Goal: Task Accomplishment & Management: Manage account settings

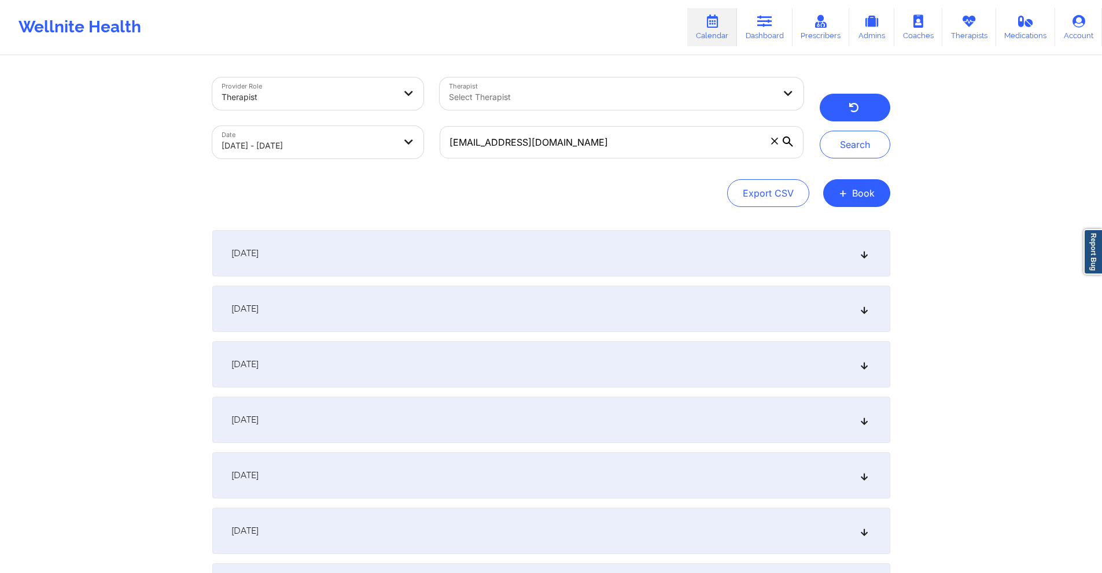
type input "k_brown138@att.net"
click at [876, 106] on button "button" at bounding box center [855, 108] width 71 height 28
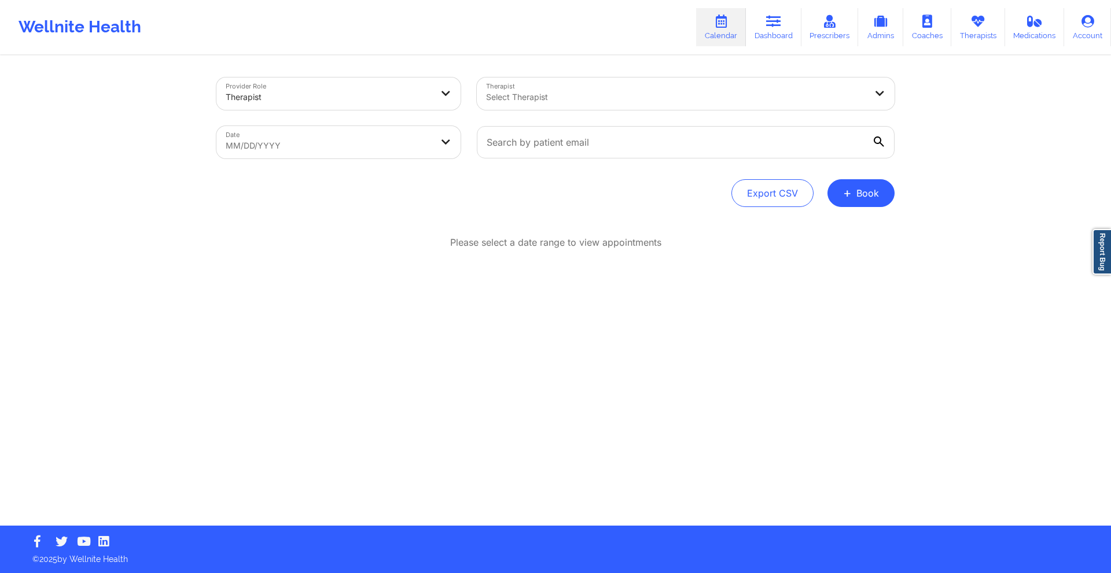
click at [314, 155] on body "Wellnite Health Calendar Dashboard Prescribers Admins Coaches Therapists Medica…" at bounding box center [555, 286] width 1111 height 573
select select "2025-7"
select select "2025-8"
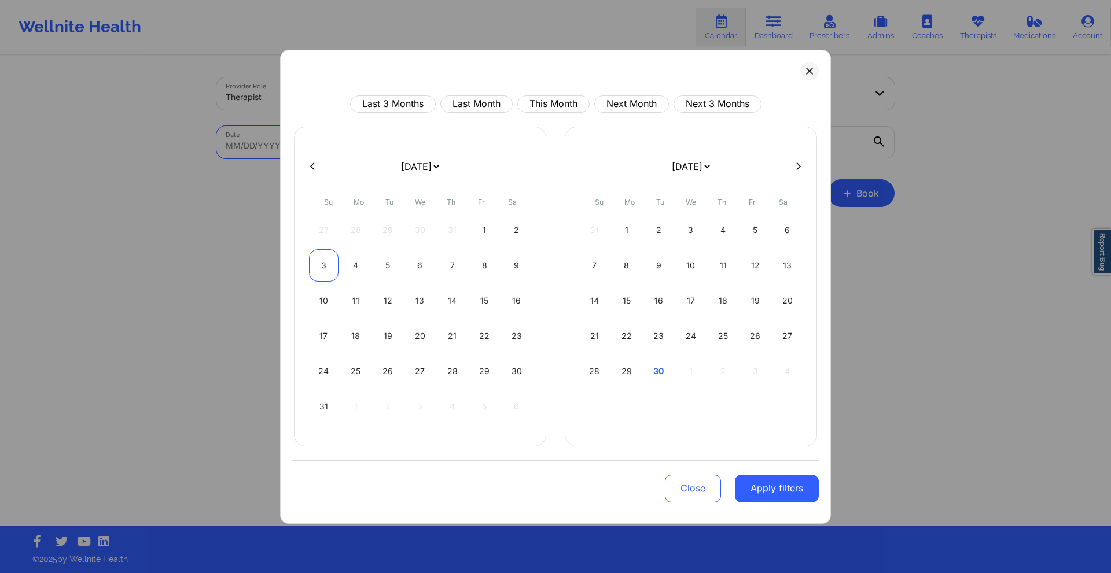
click at [325, 260] on div "3" at bounding box center [324, 265] width 30 height 32
select select "2025-7"
select select "2025-8"
select select "2025-7"
select select "2025-8"
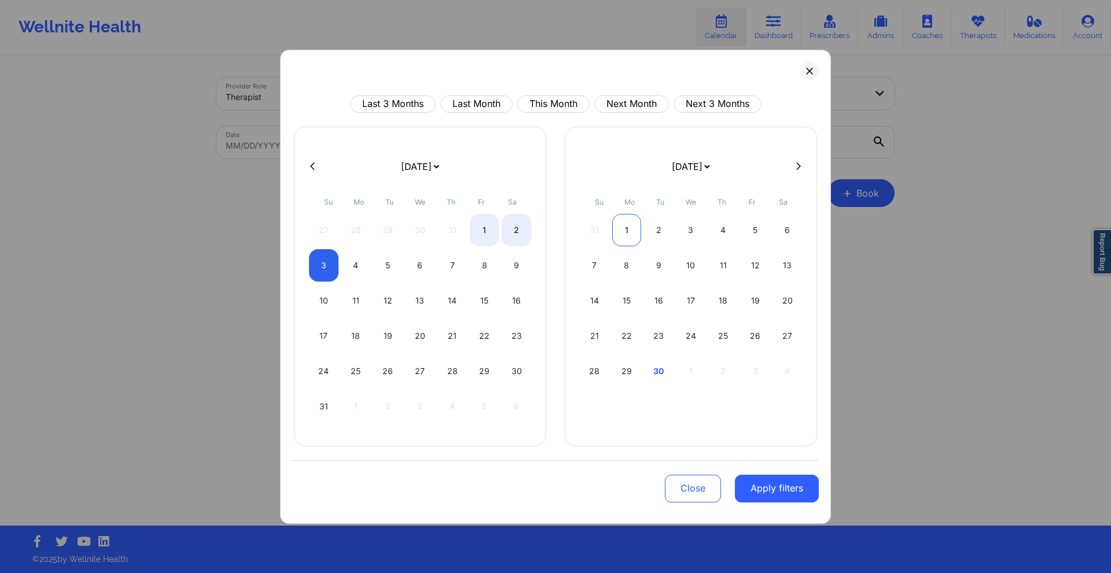
select select "2025-7"
select select "2025-8"
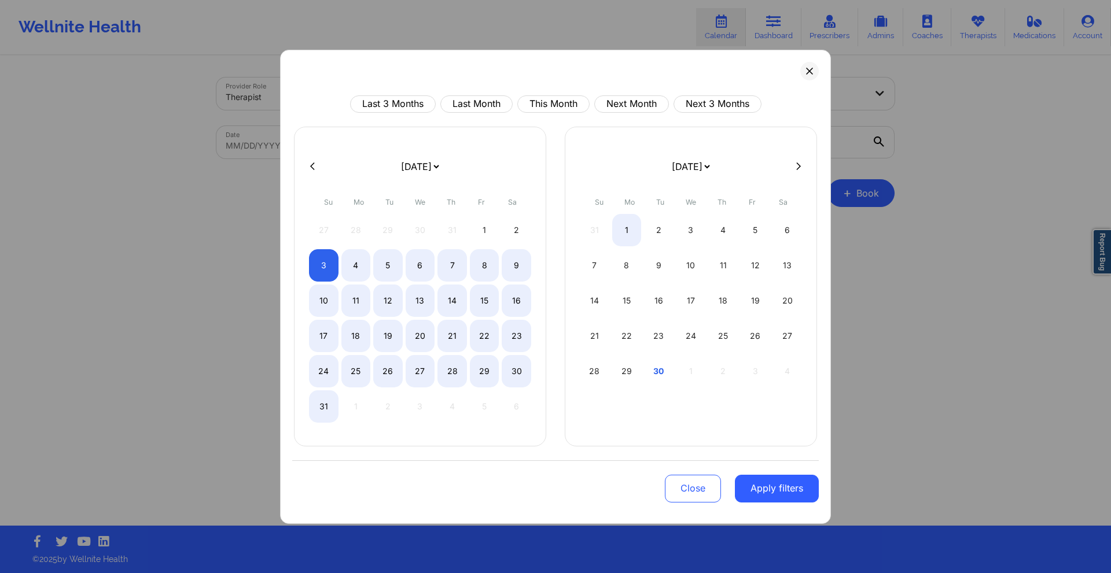
click at [622, 170] on form "January 2019 February 2019 March 2019 April 2019 May 2019 June 2019 July 2019 A…" at bounding box center [691, 166] width 189 height 32
select select "2025-7"
select select "2025-8"
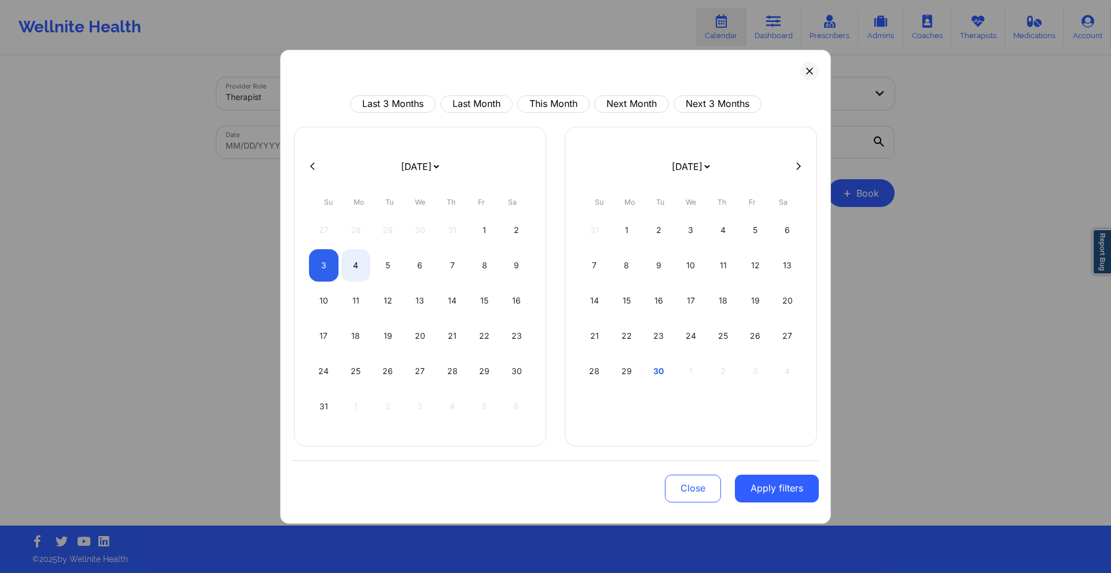
select select "2025-7"
select select "2025-8"
click at [597, 134] on div "January 2019 February 2019 March 2019 April 2019 May 2019 June 2019 July 2019 A…" at bounding box center [691, 287] width 252 height 320
click at [597, 136] on div "January 2019 February 2019 March 2019 April 2019 May 2019 June 2019 July 2019 A…" at bounding box center [691, 287] width 252 height 320
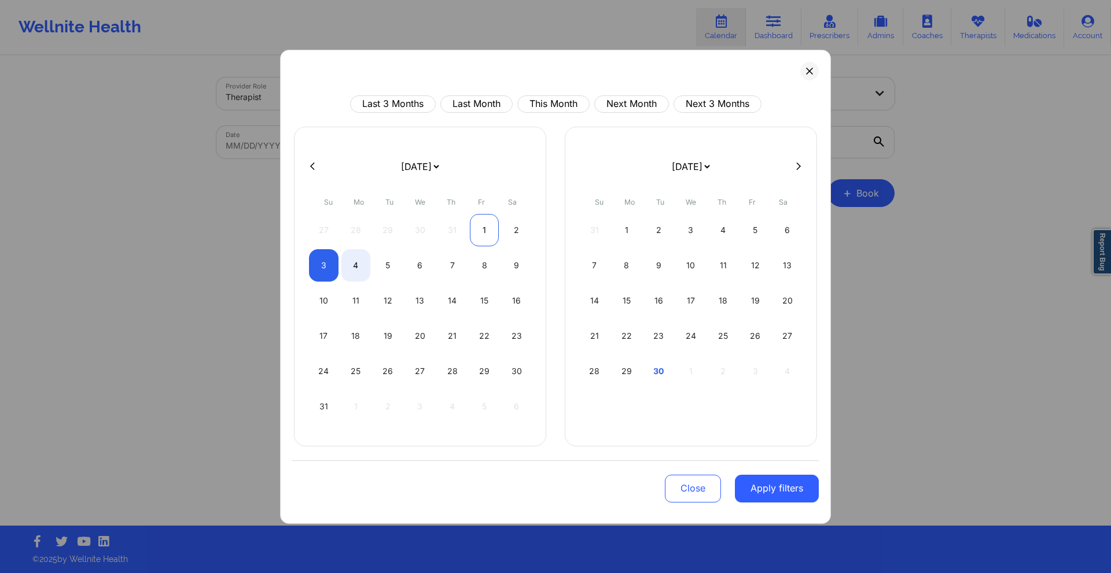
click at [470, 227] on div "1" at bounding box center [485, 230] width 30 height 32
select select "2025-7"
select select "2025-8"
click at [476, 225] on div "1" at bounding box center [485, 230] width 30 height 32
select select "2025-7"
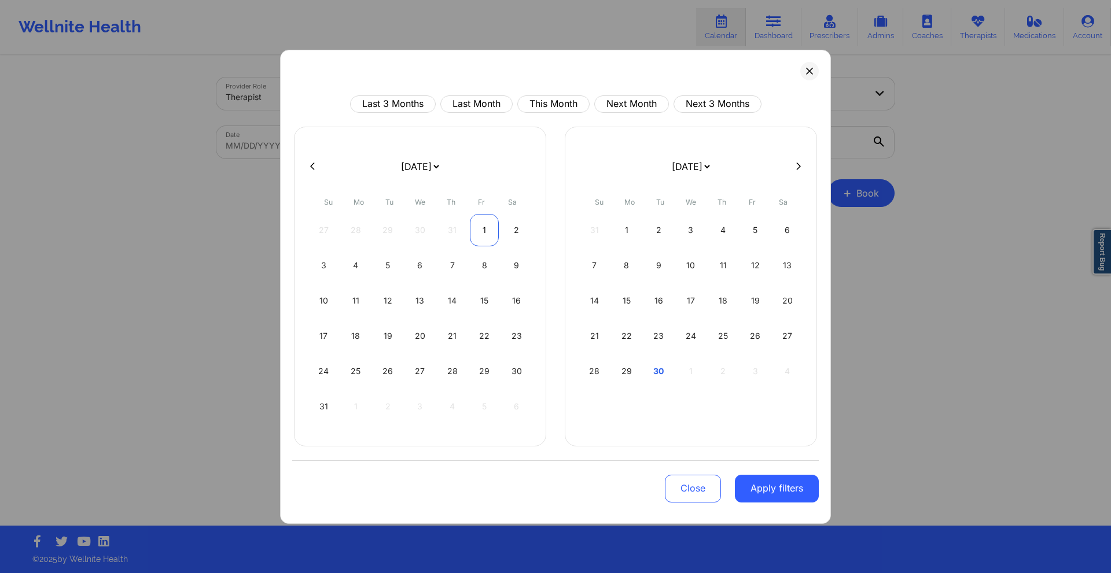
select select "2025-8"
click at [516, 166] on div at bounding box center [555, 166] width 527 height 17
drag, startPoint x: 481, startPoint y: 229, endPoint x: 558, endPoint y: 234, distance: 76.6
click at [484, 229] on div "1" at bounding box center [485, 230] width 30 height 32
select select "2025-7"
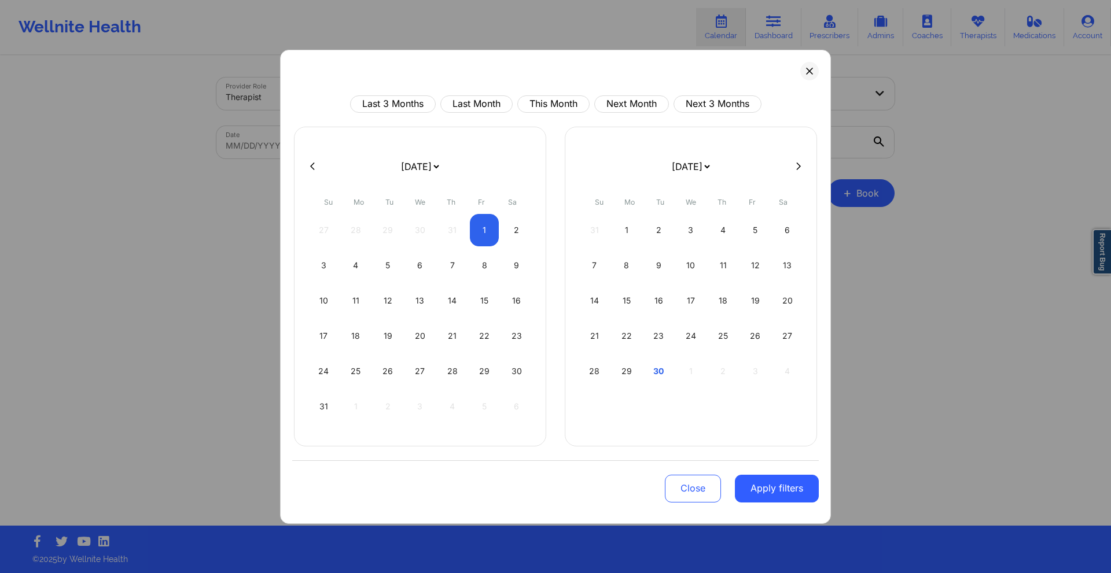
select select "2025-8"
select select "2025-7"
select select "2025-8"
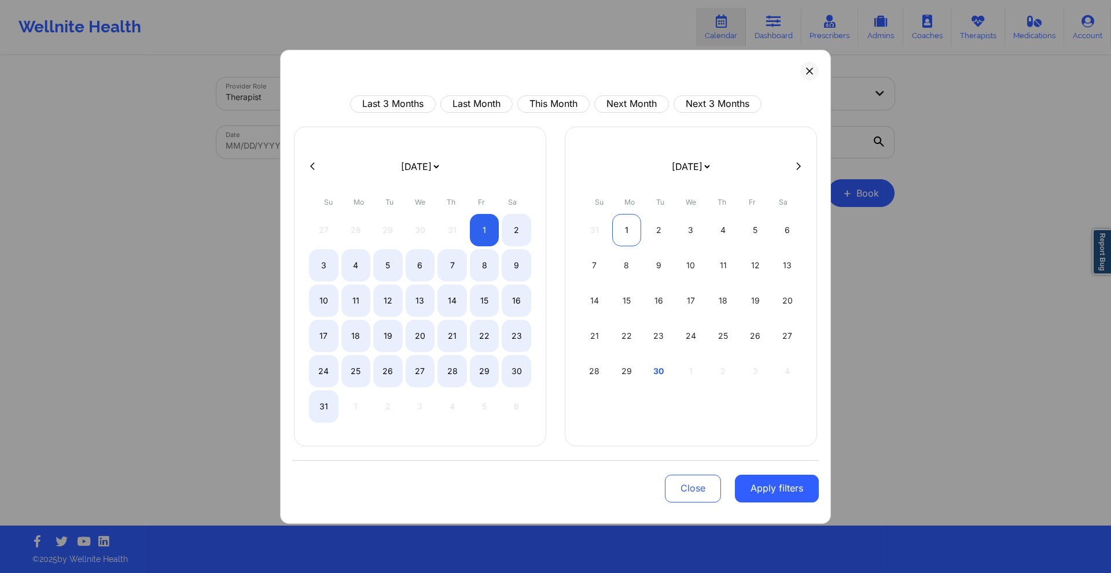
click at [624, 227] on div "1" at bounding box center [627, 230] width 30 height 32
select select "2025-7"
select select "2025-8"
click at [627, 223] on div "1" at bounding box center [627, 230] width 30 height 32
select select "2025-8"
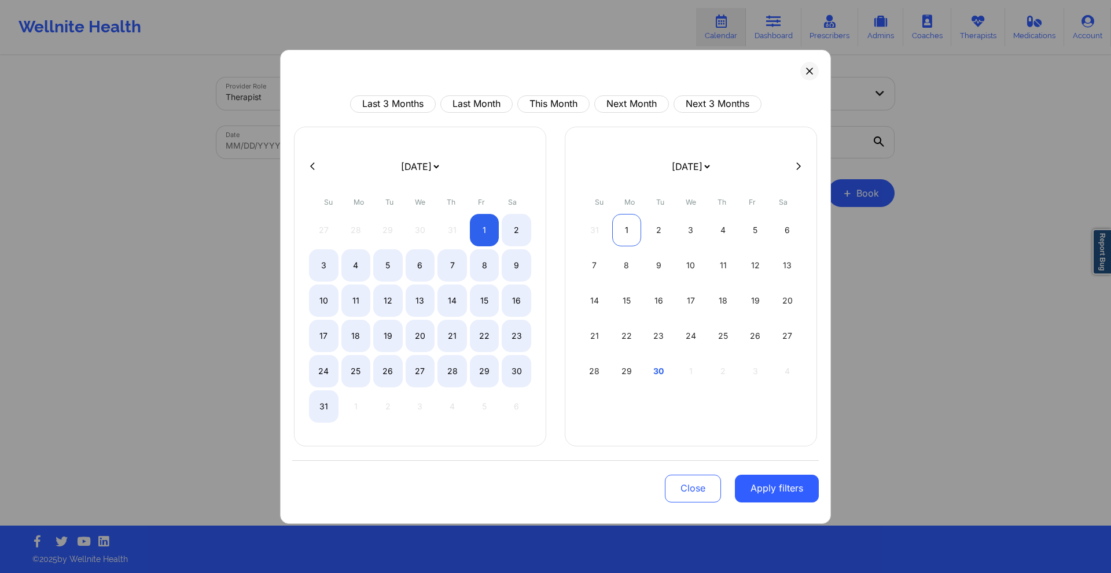
select select "2025-9"
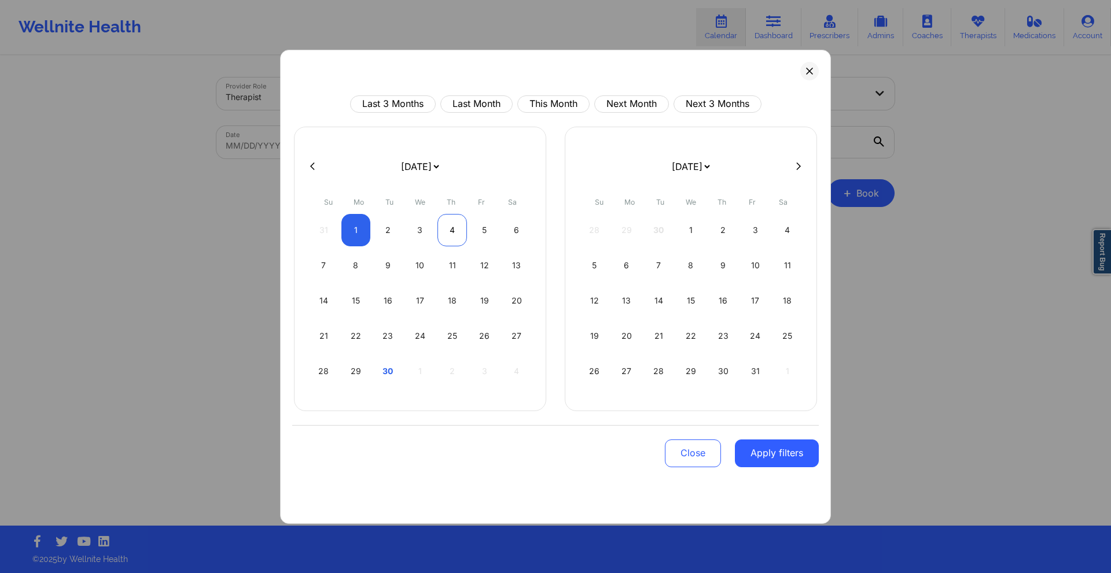
select select "2025-8"
select select "2025-9"
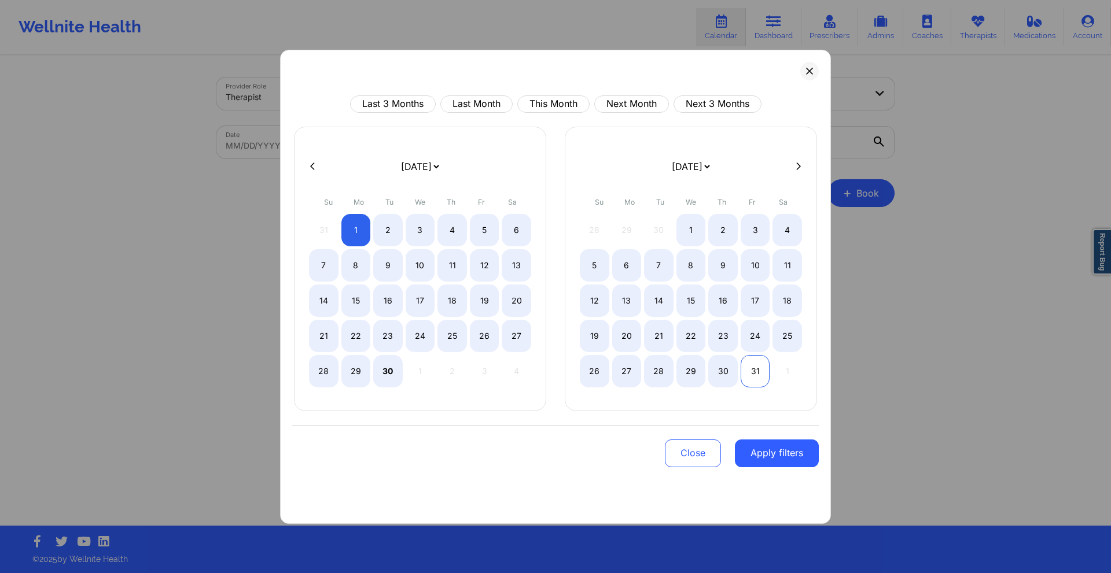
select select "2025-8"
select select "2025-9"
click at [757, 374] on div "31" at bounding box center [756, 371] width 30 height 32
select select "2025-8"
select select "2025-9"
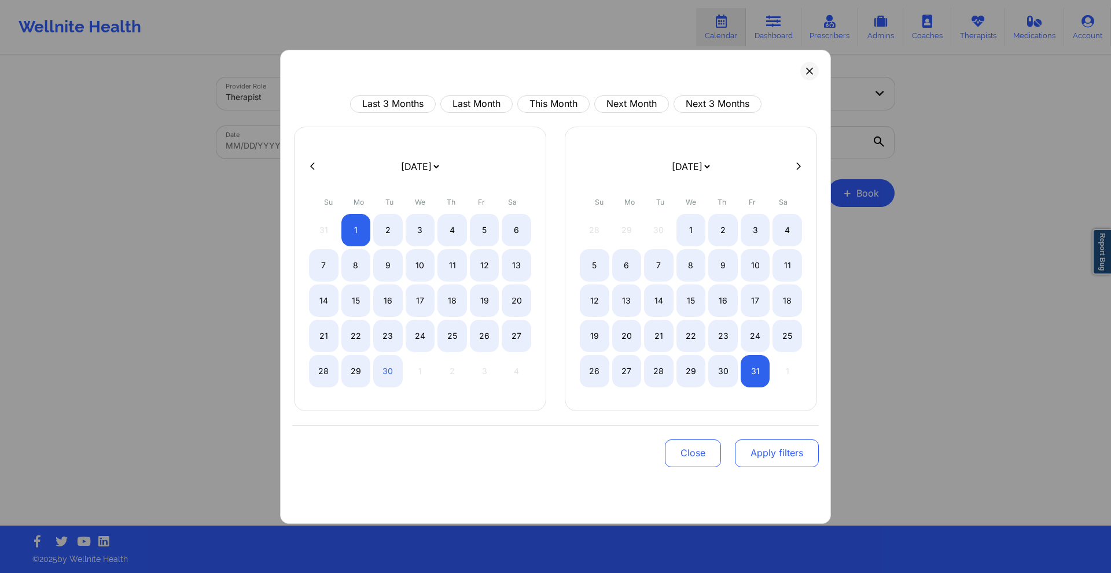
click at [773, 453] on button "Apply filters" at bounding box center [777, 454] width 84 height 28
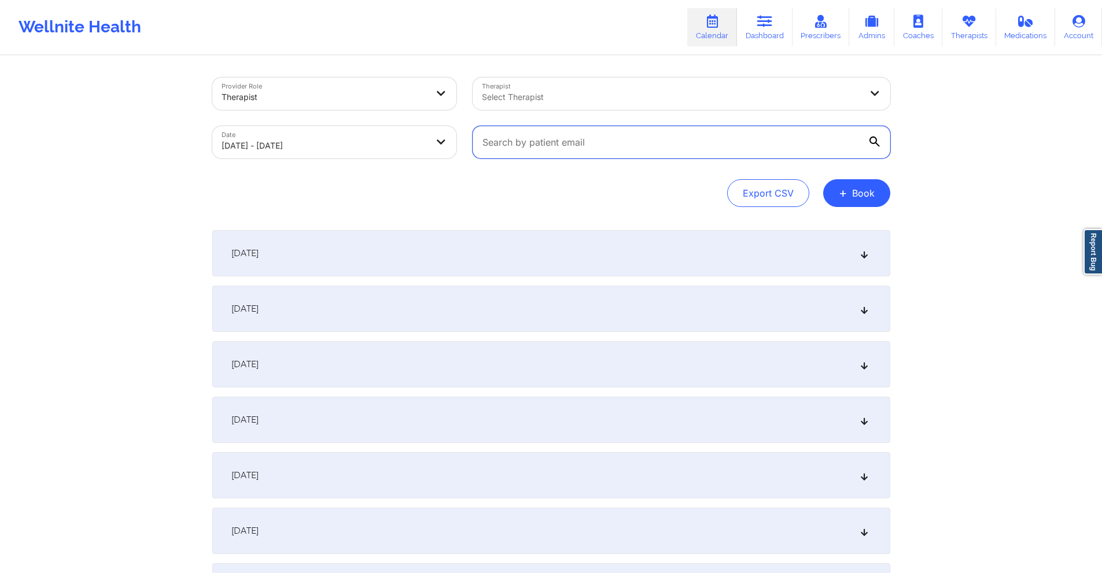
paste input "[EMAIL_ADDRESS][DOMAIN_NAME]"
type input "[EMAIL_ADDRESS][DOMAIN_NAME]"
click at [850, 200] on button "+ Book" at bounding box center [856, 193] width 67 height 28
click at [502, 164] on div "[EMAIL_ADDRESS][DOMAIN_NAME]" at bounding box center [682, 142] width 434 height 49
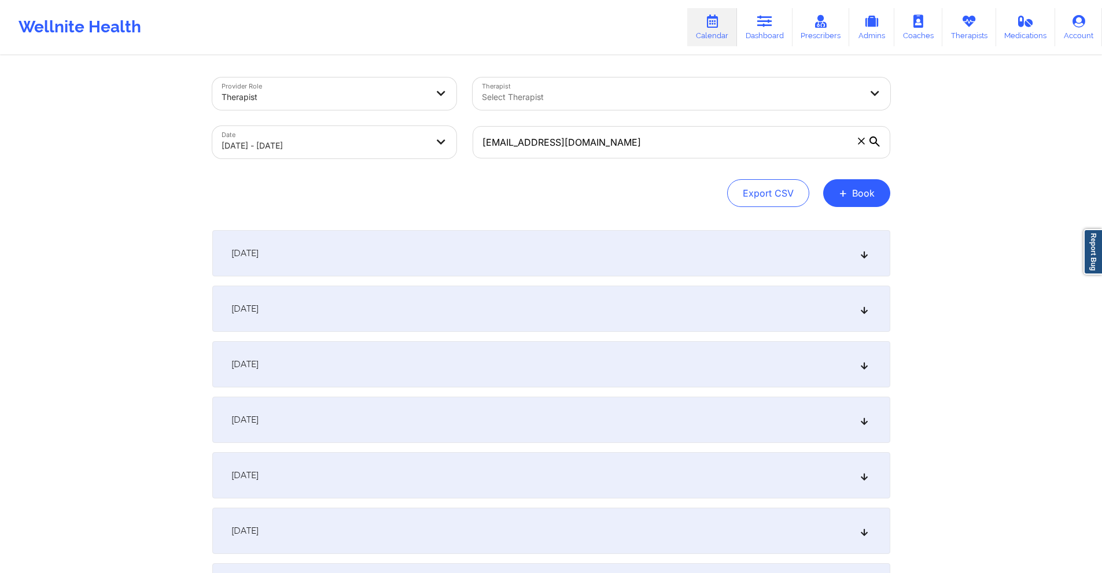
click at [874, 138] on icon at bounding box center [875, 142] width 10 height 10
click at [874, 138] on input "[EMAIL_ADDRESS][DOMAIN_NAME]" at bounding box center [682, 142] width 418 height 32
click at [717, 139] on input "[EMAIL_ADDRESS][DOMAIN_NAME]" at bounding box center [682, 142] width 418 height 32
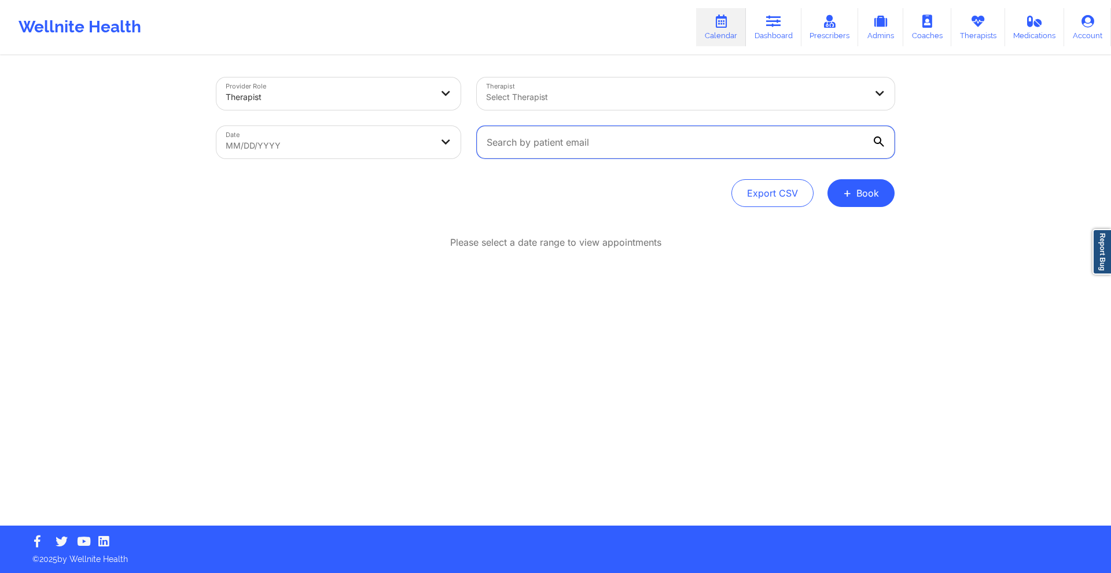
paste input "[EMAIL_ADDRESS][DOMAIN_NAME]"
type input "[EMAIL_ADDRESS][DOMAIN_NAME]"
click at [317, 135] on body "Wellnite Health Calendar Dashboard Prescribers Admins Coaches Therapists Medica…" at bounding box center [555, 286] width 1111 height 573
select select "2025-7"
select select "2025-8"
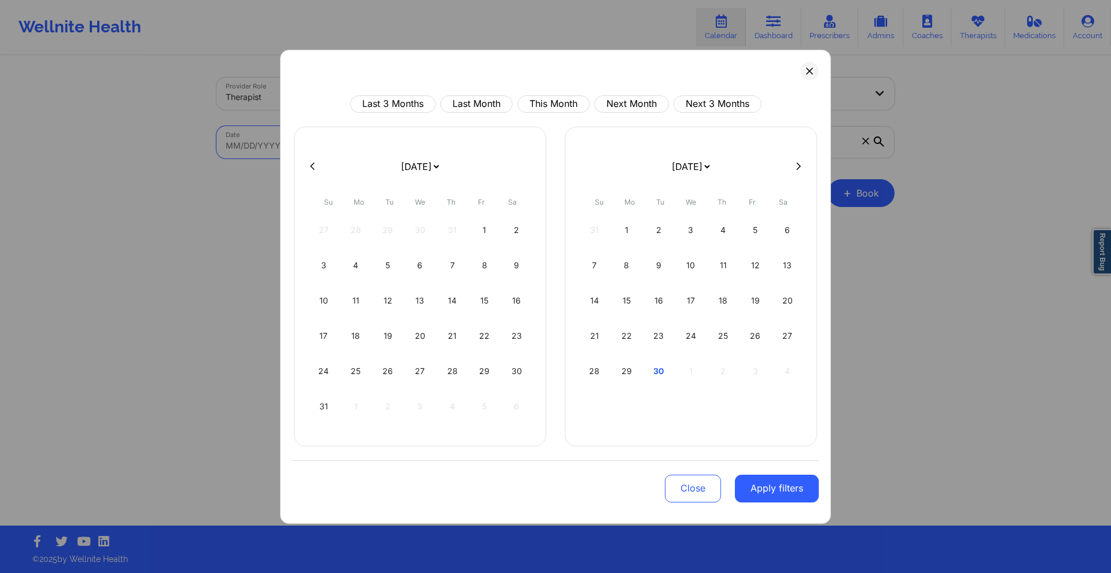
drag, startPoint x: 108, startPoint y: 104, endPoint x: 73, endPoint y: 24, distance: 87.3
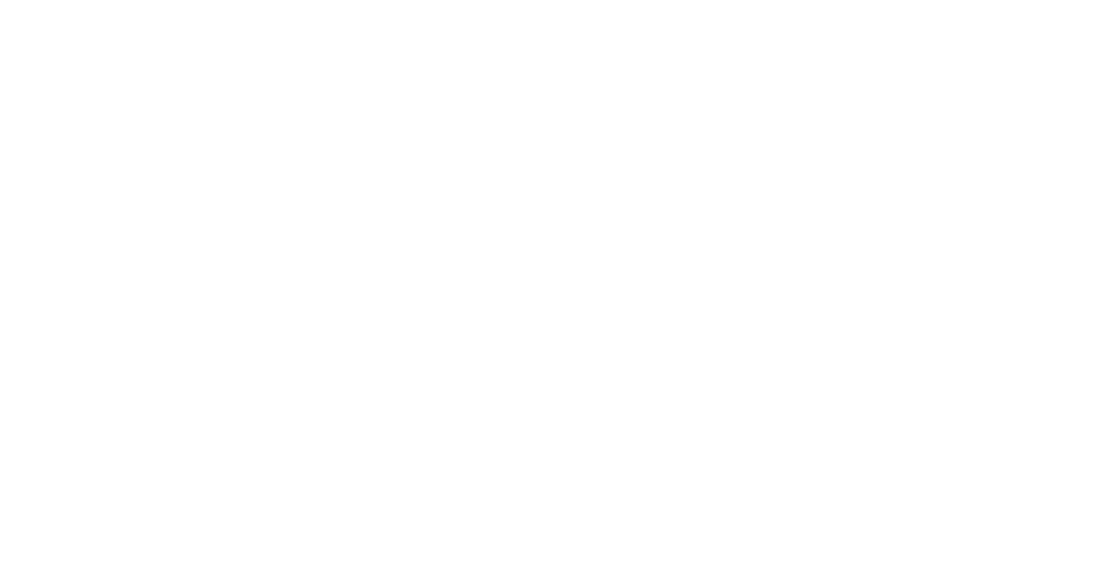
click at [709, 401] on body at bounding box center [555, 286] width 1111 height 573
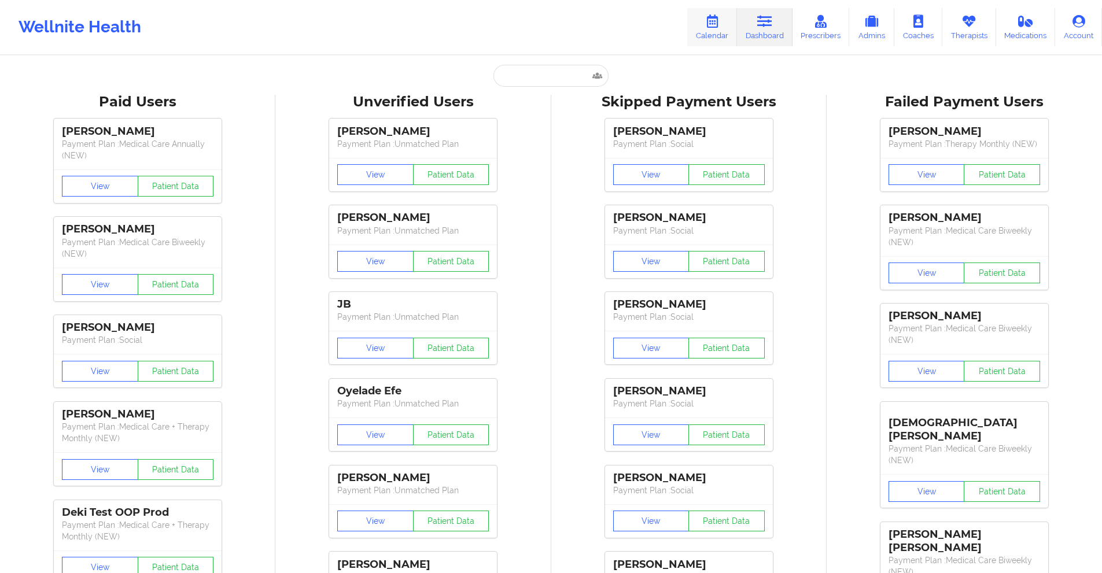
click at [718, 25] on icon at bounding box center [712, 21] width 15 height 13
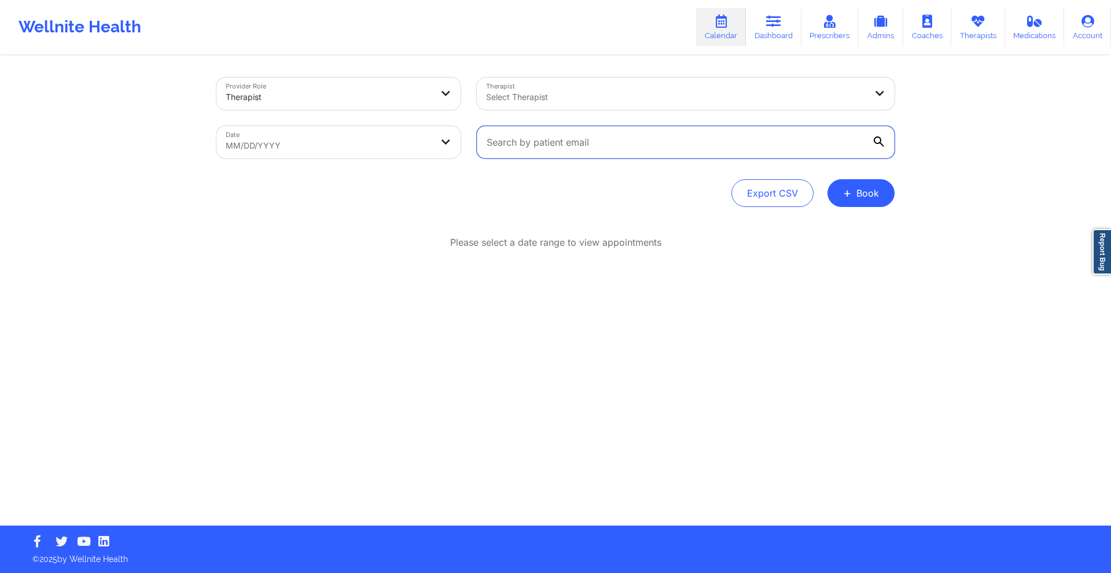
click at [638, 136] on input "text" at bounding box center [686, 142] width 418 height 32
click at [413, 152] on body "Wellnite Health Calendar Dashboard Prescribers Admins Coaches Therapists Medica…" at bounding box center [555, 286] width 1111 height 573
select select "2025-7"
select select "2025-8"
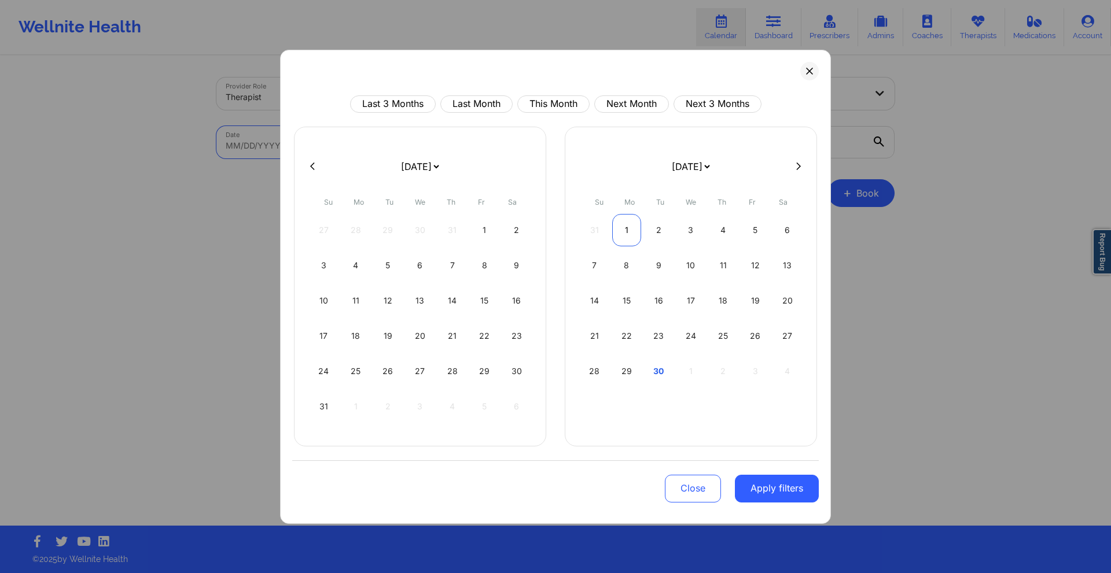
click at [628, 236] on div "1" at bounding box center [627, 230] width 30 height 32
select select "2025-8"
select select "2025-9"
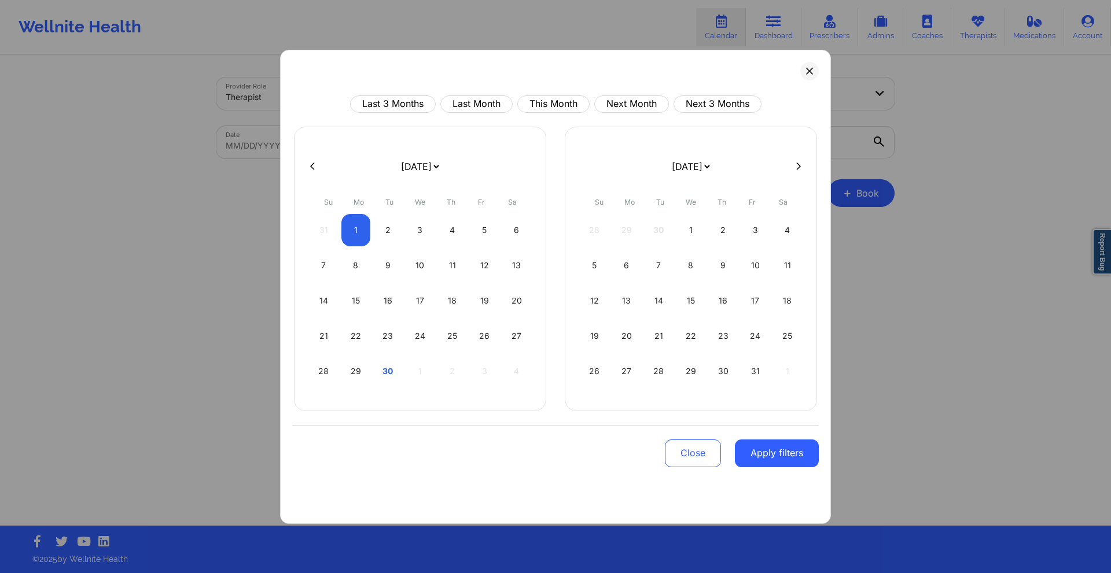
select select "2025-8"
select select "2025-9"
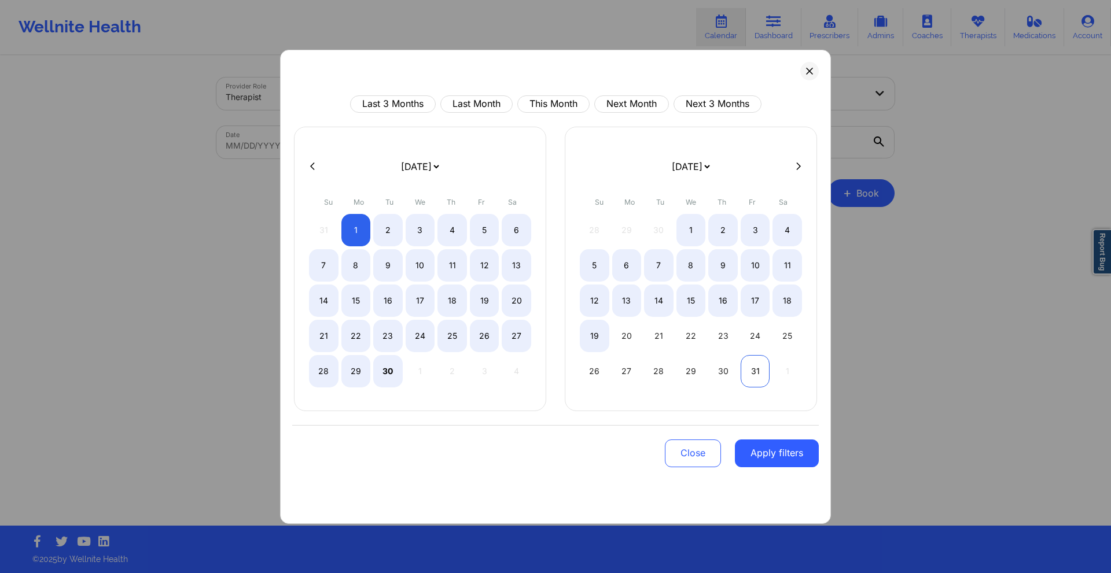
select select "2025-8"
select select "2025-9"
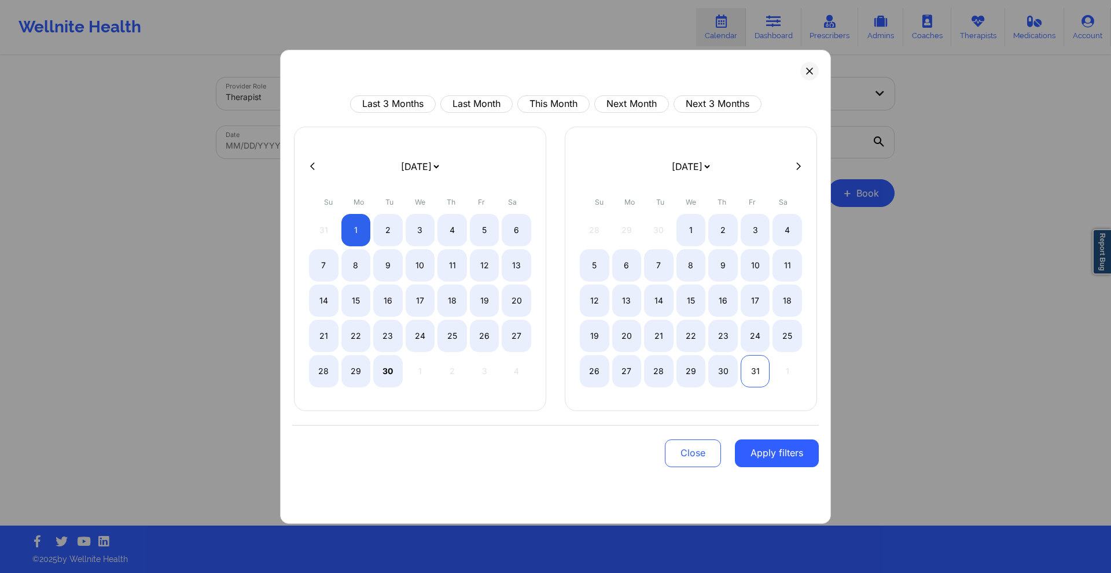
click at [758, 375] on div "31" at bounding box center [756, 371] width 30 height 32
select select "2025-8"
select select "2025-9"
click at [774, 459] on button "Apply filters" at bounding box center [777, 454] width 84 height 28
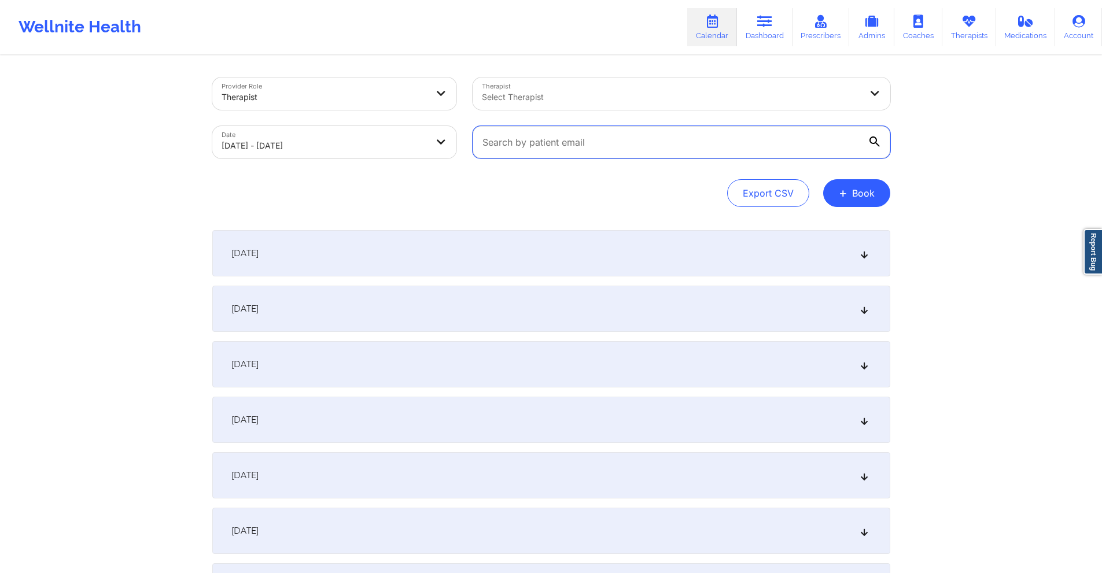
click at [620, 154] on input "text" at bounding box center [682, 142] width 418 height 32
paste input "[EMAIL_ADDRESS][DOMAIN_NAME]"
click at [661, 300] on div "[DATE]" at bounding box center [551, 309] width 678 height 46
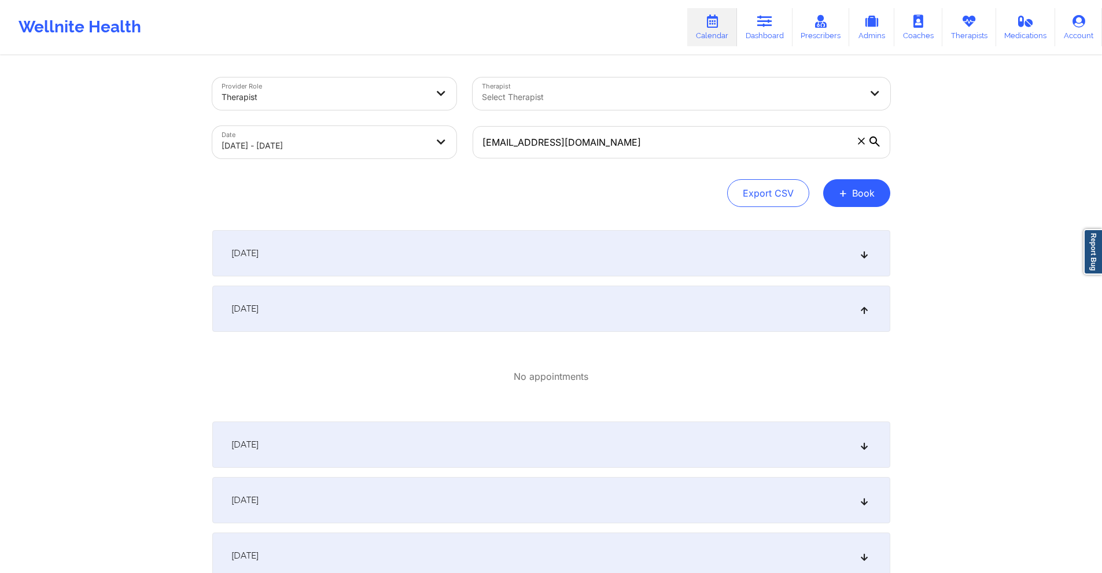
click at [664, 258] on div "[DATE]" at bounding box center [551, 253] width 678 height 46
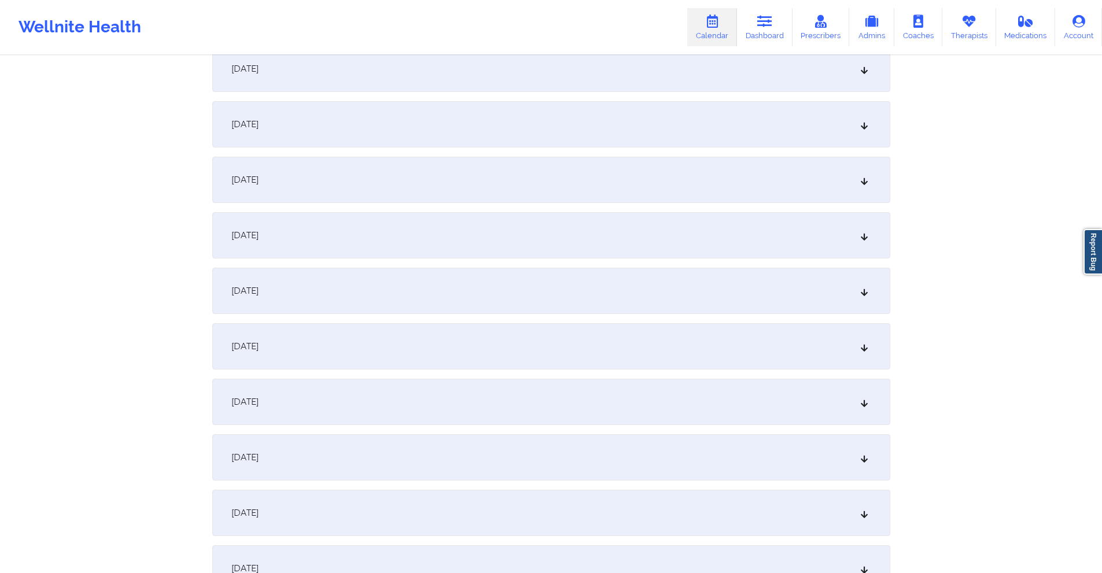
scroll to position [1149, 0]
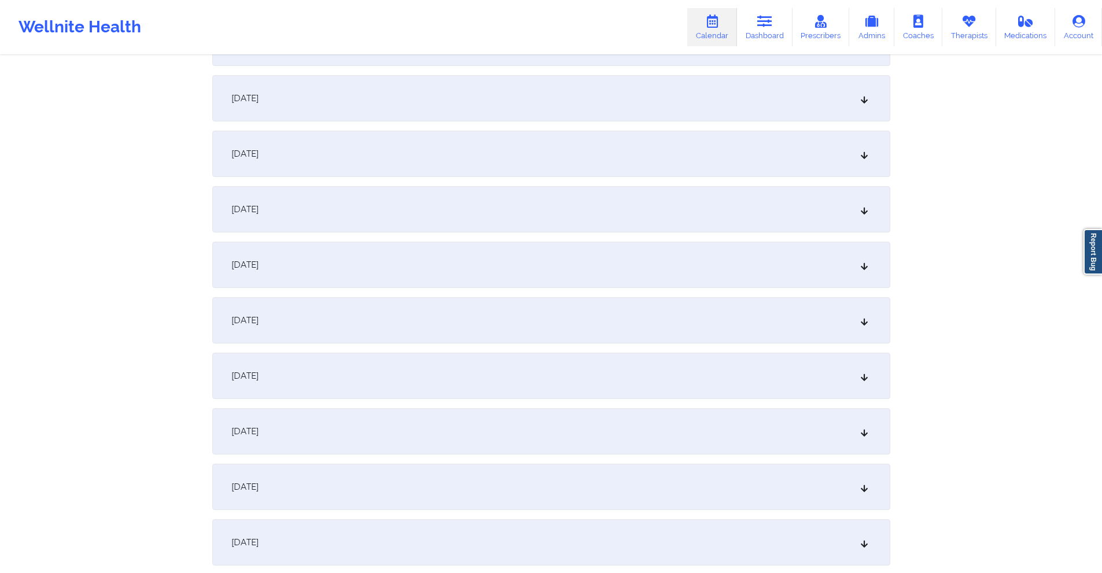
click at [535, 266] on div "[DATE]" at bounding box center [551, 265] width 678 height 46
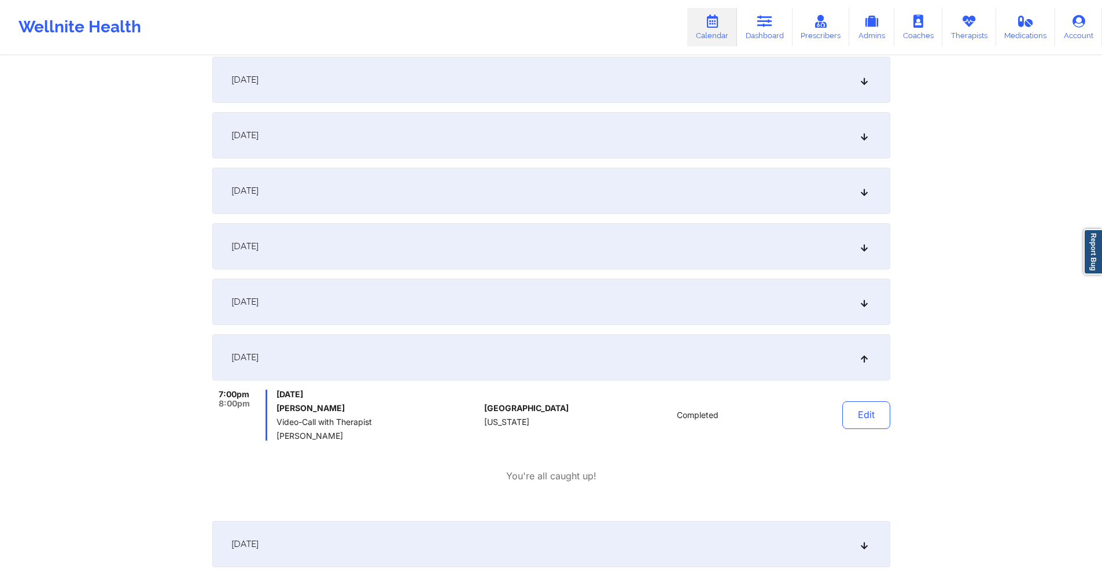
scroll to position [926, 0]
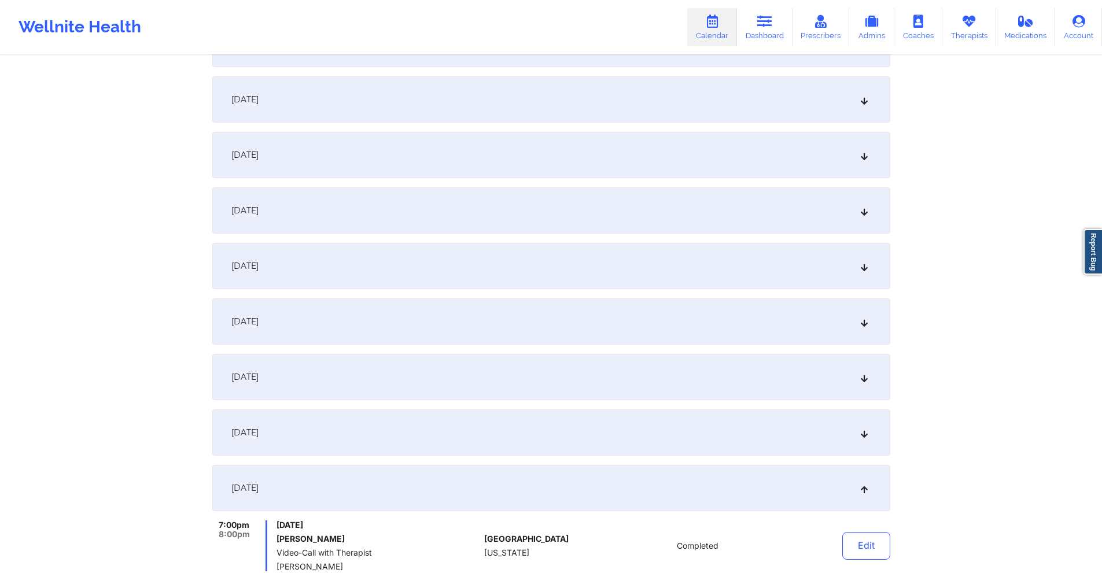
click at [424, 107] on div "[DATE]" at bounding box center [551, 99] width 678 height 46
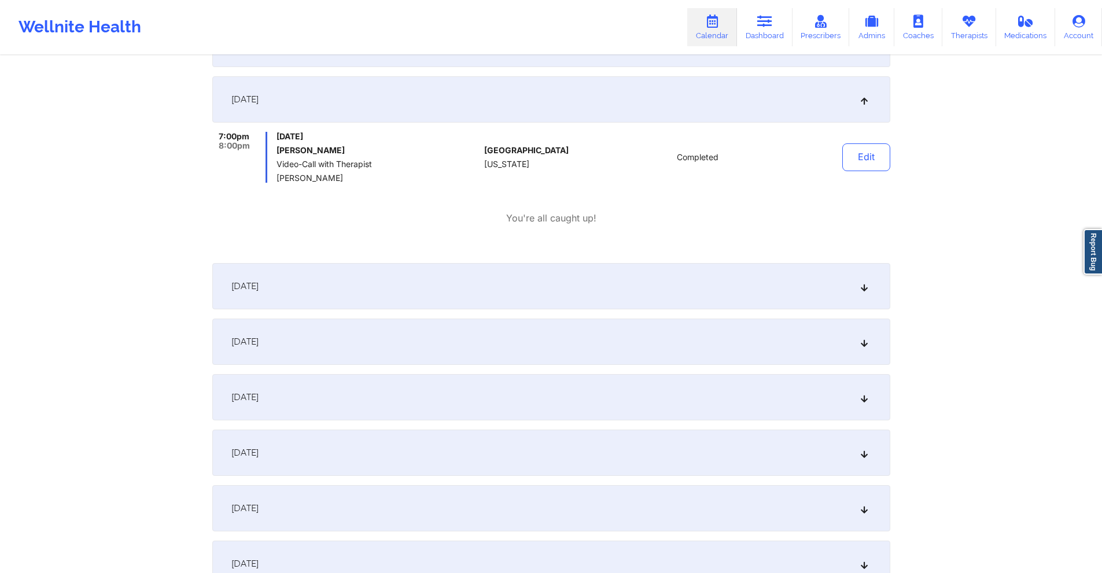
click at [431, 283] on div "[DATE]" at bounding box center [551, 286] width 678 height 46
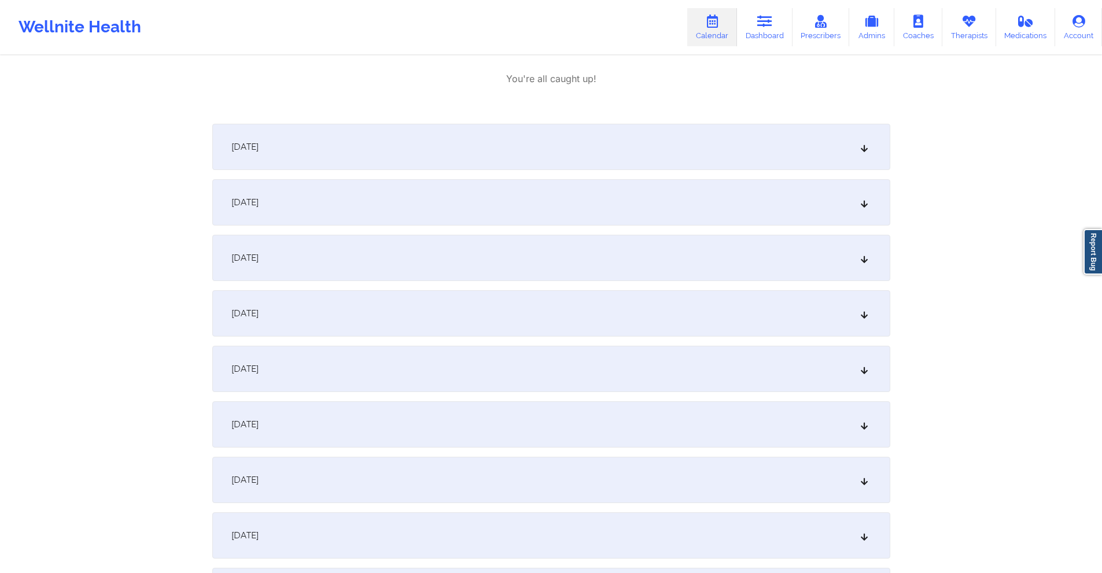
scroll to position [1736, 0]
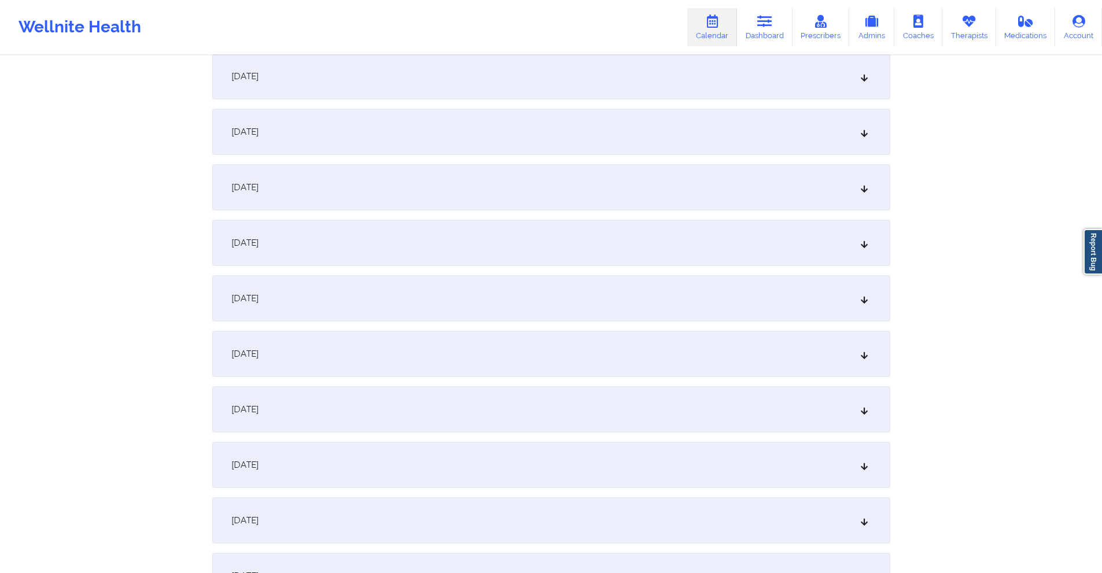
click at [387, 402] on div "[DATE]" at bounding box center [551, 410] width 678 height 46
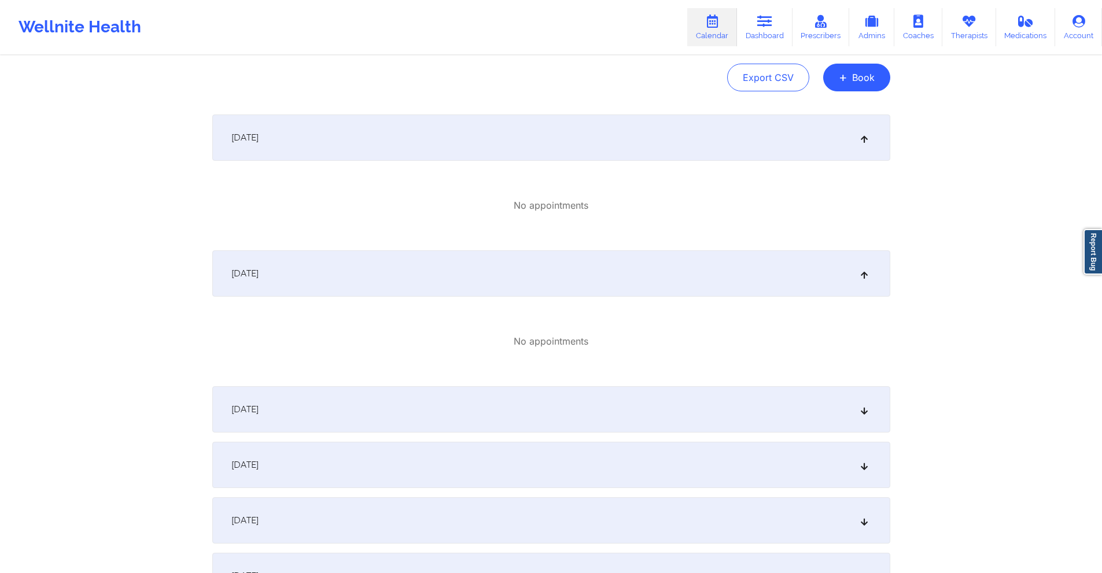
scroll to position [0, 0]
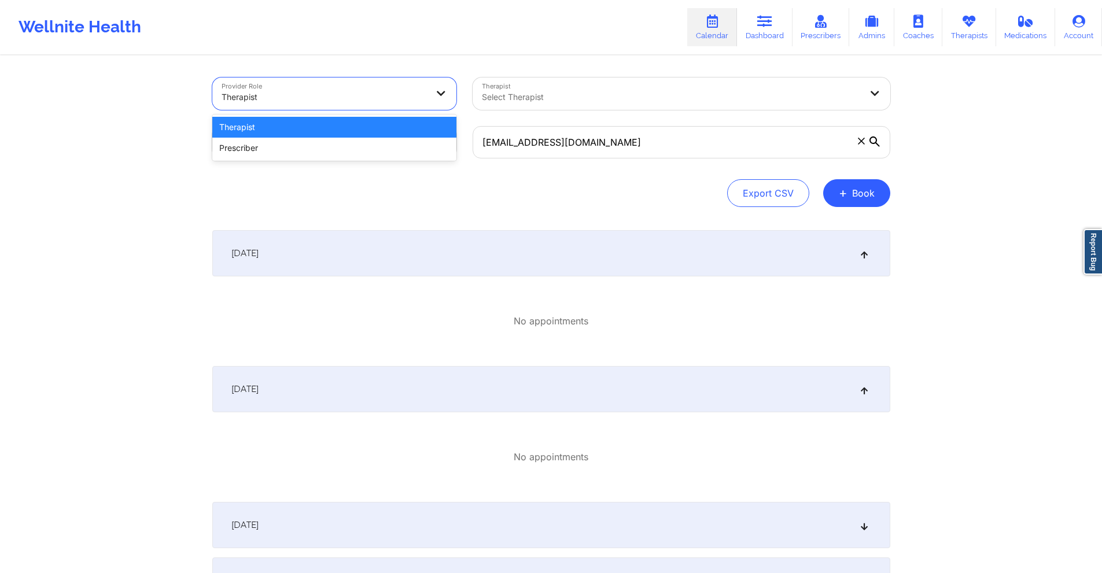
click at [399, 86] on div "Therapist" at bounding box center [325, 96] width 206 height 25
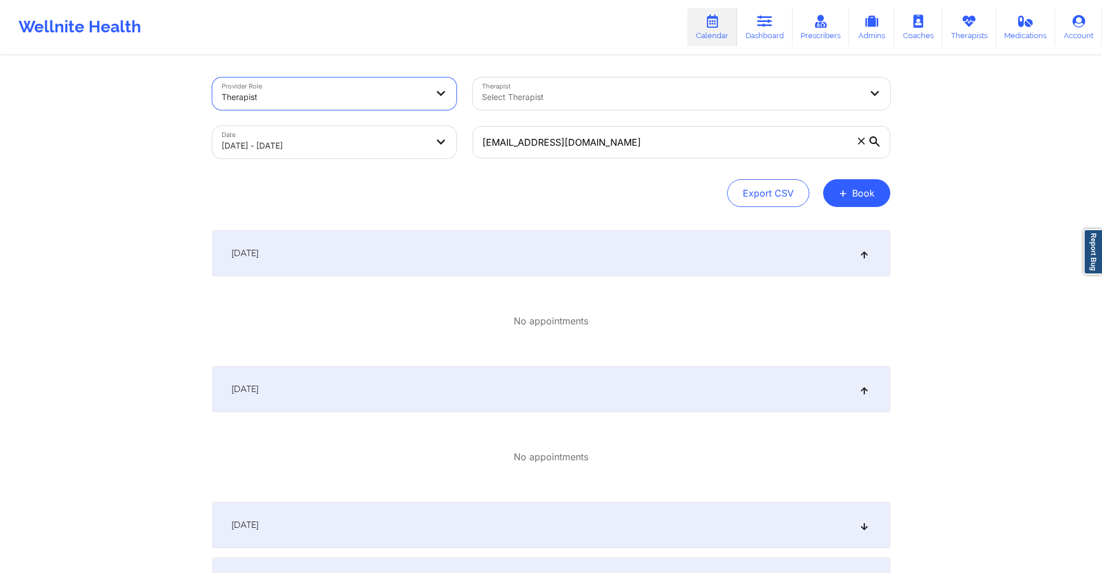
click at [399, 86] on div "Therapist" at bounding box center [325, 96] width 206 height 25
click at [591, 138] on input "[EMAIL_ADDRESS][DOMAIN_NAME]" at bounding box center [682, 142] width 418 height 32
paste input "[PERSON_NAME][EMAIL_ADDRESS][PERSON_NAME][DOMAIN_NAME]"
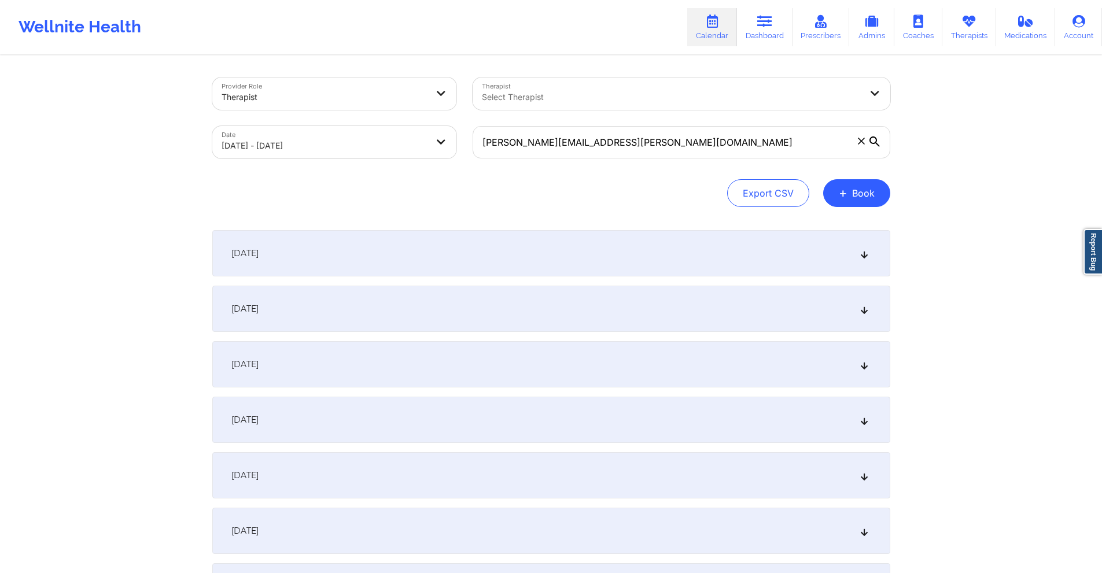
click at [559, 314] on div "[DATE]" at bounding box center [551, 309] width 678 height 46
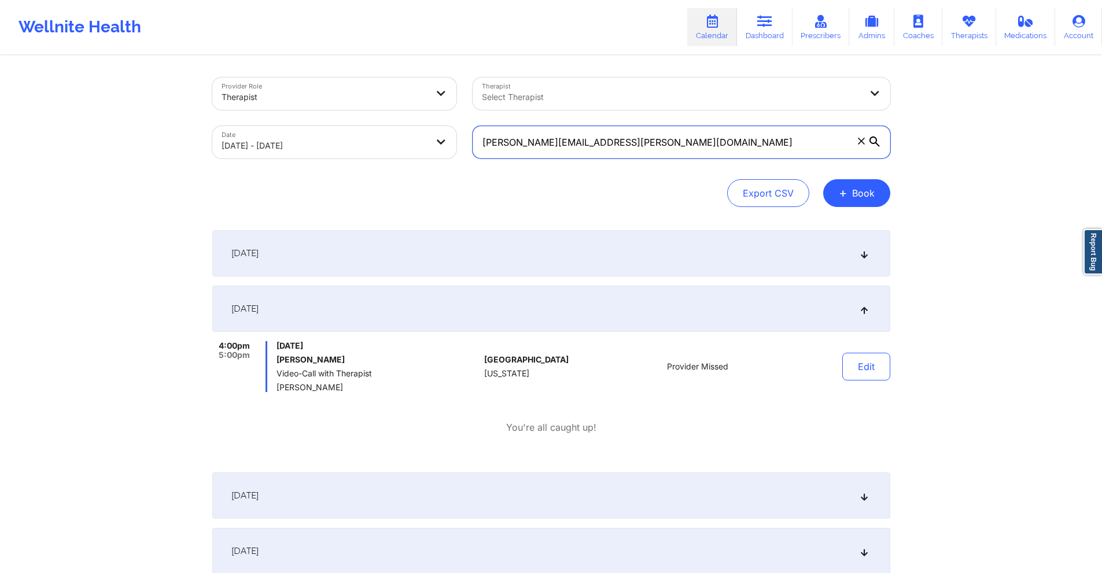
click at [664, 138] on input "[PERSON_NAME][EMAIL_ADDRESS][PERSON_NAME][DOMAIN_NAME]" at bounding box center [682, 142] width 418 height 32
paste input "[EMAIL_ADDRESS]"
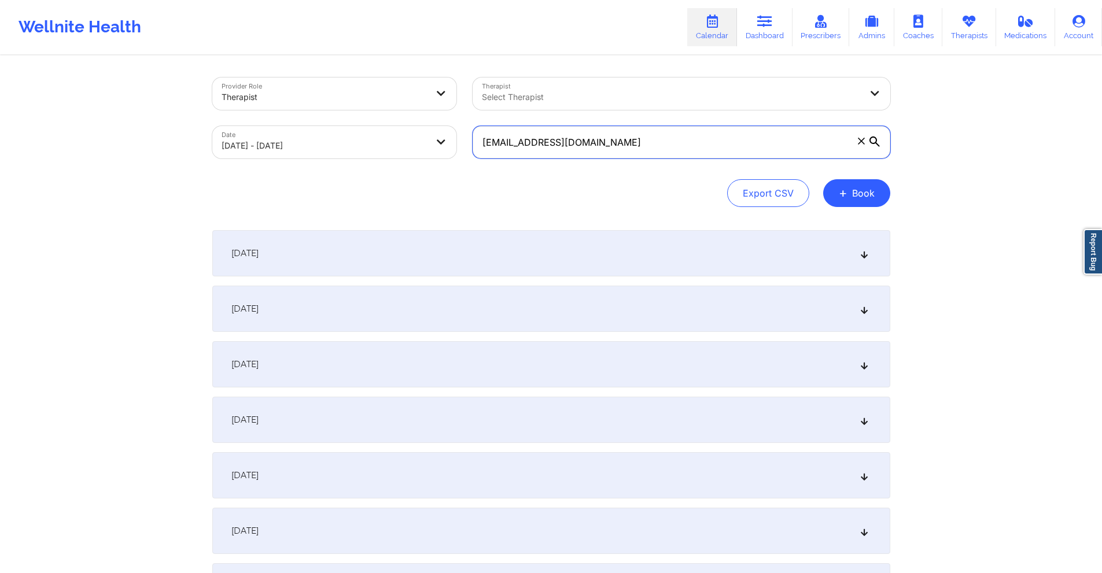
type input "[EMAIL_ADDRESS][DOMAIN_NAME]"
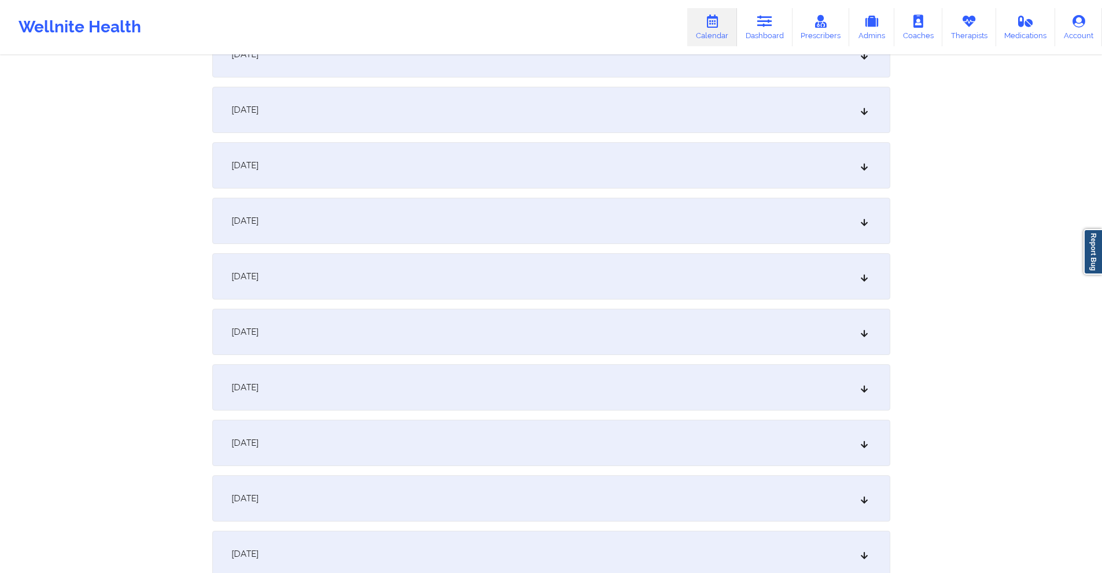
scroll to position [868, 0]
click at [381, 381] on div "[DATE]" at bounding box center [551, 385] width 678 height 46
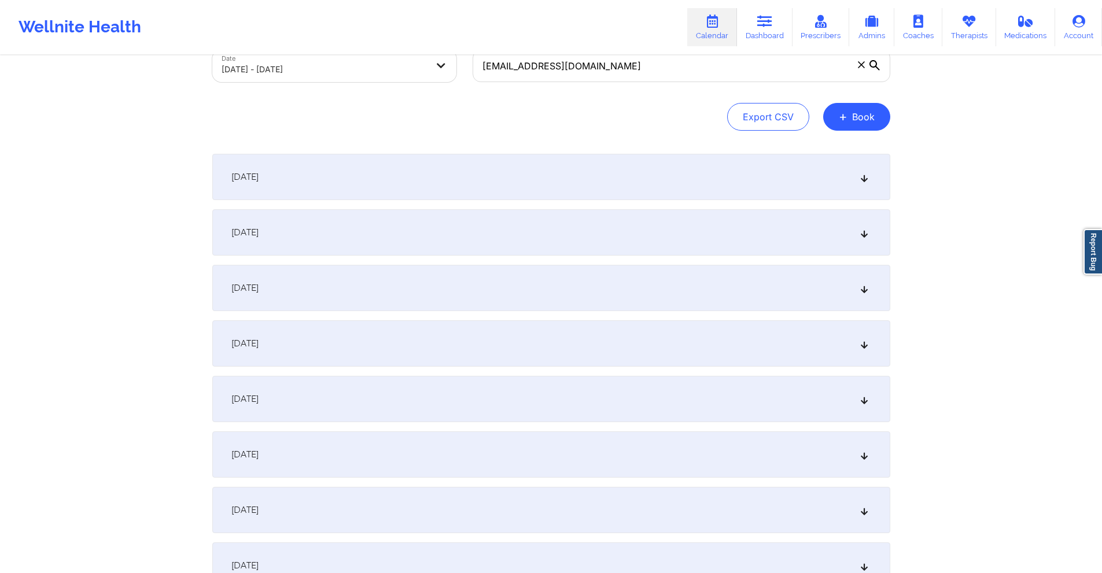
scroll to position [0, 0]
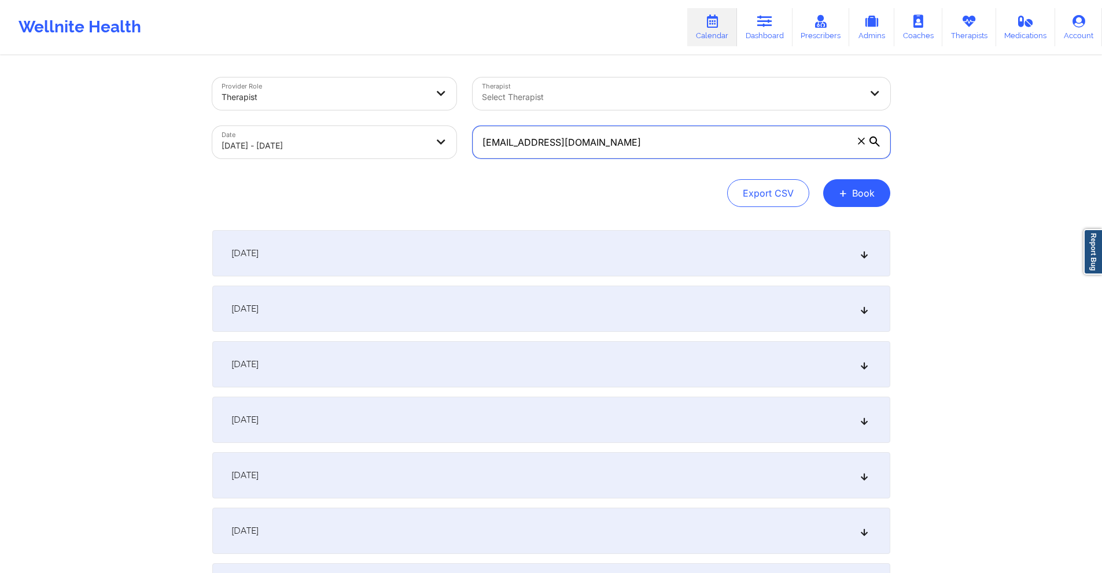
click at [619, 135] on input "[EMAIL_ADDRESS][DOMAIN_NAME]" at bounding box center [682, 142] width 418 height 32
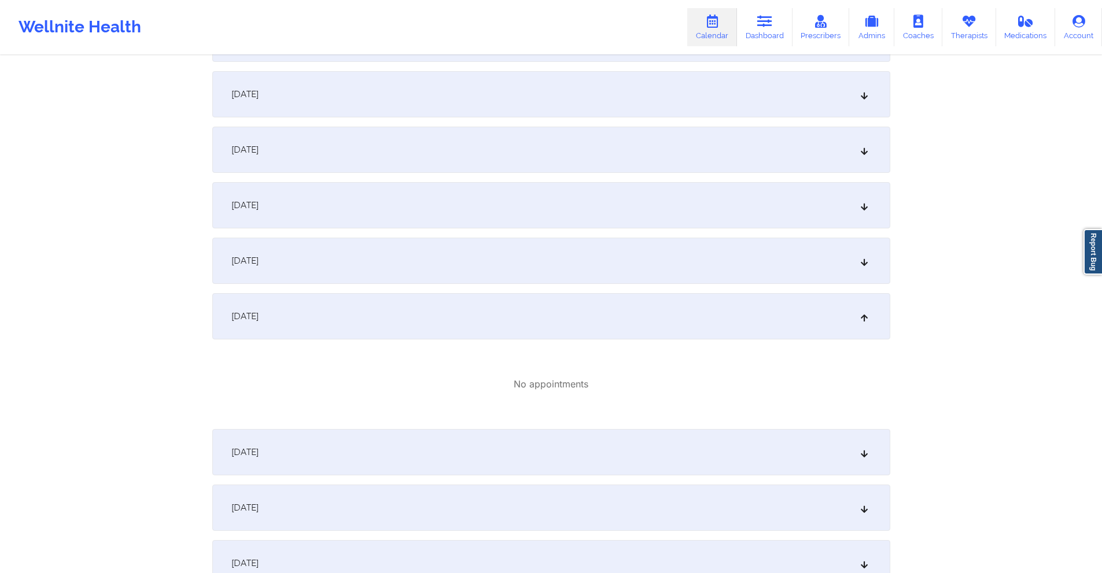
scroll to position [926, 0]
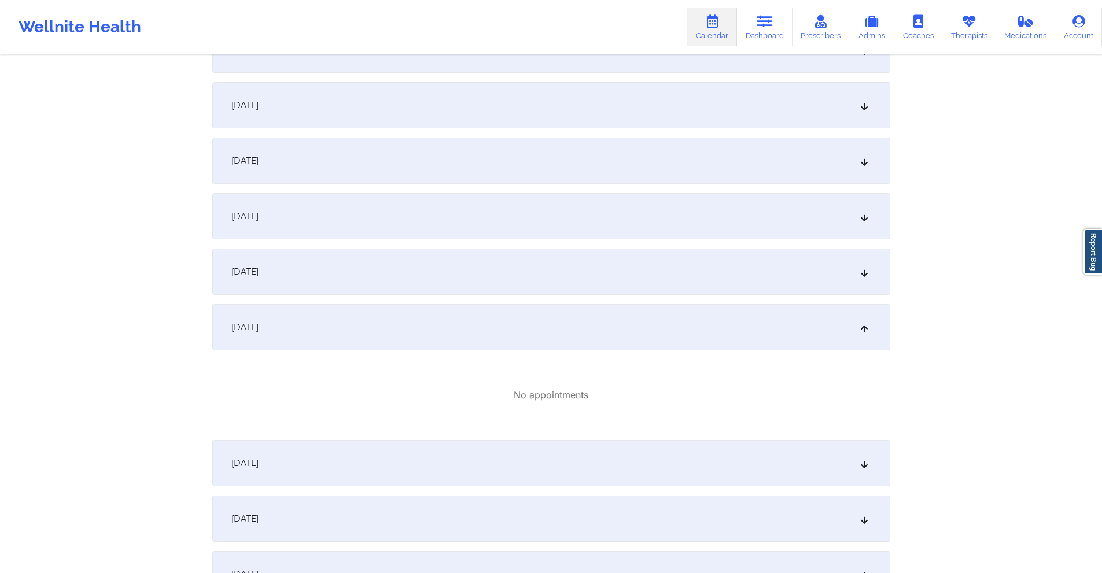
click at [512, 273] on div "[DATE]" at bounding box center [551, 272] width 678 height 46
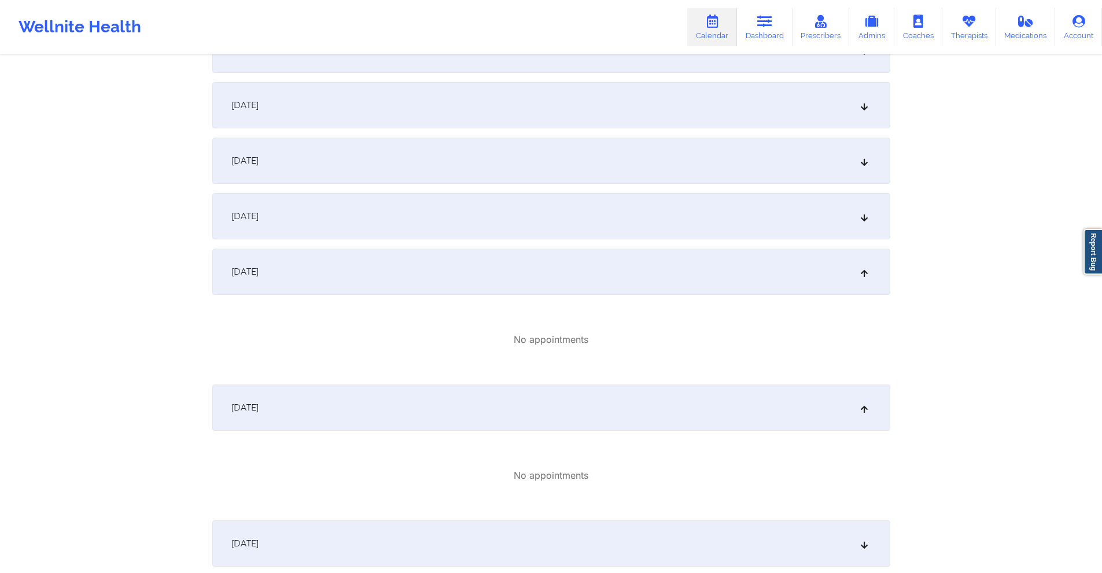
click at [500, 204] on div "[DATE]" at bounding box center [551, 216] width 678 height 46
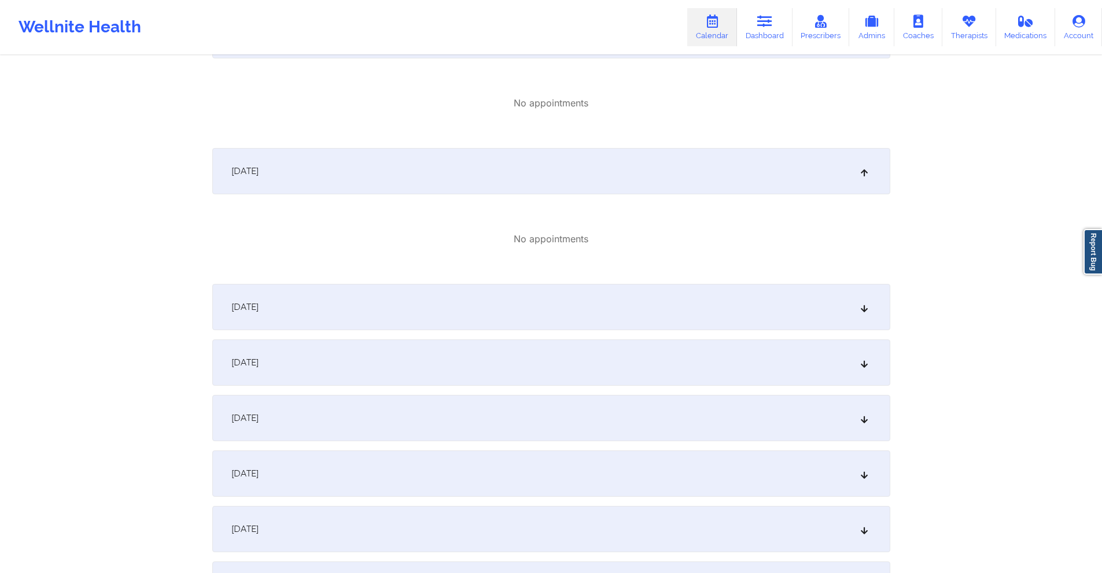
scroll to position [1273, 0]
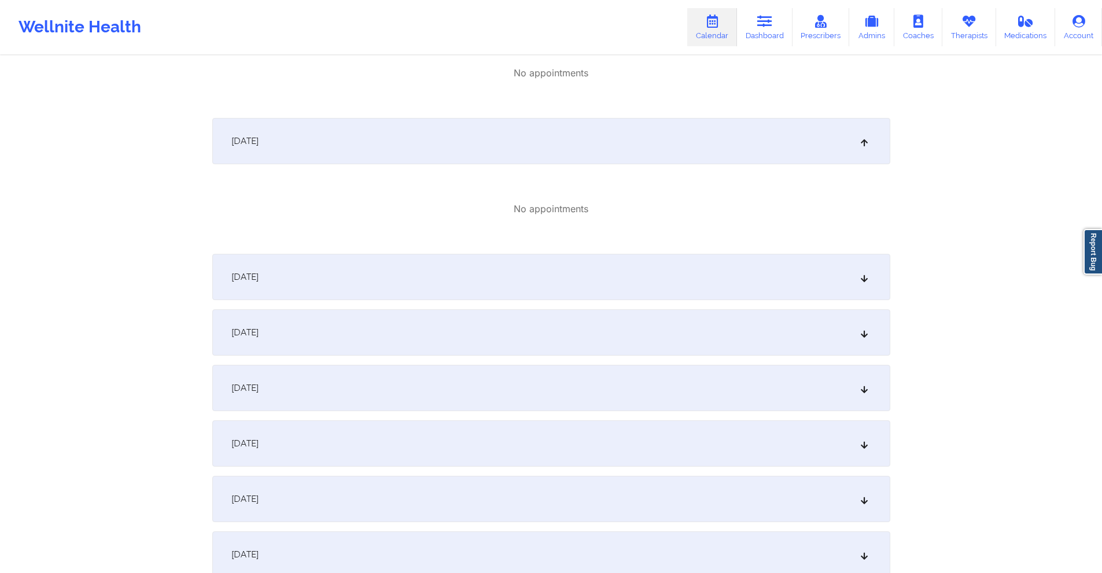
click at [467, 273] on div "[DATE]" at bounding box center [551, 277] width 678 height 46
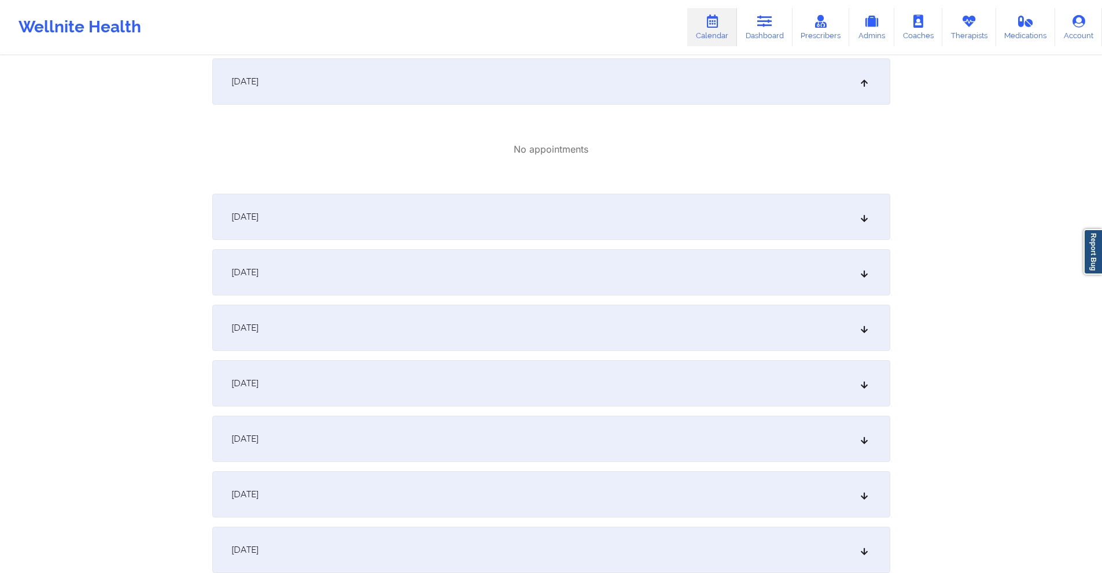
scroll to position [1505, 0]
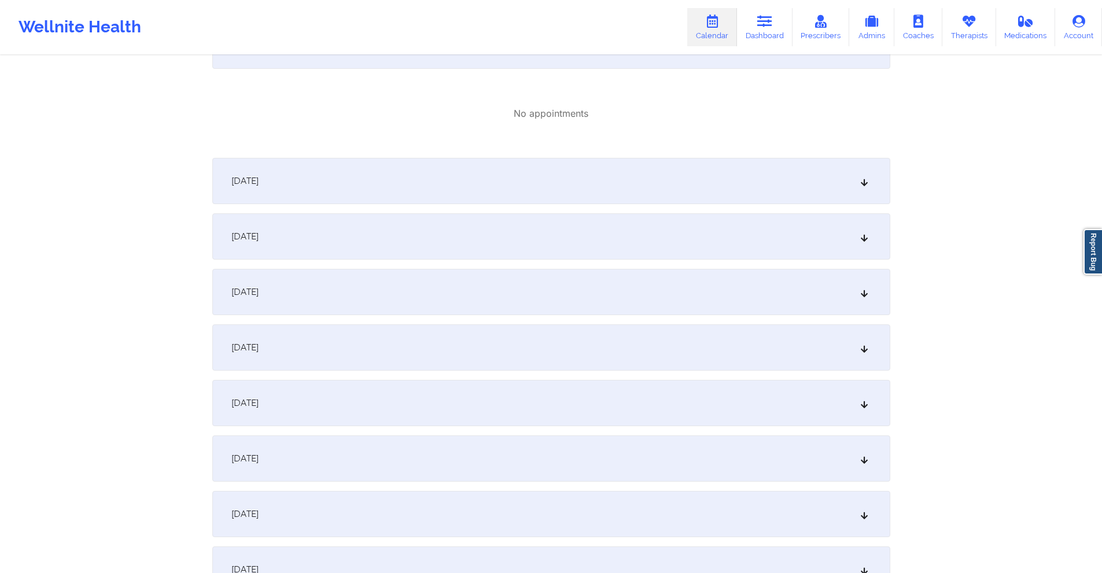
click at [480, 170] on div "[DATE]" at bounding box center [551, 181] width 678 height 46
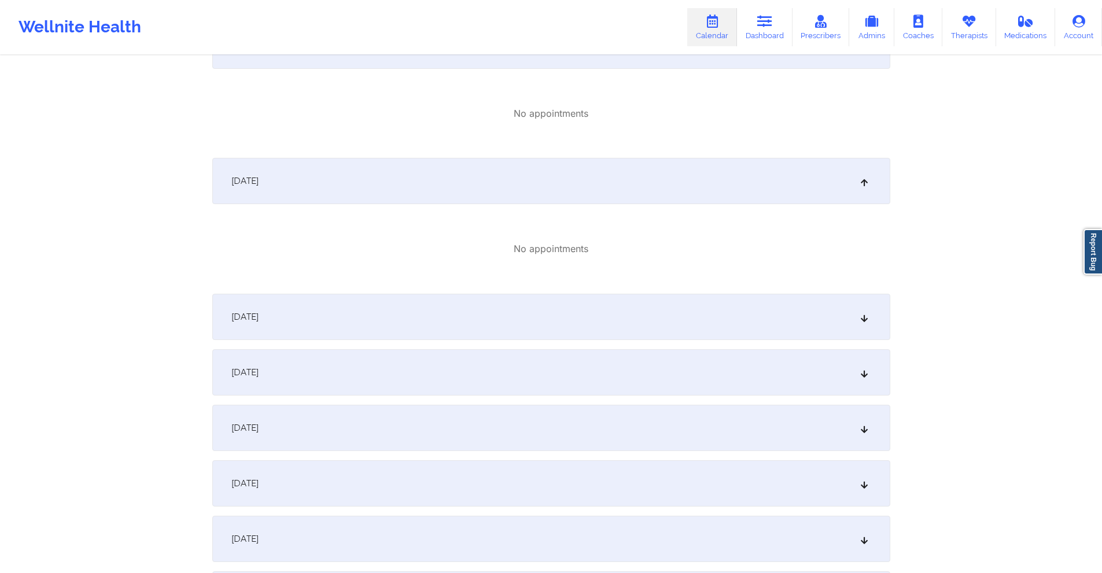
click at [472, 297] on div "[DATE]" at bounding box center [551, 317] width 678 height 46
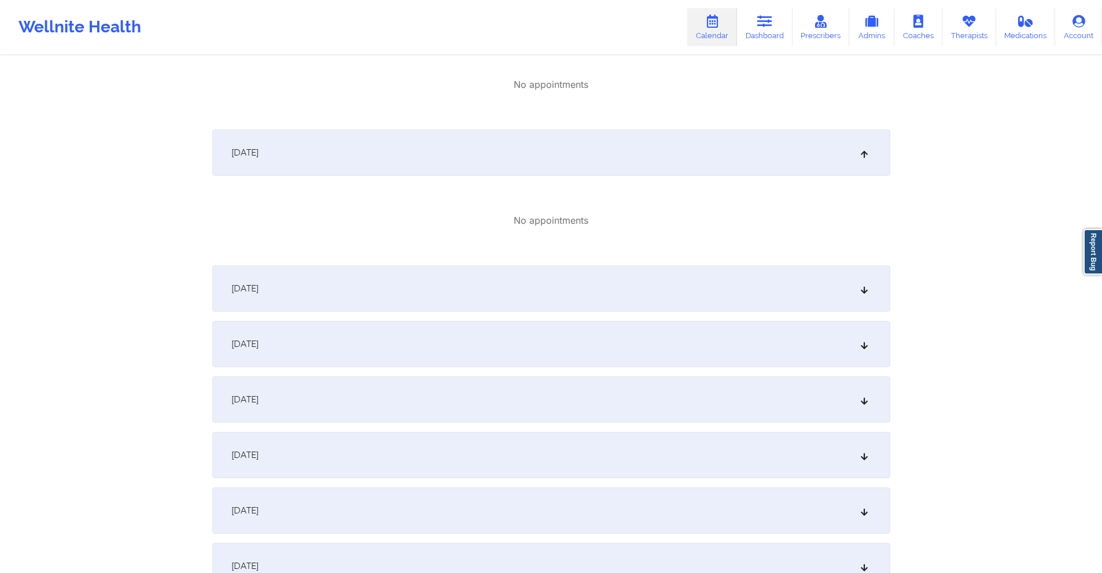
scroll to position [1736, 0]
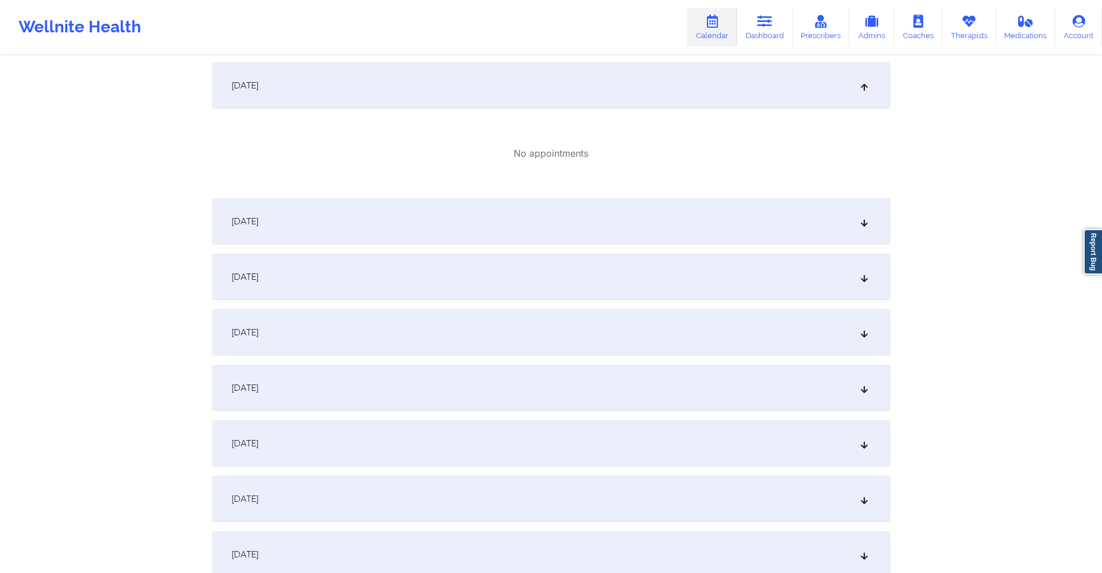
click at [482, 224] on div "[DATE]" at bounding box center [551, 221] width 678 height 46
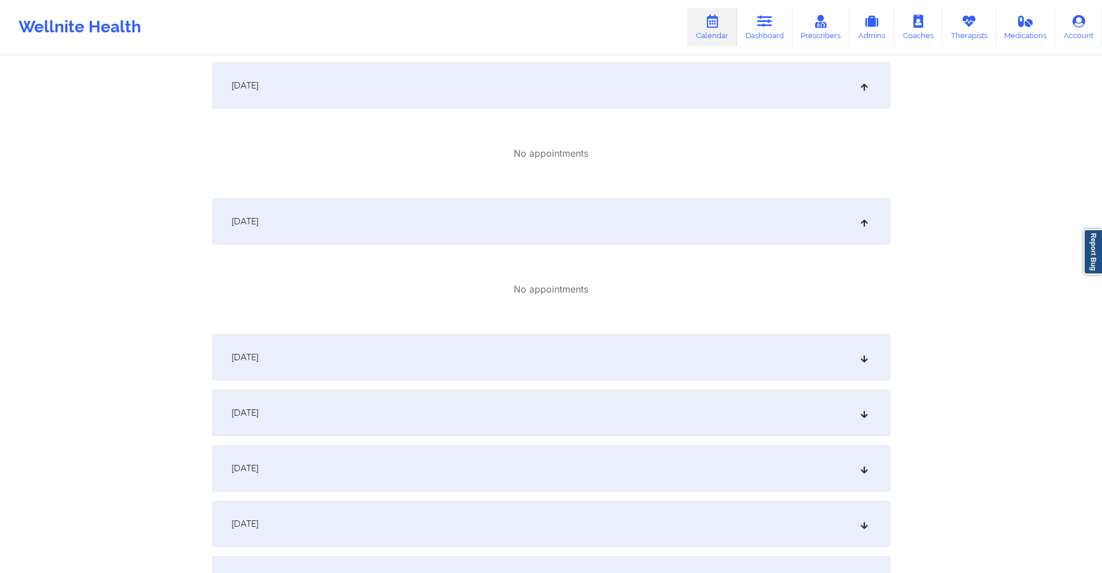
click at [481, 347] on div "[DATE]" at bounding box center [551, 357] width 678 height 46
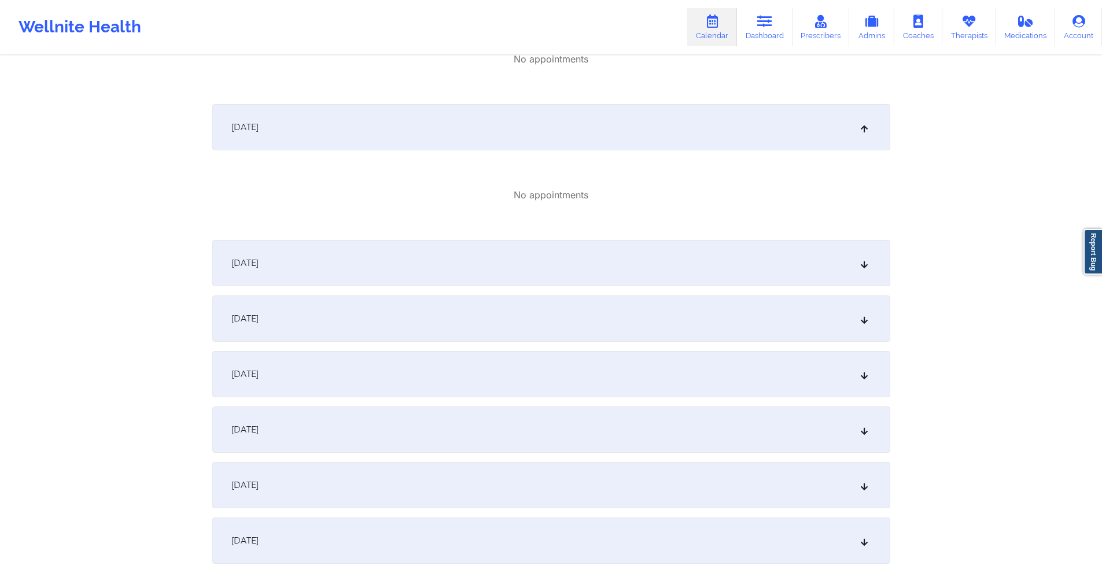
scroll to position [1968, 0]
click at [458, 267] on div "[DATE]" at bounding box center [551, 262] width 678 height 46
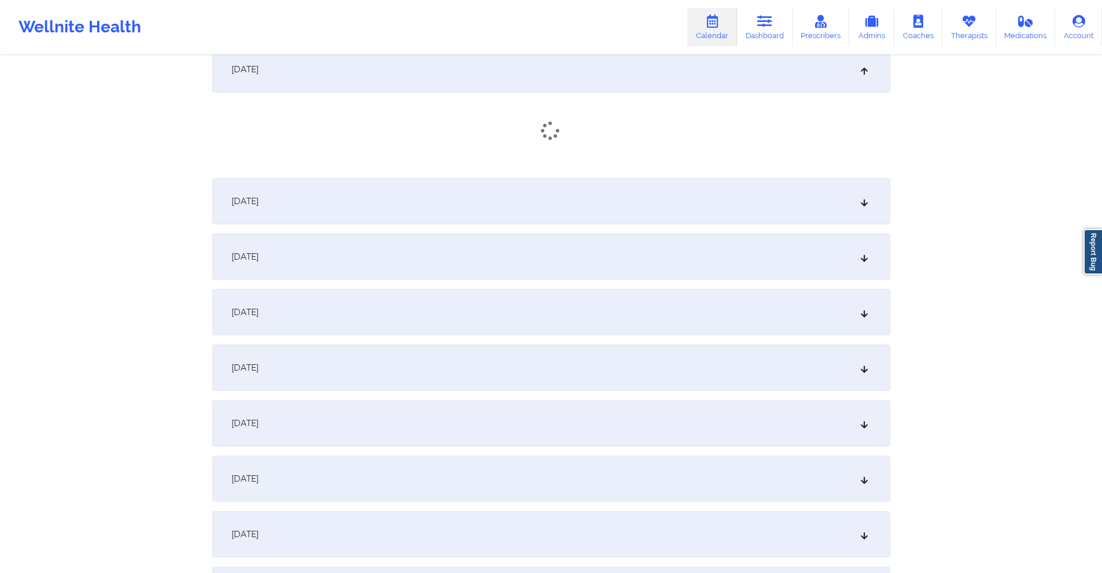
scroll to position [2083, 0]
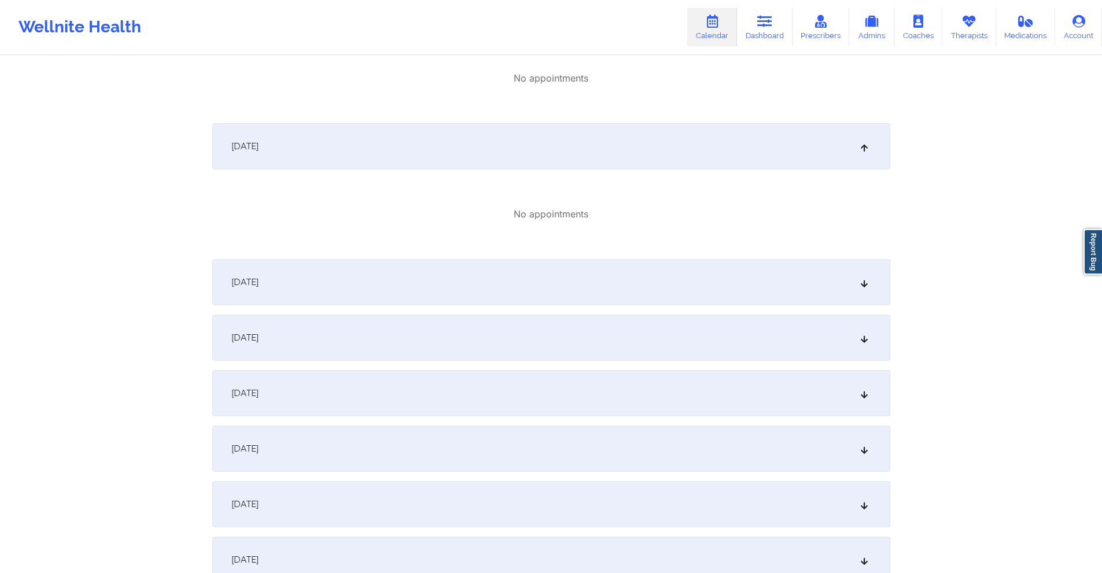
click at [507, 280] on div "[DATE]" at bounding box center [551, 282] width 678 height 46
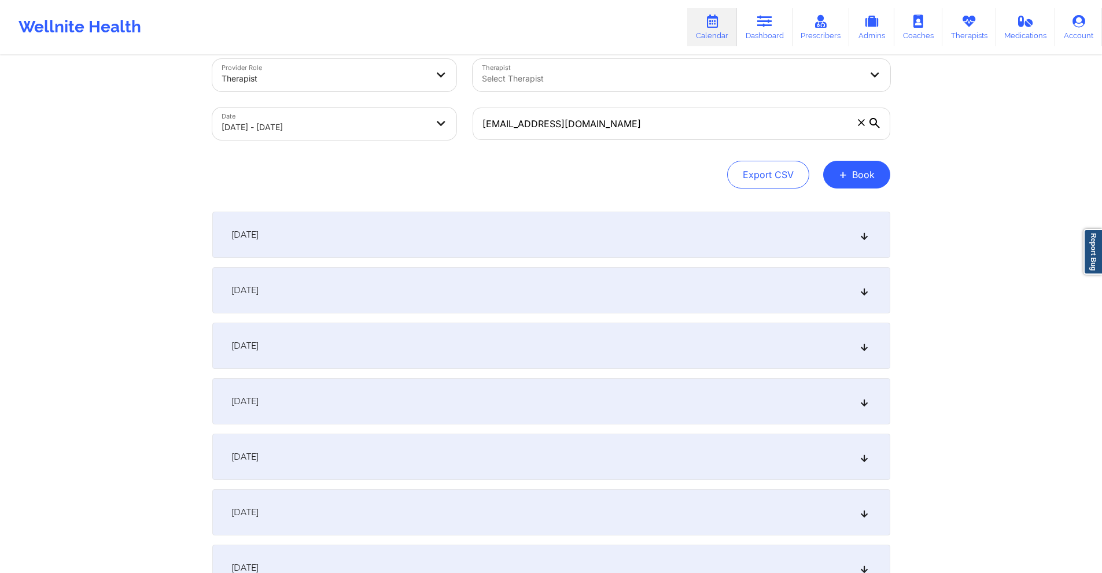
scroll to position [0, 0]
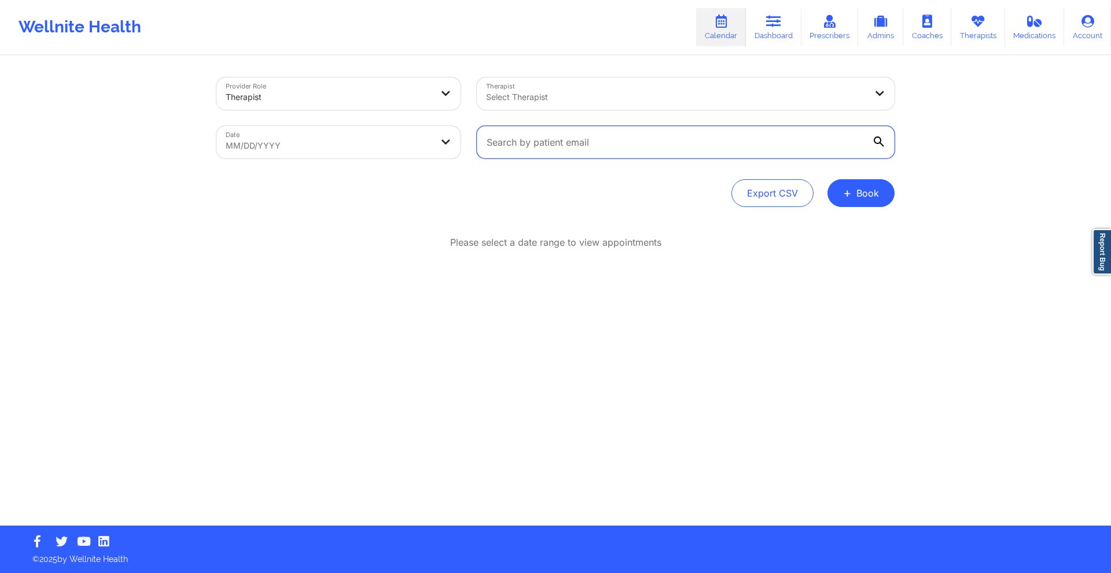
click at [566, 146] on input "text" at bounding box center [686, 142] width 418 height 32
paste input "[EMAIL_ADDRESS][DOMAIN_NAME]"
type input "[EMAIL_ADDRESS][DOMAIN_NAME]"
click at [351, 148] on body "Wellnite Health Calendar Dashboard Prescribers Admins Coaches Therapists Medica…" at bounding box center [555, 286] width 1111 height 573
select select "2025-7"
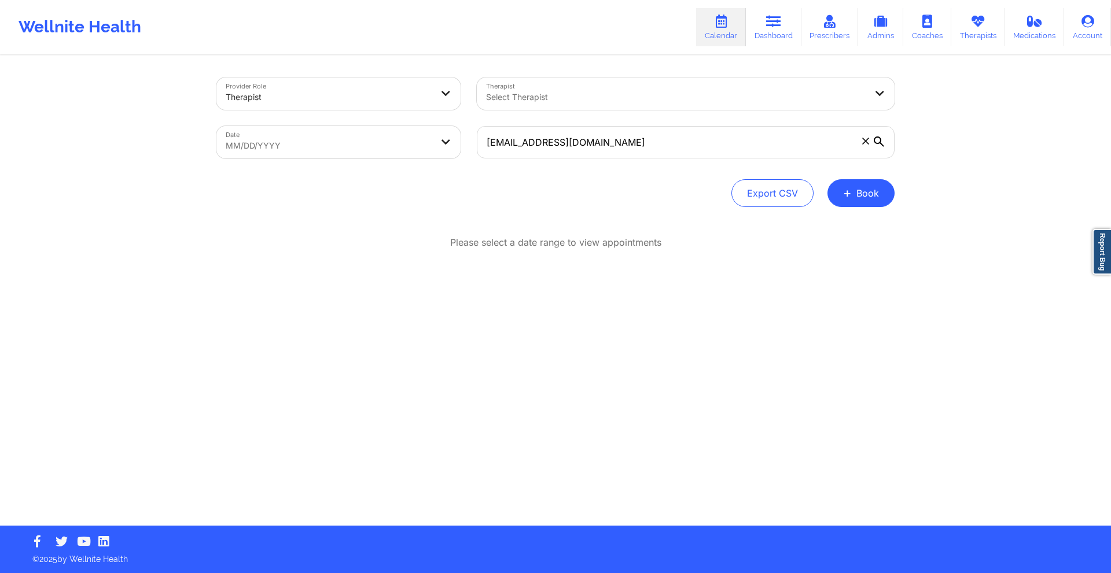
select select "2025-8"
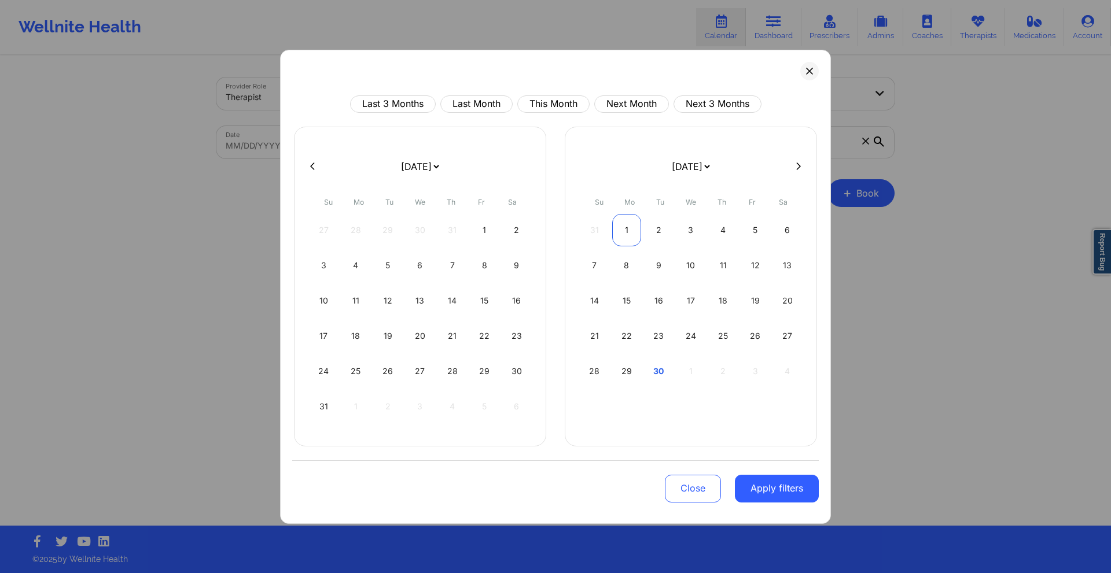
click at [616, 227] on div "1" at bounding box center [627, 230] width 30 height 32
select select "2025-8"
select select "2025-9"
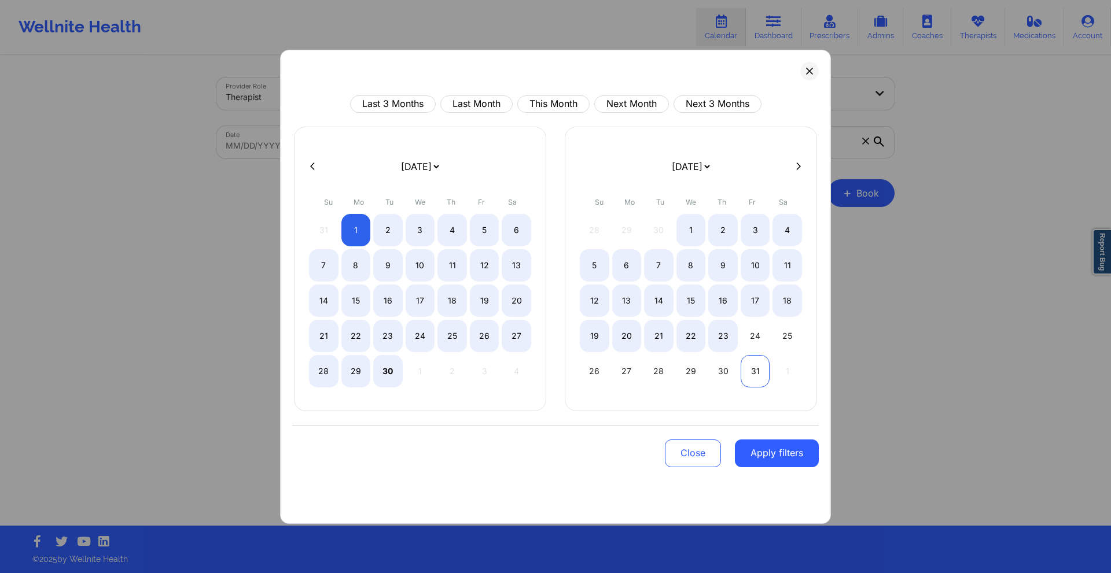
select select "2025-8"
select select "2025-9"
click at [754, 379] on div "31" at bounding box center [756, 371] width 30 height 32
select select "2025-8"
select select "2025-9"
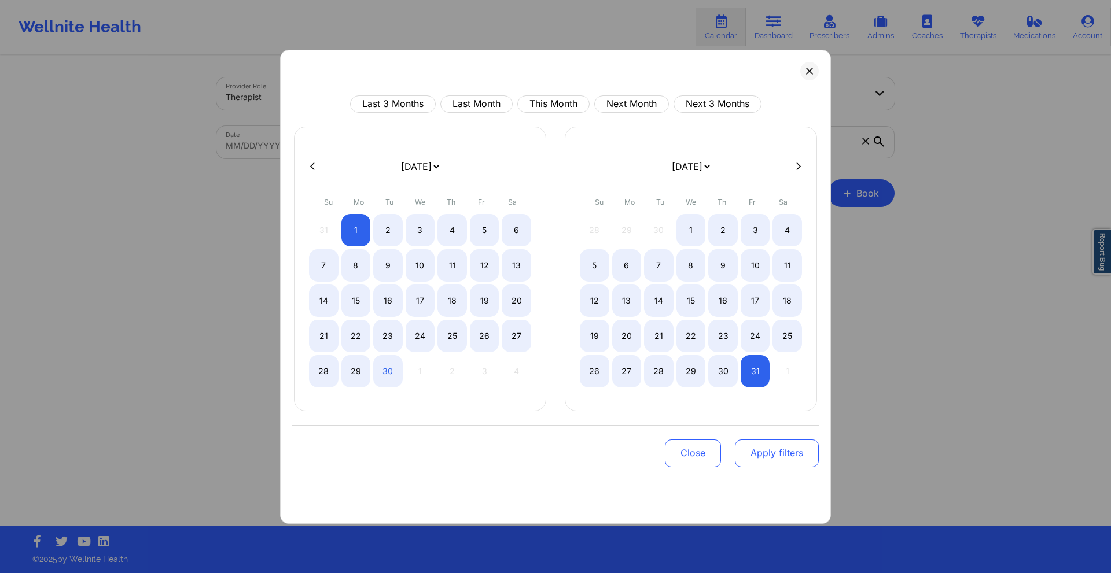
click at [778, 453] on button "Apply filters" at bounding box center [777, 454] width 84 height 28
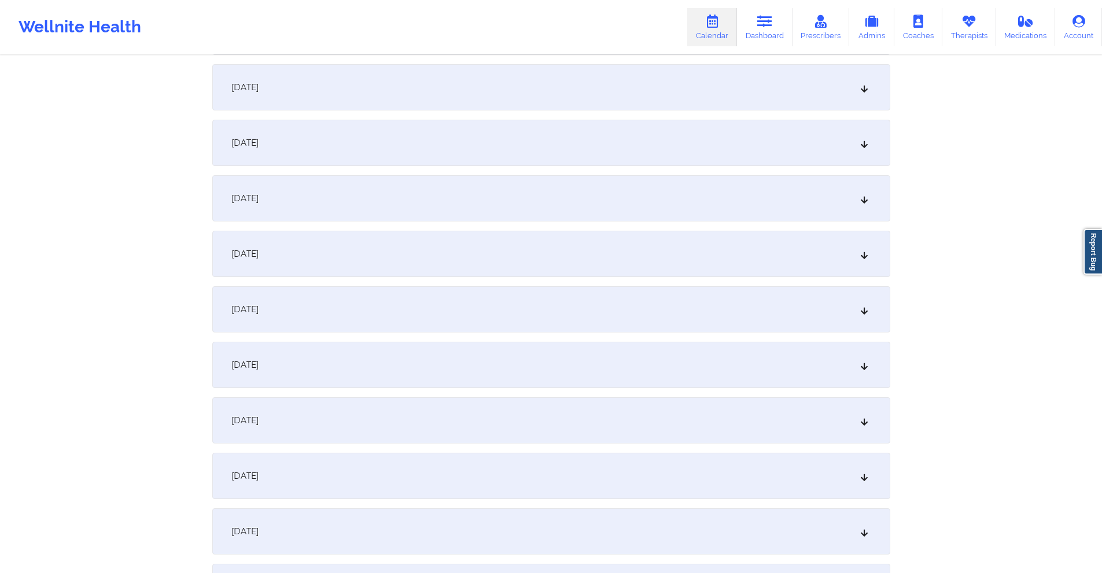
scroll to position [1447, 0]
click at [445, 192] on div "[DATE]" at bounding box center [551, 195] width 678 height 46
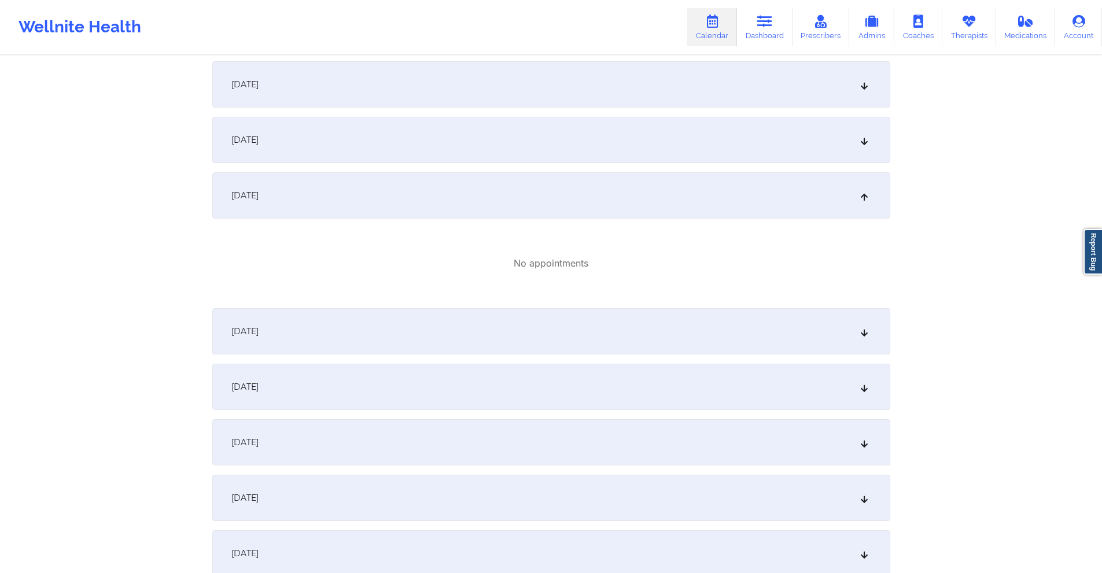
click at [459, 144] on div "[DATE]" at bounding box center [551, 140] width 678 height 46
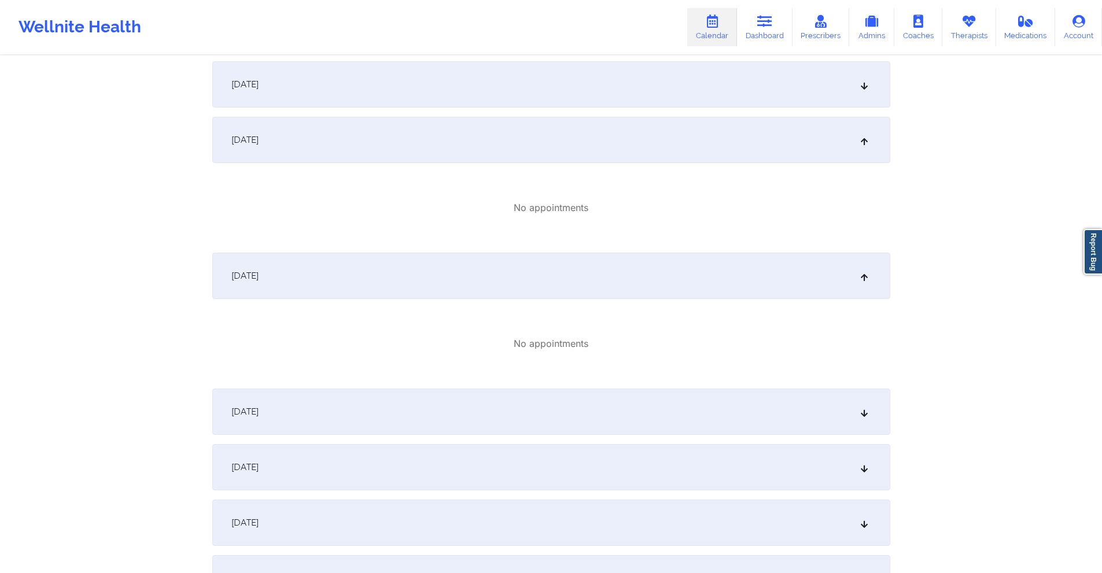
click at [457, 88] on div "[DATE]" at bounding box center [551, 84] width 678 height 46
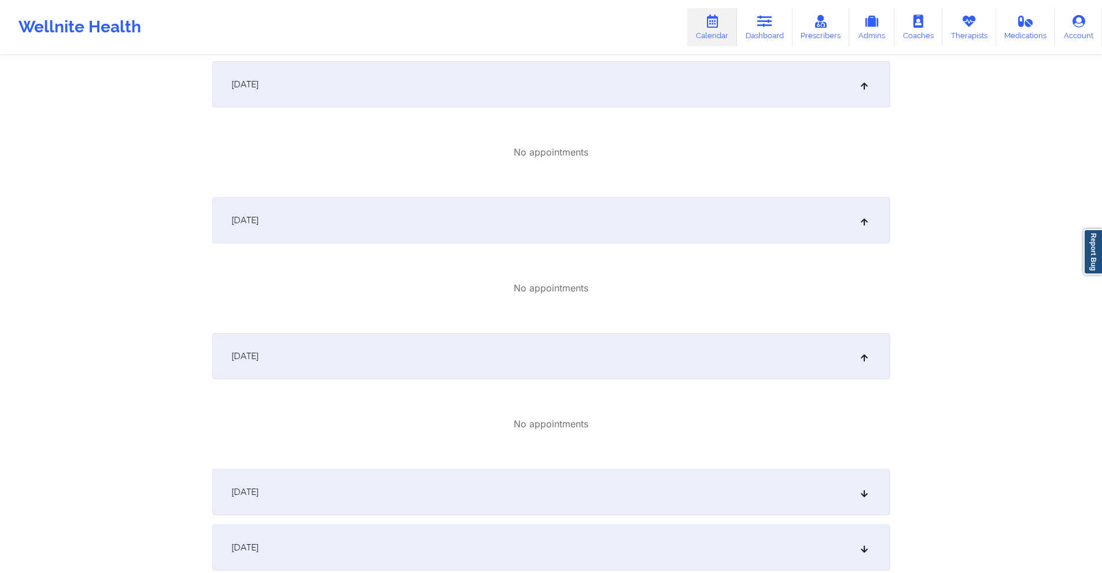
click at [433, 481] on div "[DATE]" at bounding box center [551, 492] width 678 height 46
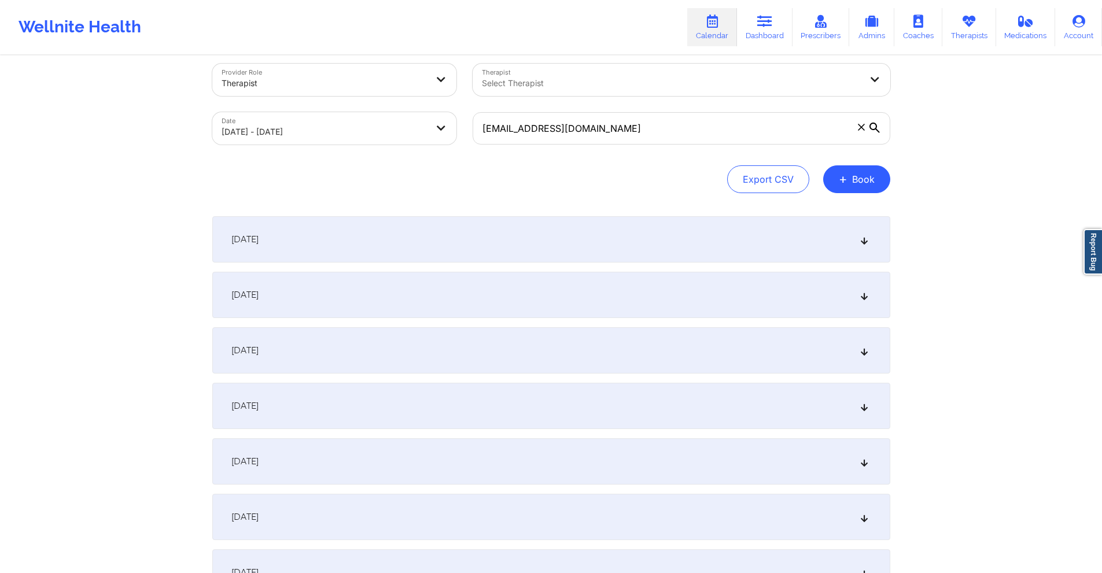
scroll to position [0, 0]
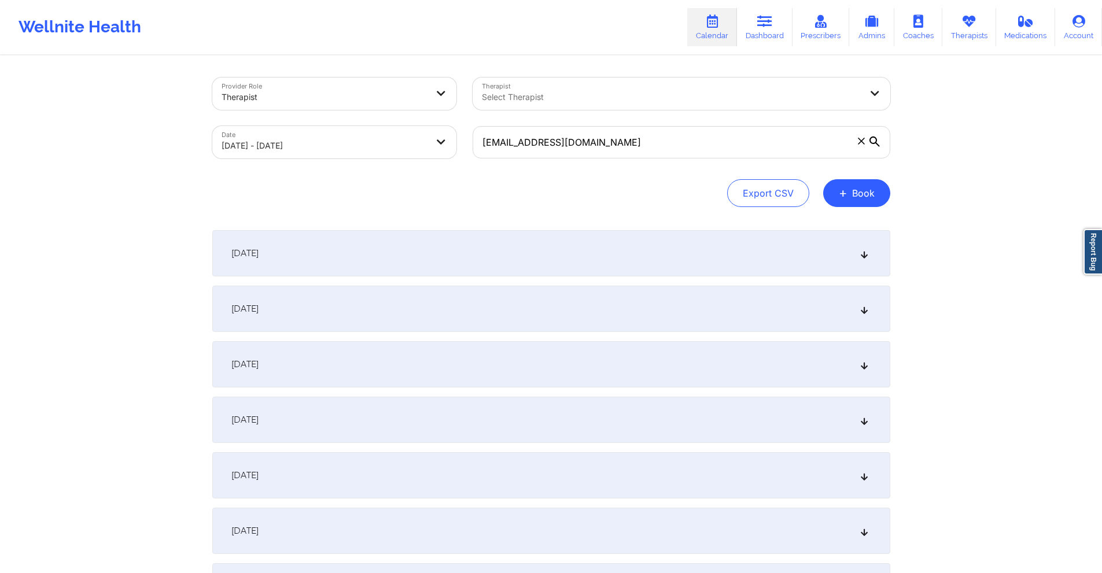
click at [388, 256] on div "[DATE]" at bounding box center [551, 253] width 678 height 46
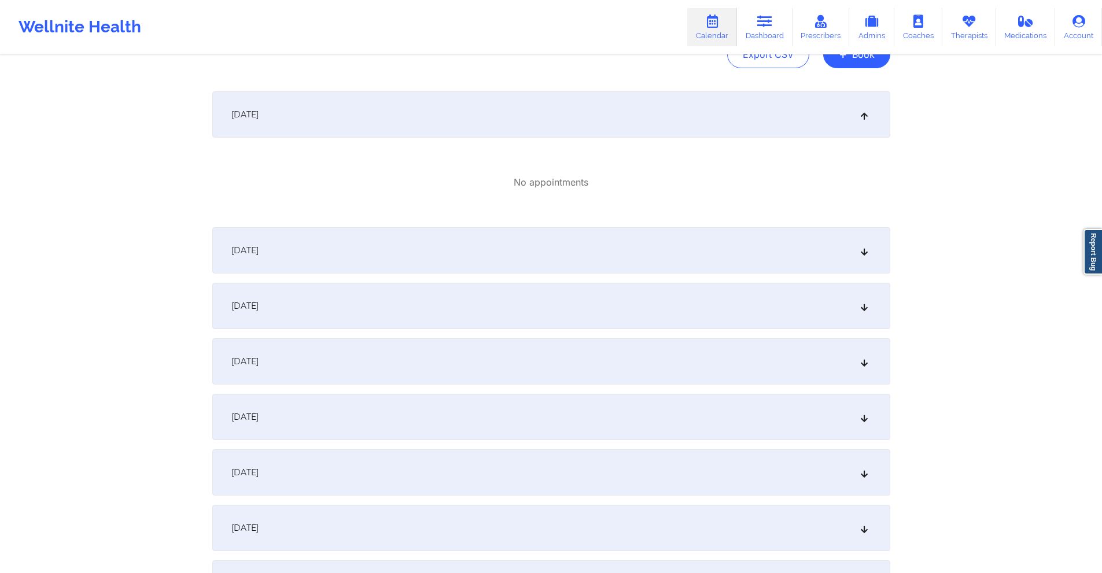
scroll to position [174, 0]
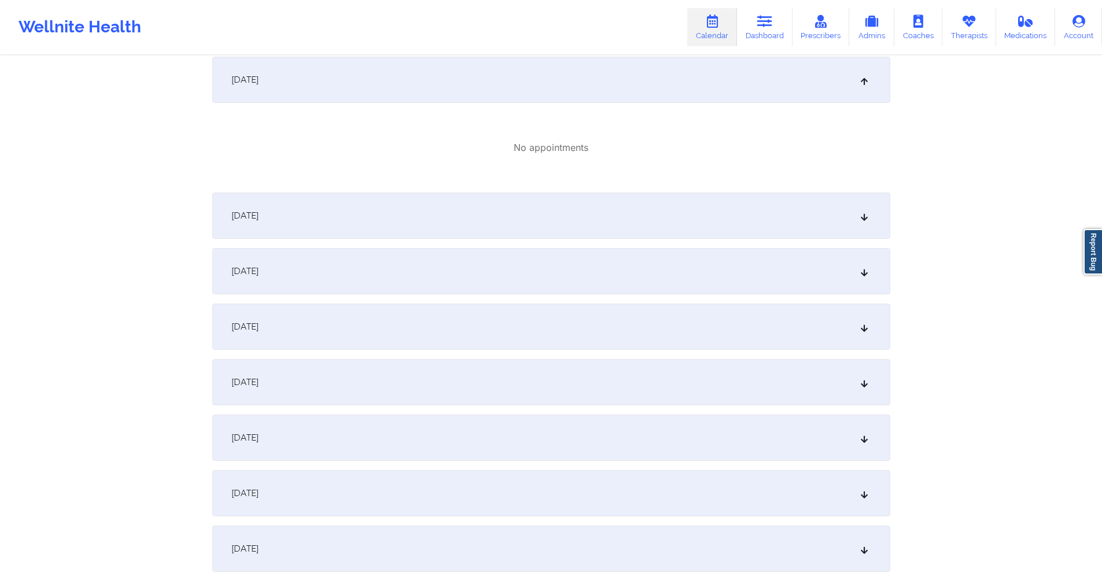
click at [450, 227] on div "[DATE]" at bounding box center [551, 216] width 678 height 46
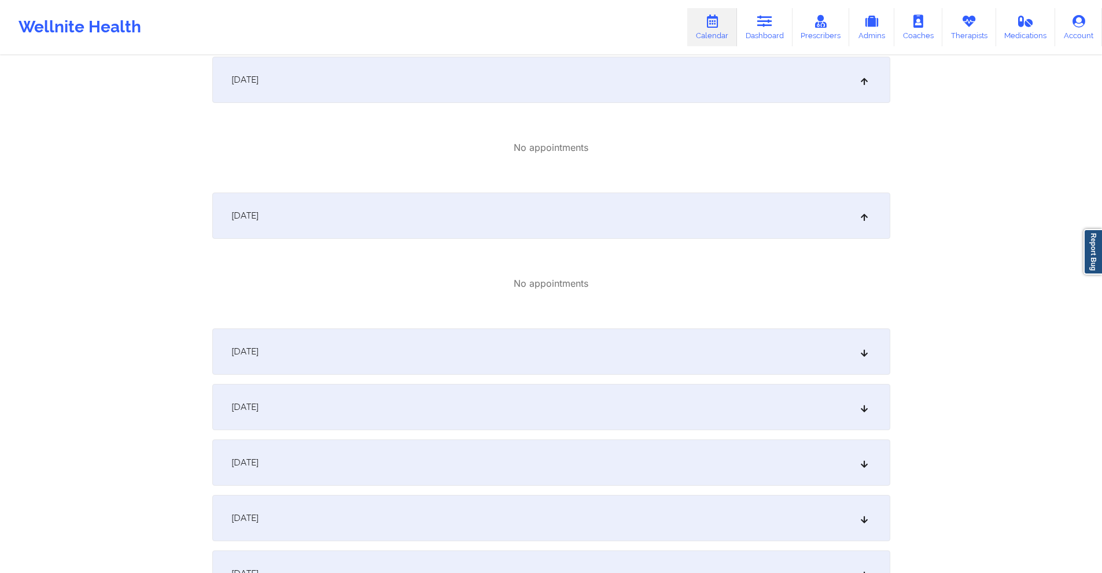
click at [455, 351] on div "[DATE]" at bounding box center [551, 352] width 678 height 46
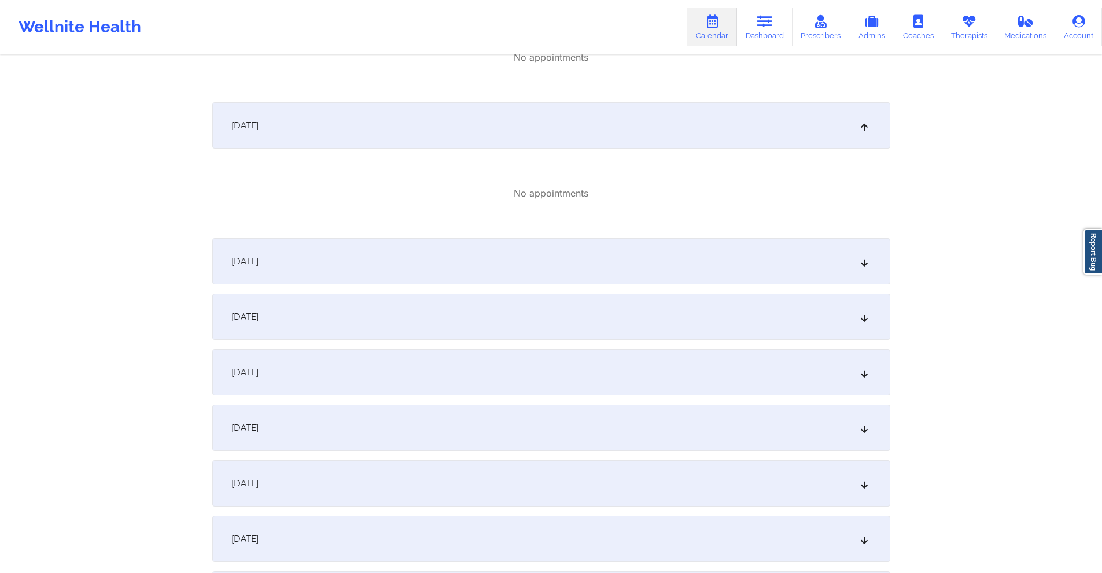
scroll to position [405, 0]
click at [461, 259] on div "[DATE]" at bounding box center [551, 256] width 678 height 46
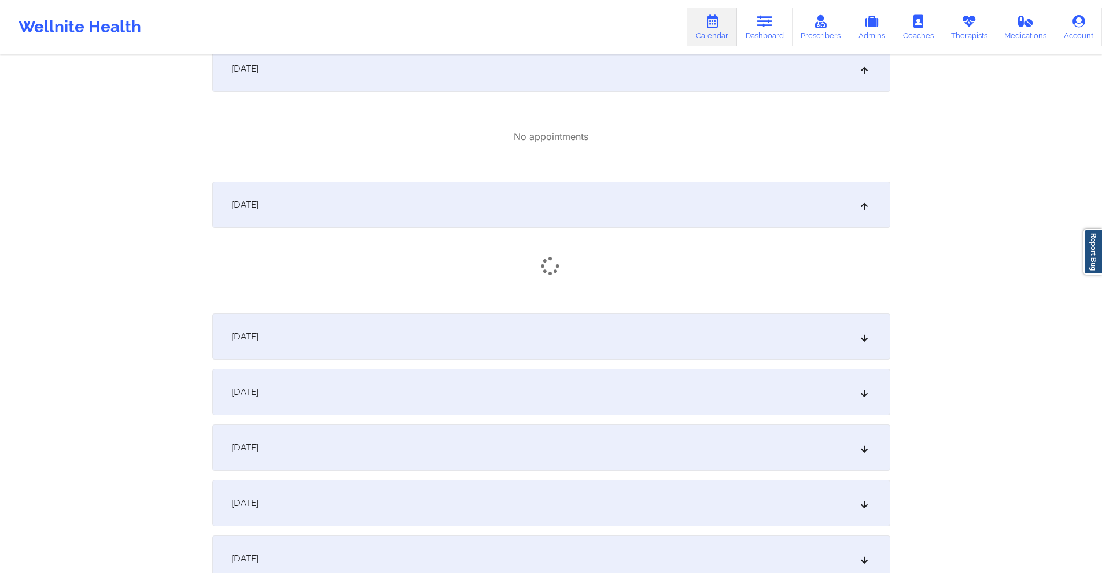
scroll to position [637, 0]
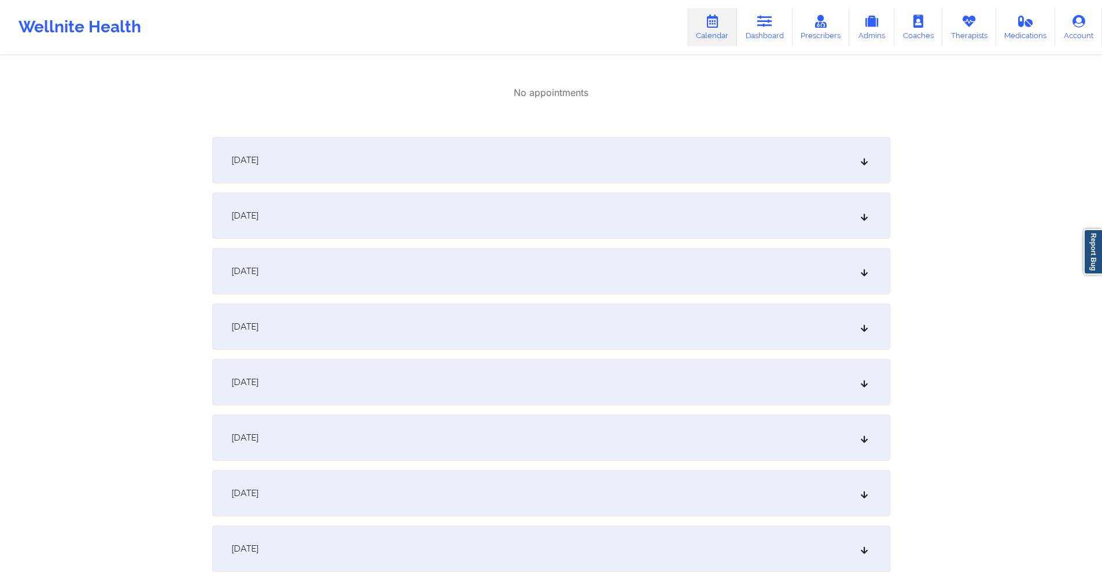
click at [465, 170] on div "[DATE]" at bounding box center [551, 160] width 678 height 46
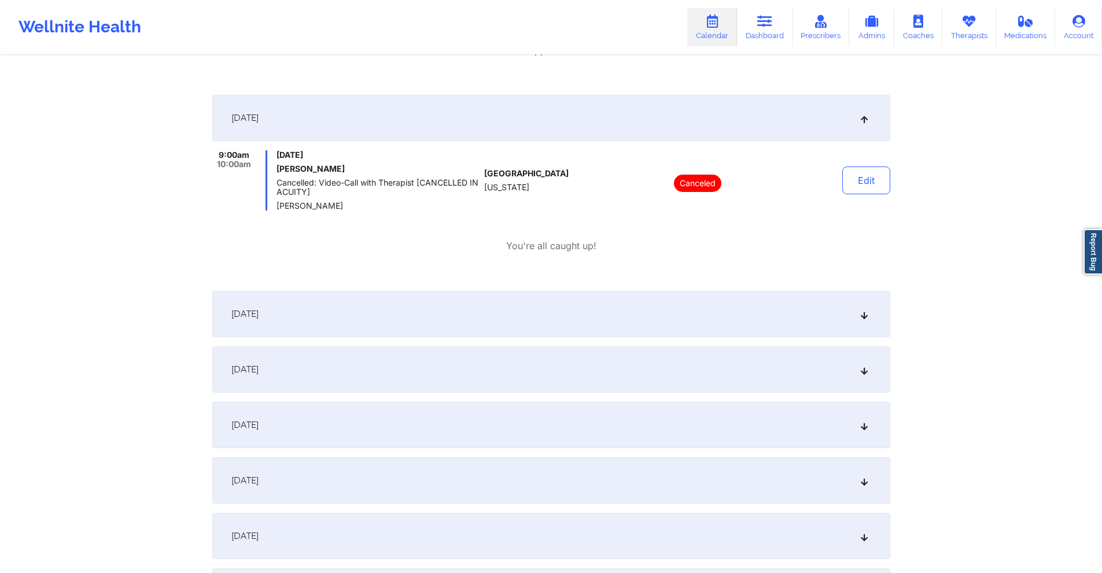
scroll to position [752, 0]
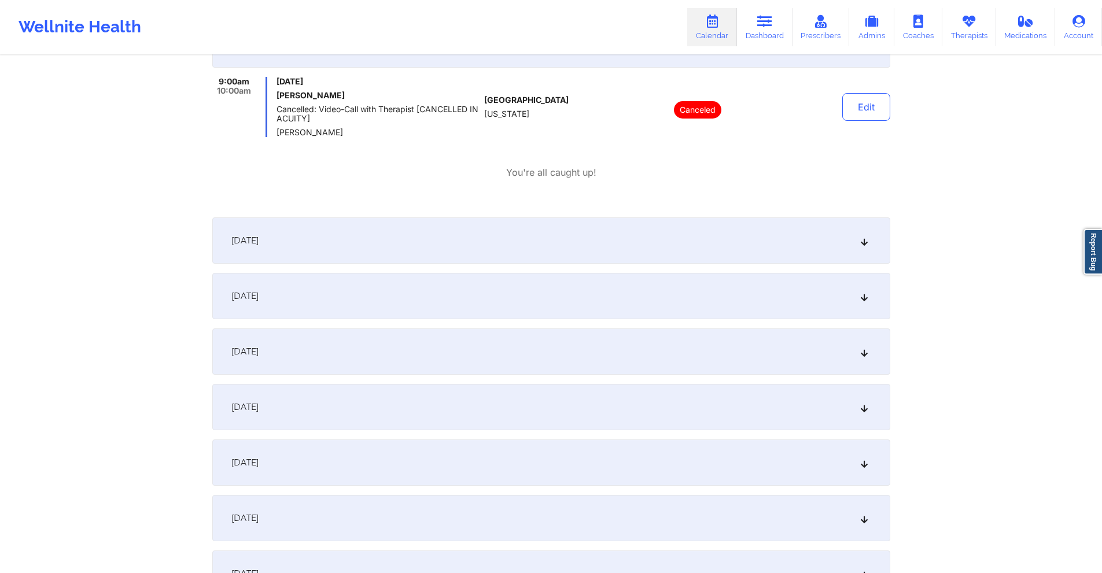
click at [433, 228] on div "[DATE]" at bounding box center [551, 241] width 678 height 46
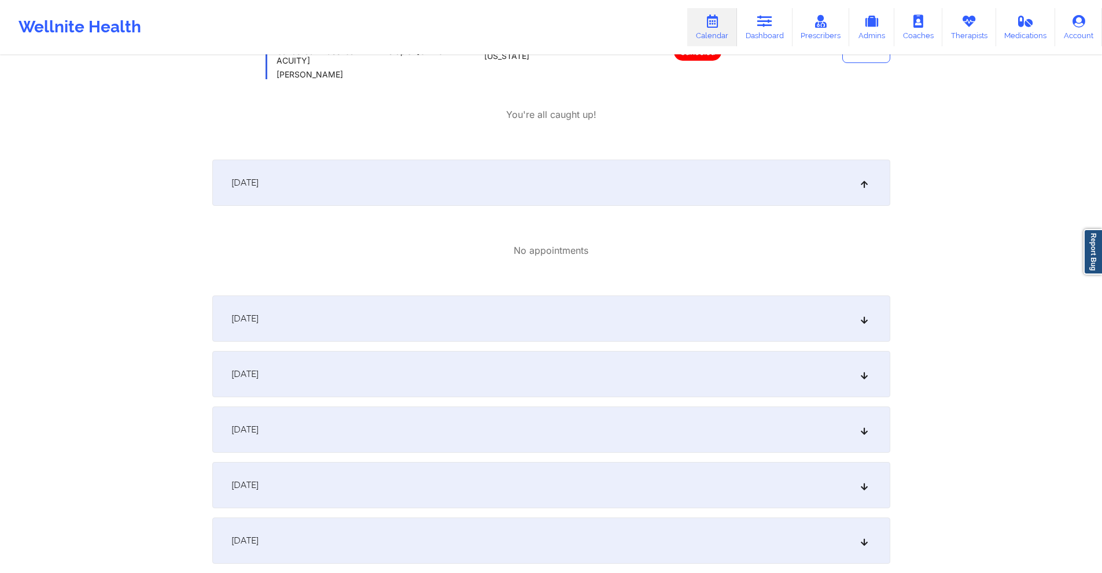
scroll to position [868, 0]
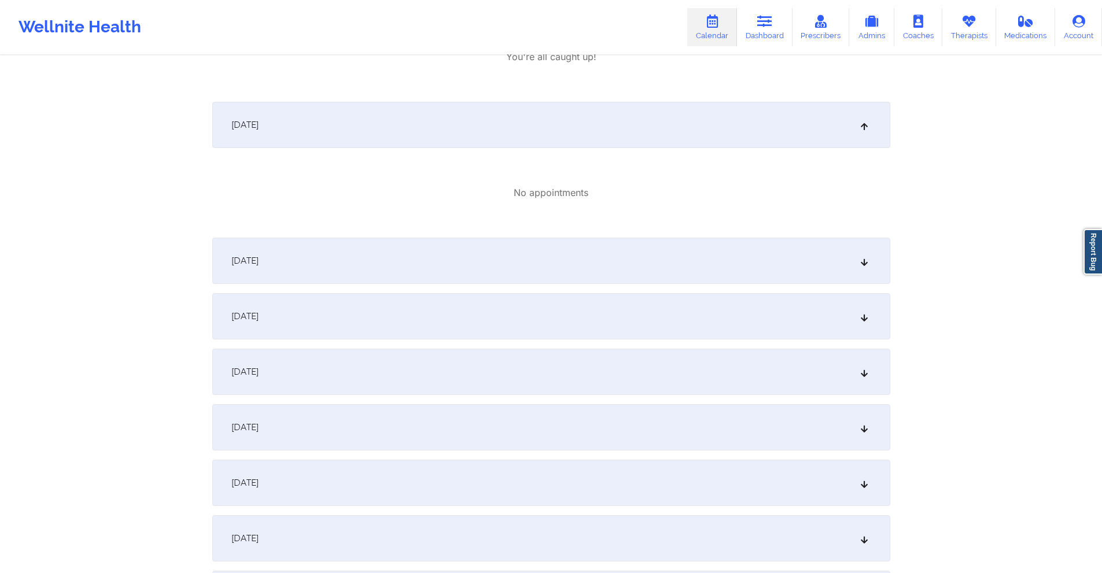
click at [442, 252] on div "[DATE]" at bounding box center [551, 261] width 678 height 46
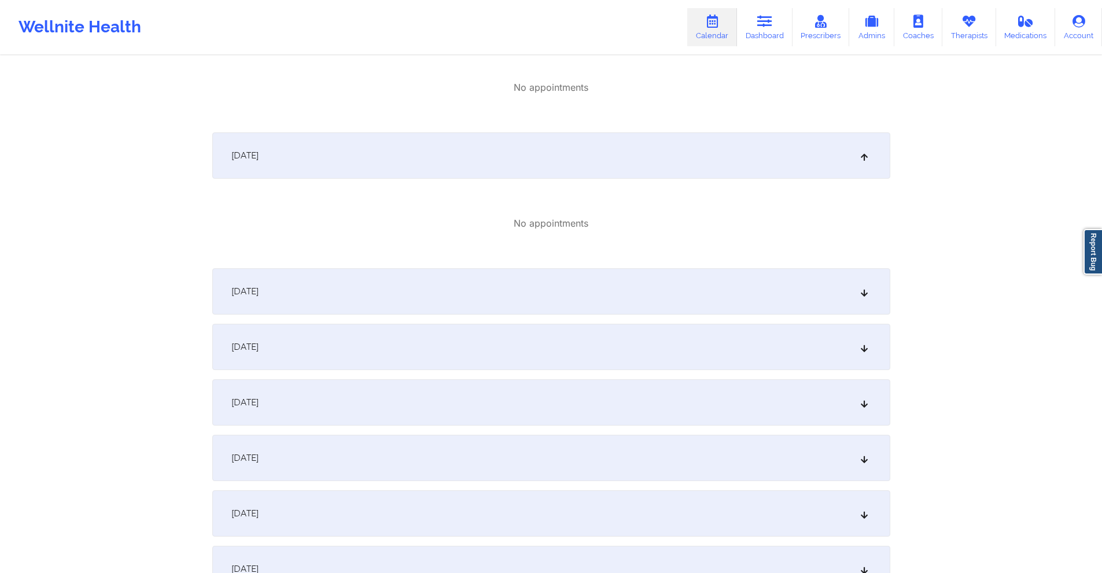
scroll to position [1042, 0]
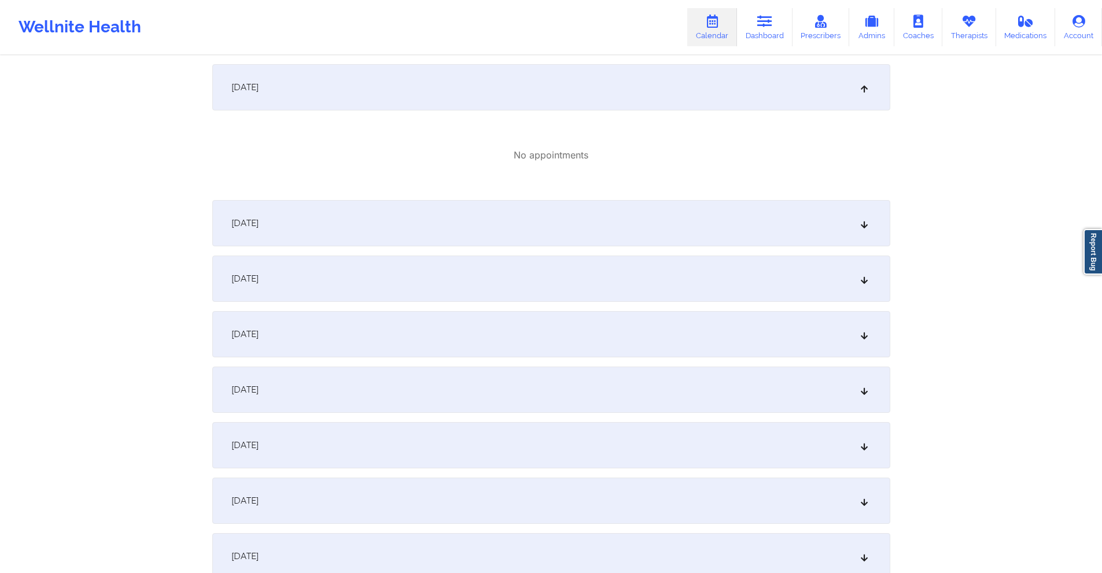
click at [487, 222] on div "[DATE]" at bounding box center [551, 223] width 678 height 46
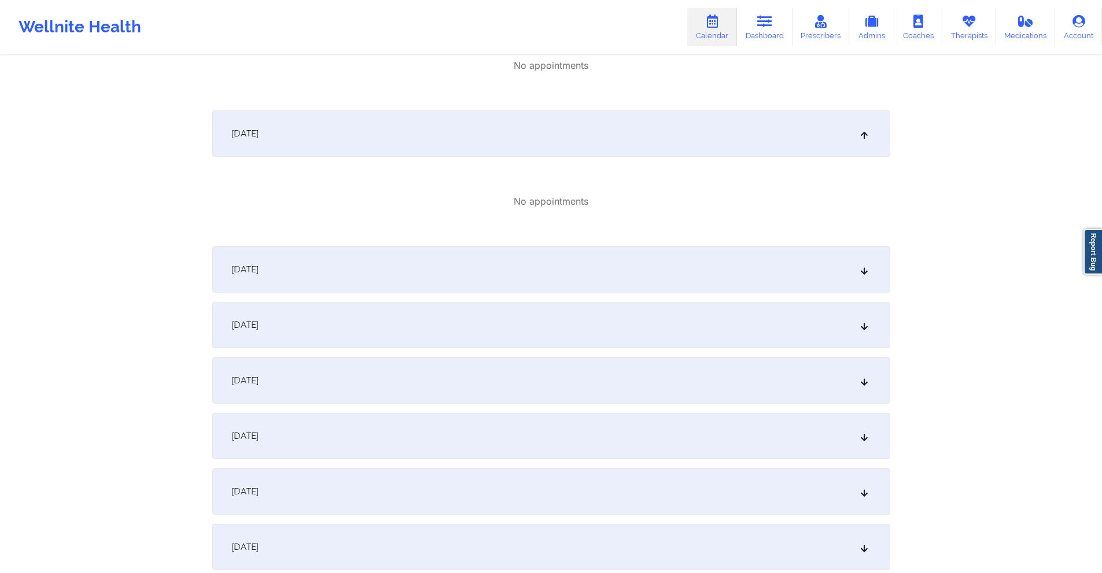
scroll to position [1273, 0]
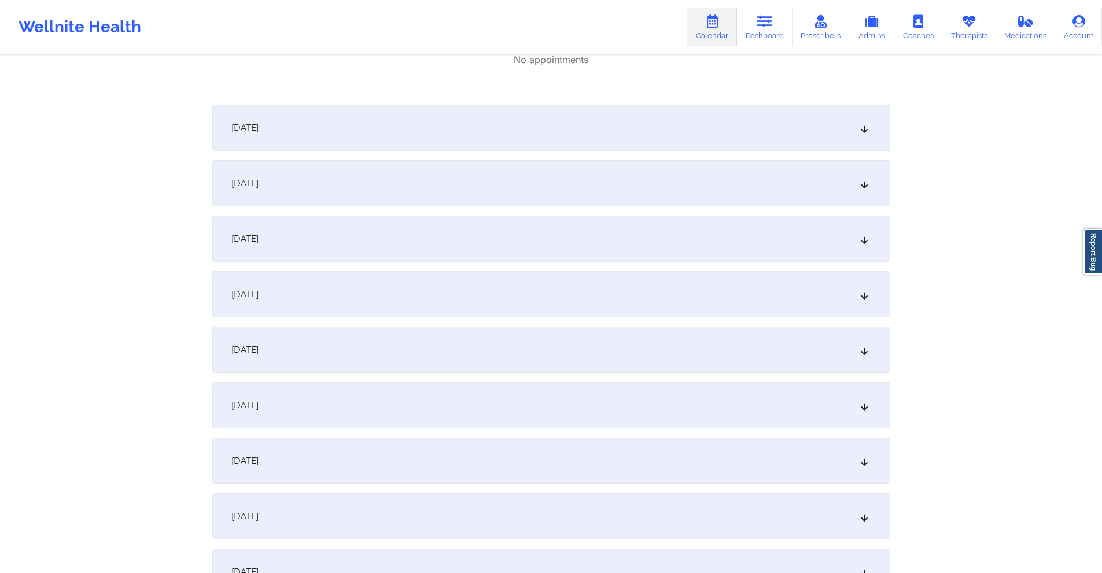
click at [497, 140] on div "[DATE]" at bounding box center [551, 128] width 678 height 46
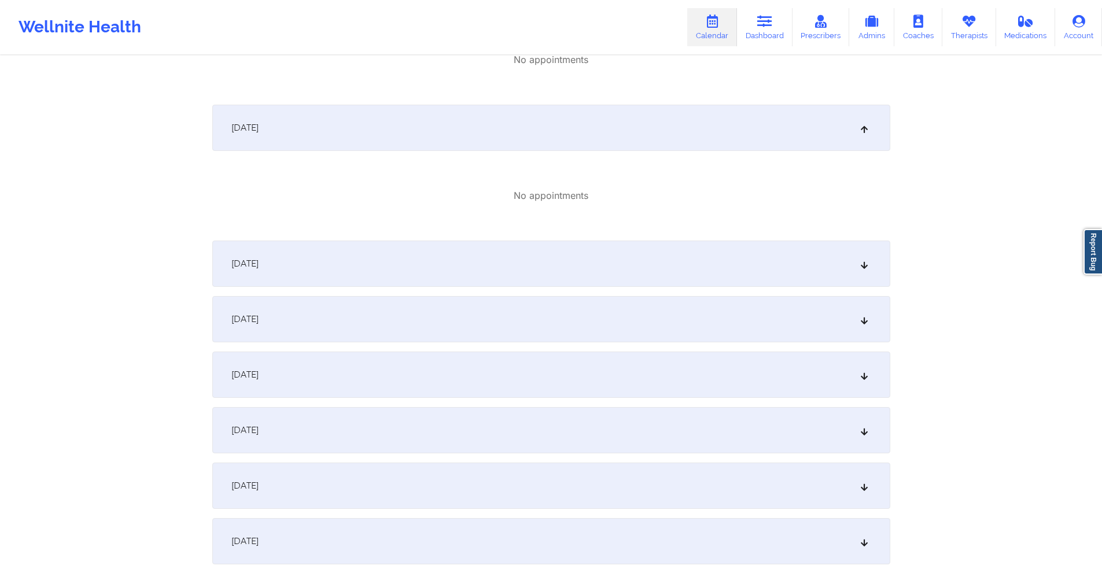
click at [520, 246] on div "[DATE]" at bounding box center [551, 264] width 678 height 46
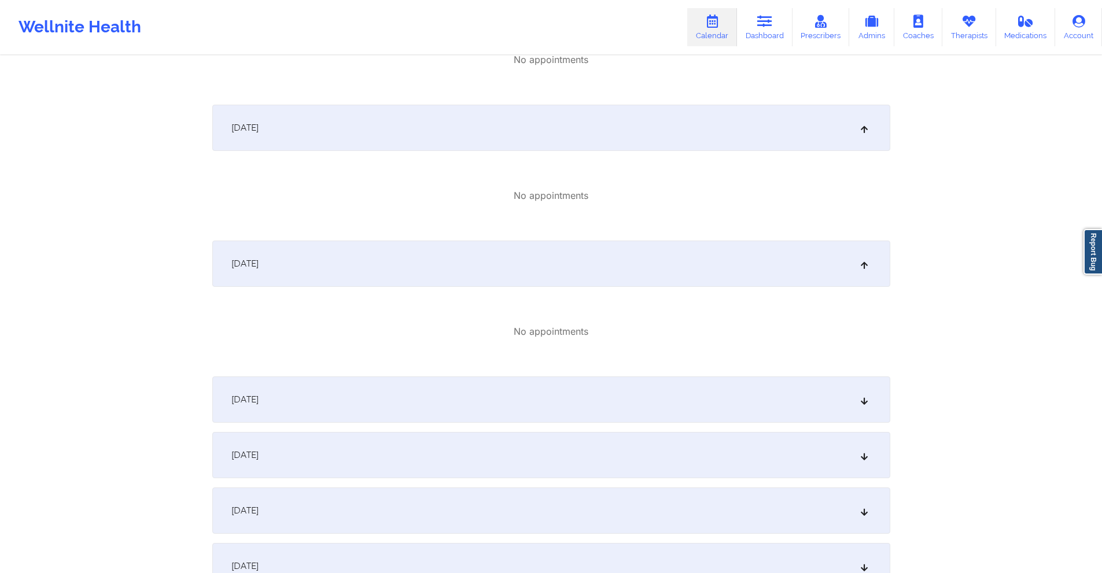
click at [523, 389] on div "[DATE]" at bounding box center [551, 400] width 678 height 46
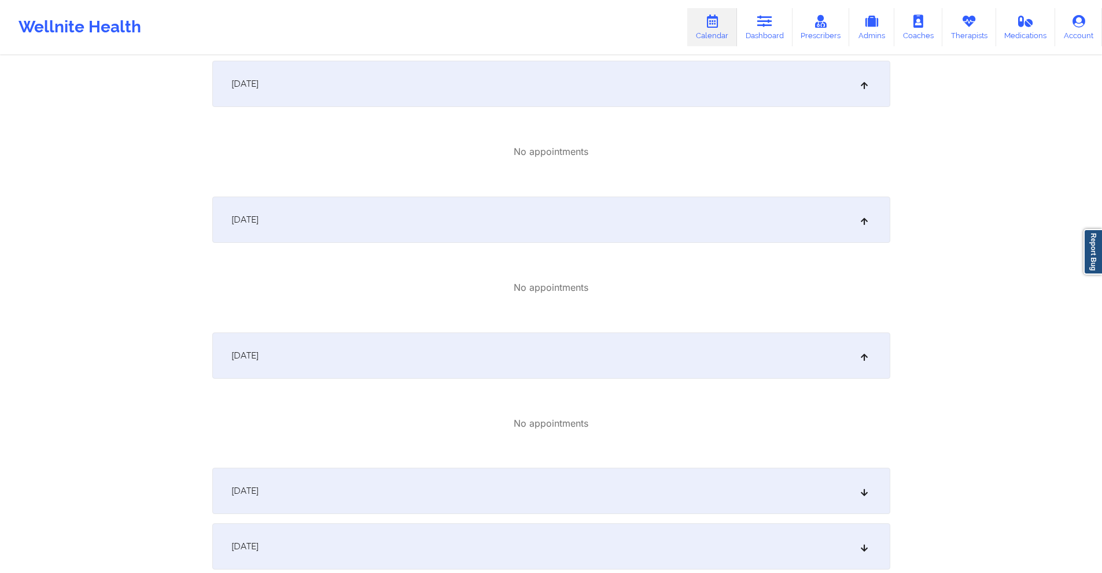
scroll to position [1505, 0]
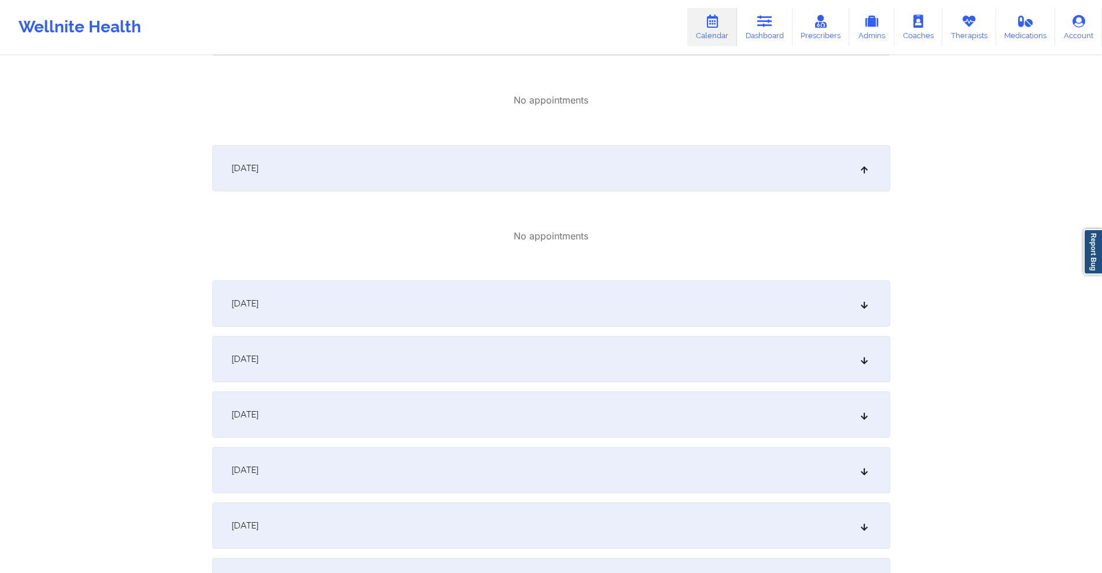
click at [515, 288] on div "[DATE]" at bounding box center [551, 304] width 678 height 46
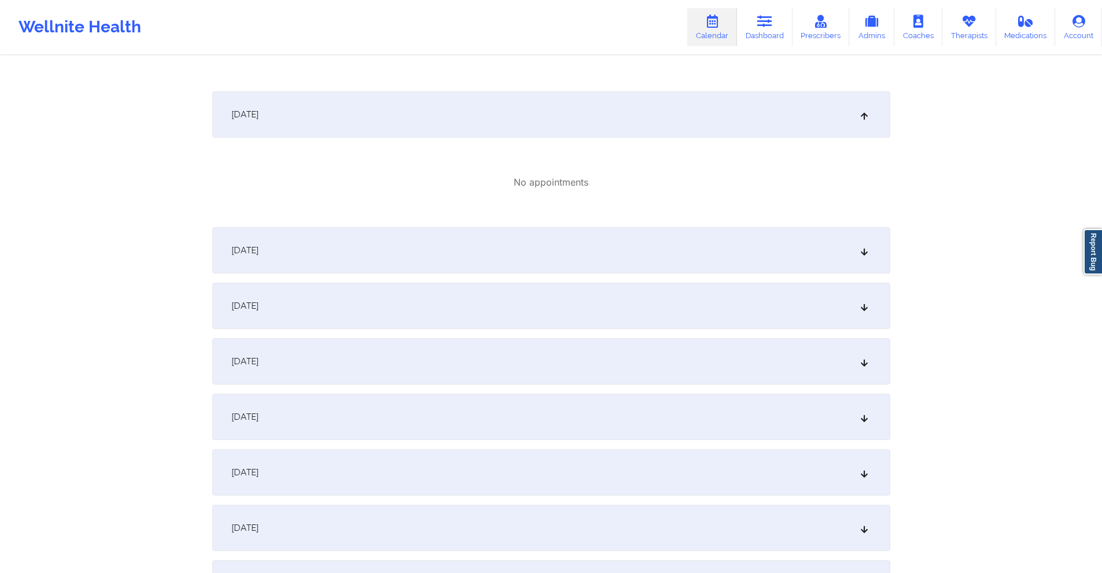
scroll to position [1736, 0]
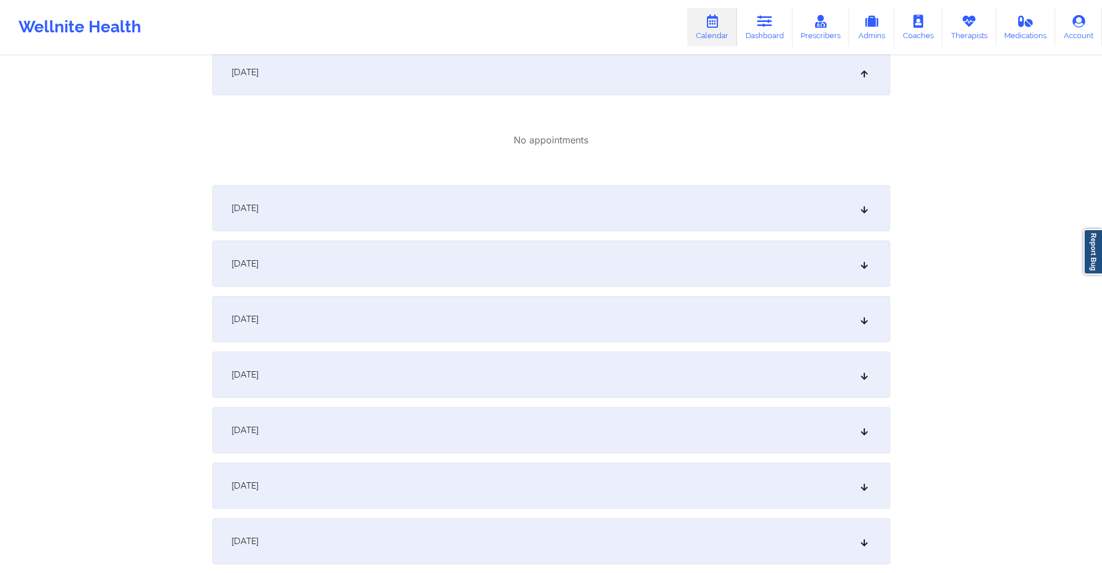
click at [508, 214] on div "[DATE]" at bounding box center [551, 208] width 678 height 46
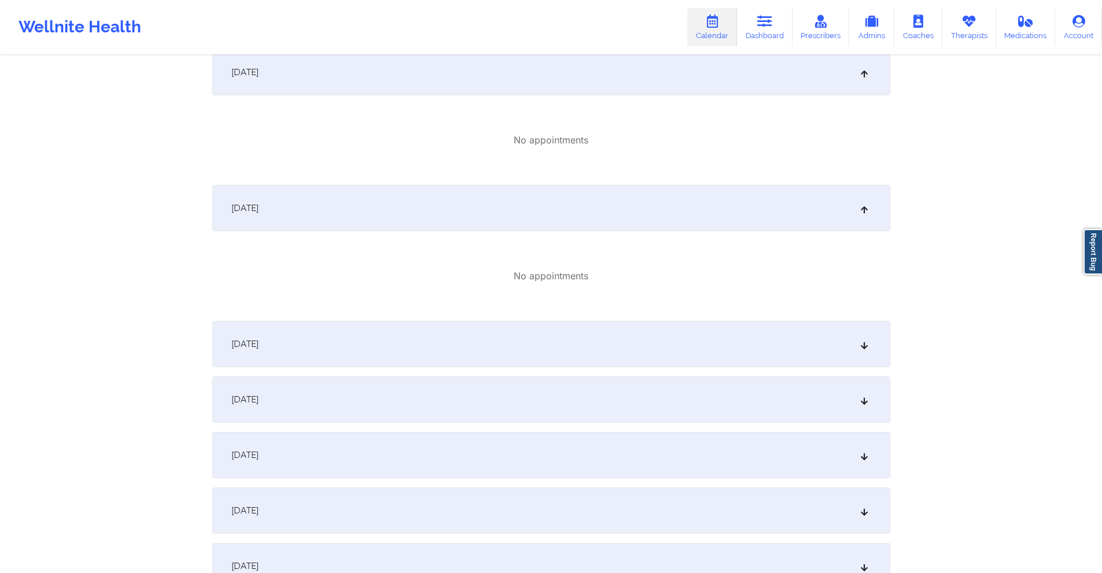
click at [509, 348] on div "[DATE]" at bounding box center [551, 344] width 678 height 46
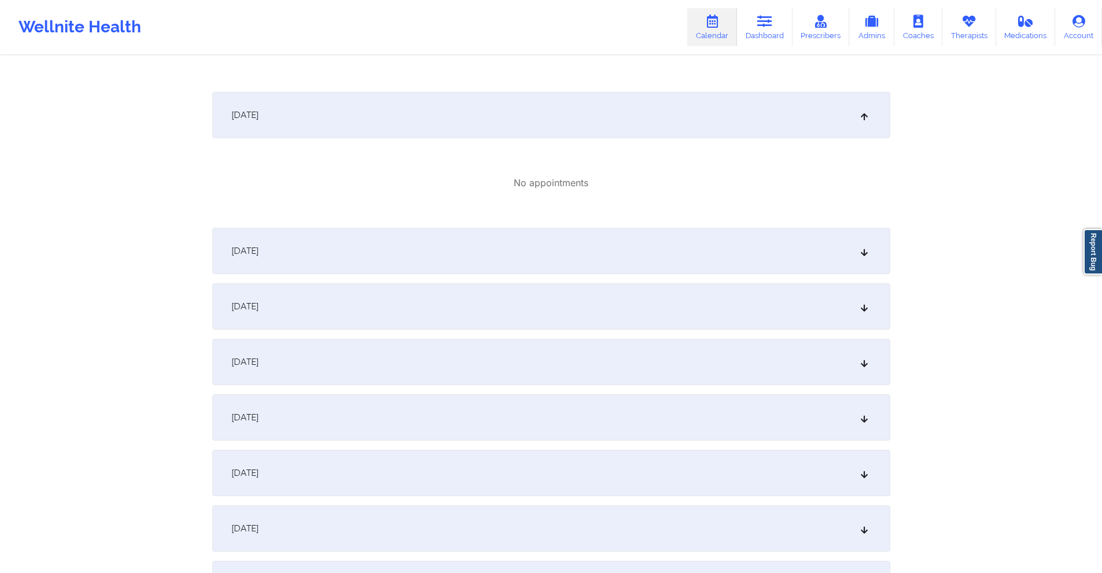
scroll to position [1968, 0]
click at [491, 247] on div "[DATE]" at bounding box center [551, 249] width 678 height 46
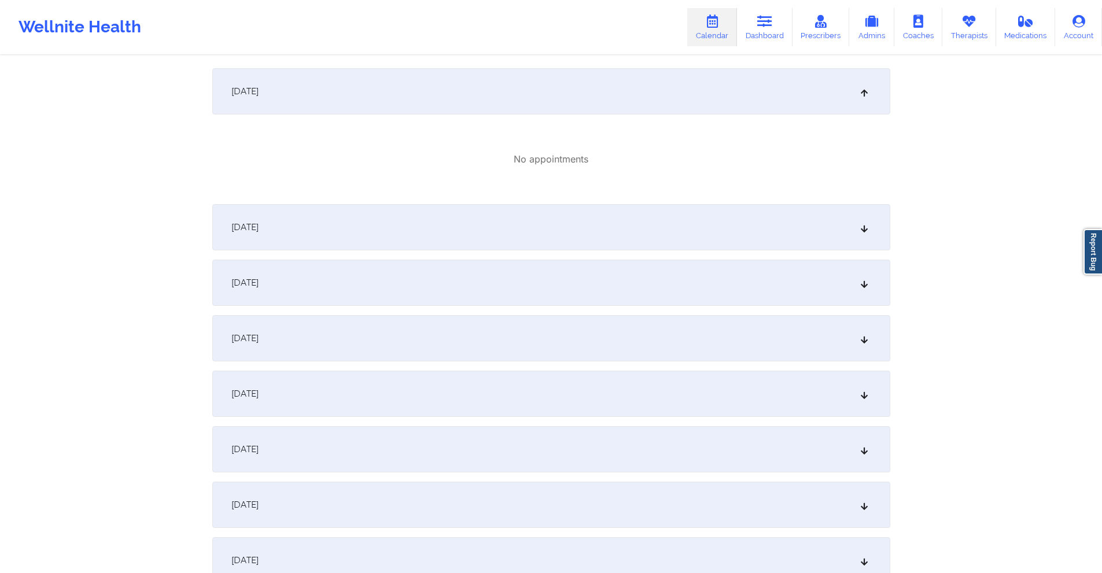
scroll to position [2199, 0]
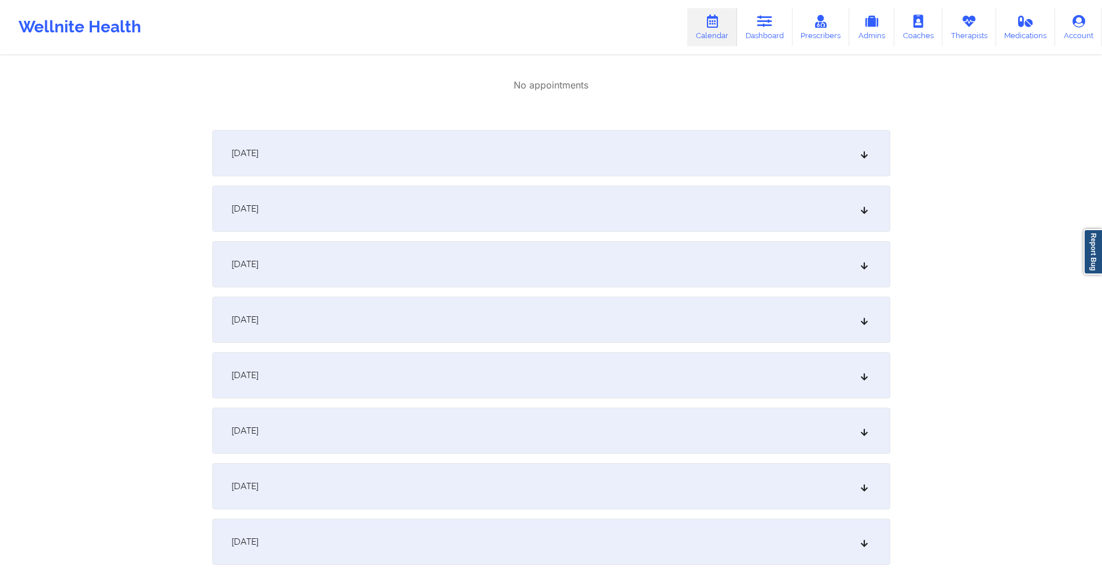
click at [505, 160] on div "[DATE]" at bounding box center [551, 153] width 678 height 46
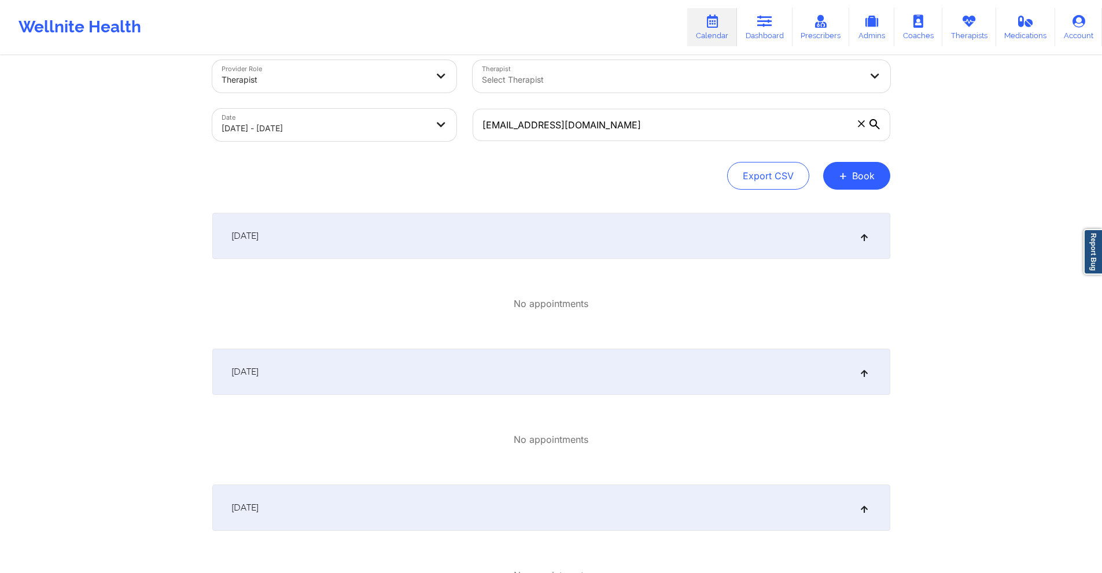
scroll to position [0, 0]
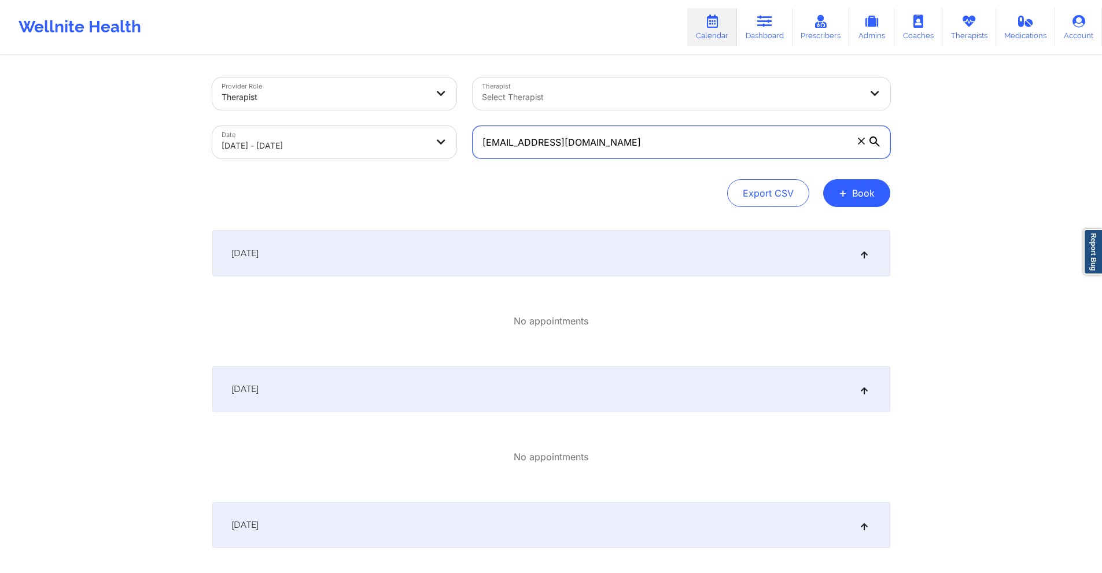
click at [568, 139] on input "[EMAIL_ADDRESS][DOMAIN_NAME]" at bounding box center [682, 142] width 418 height 32
paste input "koestnerchris"
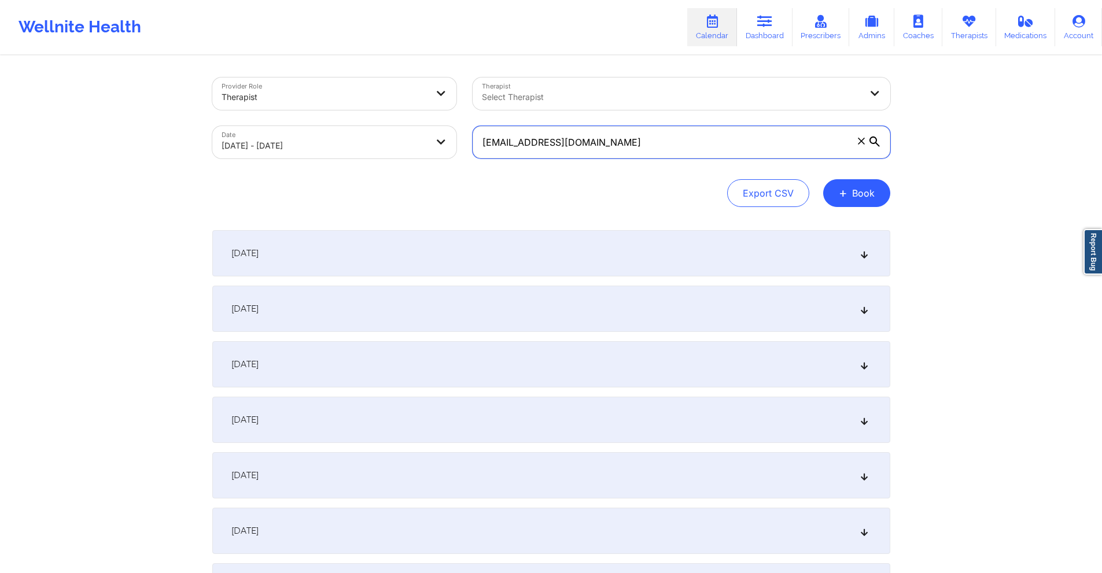
click at [572, 130] on input "koestnerchris@gmail.com" at bounding box center [682, 142] width 418 height 32
paste input ""From 2025-08-08 session Acuity Notes: Coverage plan: EPO Effective date: 09.01…"
paste input "jennlopez818"
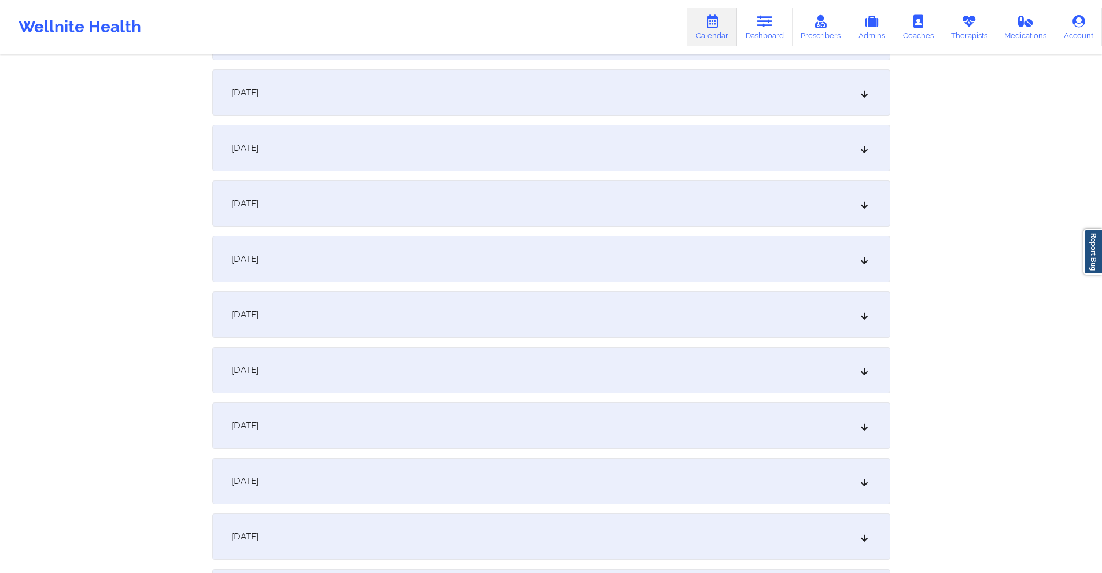
scroll to position [521, 0]
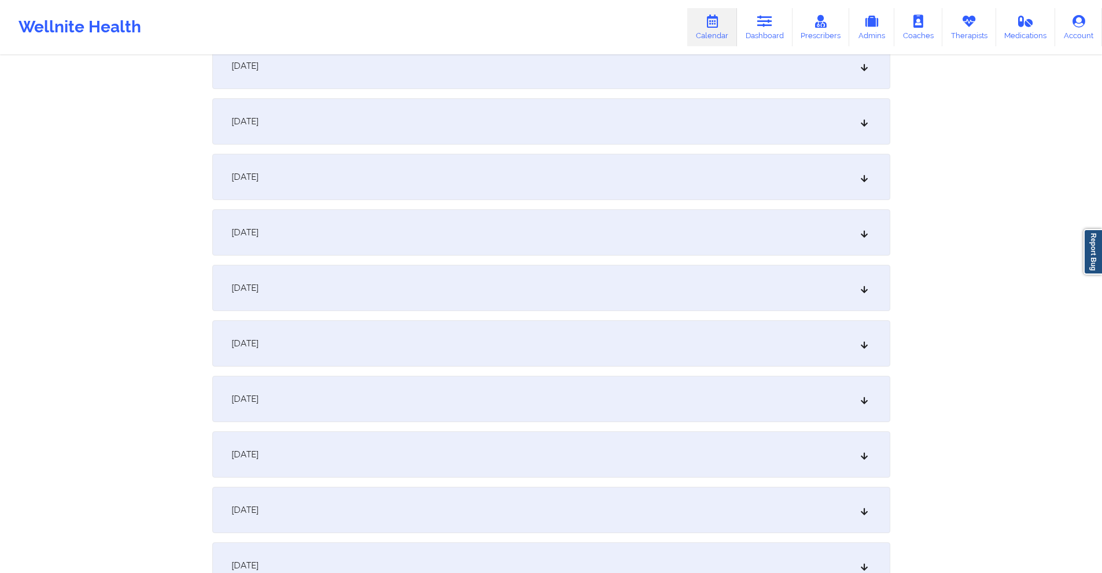
click at [404, 343] on div "[DATE]" at bounding box center [551, 344] width 678 height 46
click at [447, 388] on div "[DATE]" at bounding box center [551, 401] width 678 height 46
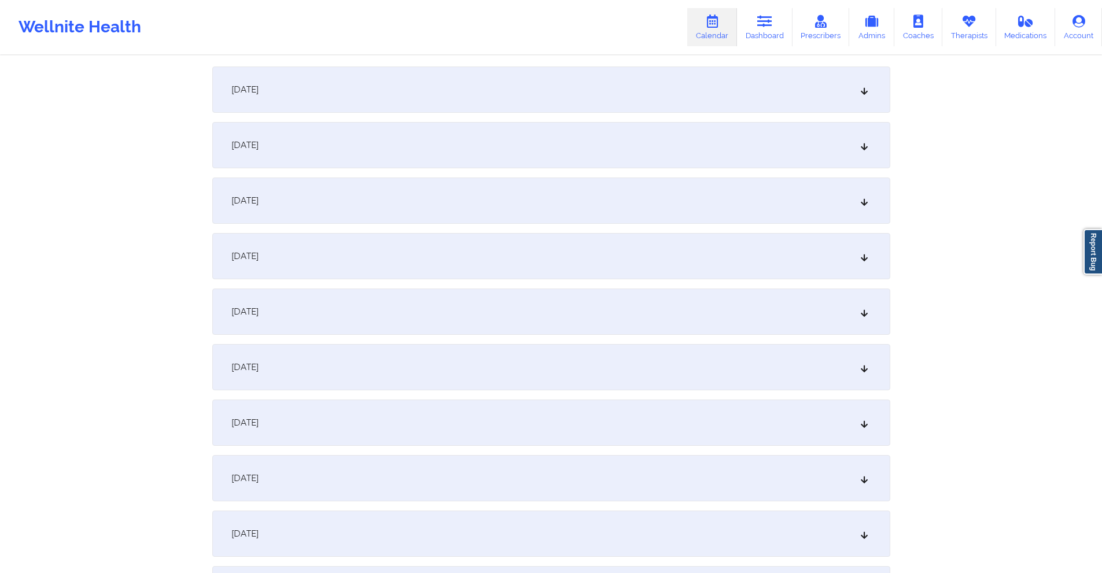
scroll to position [1562, 0]
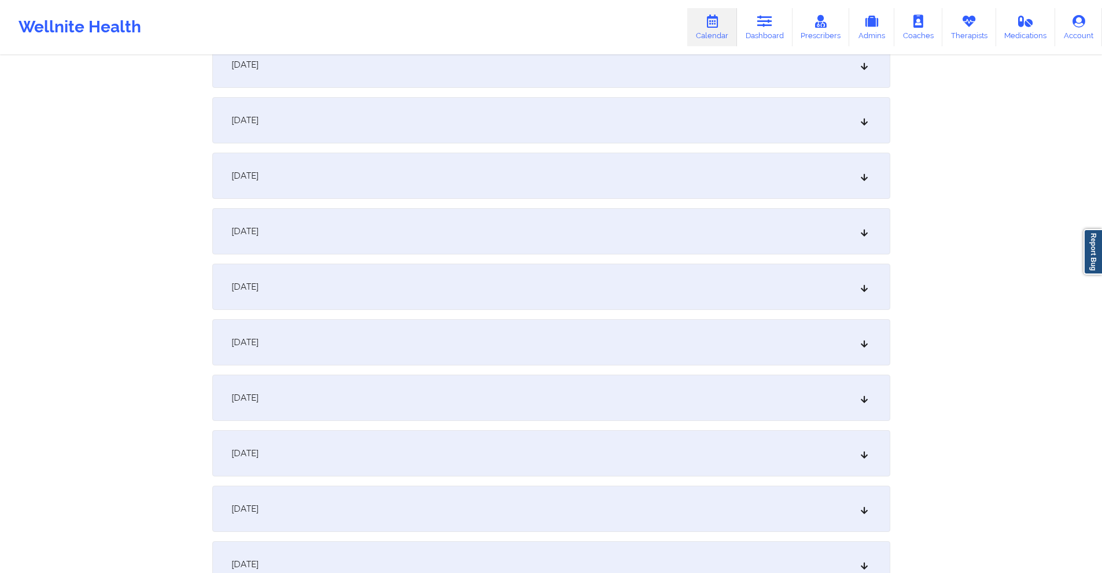
click at [440, 335] on div "[DATE]" at bounding box center [551, 342] width 678 height 46
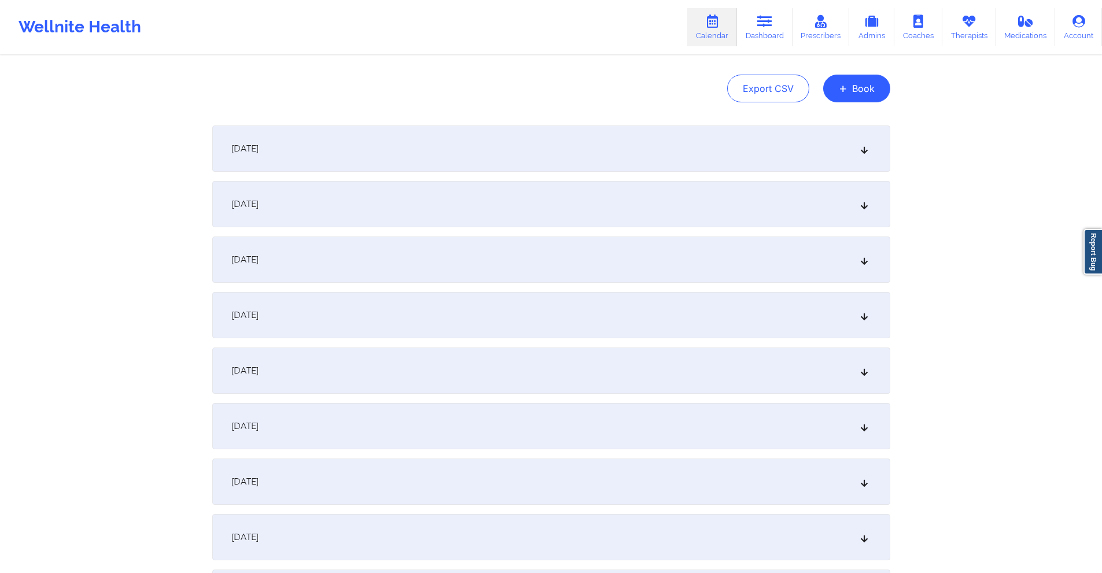
scroll to position [0, 0]
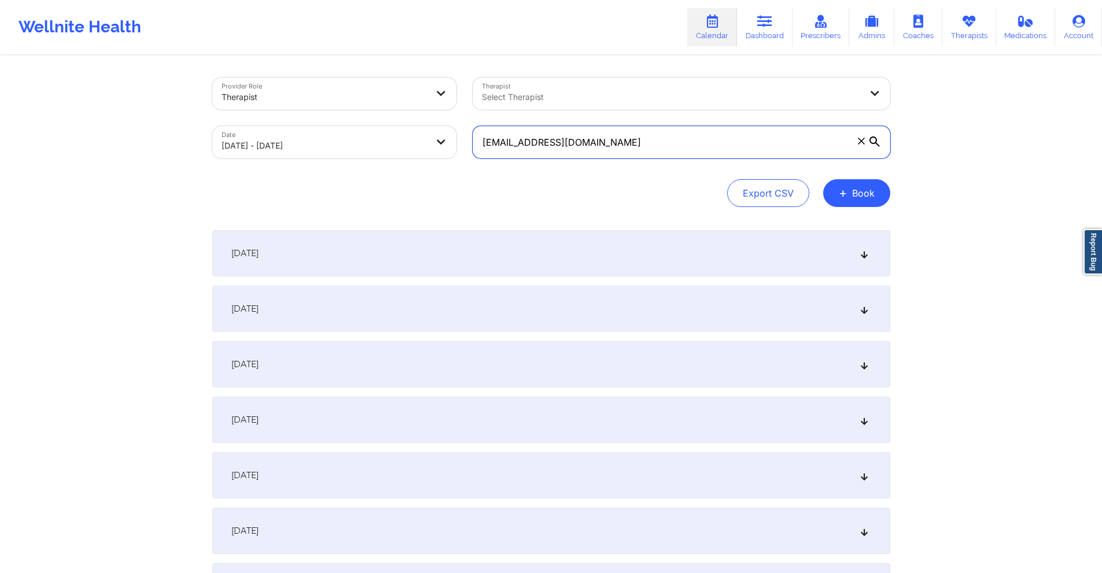
click at [630, 141] on input "jennlopez818@gmail.com" at bounding box center [682, 142] width 418 height 32
paste input "ego1919@optimum.net"
click at [854, 186] on button "+ Book" at bounding box center [856, 193] width 67 height 28
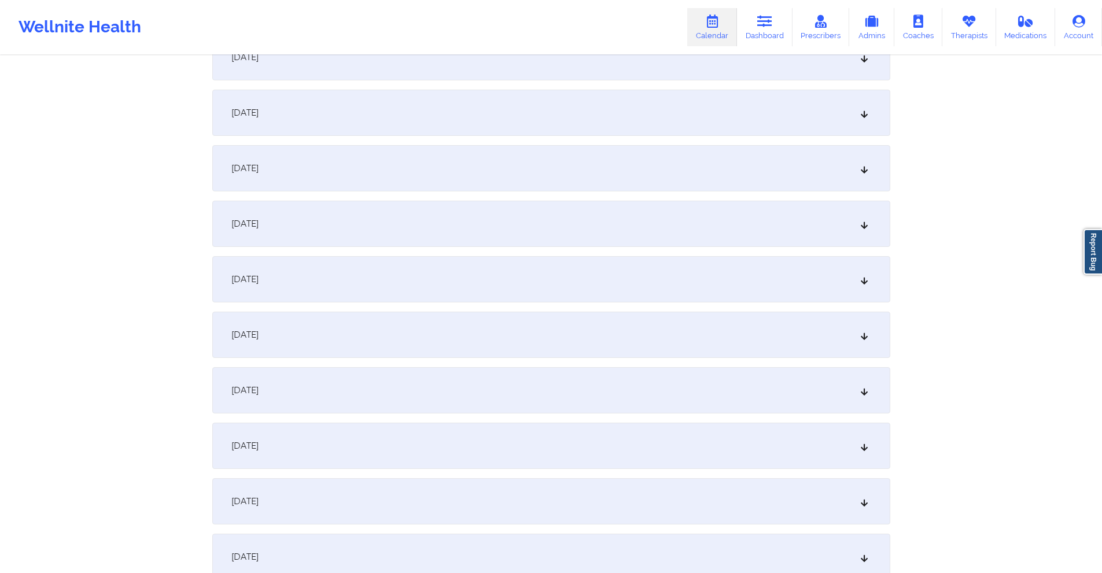
scroll to position [907, 0]
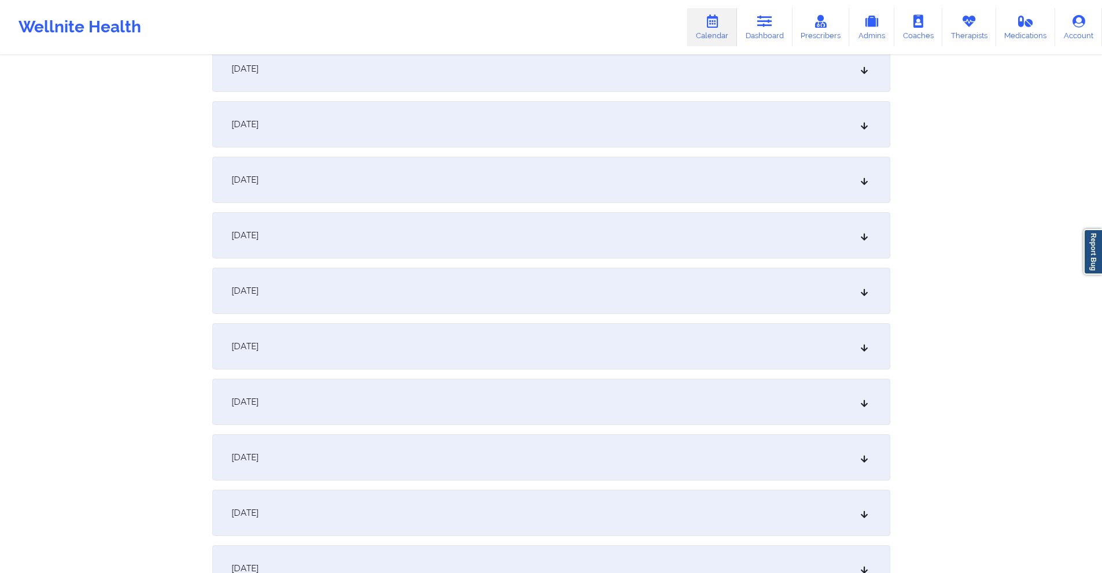
click at [365, 348] on div "[DATE]" at bounding box center [551, 346] width 678 height 46
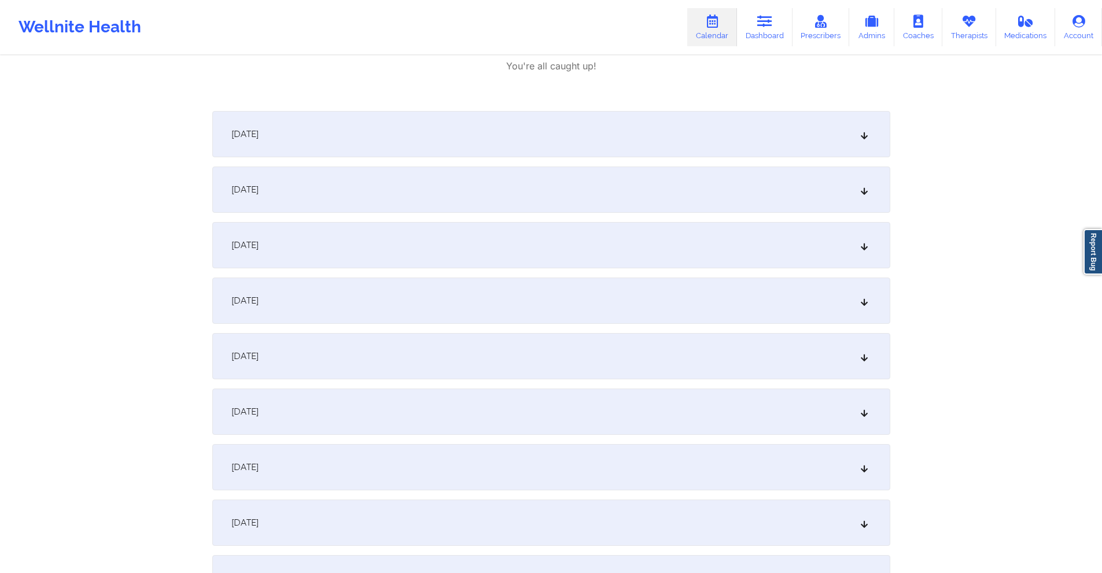
scroll to position [1312, 0]
click at [381, 454] on div "[DATE]" at bounding box center [551, 462] width 678 height 46
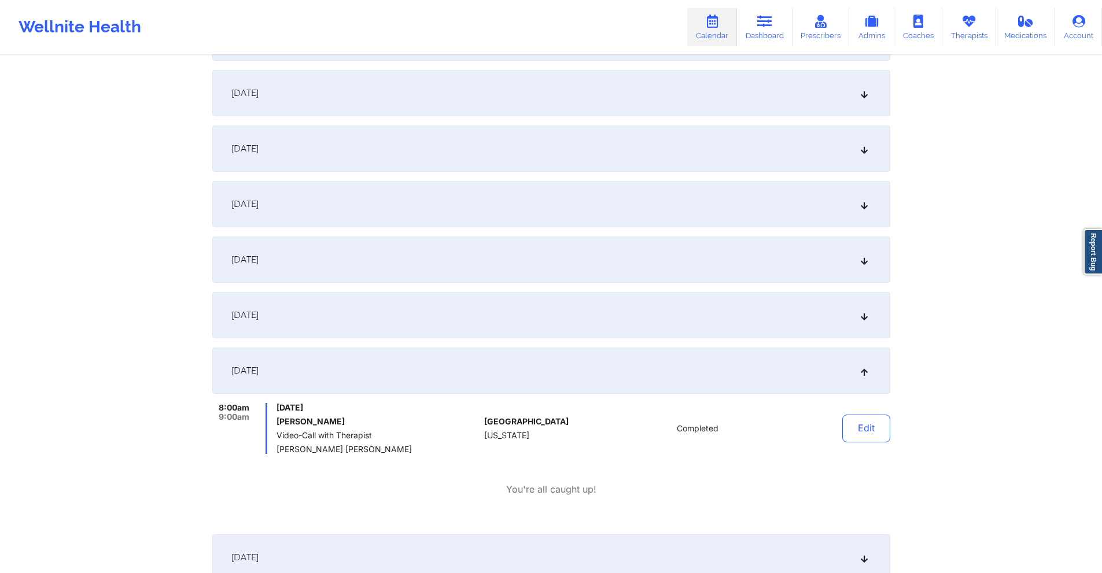
scroll to position [1485, 0]
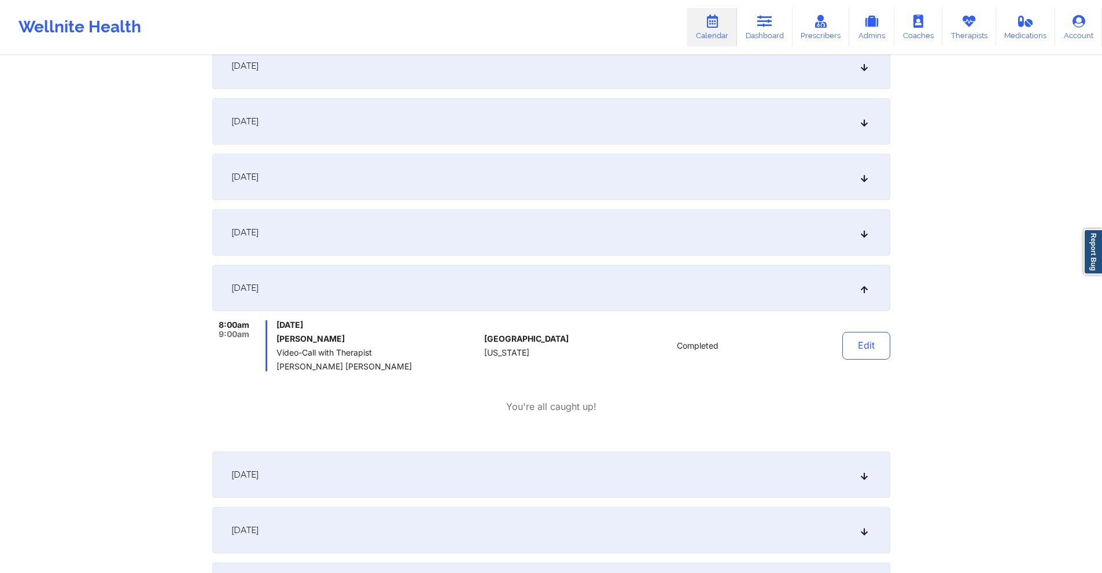
click at [390, 249] on div "[DATE]" at bounding box center [551, 232] width 678 height 46
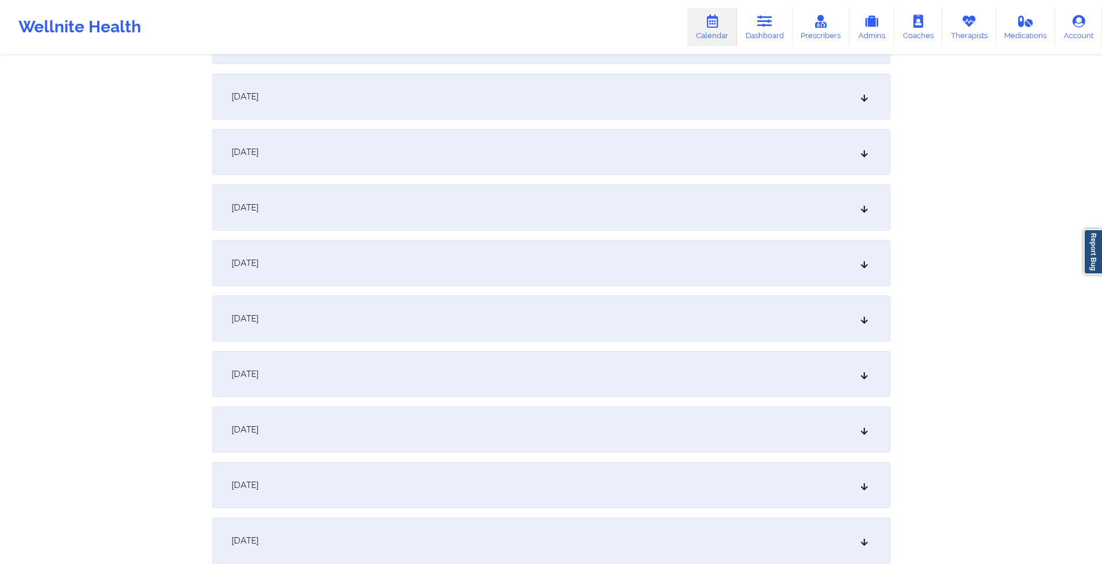
scroll to position [0, 0]
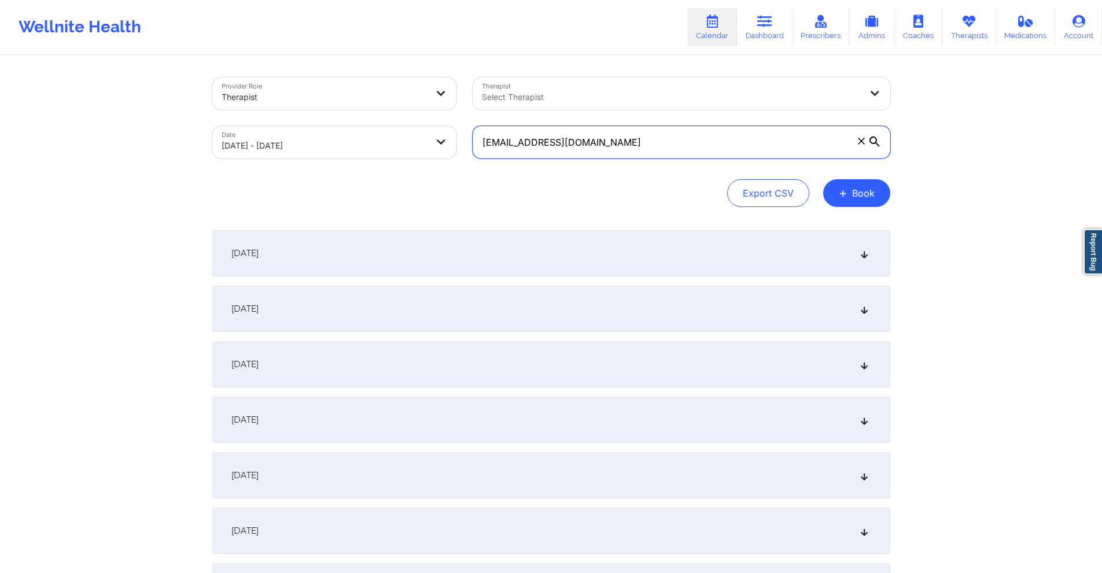
click at [639, 152] on input "ego1919@optimum.net" at bounding box center [682, 142] width 418 height 32
paste input "lynn.sperry18@gmail.com"
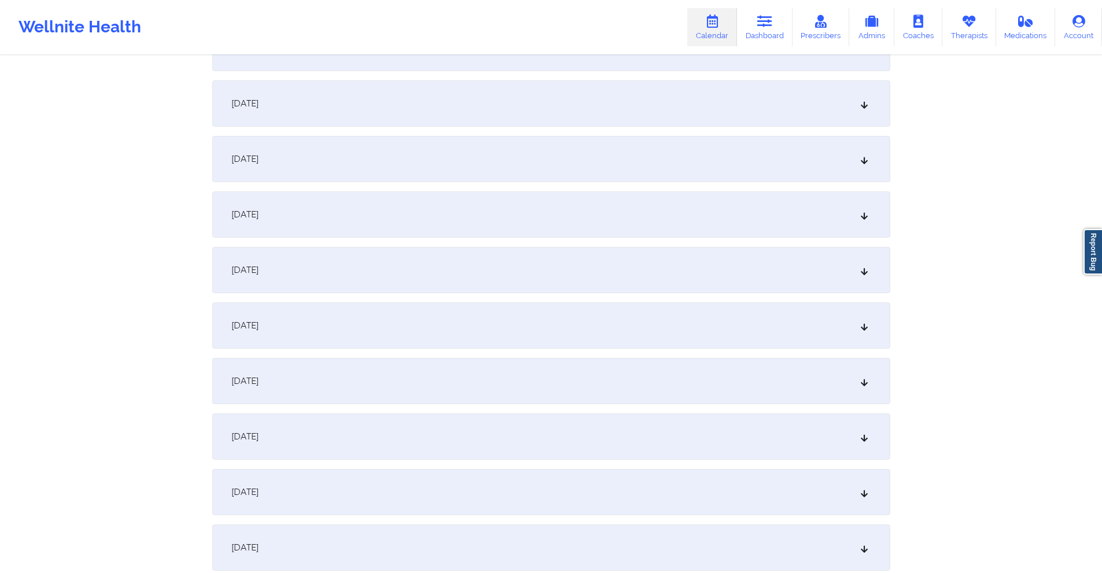
scroll to position [231, 0]
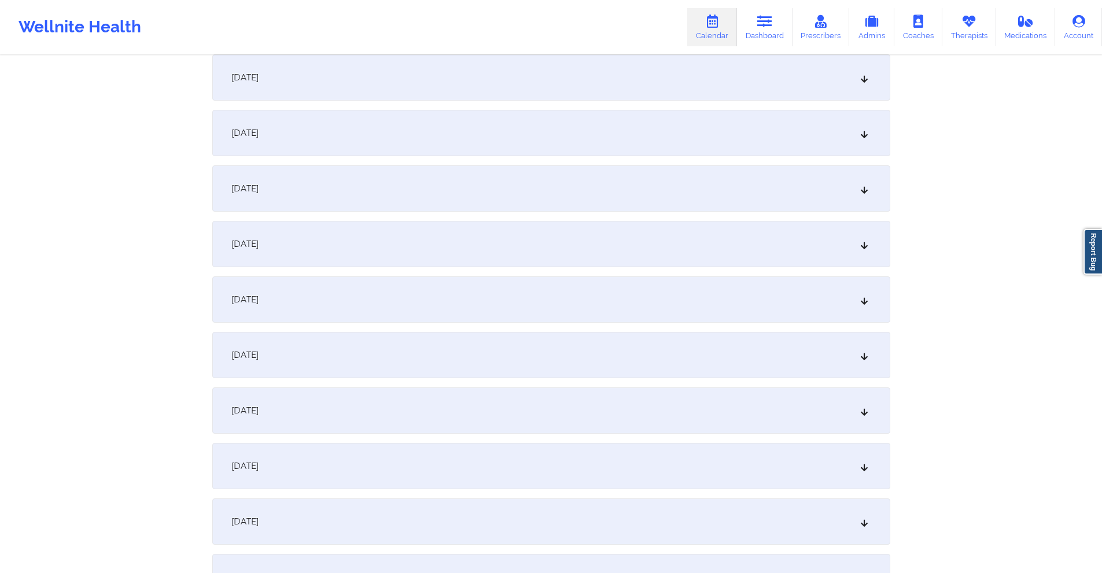
click at [415, 230] on div "[DATE]" at bounding box center [551, 244] width 678 height 46
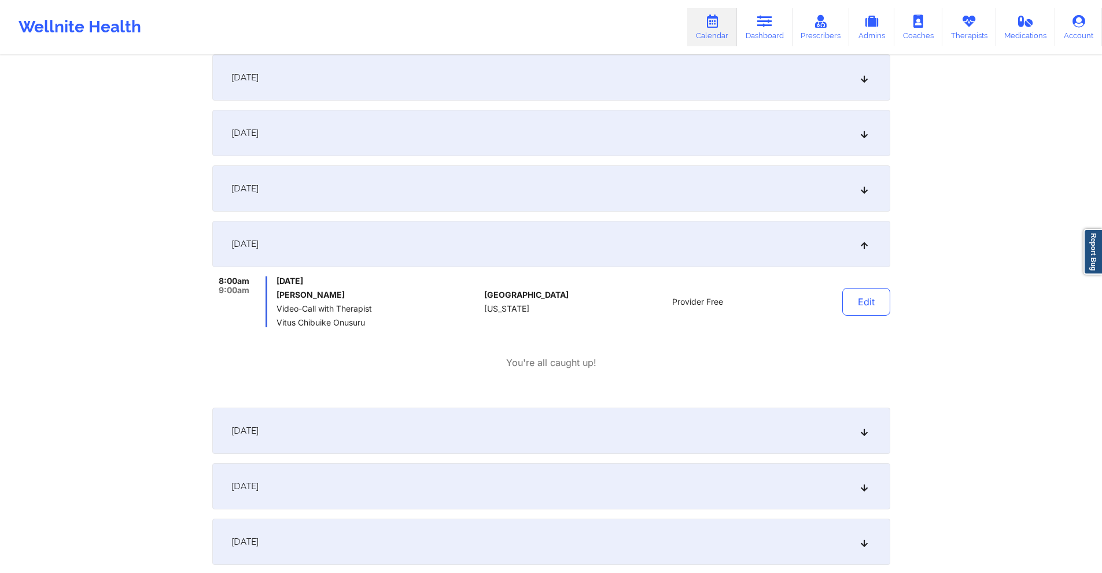
click at [441, 196] on div "[DATE]" at bounding box center [551, 189] width 678 height 46
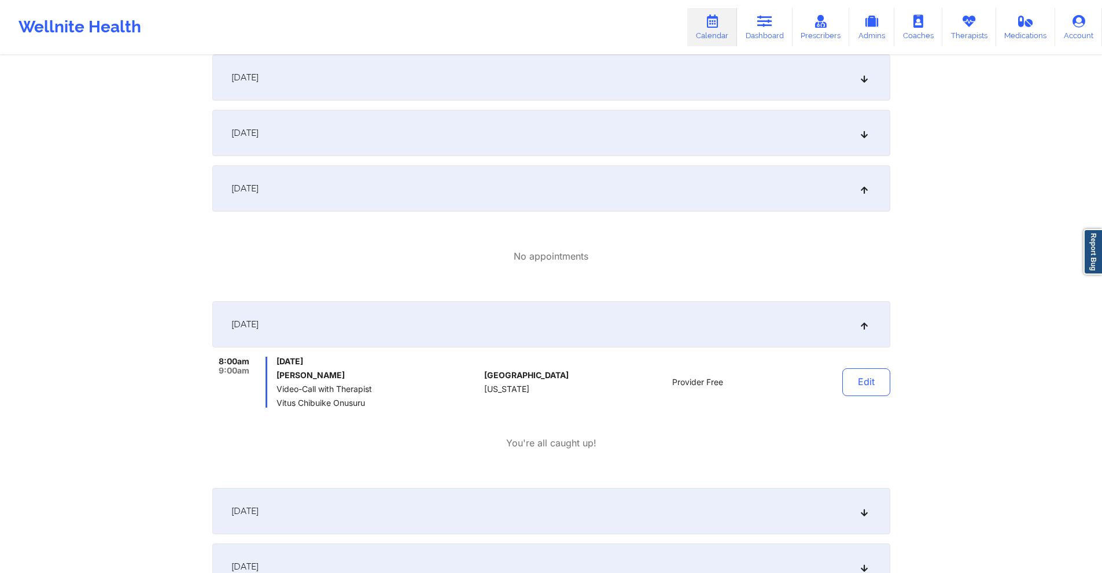
click at [451, 126] on div "[DATE]" at bounding box center [551, 133] width 678 height 46
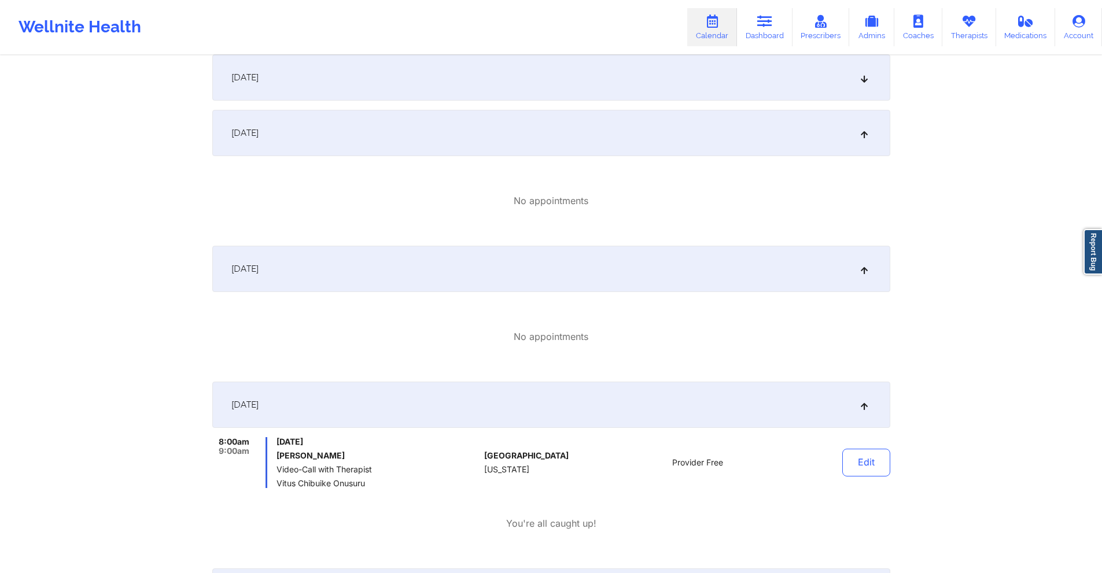
click at [453, 83] on div "[DATE]" at bounding box center [551, 77] width 678 height 46
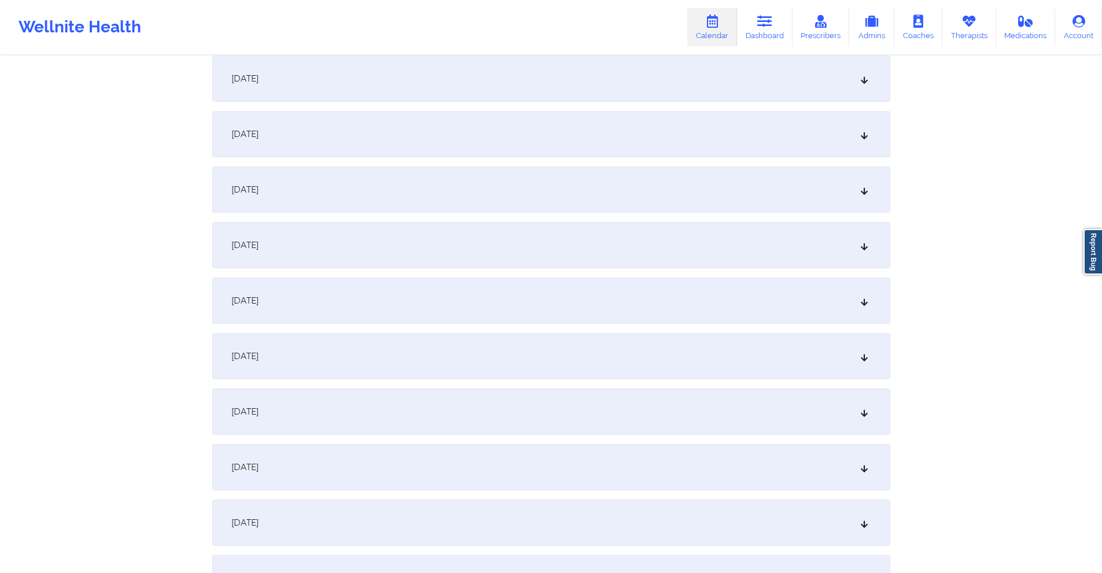
scroll to position [1447, 0]
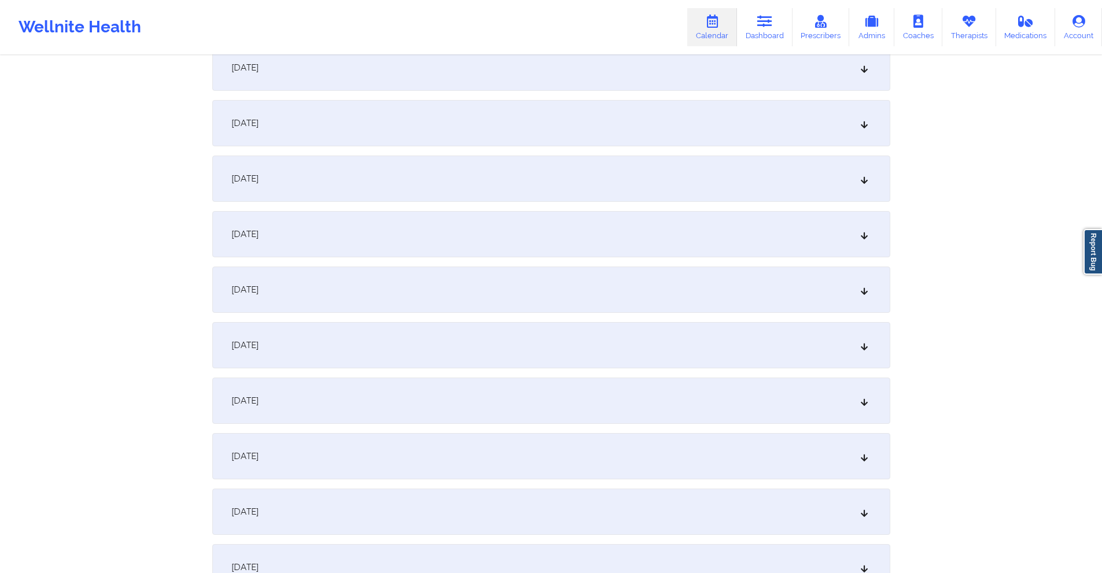
click at [477, 186] on div "[DATE]" at bounding box center [551, 179] width 678 height 46
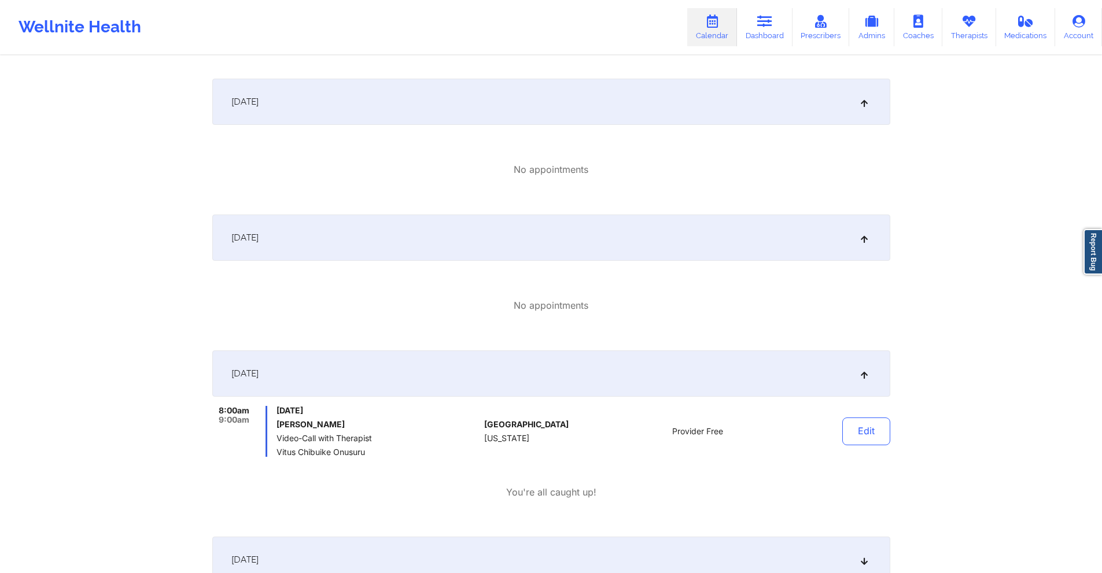
scroll to position [0, 0]
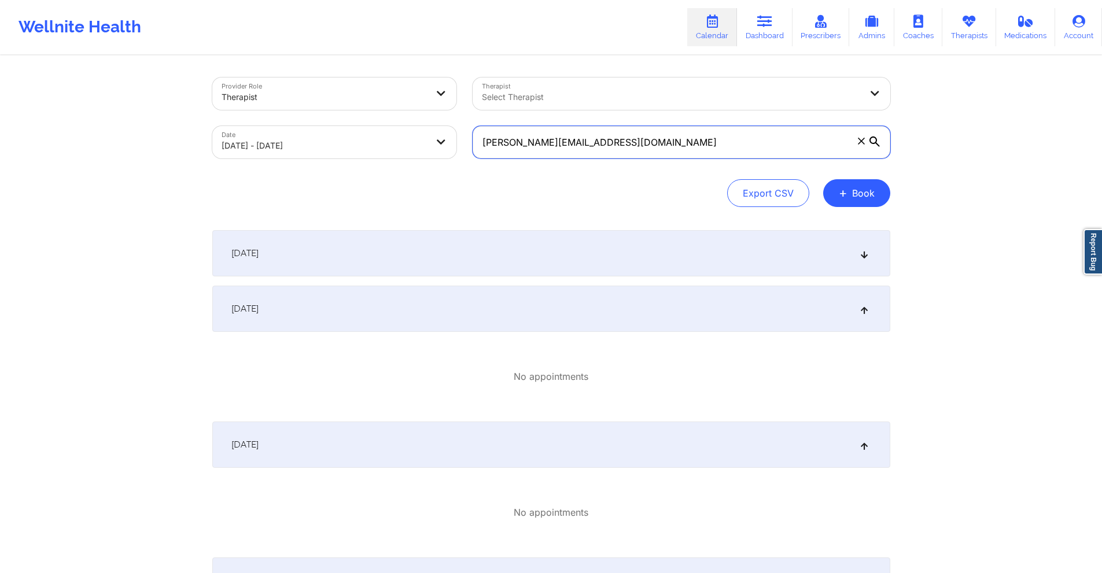
click at [617, 143] on input "lynn.sperry18@gmail.com" at bounding box center [682, 142] width 418 height 32
paste input "emmakorz05"
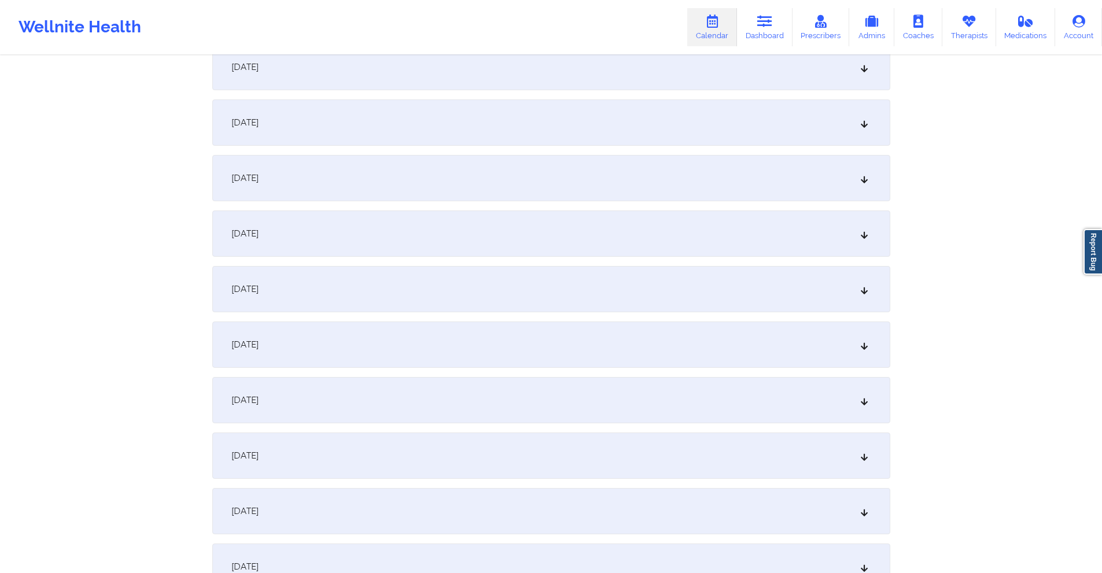
scroll to position [868, 0]
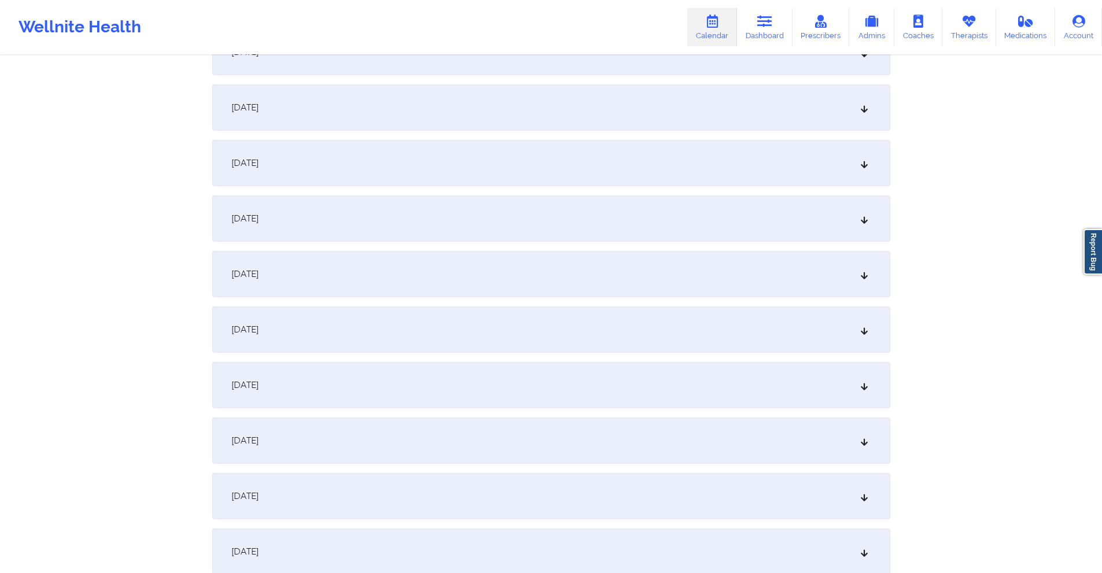
click at [448, 381] on div "[DATE]" at bounding box center [551, 385] width 678 height 46
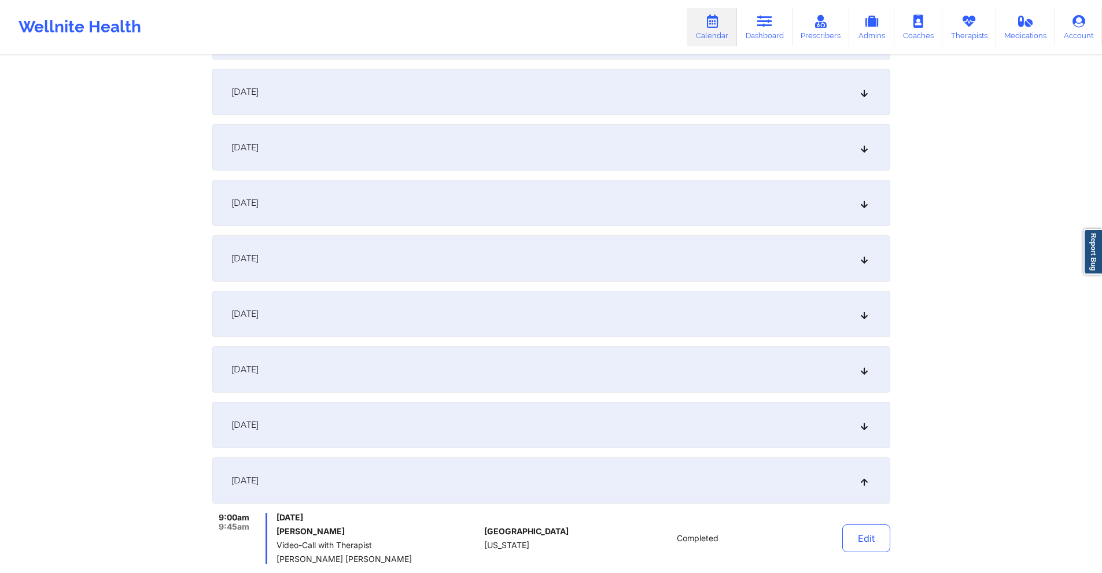
scroll to position [752, 0]
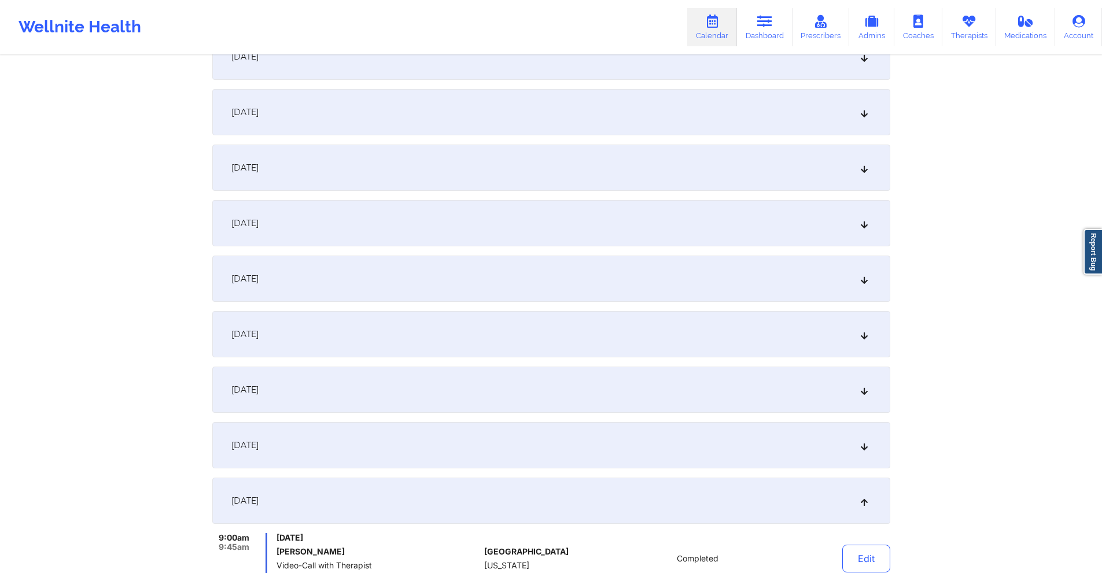
click at [415, 116] on div "[DATE]" at bounding box center [551, 112] width 678 height 46
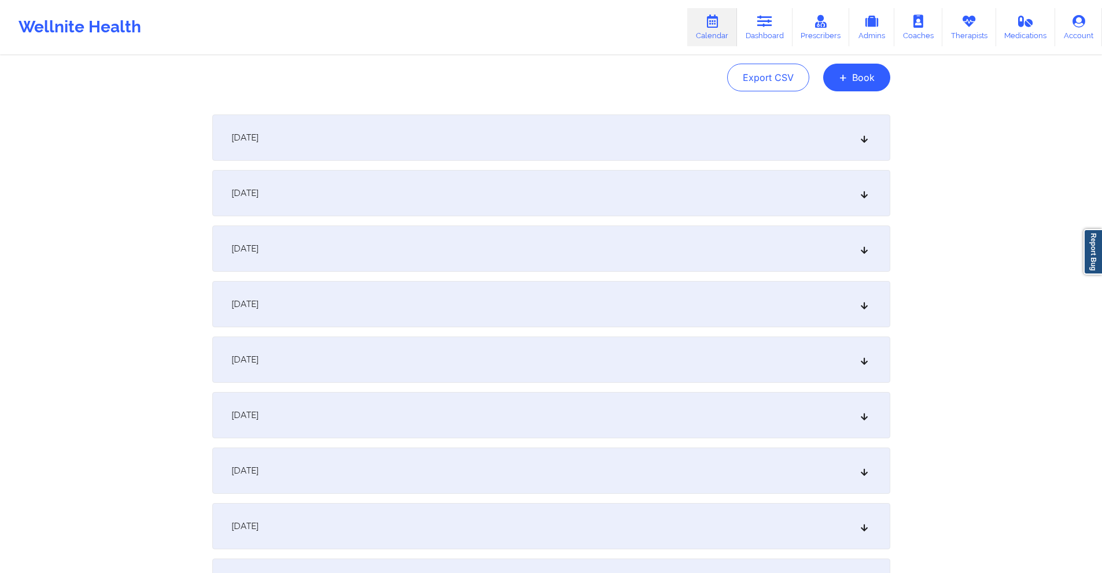
scroll to position [0, 0]
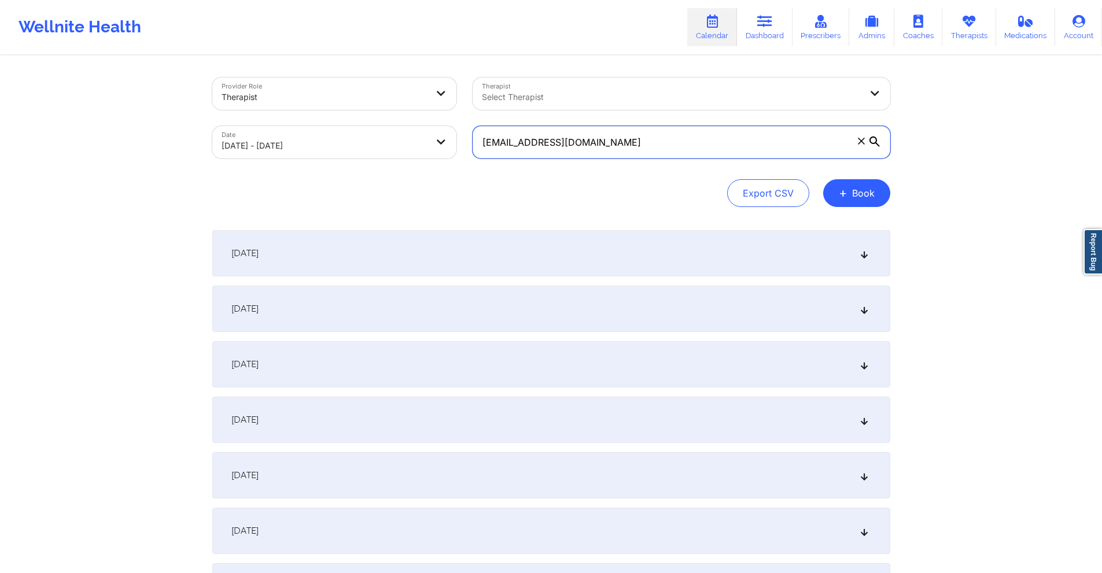
click at [704, 152] on input "emmakorz05@gmail.com" at bounding box center [682, 142] width 418 height 32
paste input "jahlilda1"
click at [870, 196] on button "+ Book" at bounding box center [856, 193] width 67 height 28
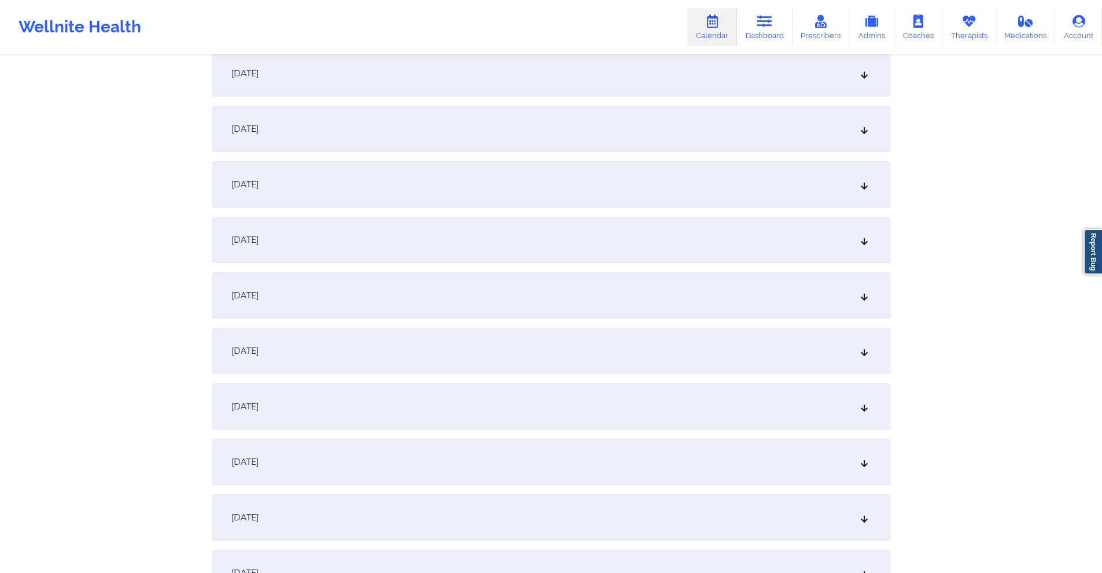
scroll to position [1157, 0]
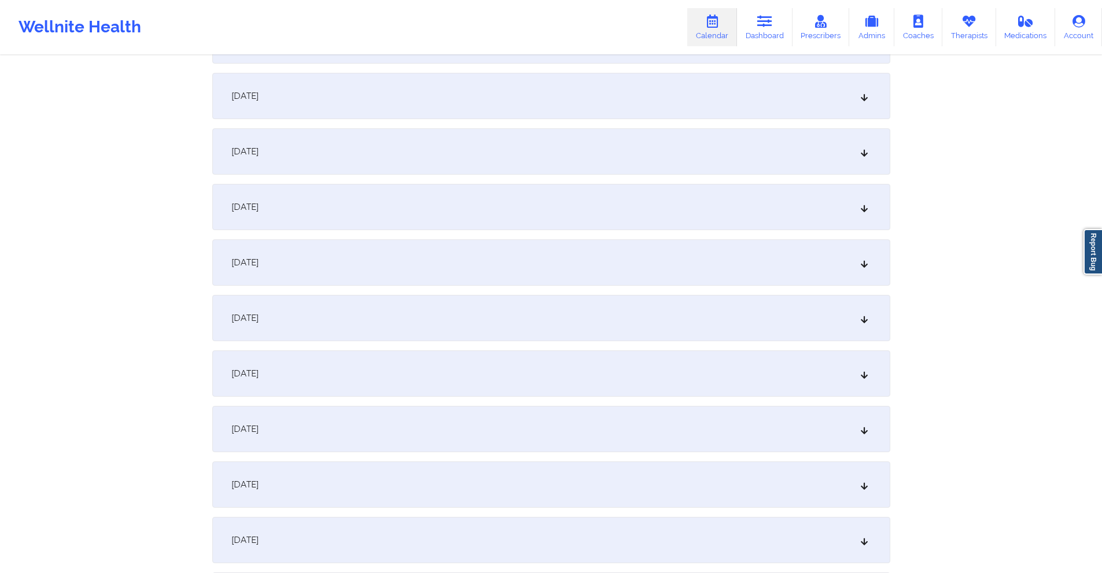
click at [380, 103] on div "[DATE]" at bounding box center [551, 96] width 678 height 46
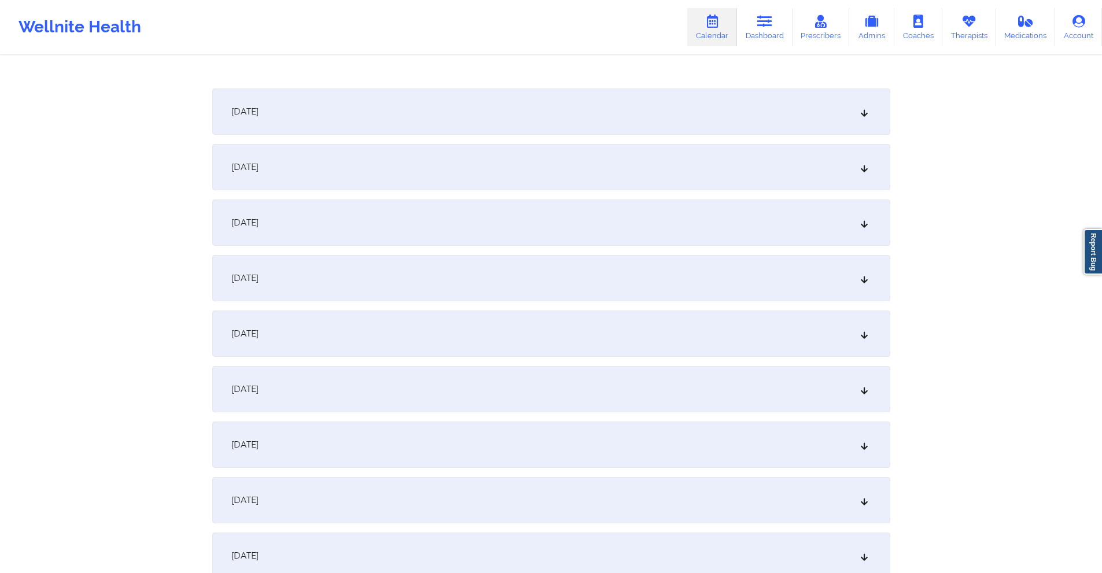
scroll to position [1331, 0]
click at [375, 433] on div "[DATE]" at bounding box center [551, 443] width 678 height 46
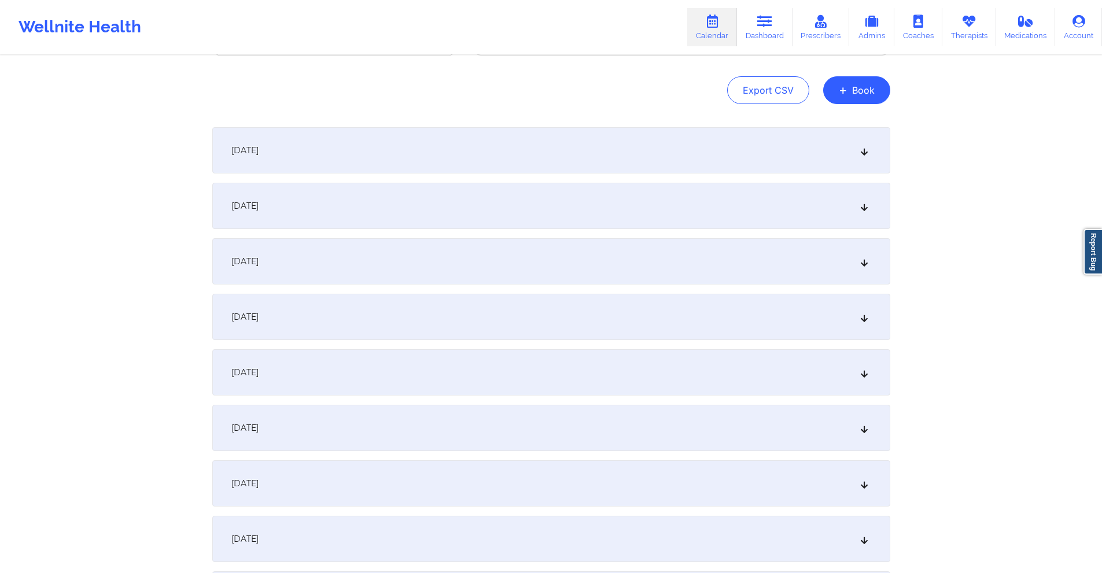
scroll to position [0, 0]
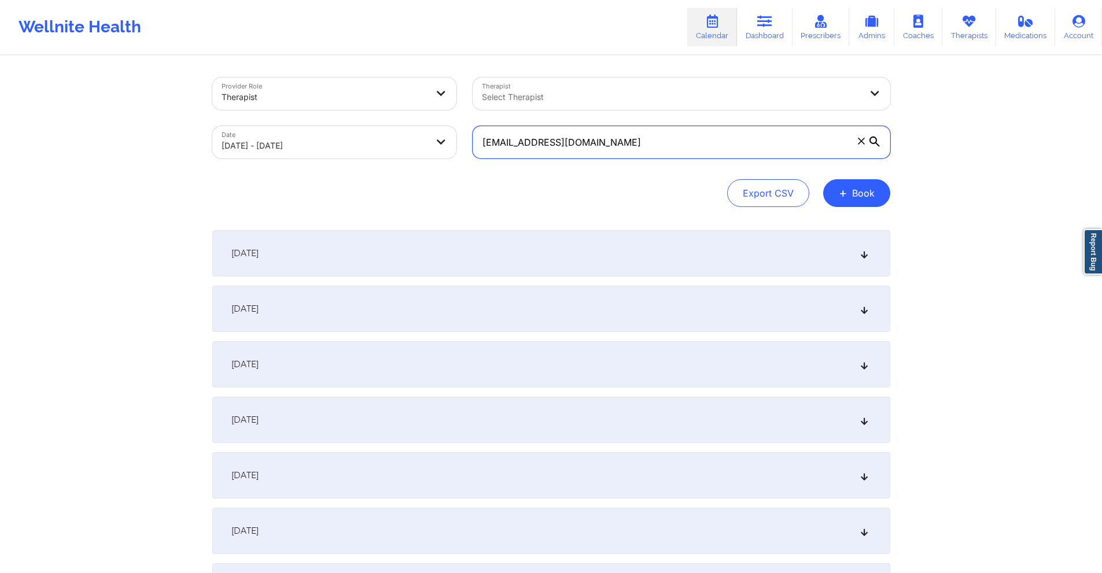
click at [520, 138] on input "jahlilda1@gmail.com" at bounding box center [682, 142] width 418 height 32
paste input "ead62000"
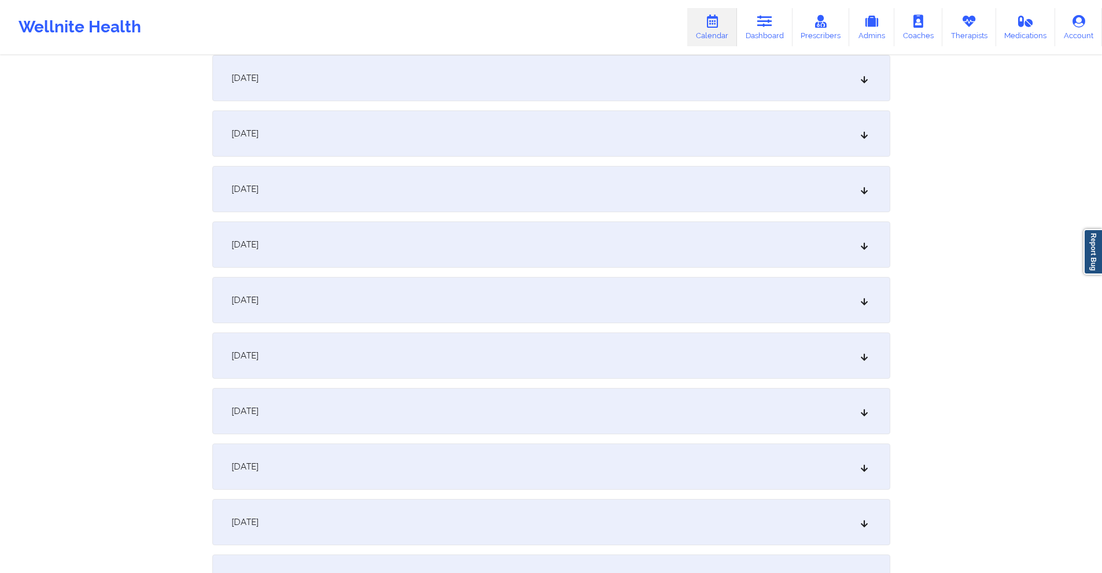
scroll to position [984, 0]
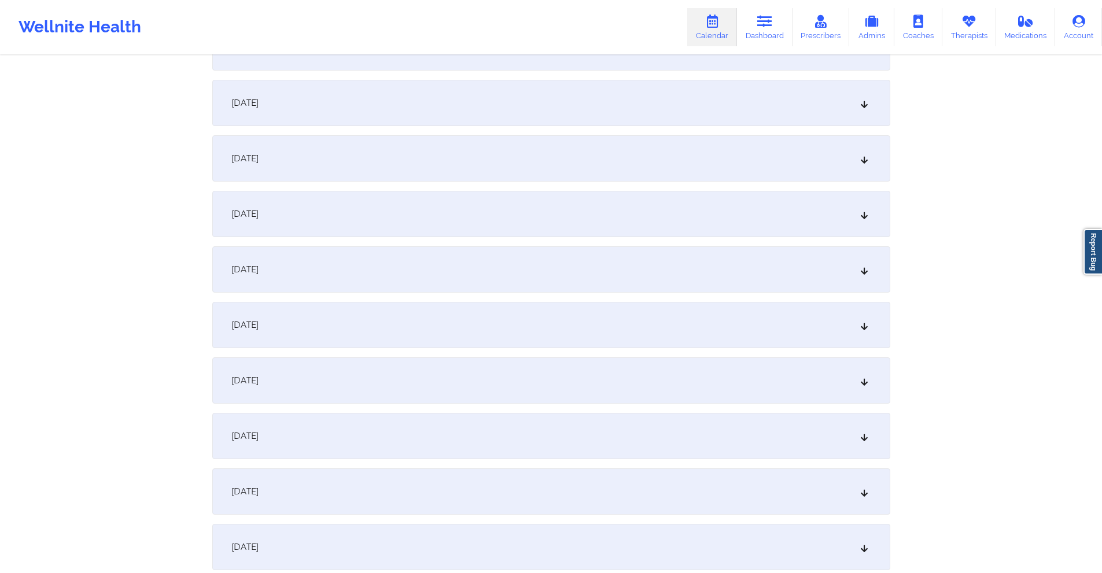
click at [402, 264] on div "[DATE]" at bounding box center [551, 270] width 678 height 46
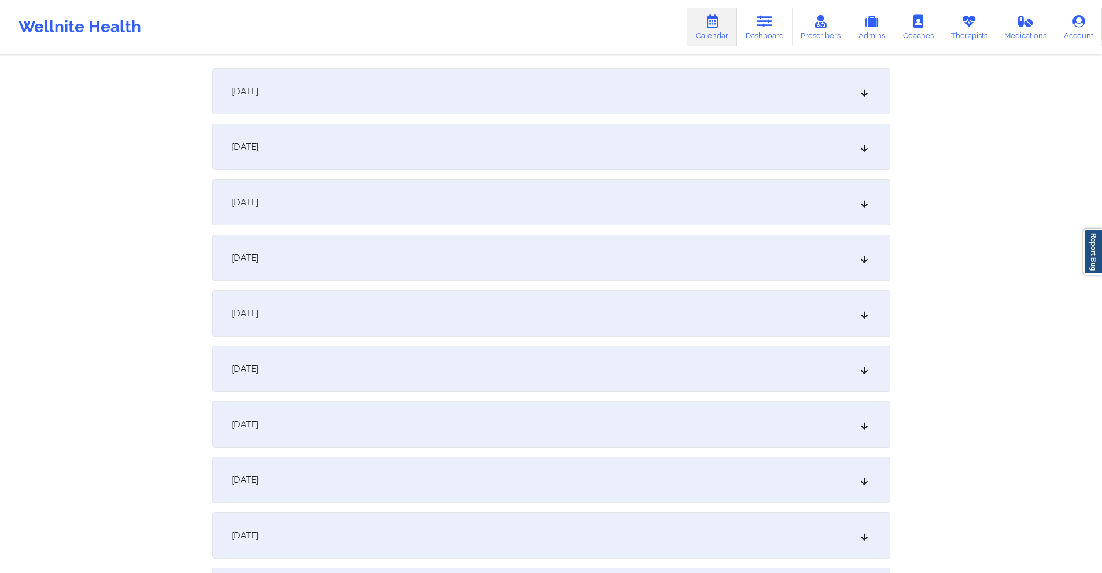
scroll to position [1447, 0]
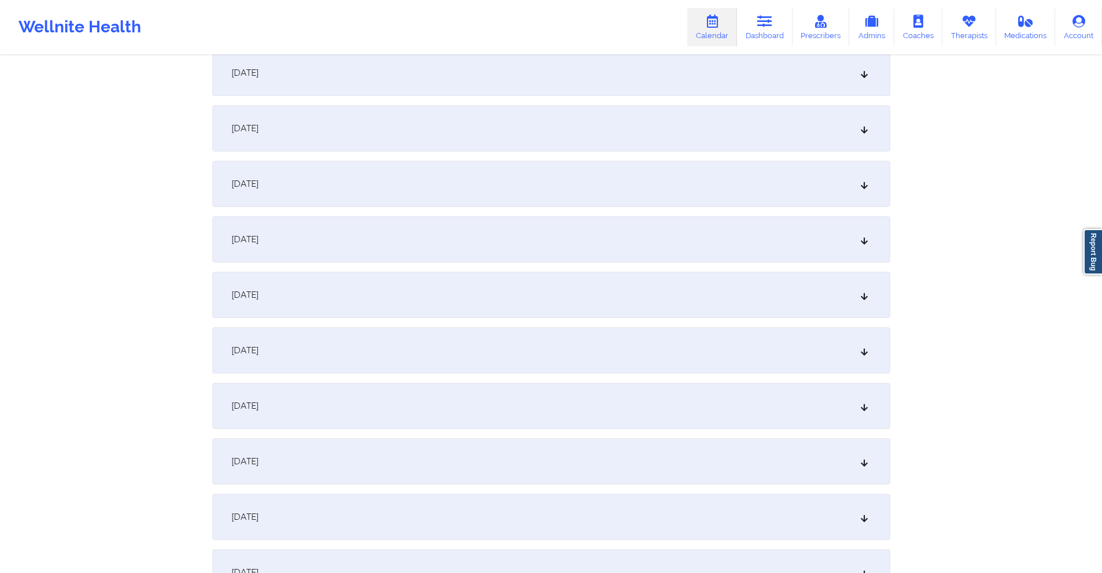
click at [410, 398] on div "[DATE]" at bounding box center [551, 406] width 678 height 46
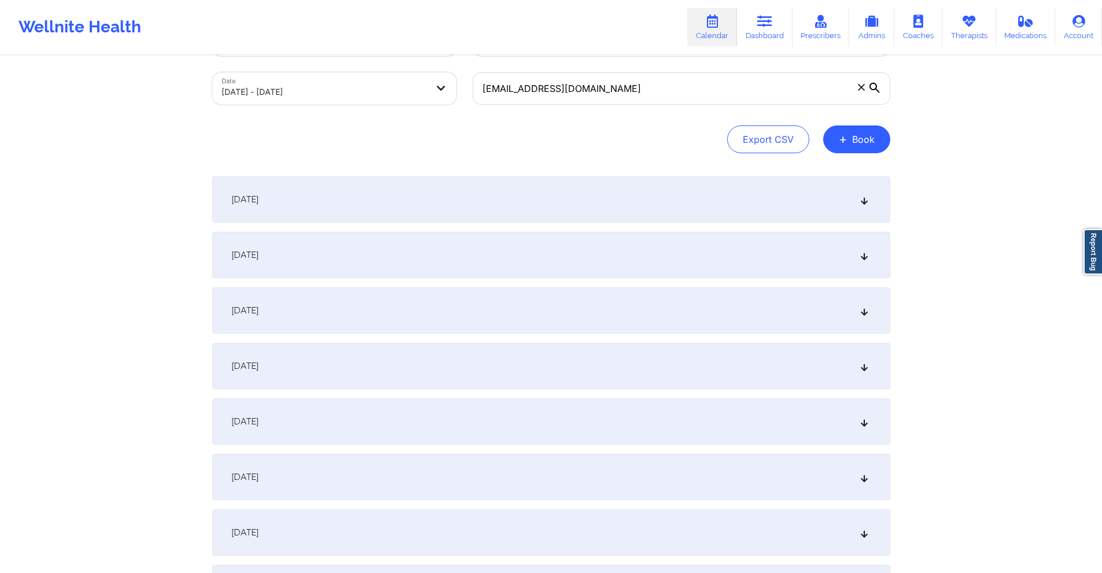
scroll to position [0, 0]
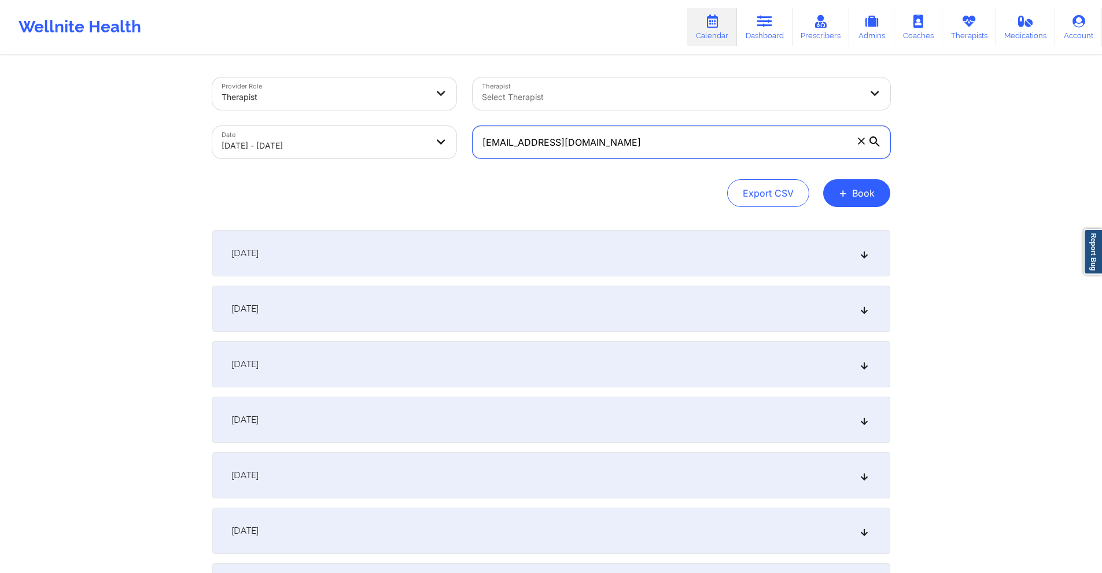
click at [619, 141] on input "ead62000@gmail.com" at bounding box center [682, 142] width 418 height 32
drag, startPoint x: 619, startPoint y: 141, endPoint x: 578, endPoint y: 128, distance: 42.6
paste input "bayareamom93"
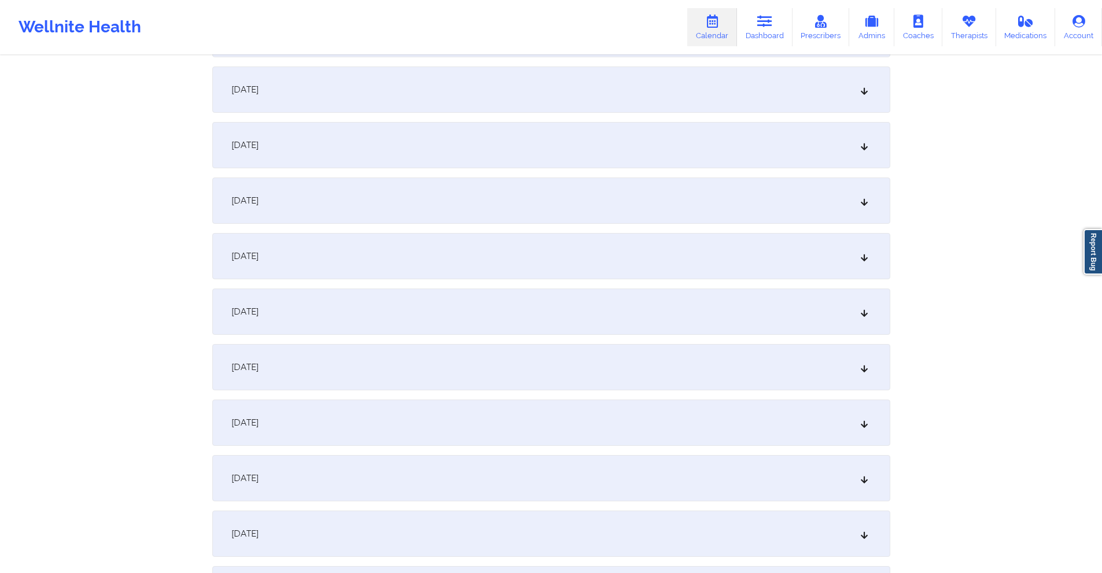
scroll to position [1042, 0]
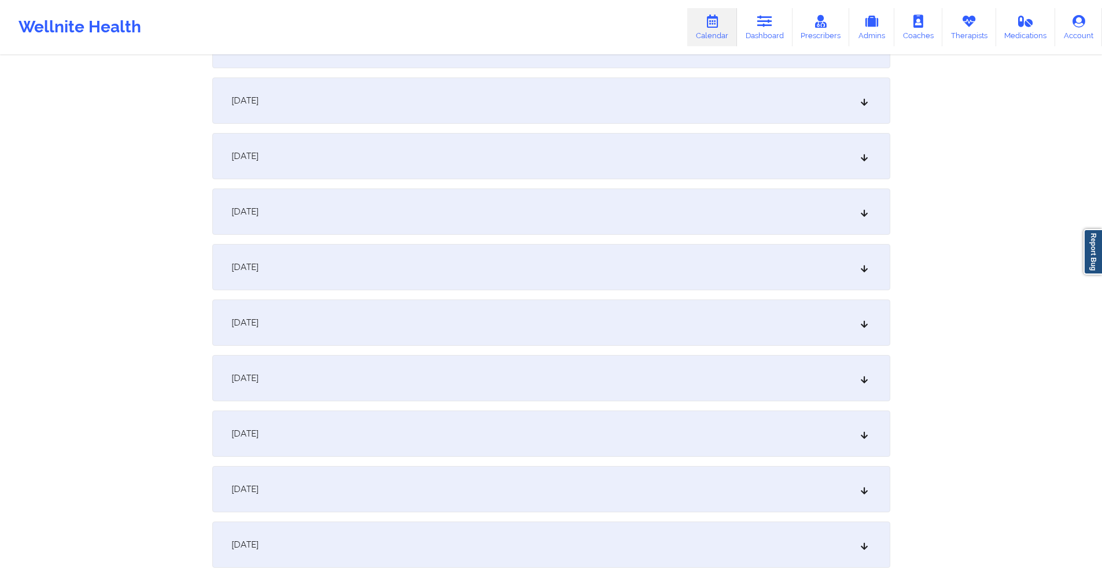
click at [472, 215] on div "[DATE]" at bounding box center [551, 212] width 678 height 46
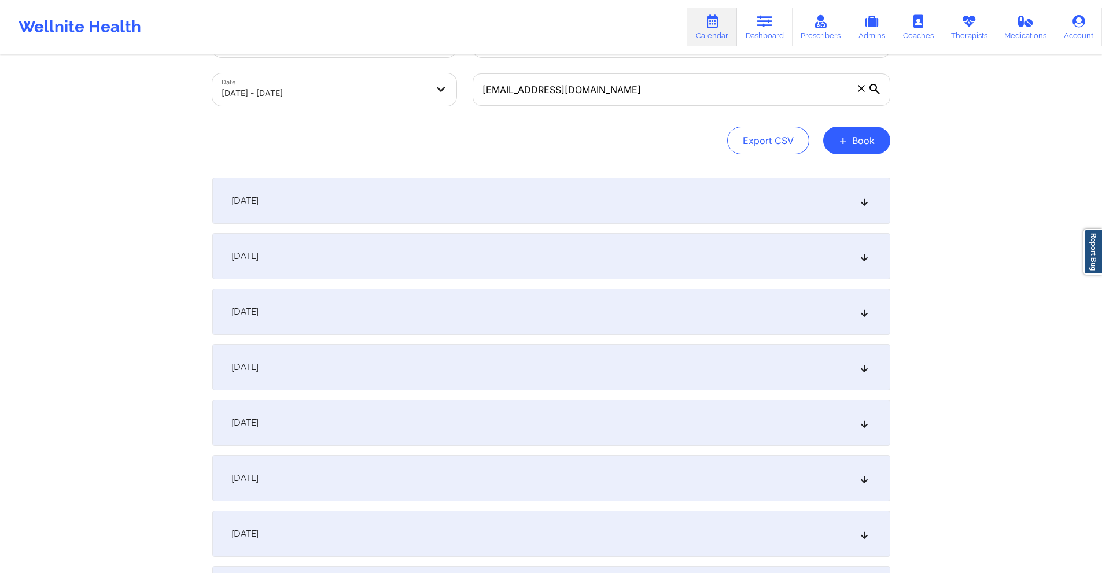
scroll to position [0, 0]
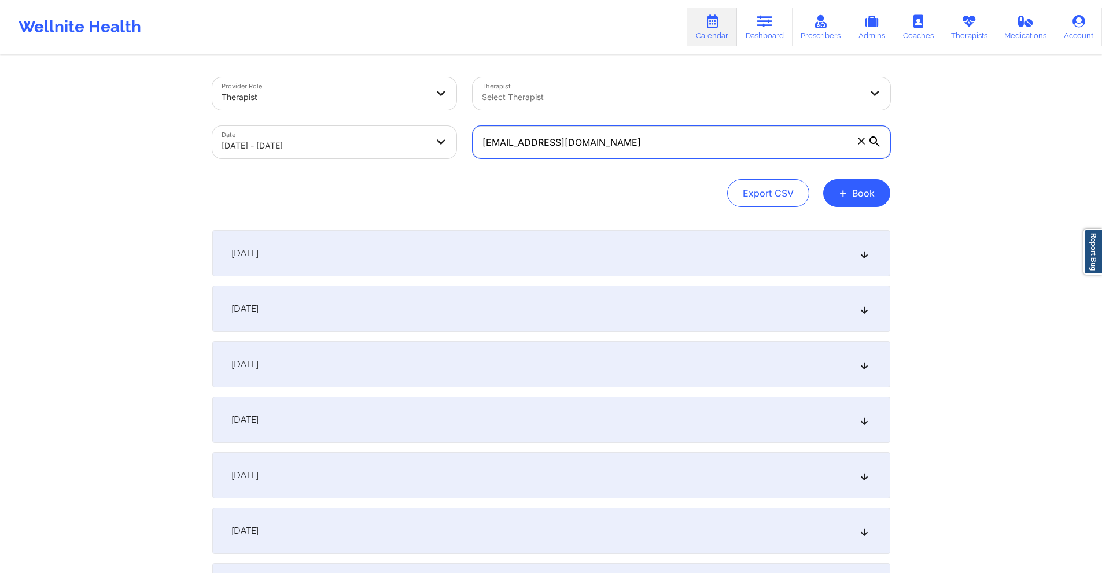
click at [624, 133] on input "bayareamom93@gmail.com" at bounding box center [682, 142] width 418 height 32
paste input "hlucas810"
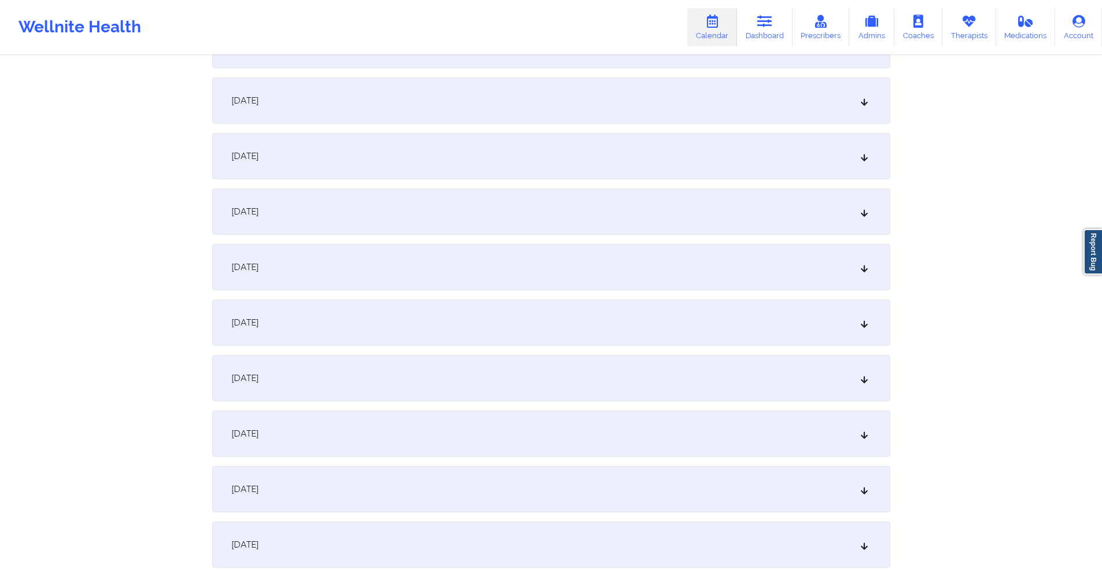
scroll to position [1099, 0]
click at [476, 160] on div "[DATE]" at bounding box center [551, 154] width 678 height 46
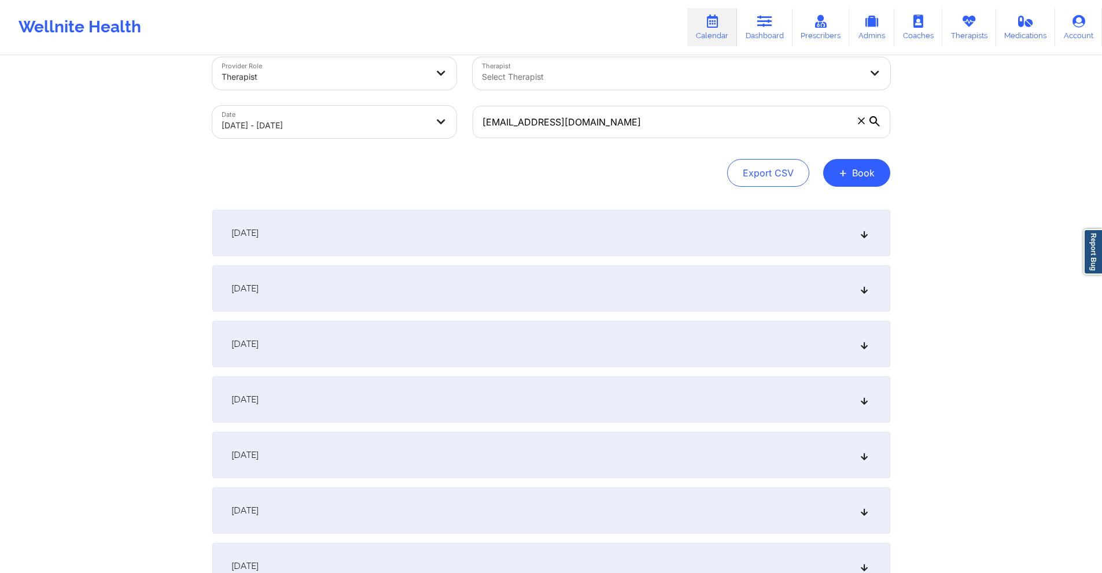
scroll to position [0, 0]
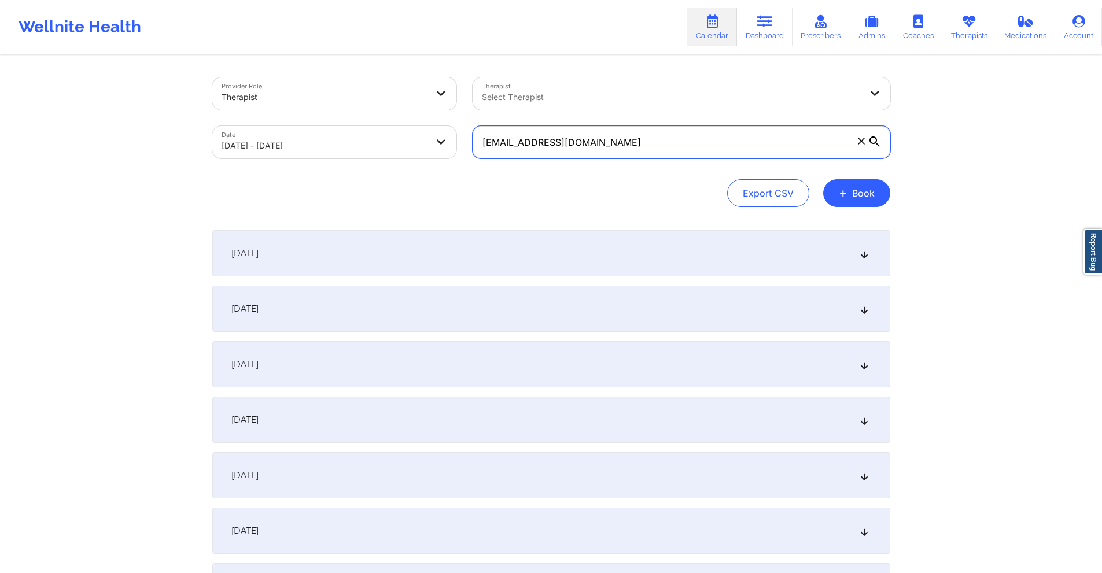
click at [700, 138] on input "hlucas810@gmail.com" at bounding box center [682, 142] width 418 height 32
click at [693, 142] on input "hlucas810@gmail.com" at bounding box center [682, 142] width 418 height 32
paste input "irmaliriverabazan"
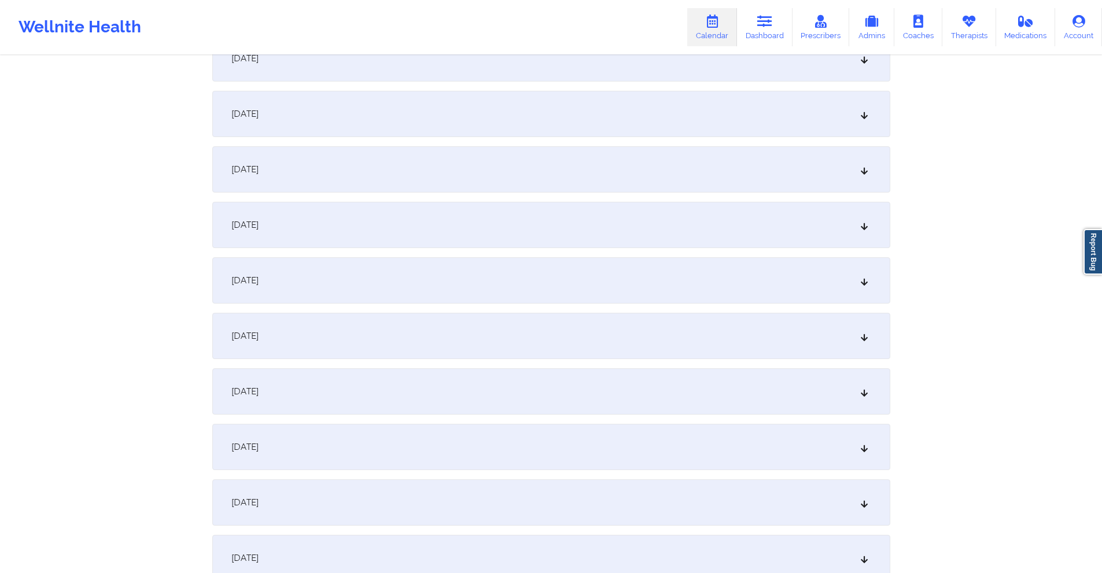
scroll to position [231, 0]
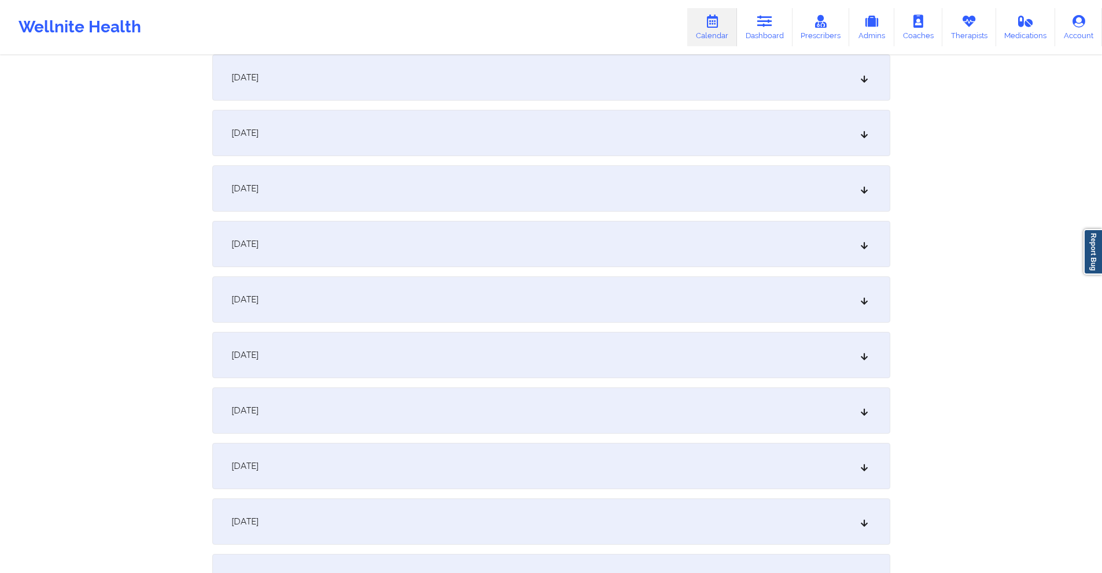
click at [587, 257] on div "[DATE]" at bounding box center [551, 244] width 678 height 46
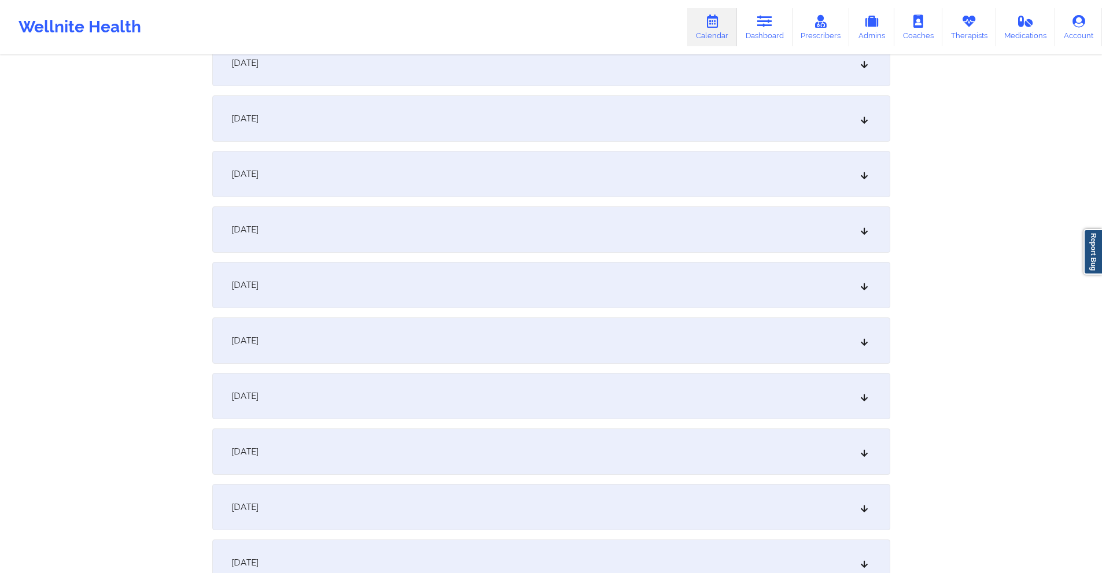
click at [397, 281] on div "[DATE]" at bounding box center [551, 285] width 678 height 46
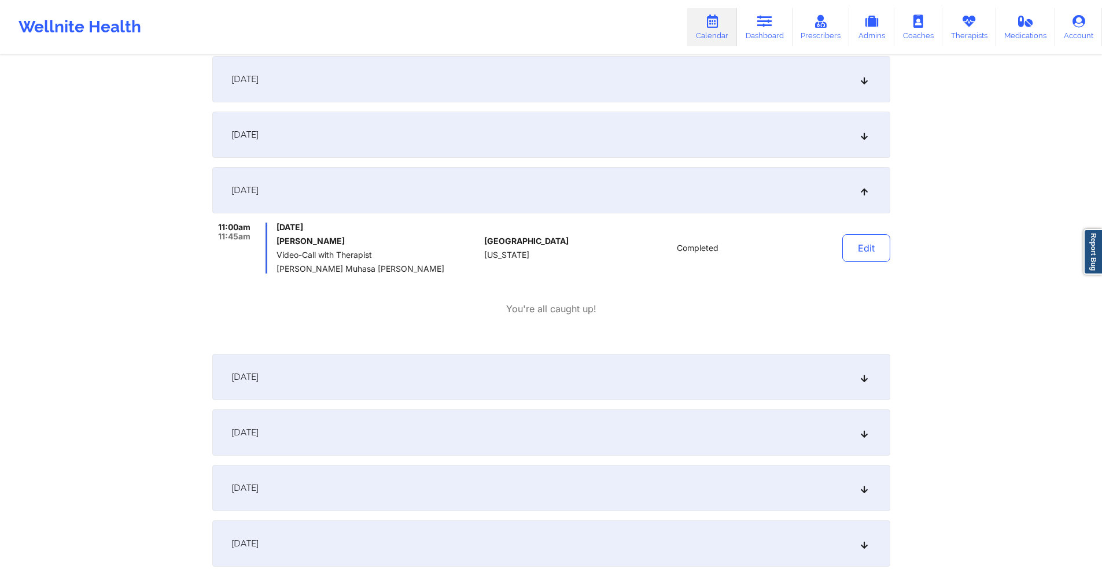
scroll to position [0, 0]
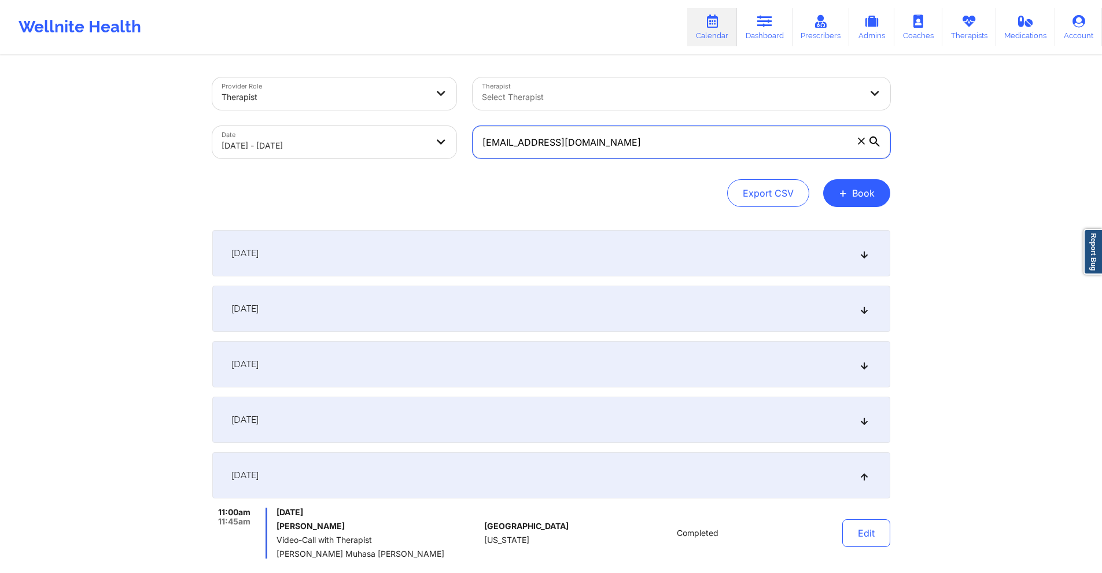
click at [645, 146] on input "irmaliriverabazan@gmail.com" at bounding box center [682, 142] width 418 height 32
paste input "elmartinezj1111"
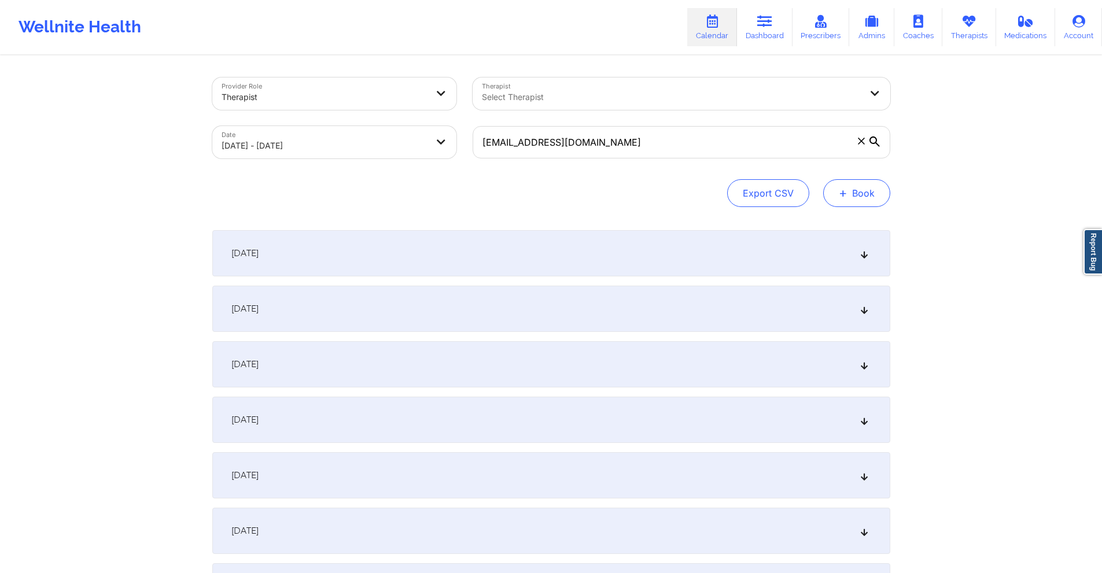
click at [877, 196] on button "+ Book" at bounding box center [856, 193] width 67 height 28
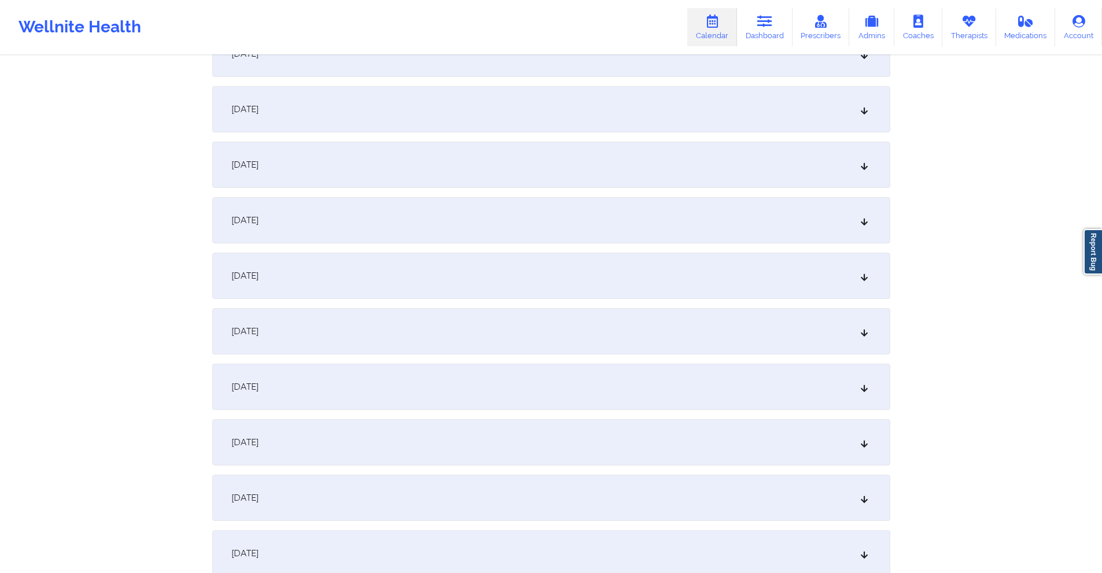
scroll to position [984, 0]
click at [433, 270] on div "[DATE]" at bounding box center [551, 270] width 678 height 46
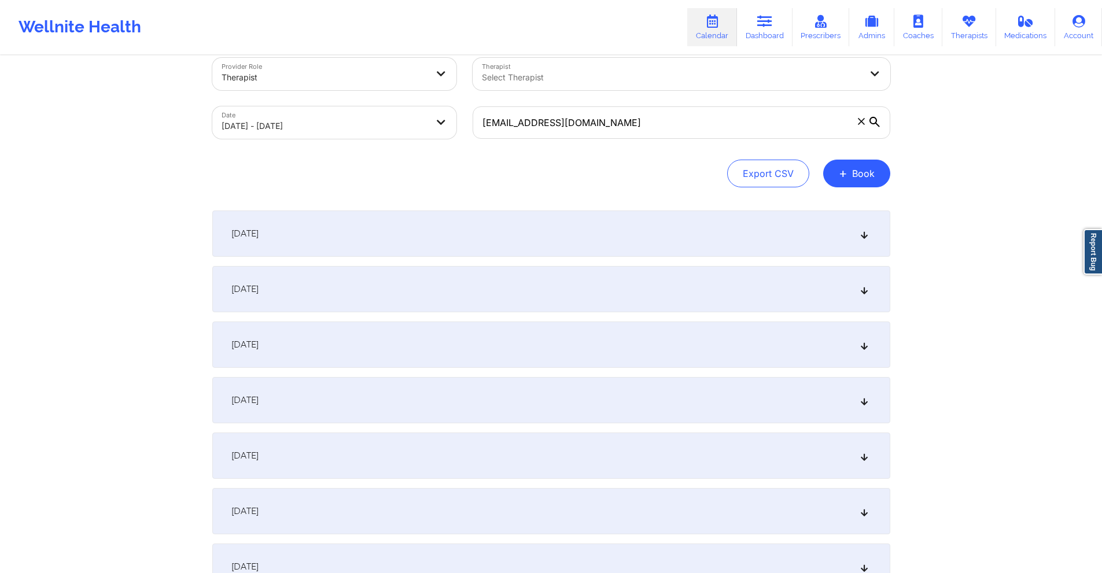
scroll to position [0, 0]
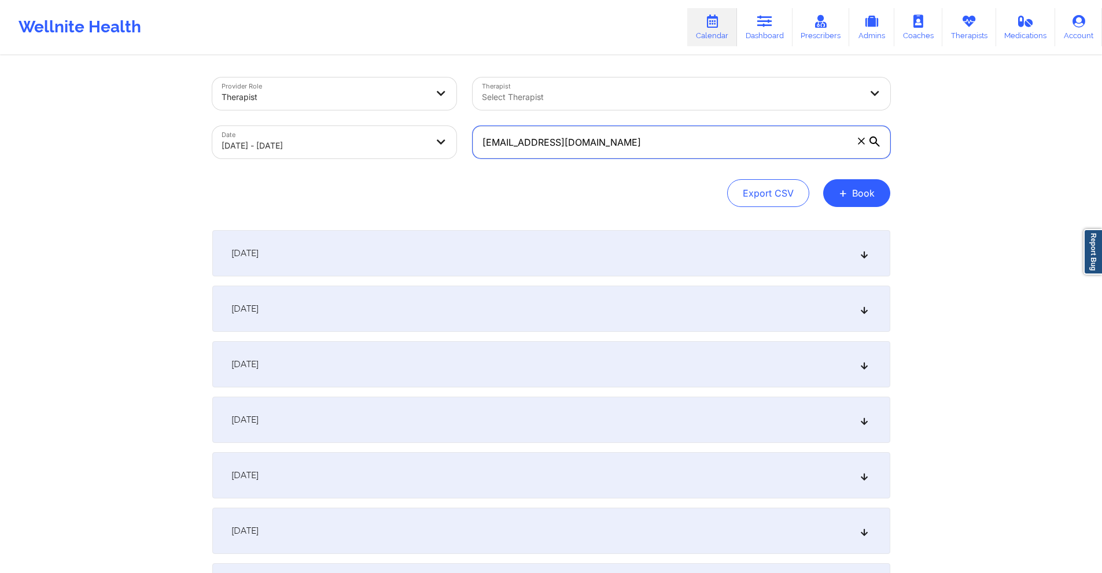
click at [623, 142] on input "elmartinezj1111@gmail.com" at bounding box center [682, 142] width 418 height 32
paste input "nya91@ao"
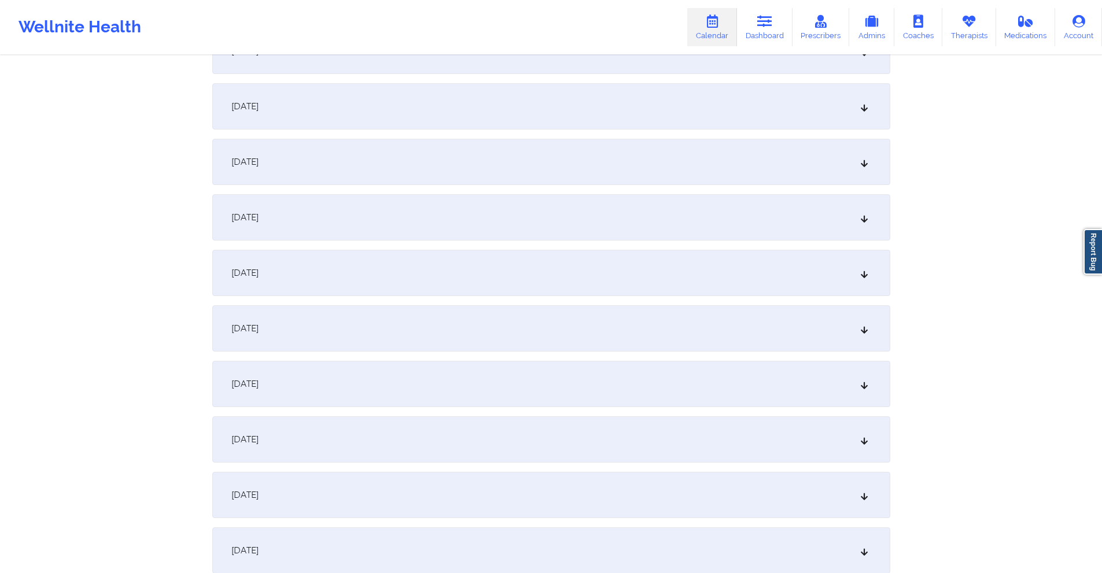
scroll to position [984, 0]
click at [362, 275] on div "[DATE]" at bounding box center [551, 270] width 678 height 46
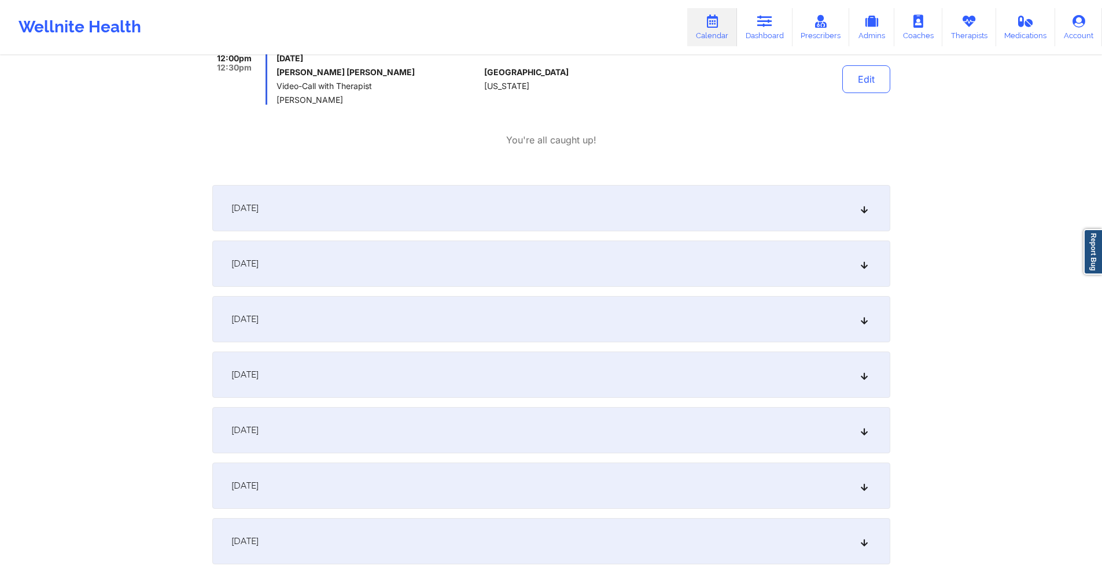
scroll to position [1273, 0]
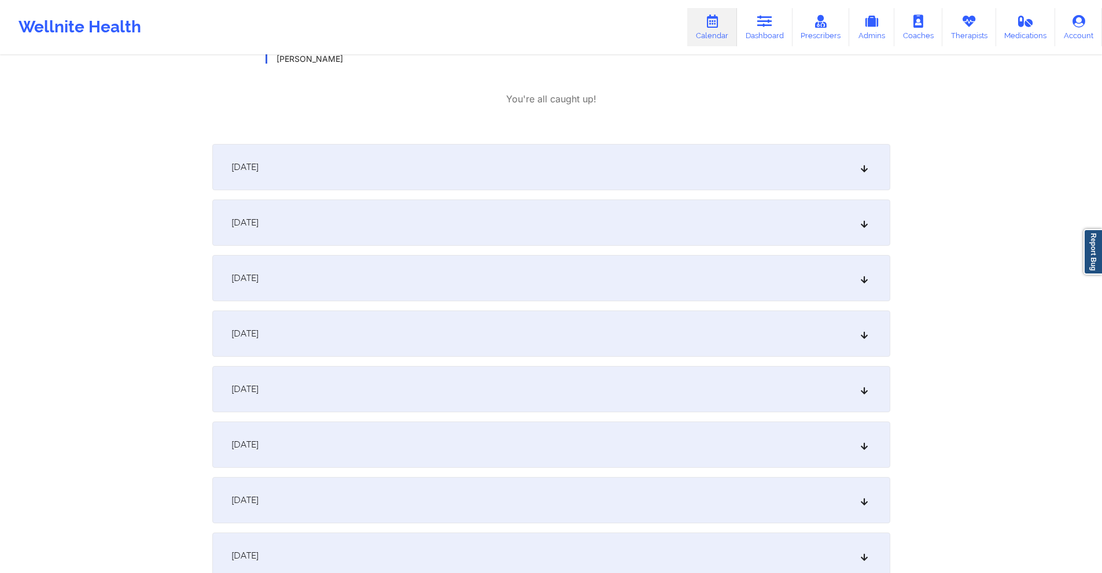
click at [344, 492] on div "[DATE]" at bounding box center [551, 500] width 678 height 46
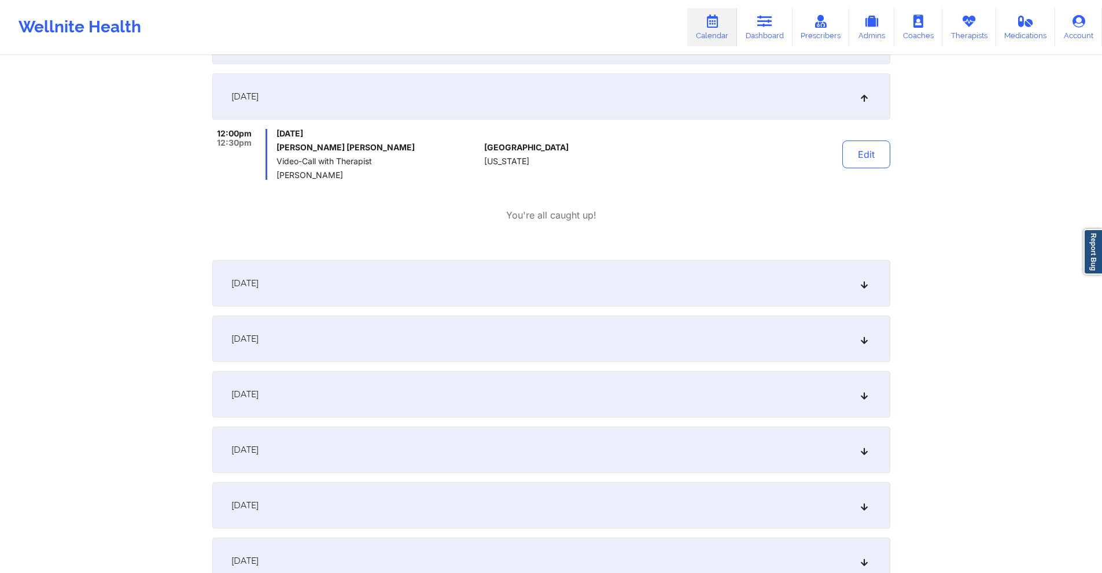
scroll to position [1099, 0]
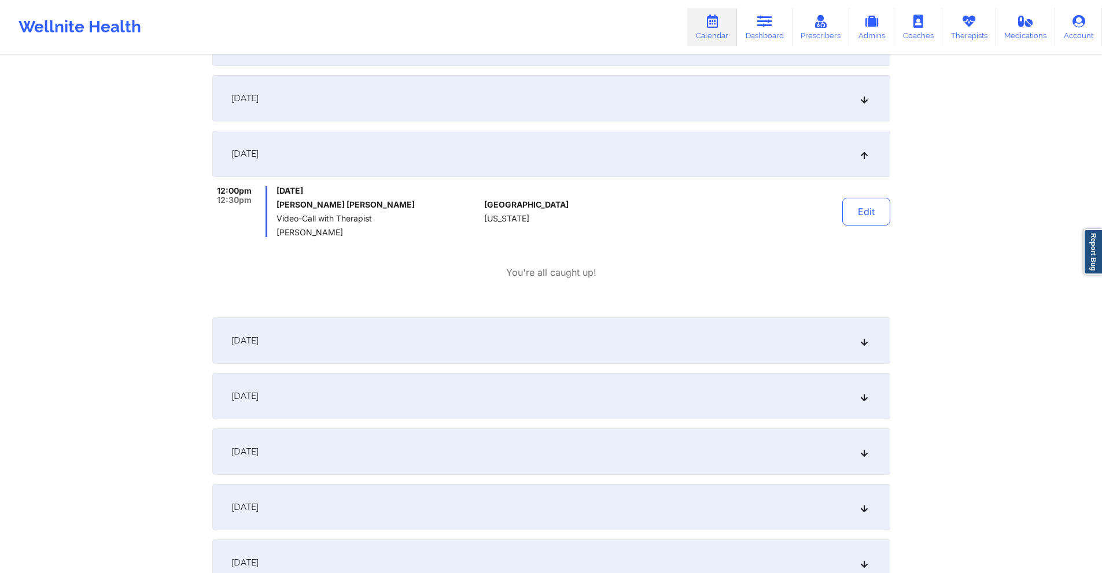
click at [377, 344] on div "[DATE]" at bounding box center [551, 341] width 678 height 46
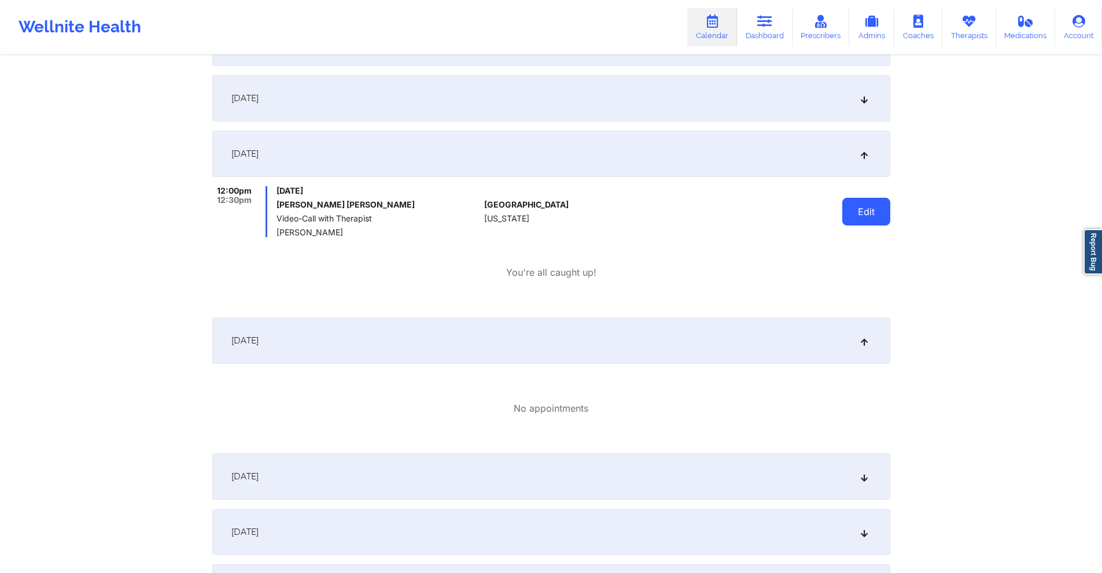
click at [855, 209] on button "Edit" at bounding box center [867, 212] width 48 height 28
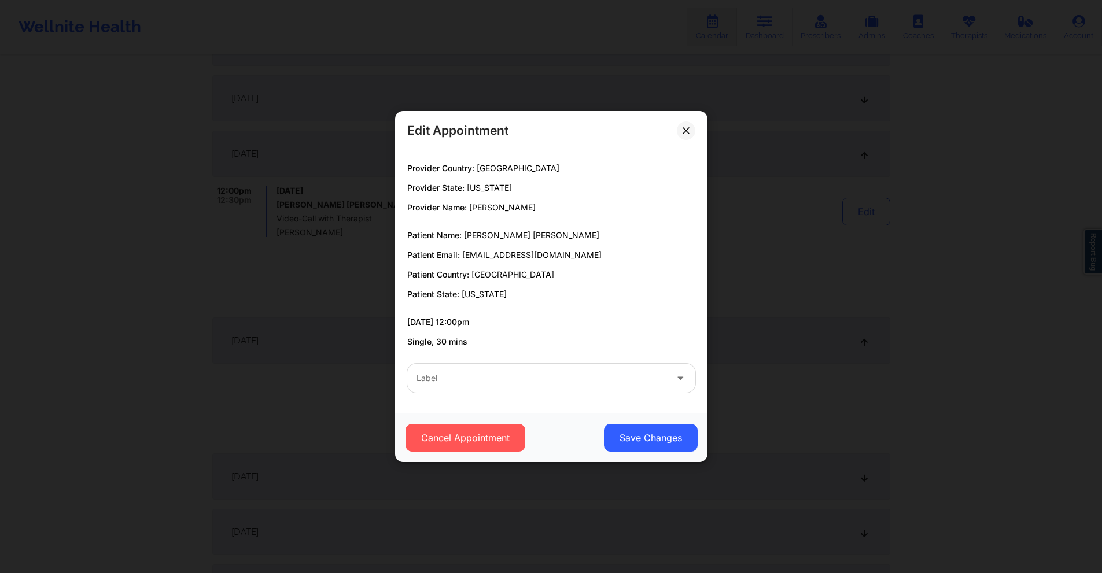
click at [472, 381] on div at bounding box center [542, 379] width 250 height 14
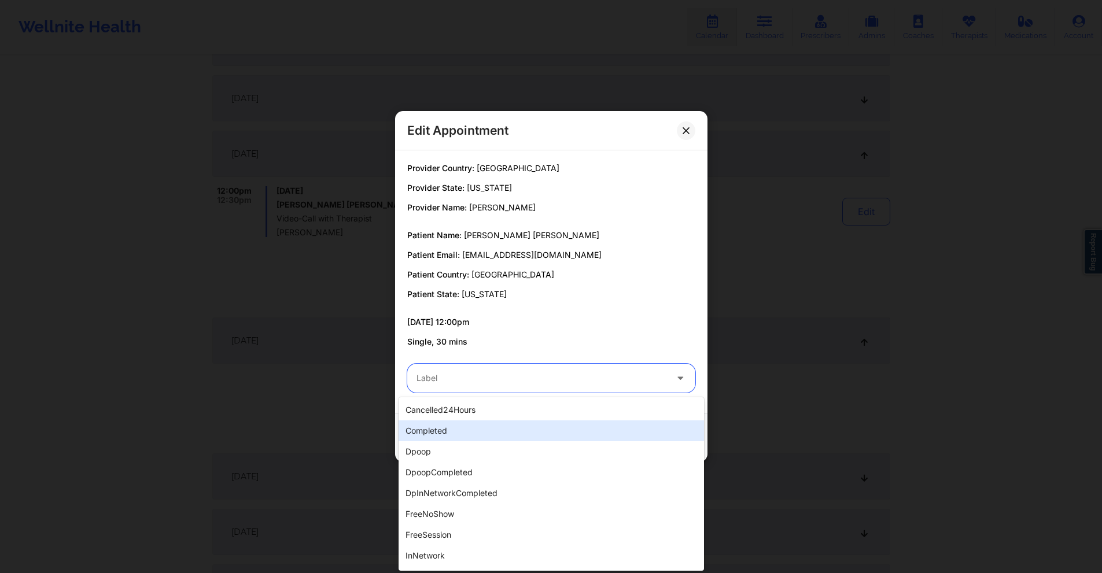
click at [450, 432] on div "completed" at bounding box center [552, 431] width 306 height 21
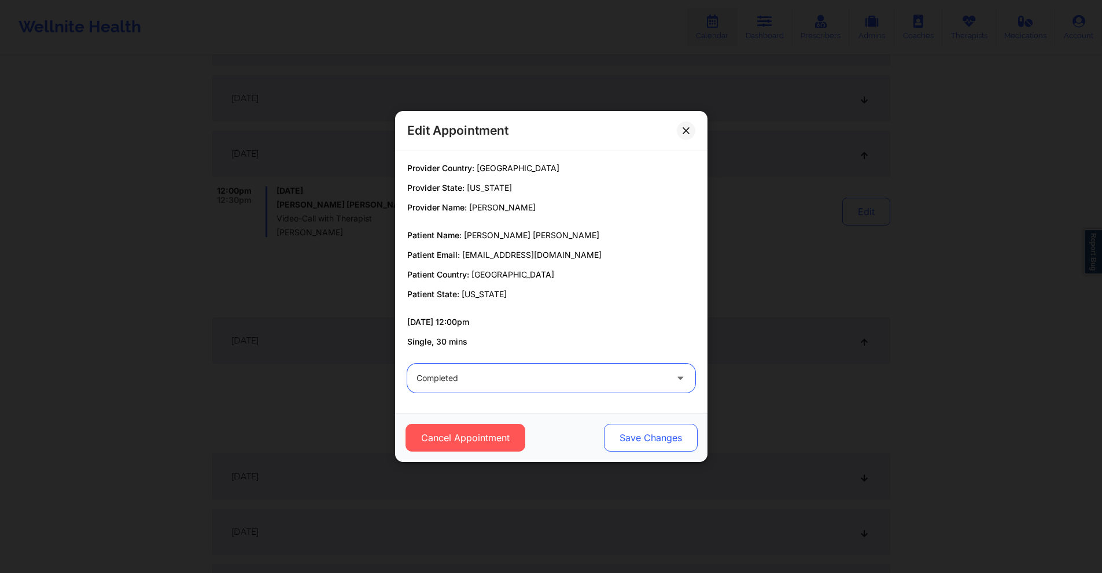
click at [651, 442] on button "Save Changes" at bounding box center [651, 438] width 94 height 28
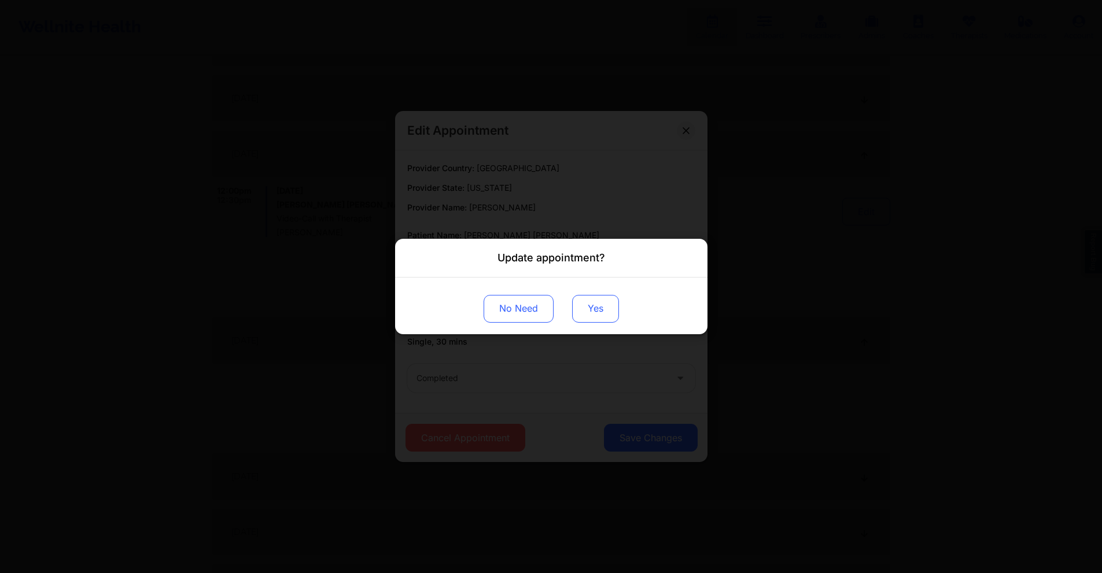
click at [594, 311] on button "Yes" at bounding box center [595, 309] width 47 height 28
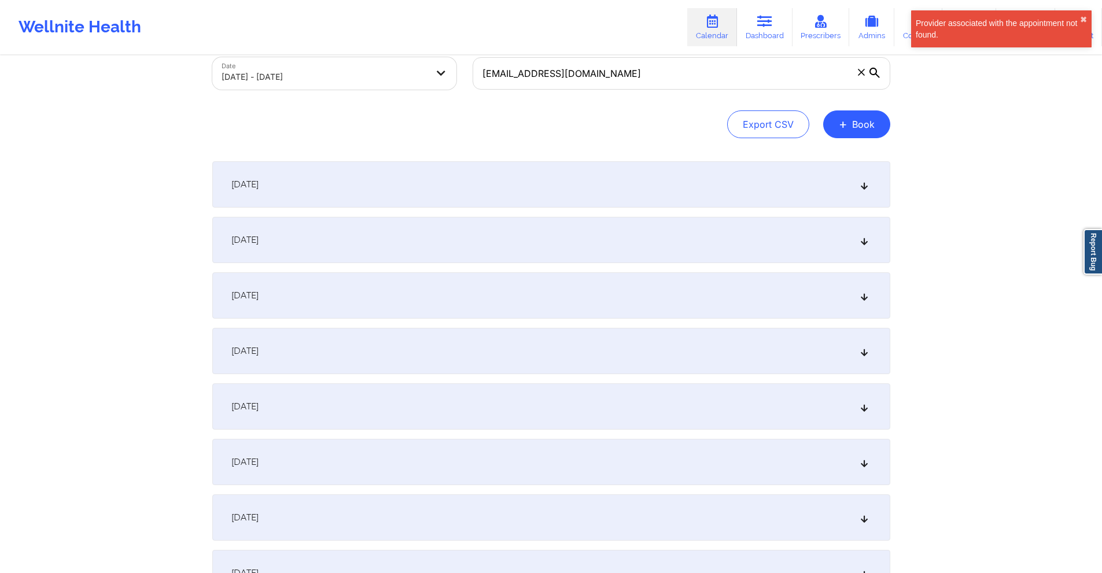
scroll to position [0, 0]
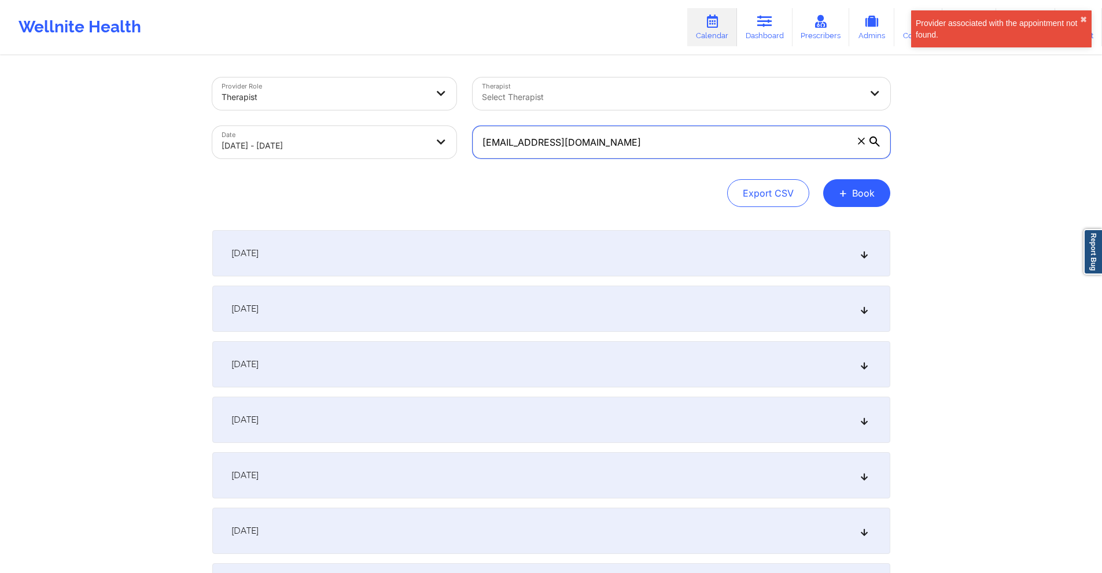
click at [623, 142] on input "nya91@aol.com" at bounding box center [682, 142] width 418 height 32
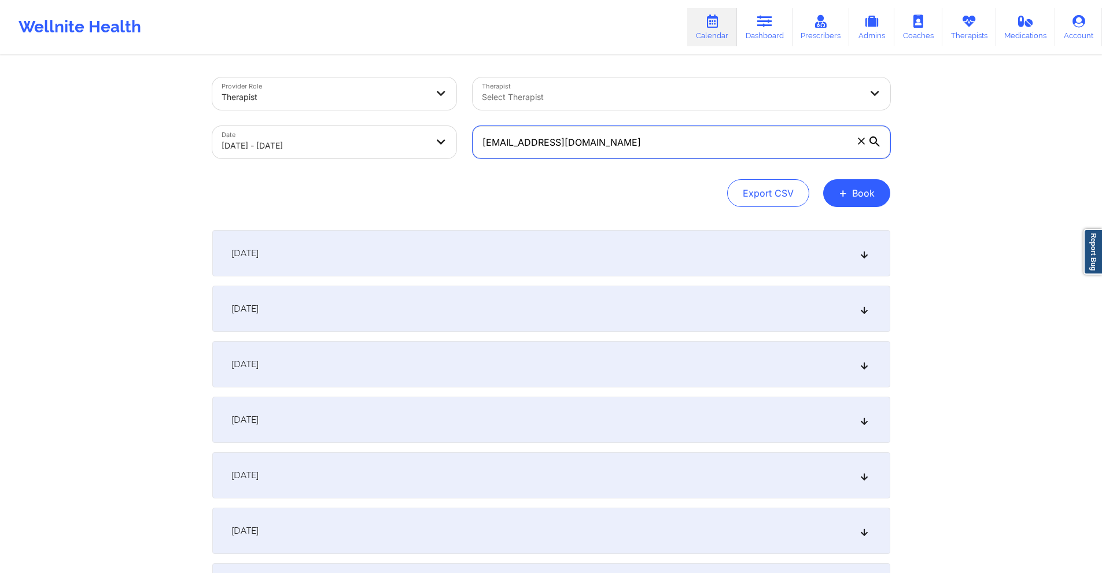
paste input "amandaclabough@icloud"
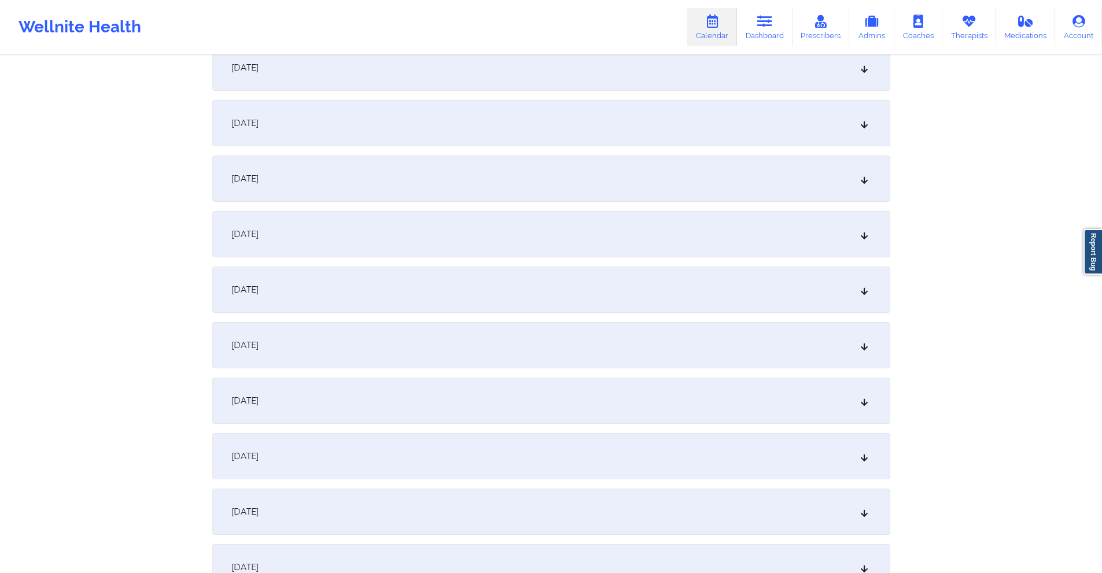
scroll to position [1042, 0]
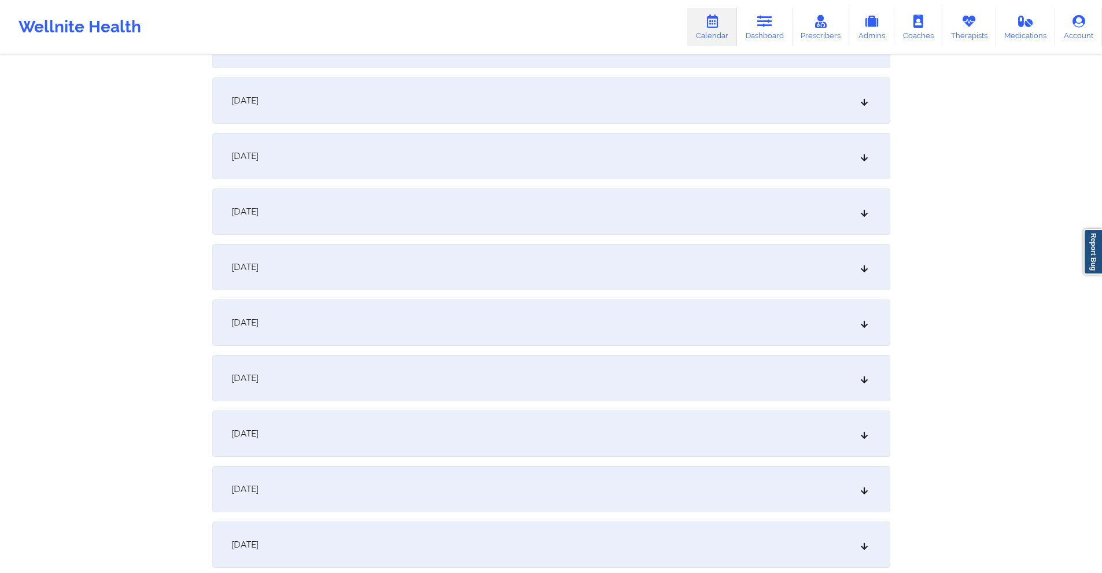
click at [409, 217] on div "[DATE]" at bounding box center [551, 212] width 678 height 46
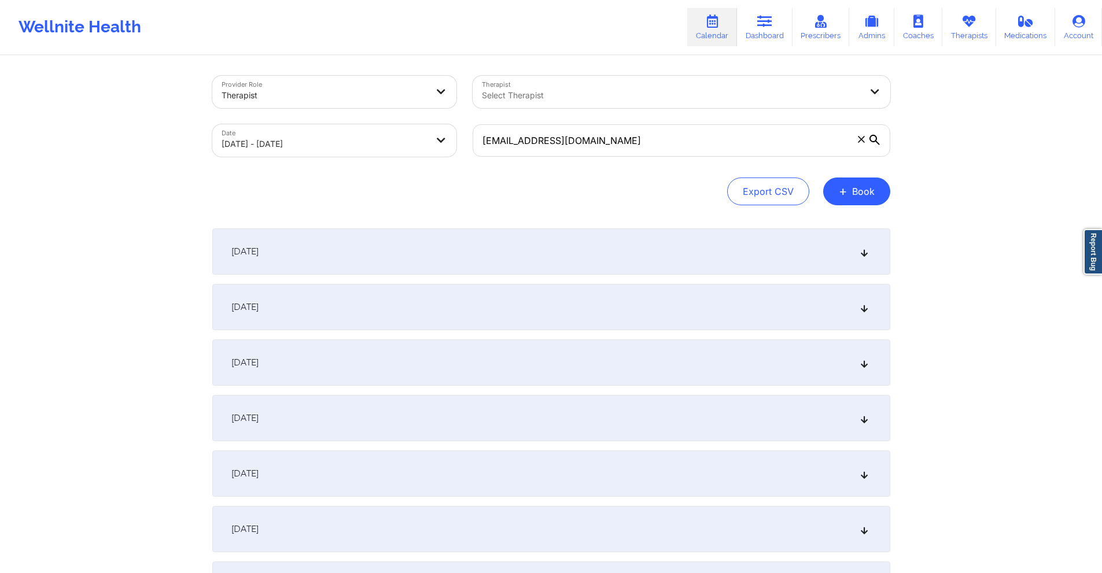
scroll to position [0, 0]
click at [670, 151] on input "amandaclabough@icloud.com" at bounding box center [682, 142] width 418 height 32
paste input "tagarcia101@gmail"
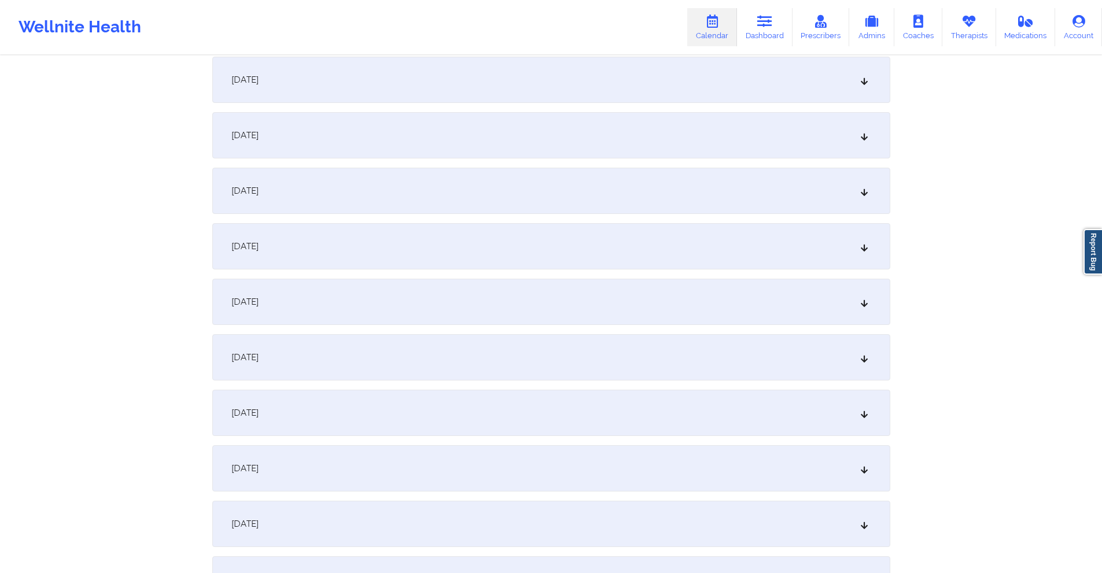
scroll to position [1620, 0]
click at [500, 192] on div "[DATE]" at bounding box center [551, 189] width 678 height 46
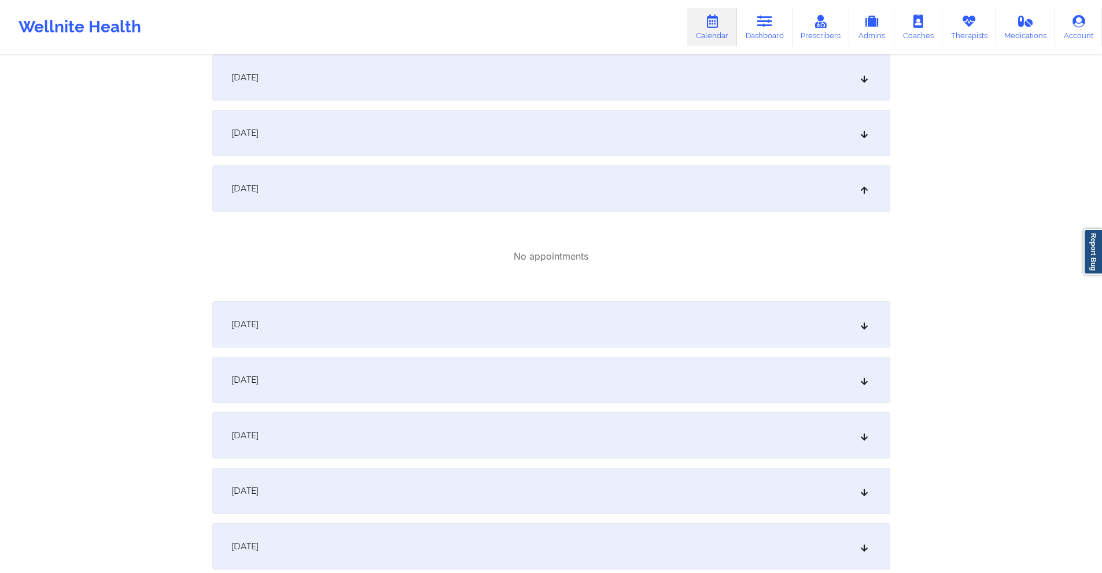
click at [506, 131] on div "[DATE]" at bounding box center [551, 133] width 678 height 46
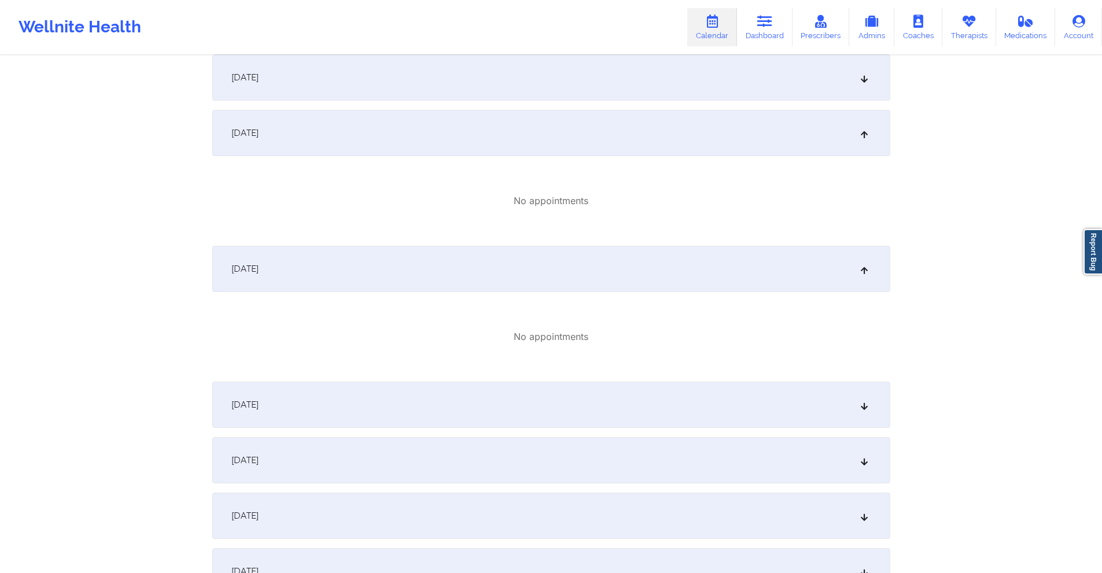
click at [493, 402] on div "[DATE]" at bounding box center [551, 405] width 678 height 46
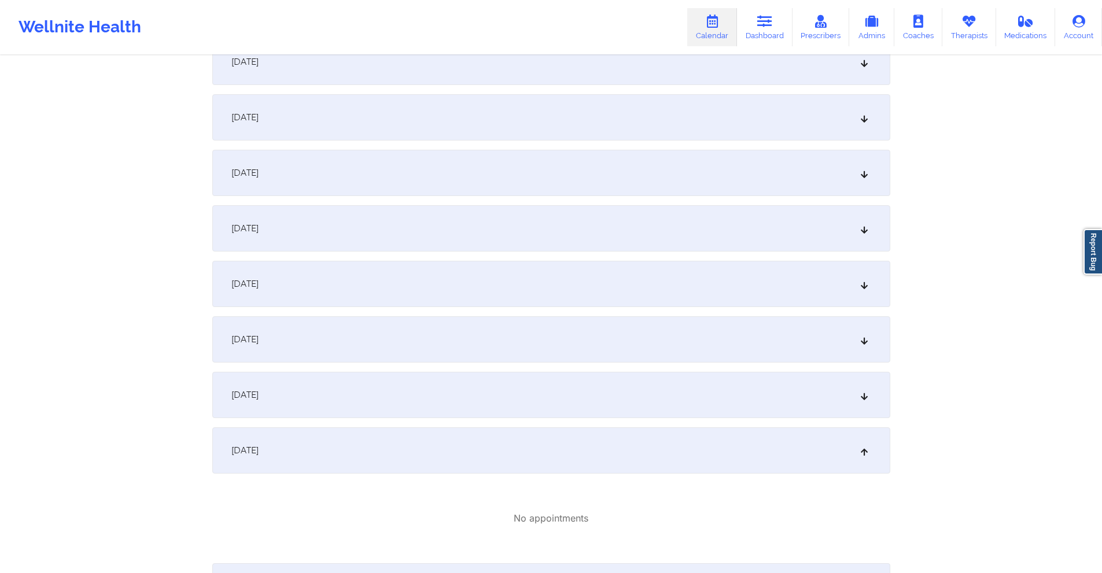
scroll to position [1273, 0]
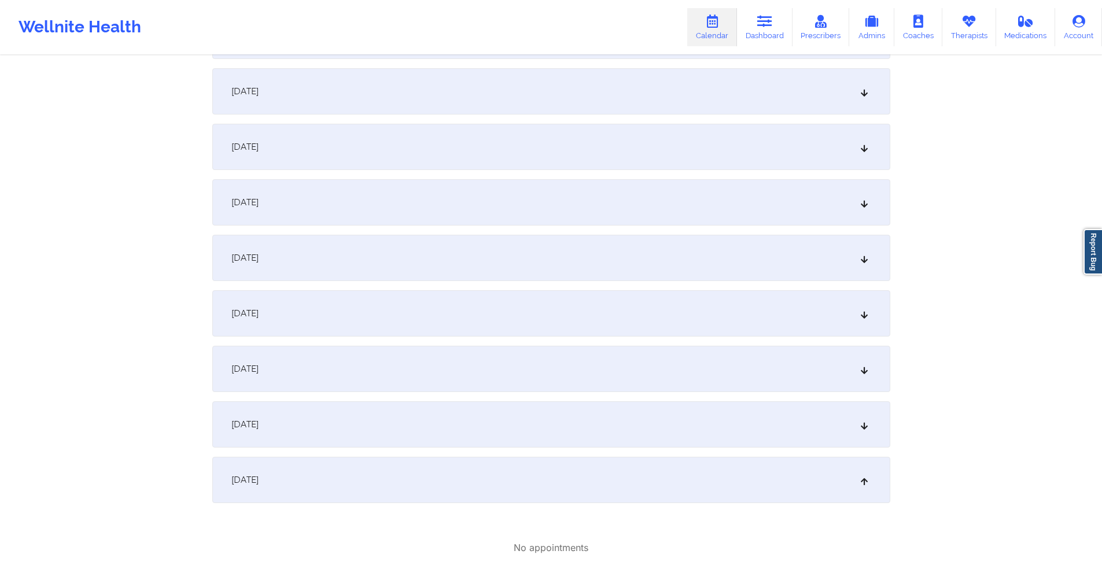
click at [479, 161] on div "[DATE]" at bounding box center [551, 147] width 678 height 46
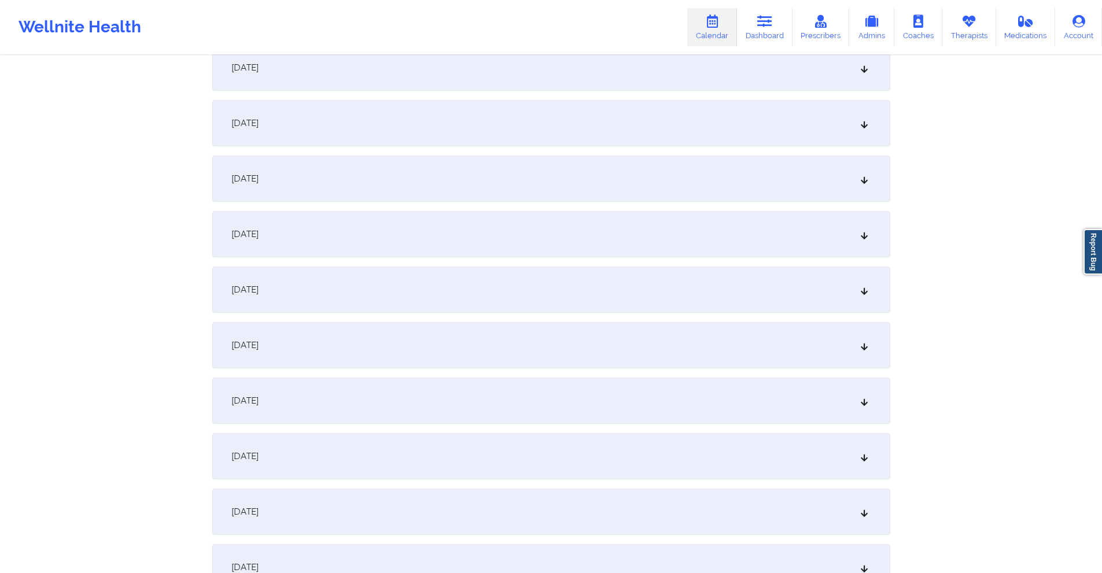
scroll to position [2257, 0]
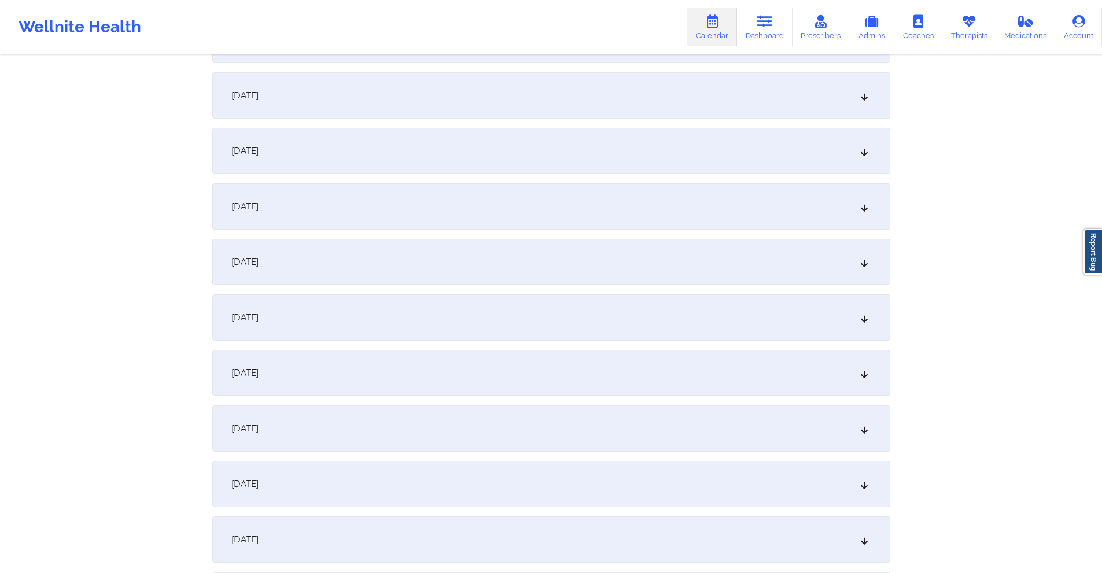
click at [461, 262] on div "[DATE]" at bounding box center [551, 262] width 678 height 46
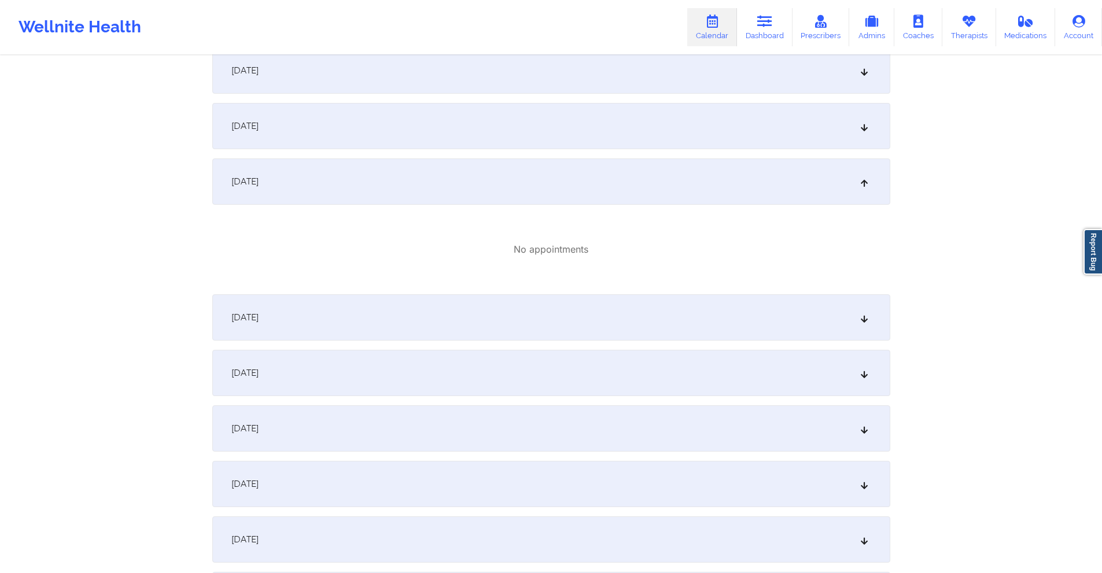
scroll to position [2546, 0]
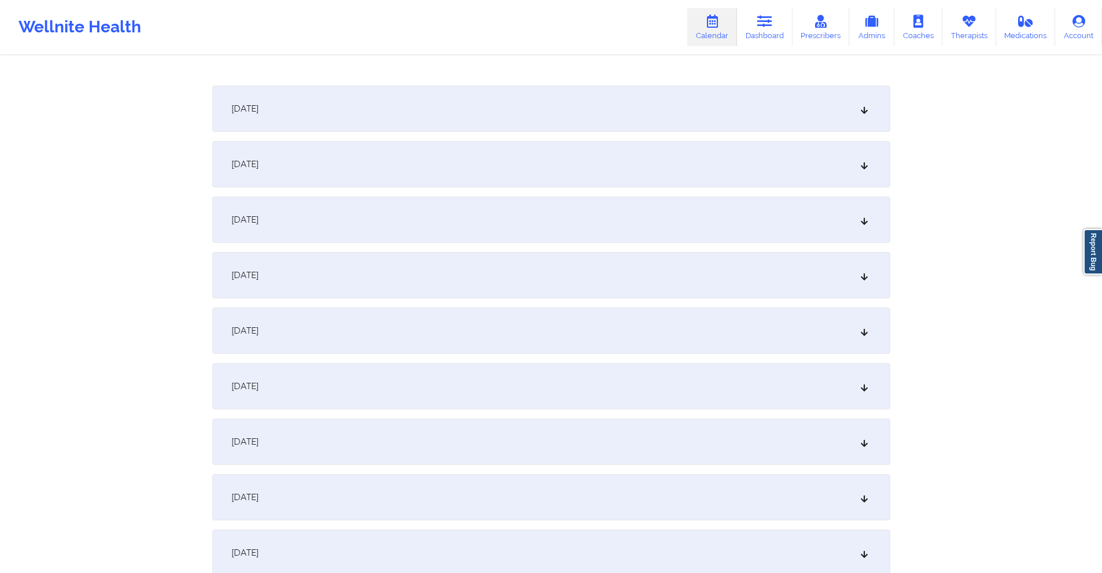
click at [436, 439] on div "[DATE]" at bounding box center [551, 442] width 678 height 46
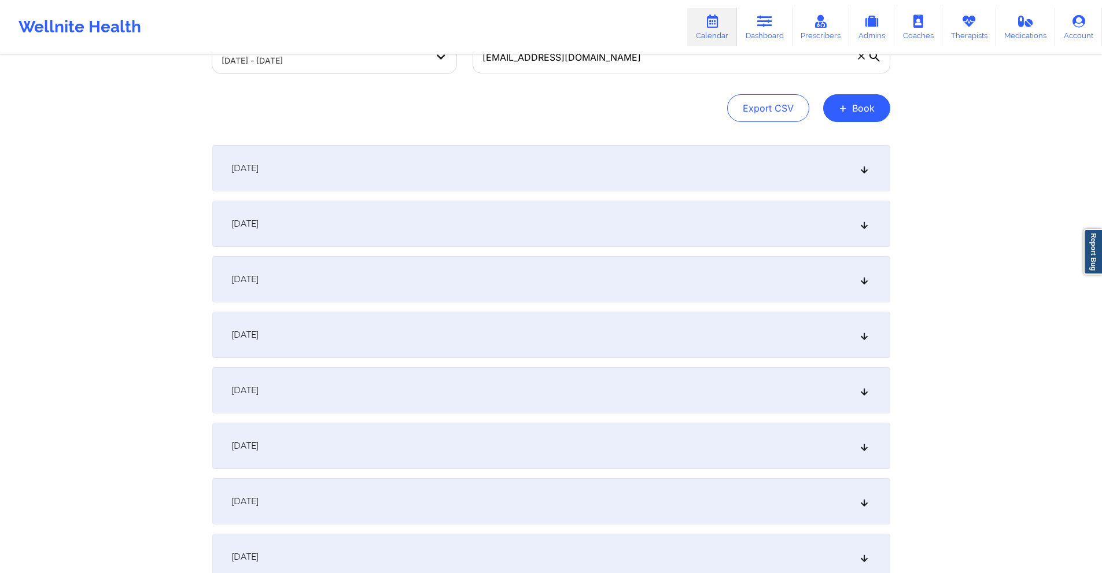
scroll to position [0, 0]
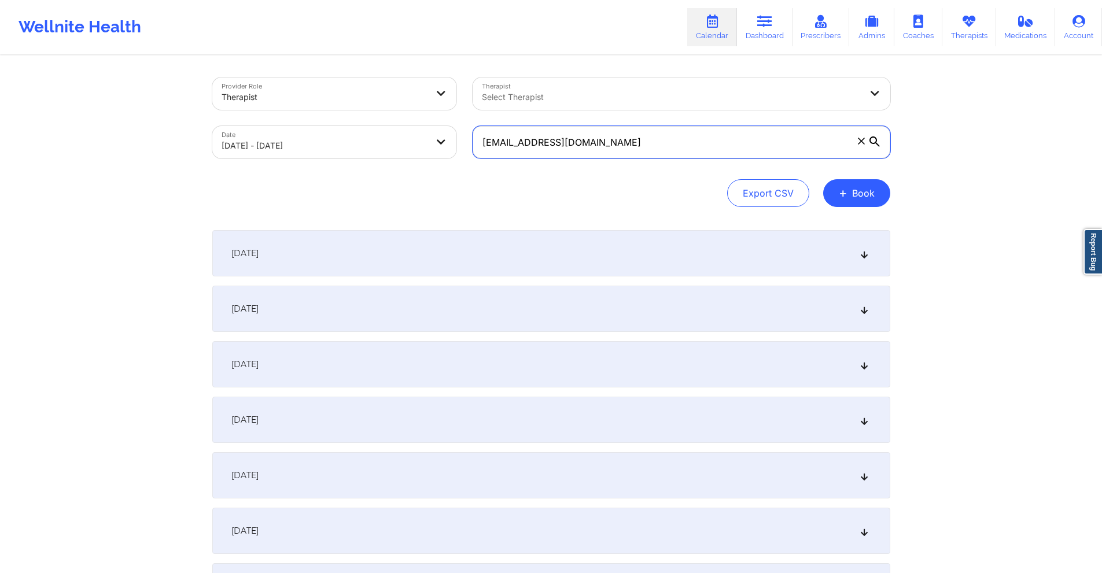
click at [536, 144] on input "tagarcia101@gmail.com" at bounding box center [682, 142] width 418 height 32
paste input "burchamjb@yahoo"
paste input "burchamjb@yahoo.com"
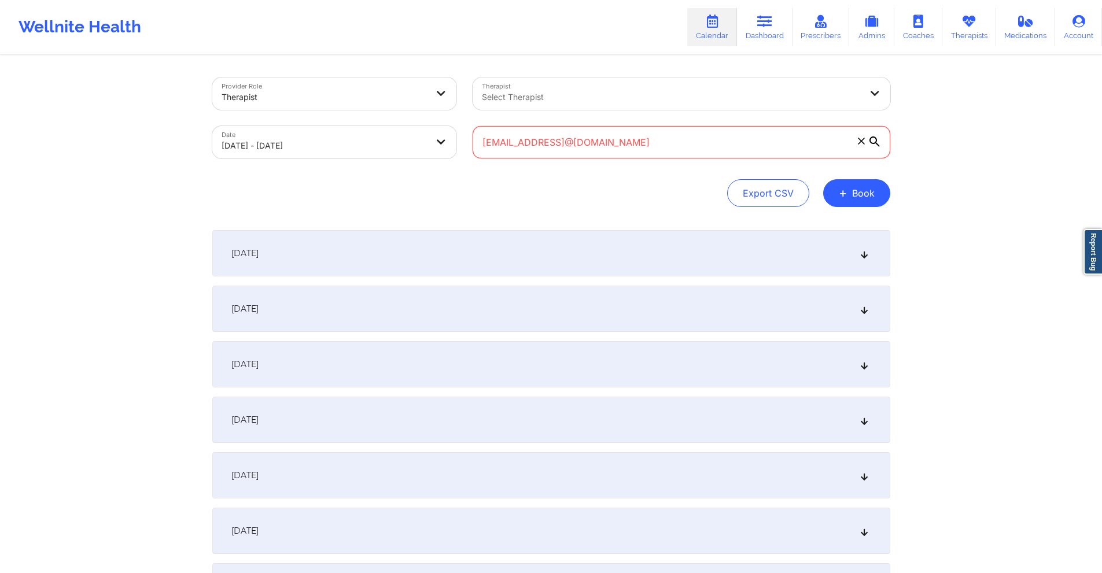
click at [572, 148] on input "burchamjb@yahoo.comburchamjb@yahoo.com" at bounding box center [682, 142] width 418 height 32
paste input "text"
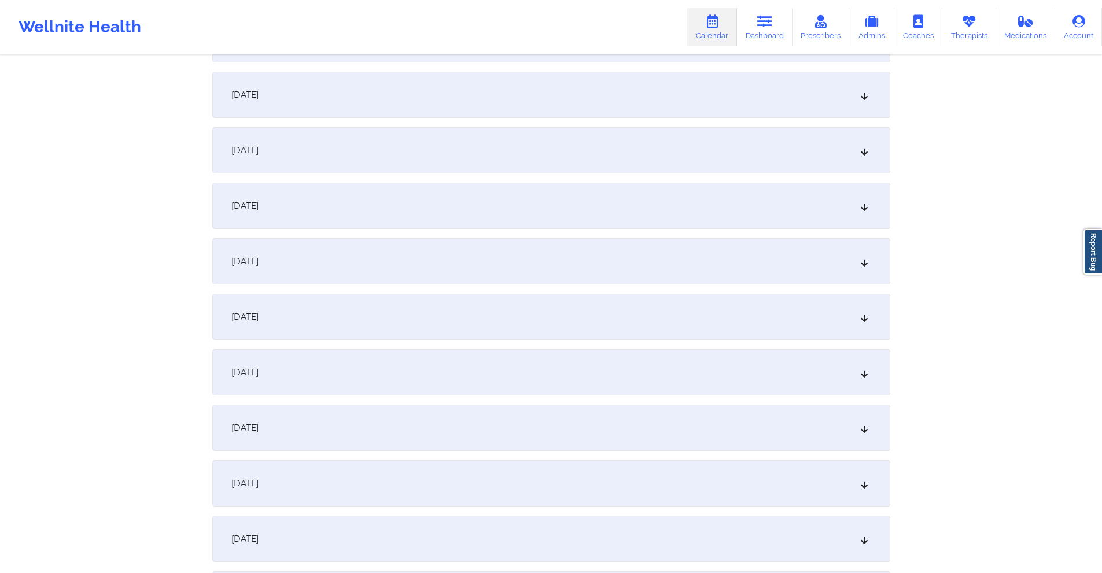
scroll to position [1215, 0]
click at [495, 362] on div "[DATE]" at bounding box center [551, 371] width 678 height 46
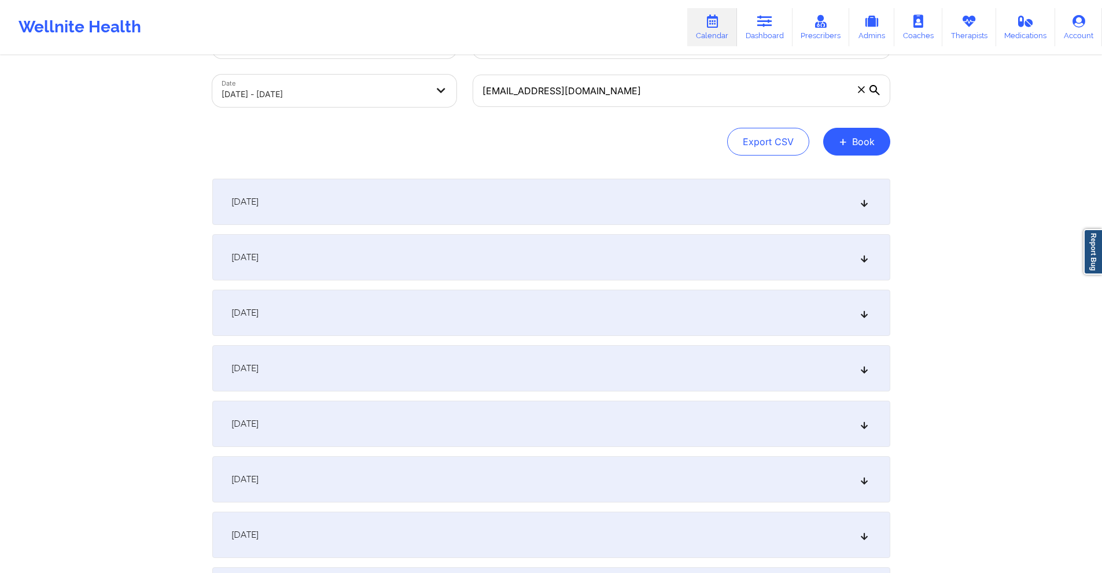
scroll to position [0, 0]
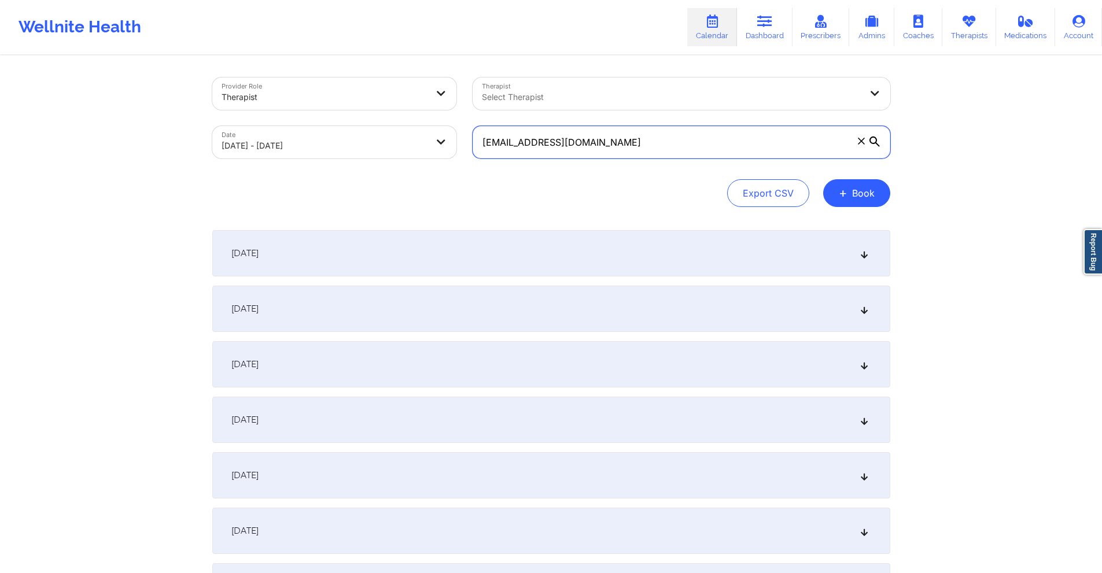
click at [604, 131] on input "burchamjb@yahoo.com" at bounding box center [682, 142] width 418 height 32
paste input "hawkluv16@gmail"
click at [443, 255] on div "[DATE]" at bounding box center [551, 253] width 678 height 46
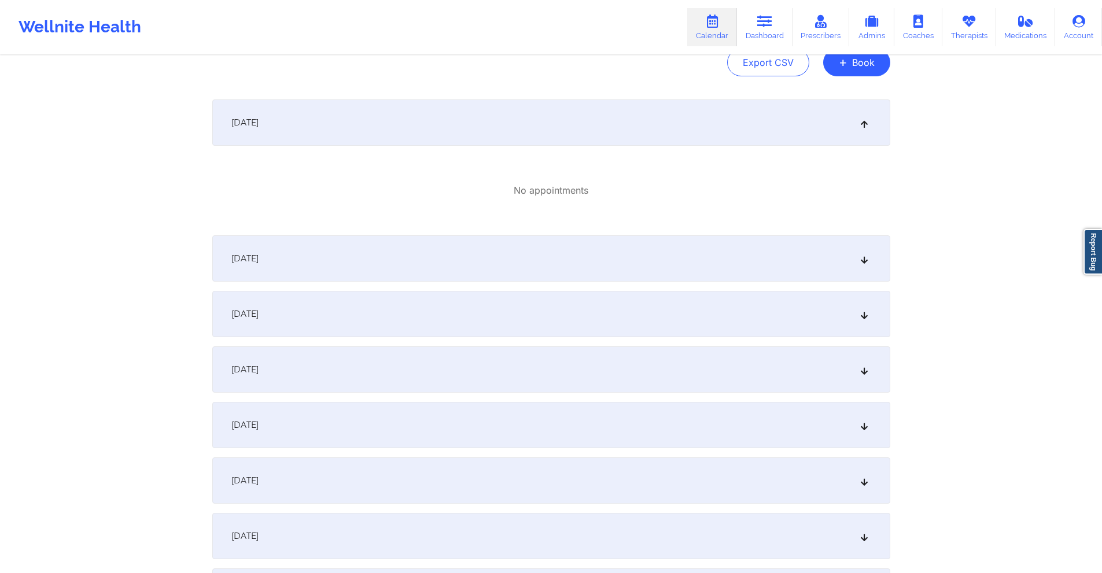
scroll to position [174, 0]
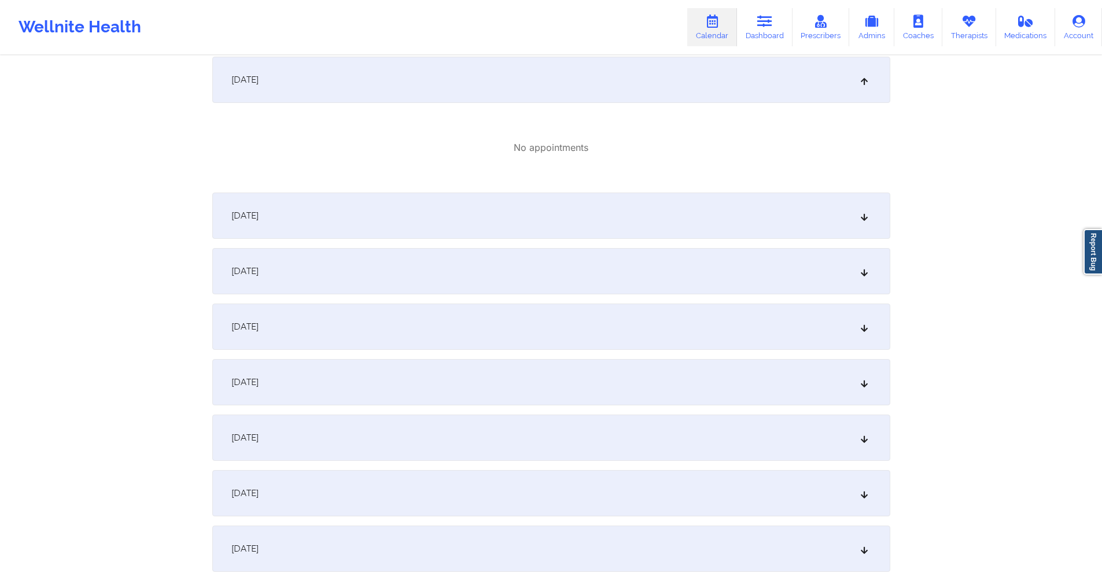
click at [478, 213] on div "[DATE]" at bounding box center [551, 216] width 678 height 46
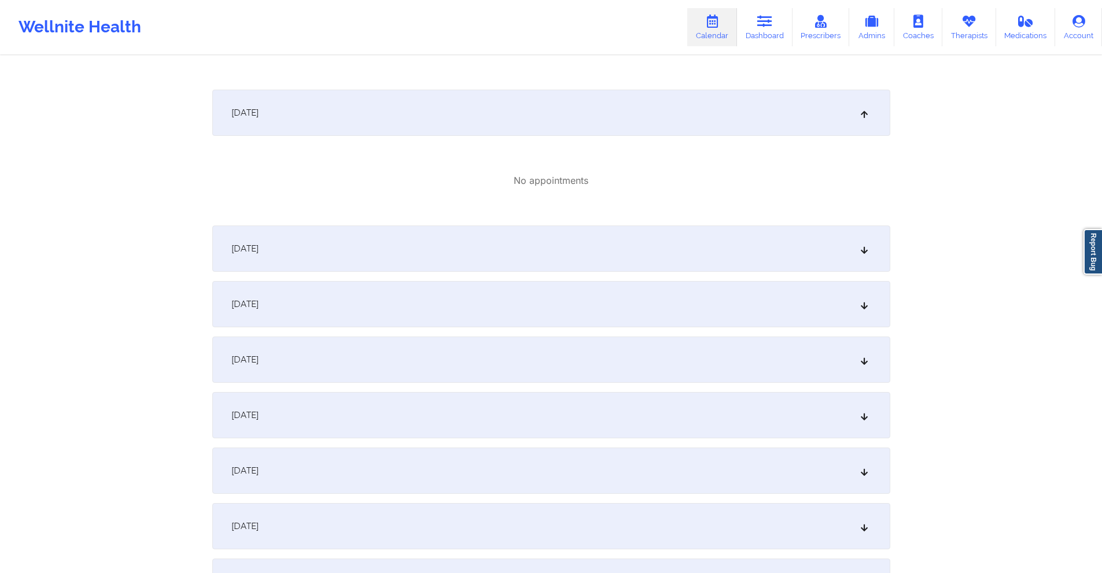
scroll to position [347, 0]
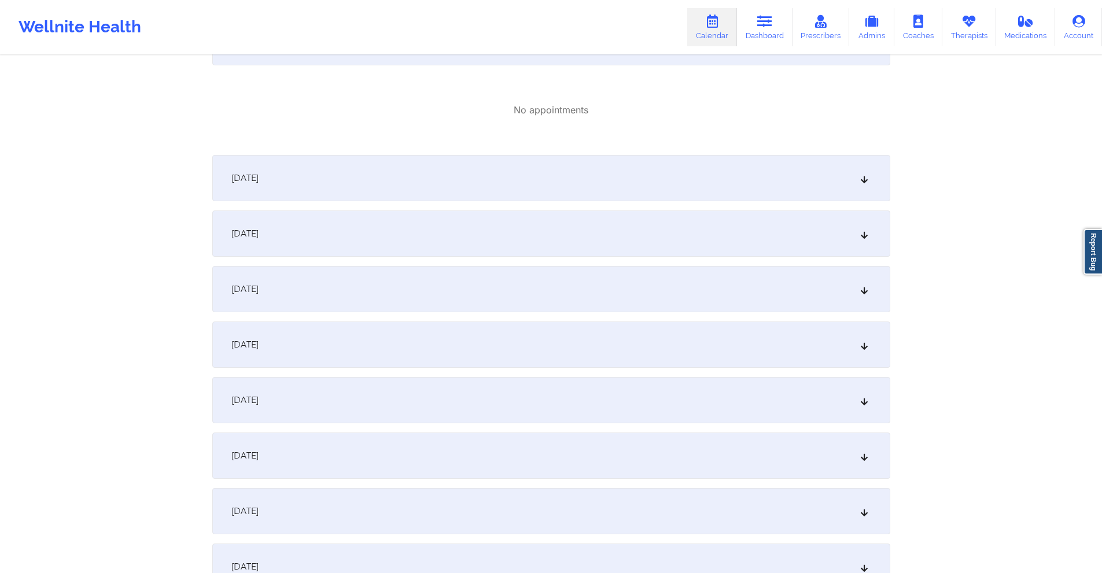
click at [521, 179] on div "[DATE]" at bounding box center [551, 178] width 678 height 46
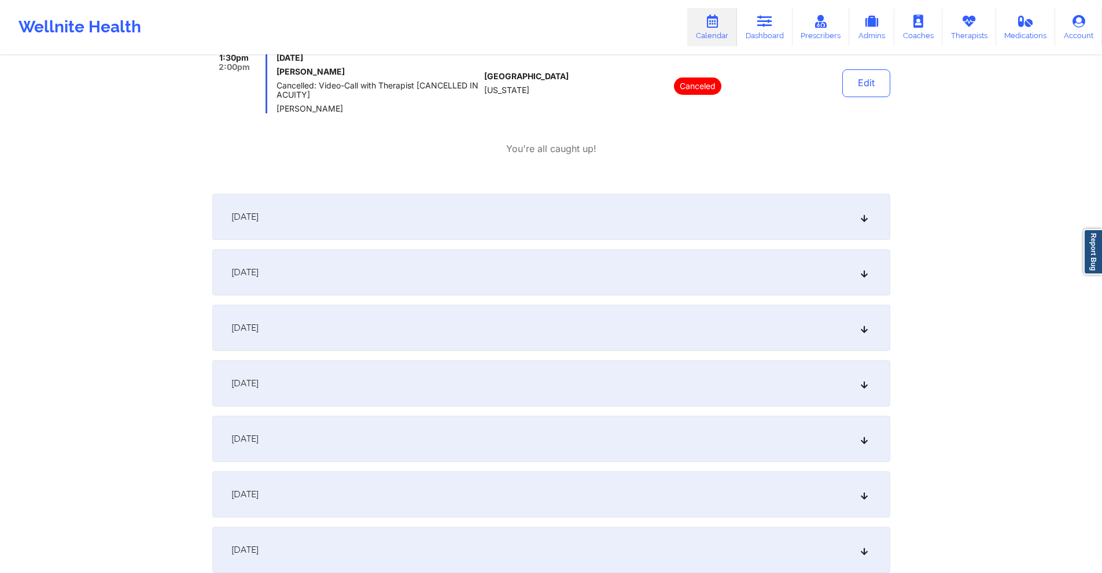
scroll to position [521, 0]
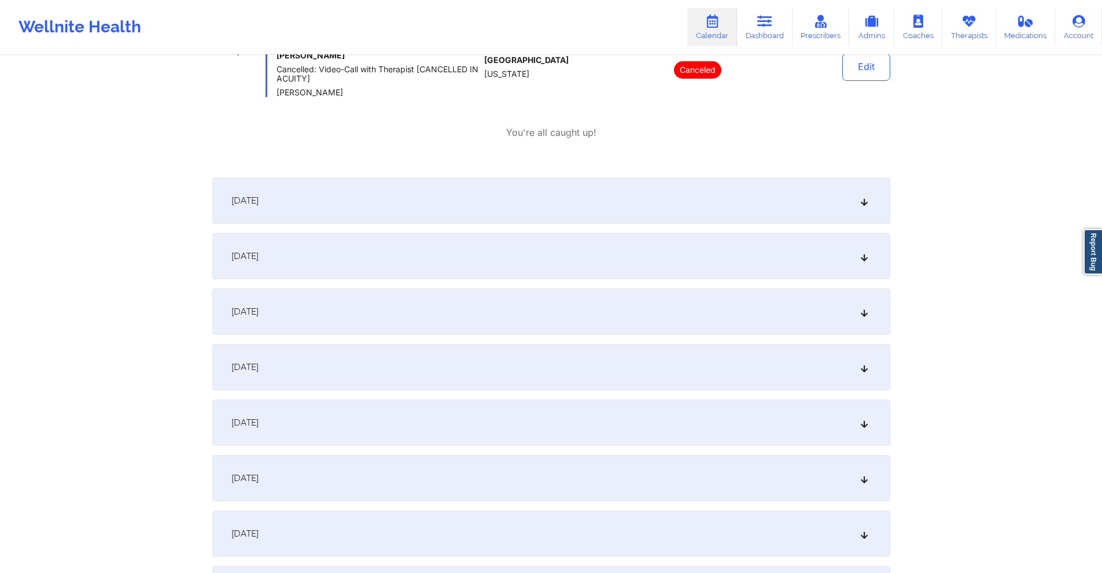
click at [492, 208] on div "[DATE]" at bounding box center [551, 201] width 678 height 46
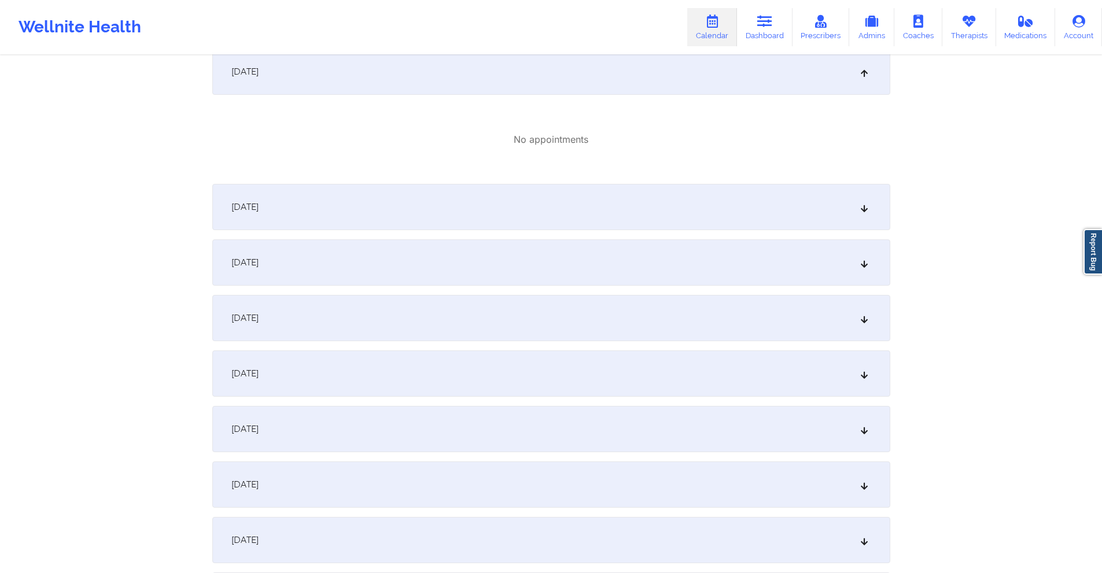
scroll to position [694, 0]
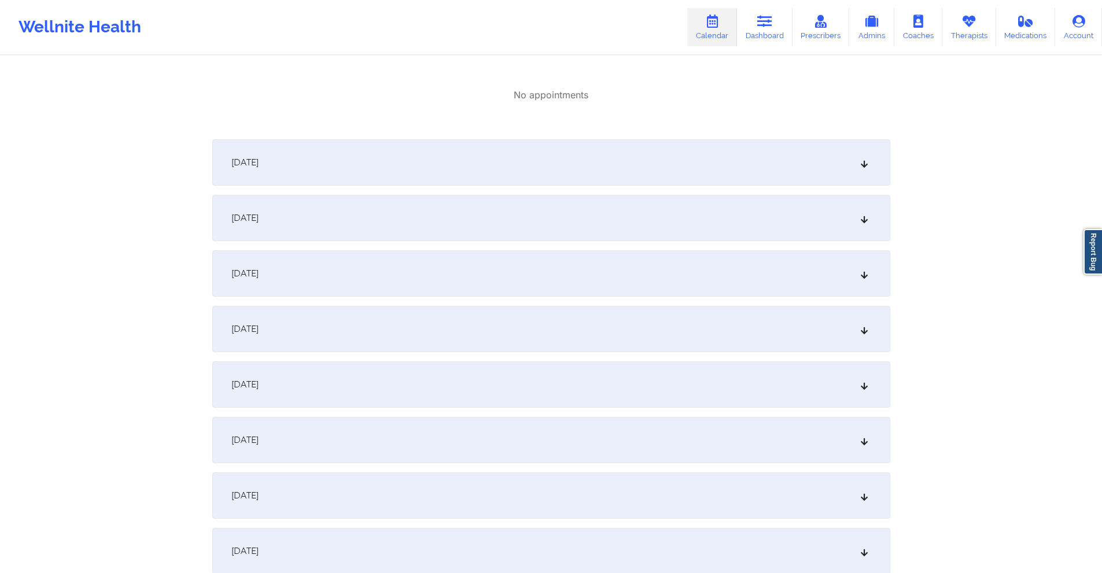
click at [565, 179] on div "[DATE]" at bounding box center [551, 162] width 678 height 46
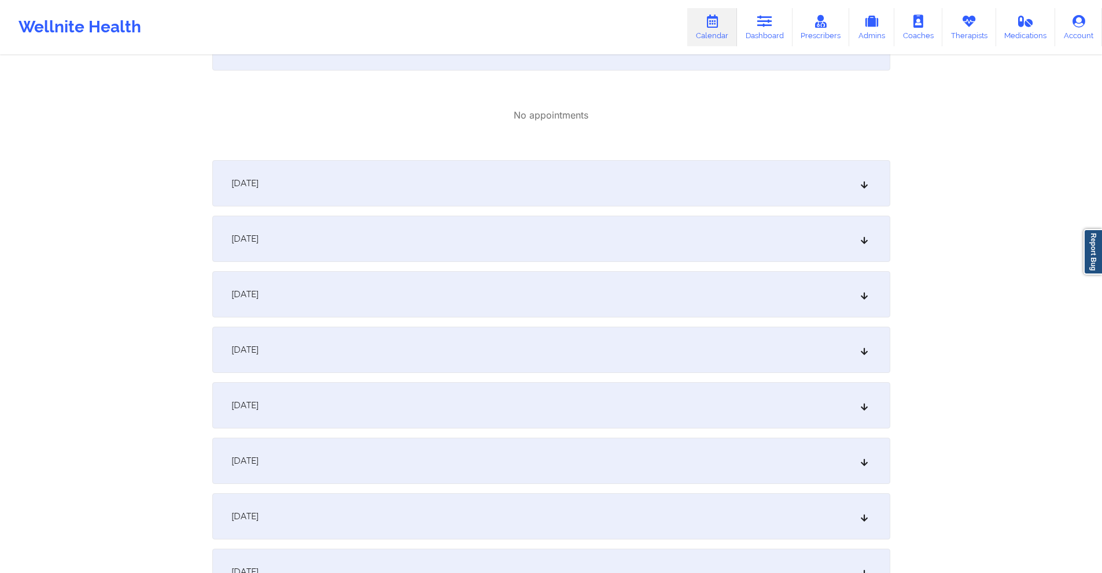
scroll to position [810, 0]
click at [547, 177] on div "[DATE]" at bounding box center [551, 183] width 678 height 46
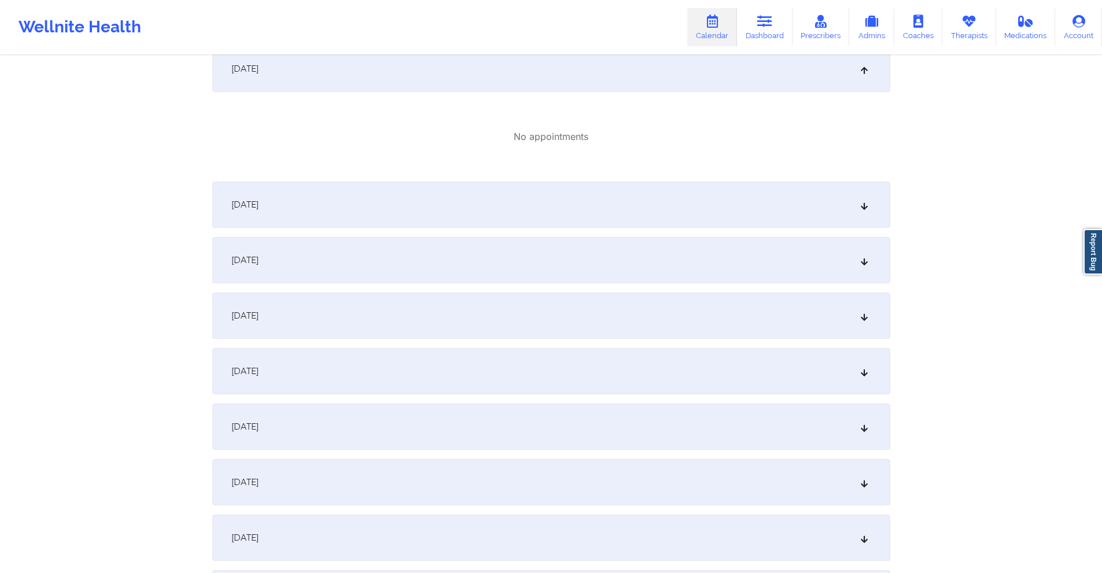
scroll to position [926, 0]
click at [471, 198] on div "[DATE]" at bounding box center [551, 203] width 678 height 46
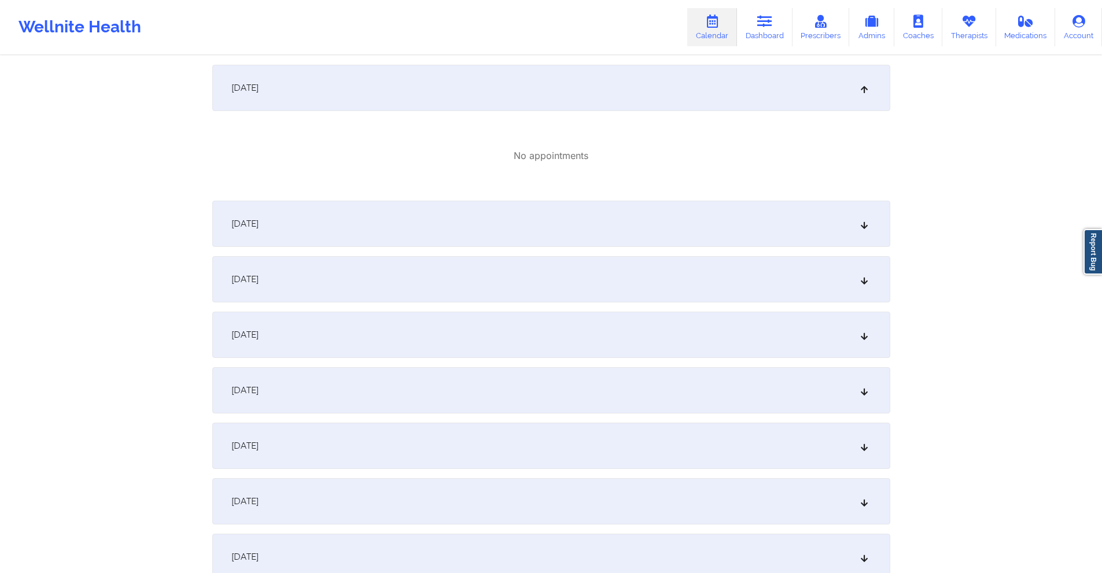
scroll to position [1042, 0]
click at [544, 231] on div "[DATE]" at bounding box center [551, 223] width 678 height 46
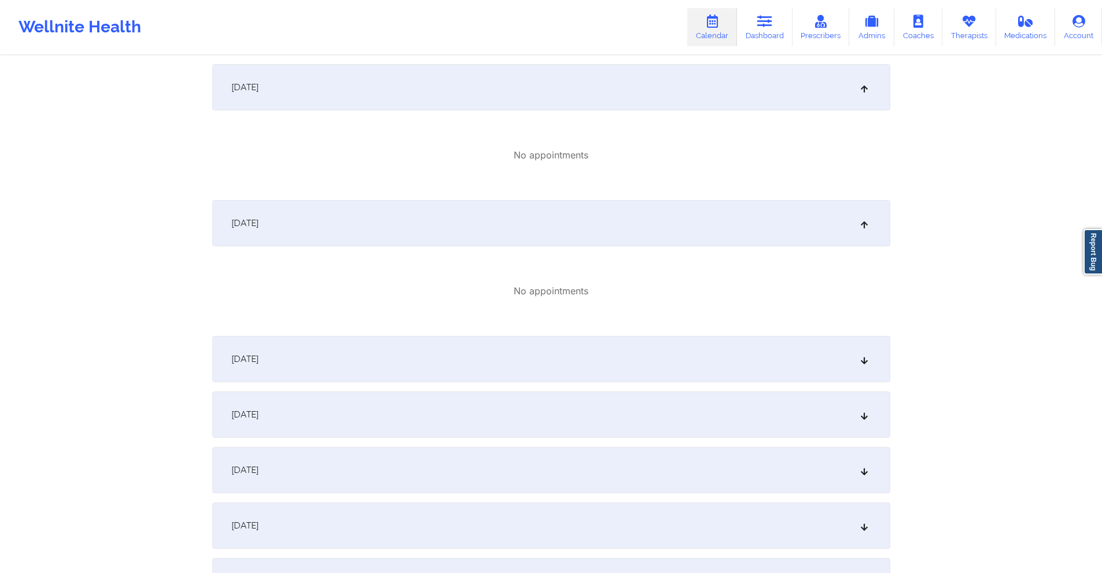
click at [553, 339] on div "[DATE]" at bounding box center [551, 359] width 678 height 46
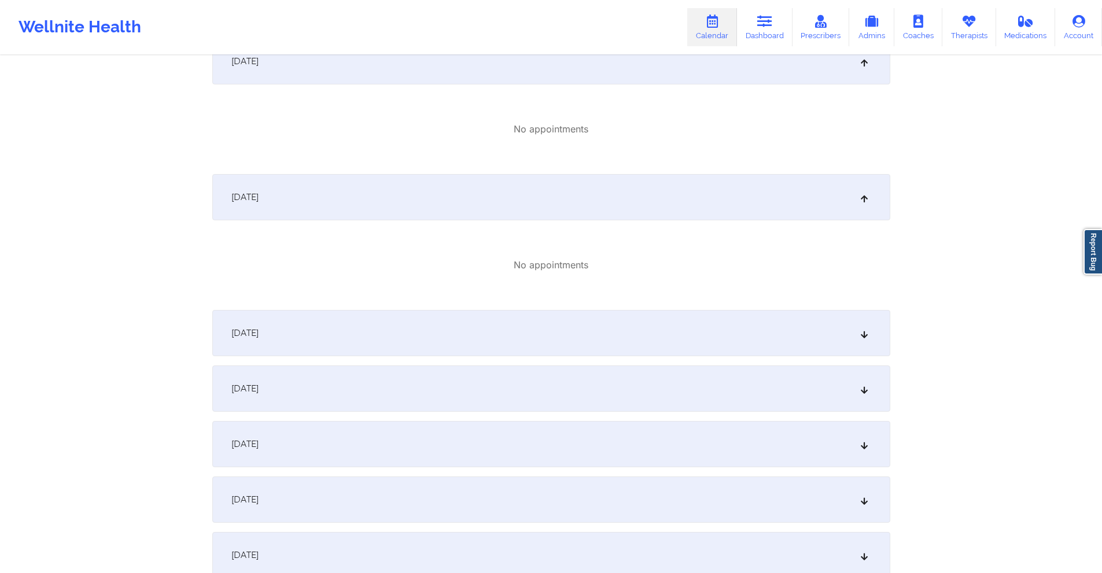
scroll to position [1215, 0]
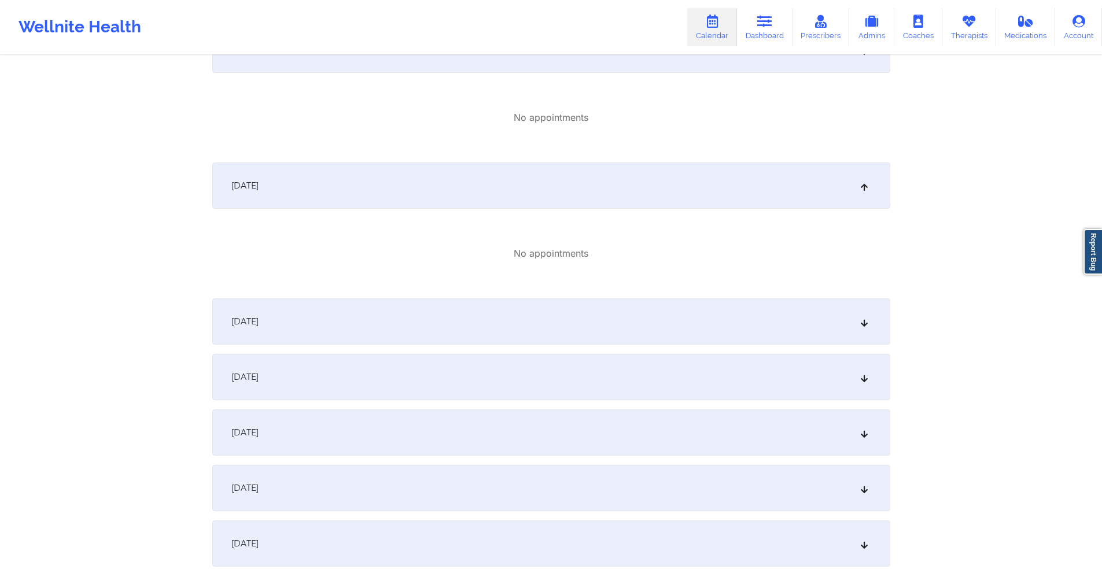
click at [523, 312] on div "[DATE]" at bounding box center [551, 322] width 678 height 46
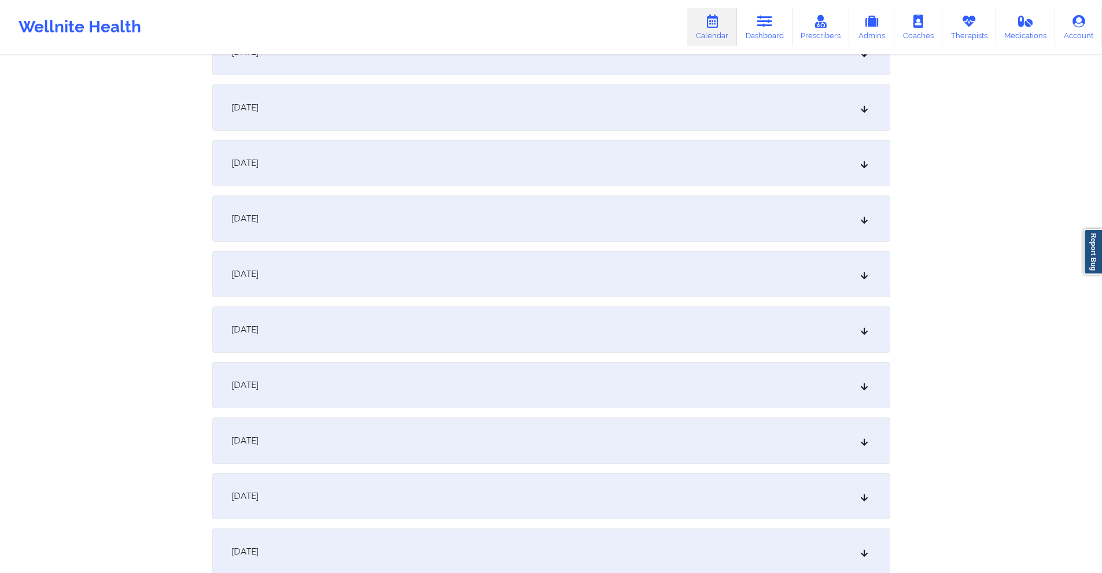
scroll to position [1794, 0]
click at [495, 271] on div "[DATE]" at bounding box center [551, 272] width 678 height 46
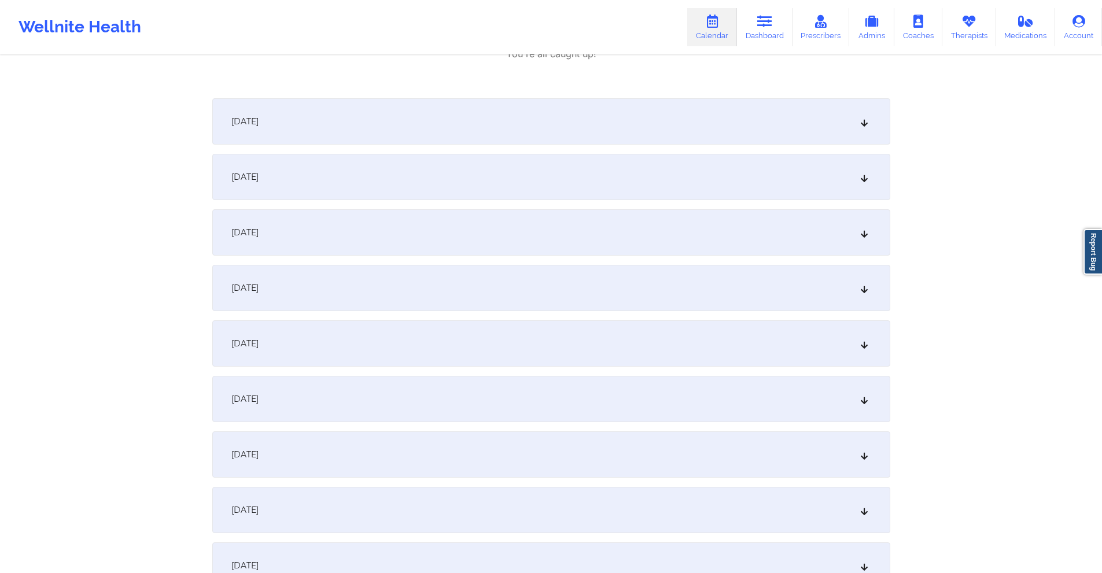
scroll to position [2141, 0]
click at [440, 446] on div "[DATE]" at bounding box center [551, 454] width 678 height 46
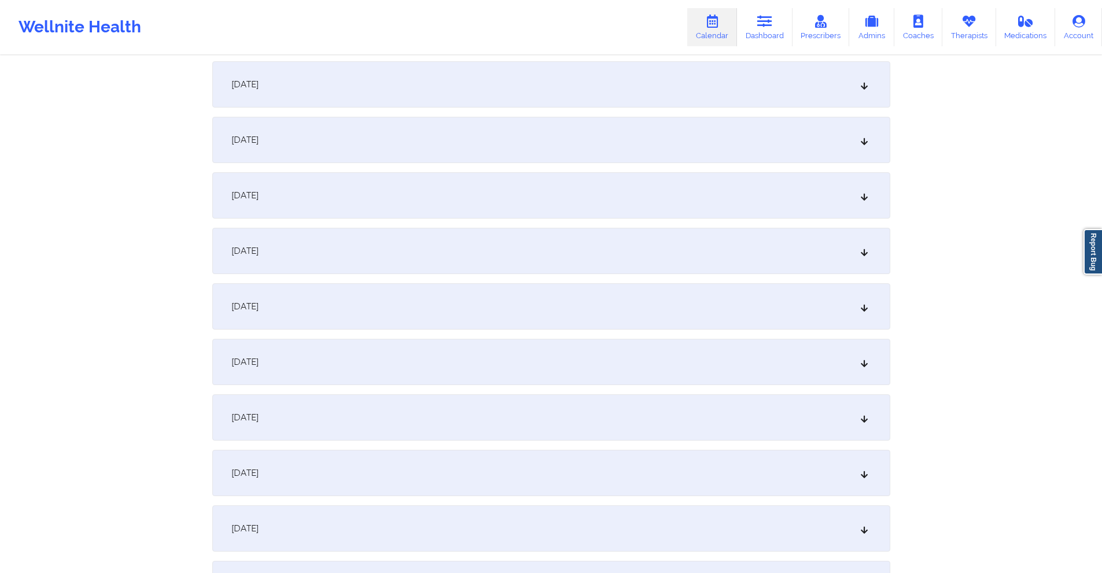
scroll to position [2836, 0]
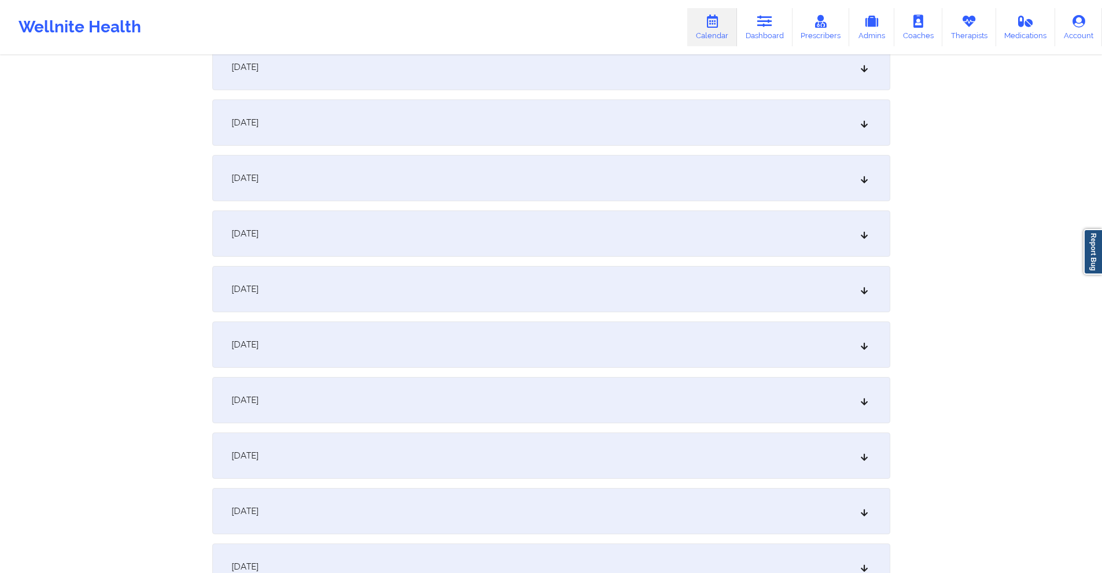
click at [481, 287] on div "[DATE]" at bounding box center [551, 289] width 678 height 46
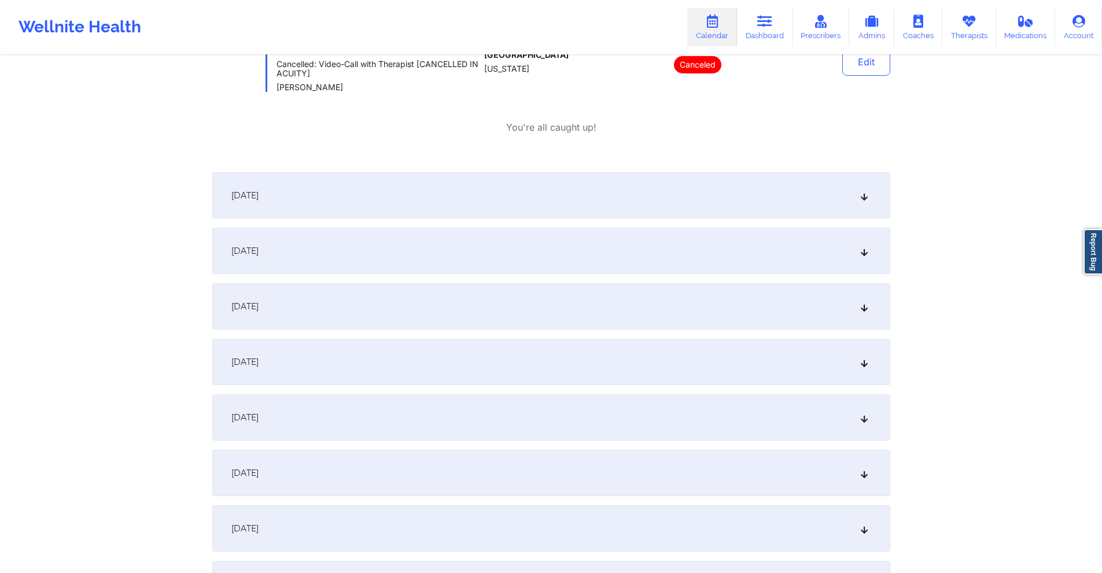
scroll to position [3298, 0]
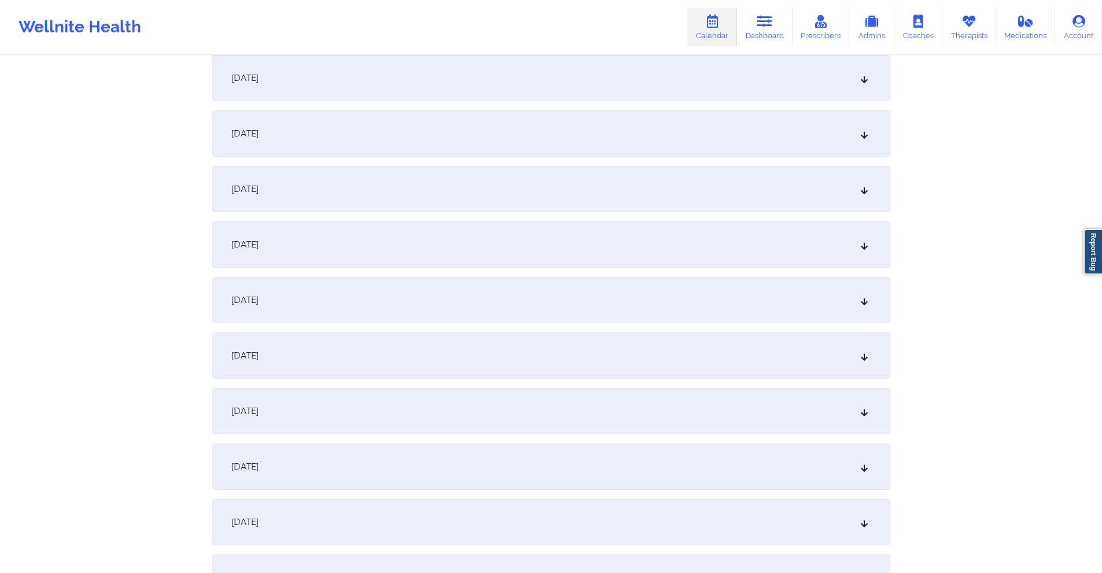
click at [473, 356] on div "[DATE]" at bounding box center [551, 356] width 678 height 46
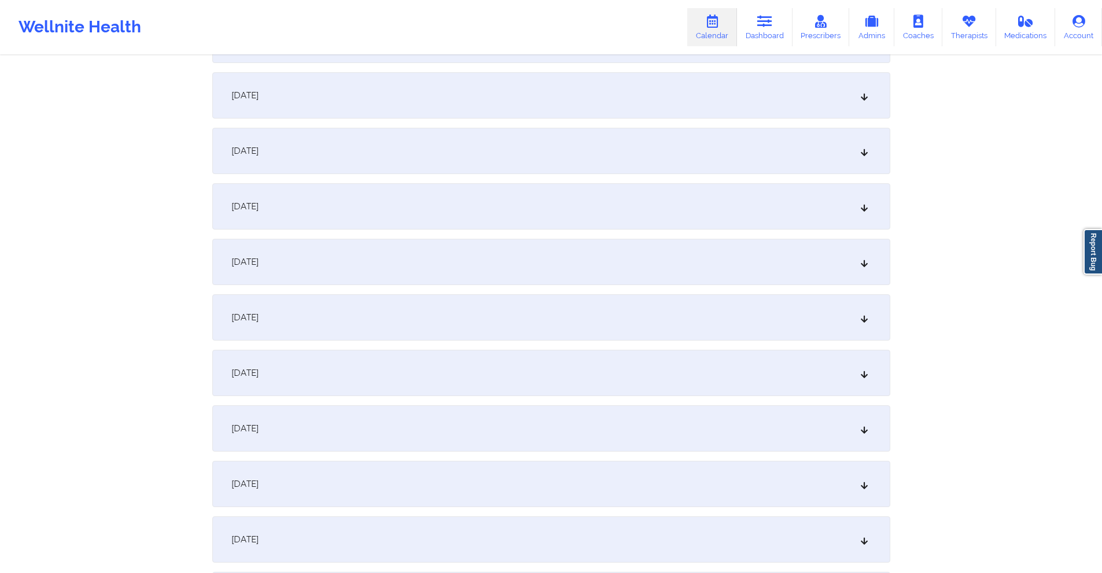
scroll to position [3819, 0]
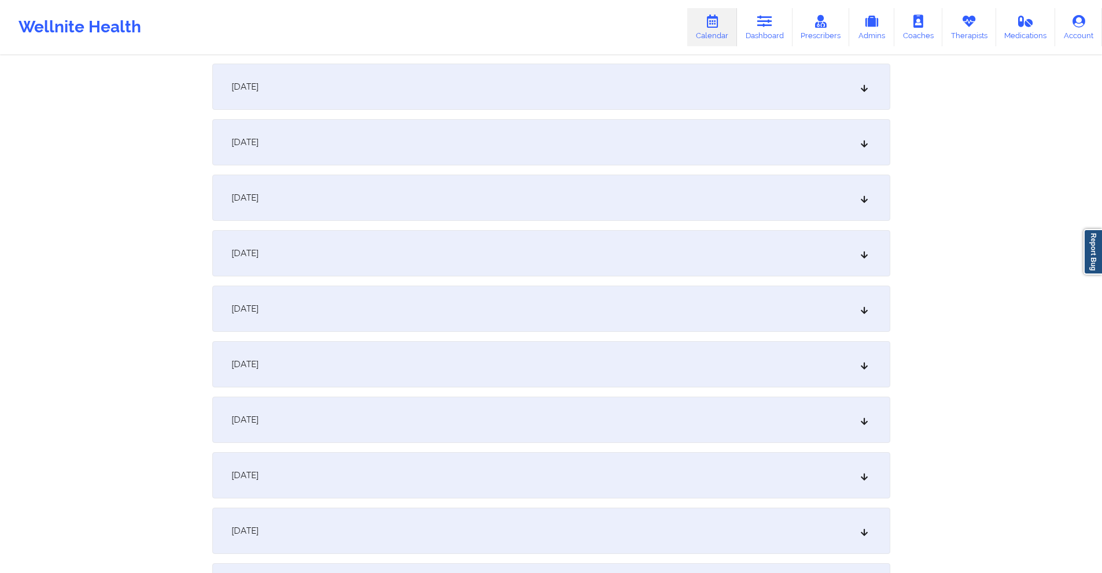
click at [516, 365] on div "[DATE]" at bounding box center [551, 364] width 678 height 46
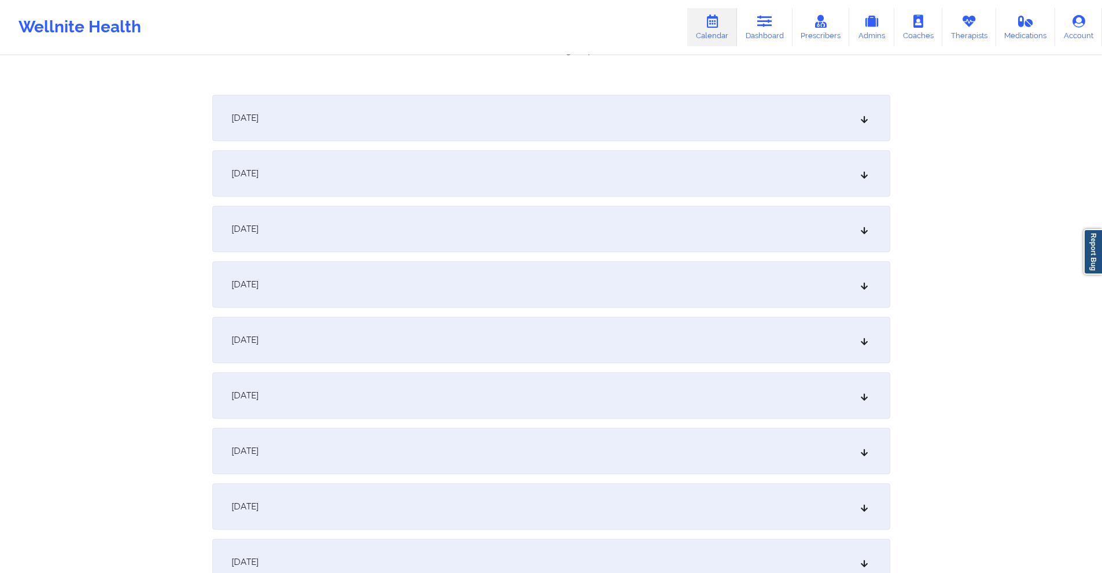
scroll to position [4282, 0]
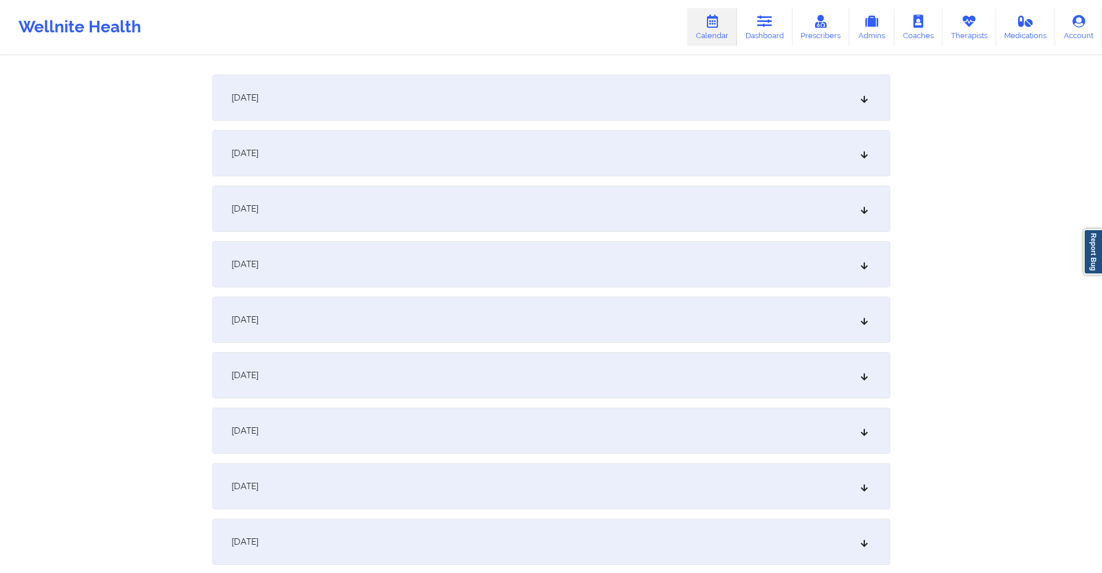
click at [482, 375] on div "[DATE]" at bounding box center [551, 375] width 678 height 46
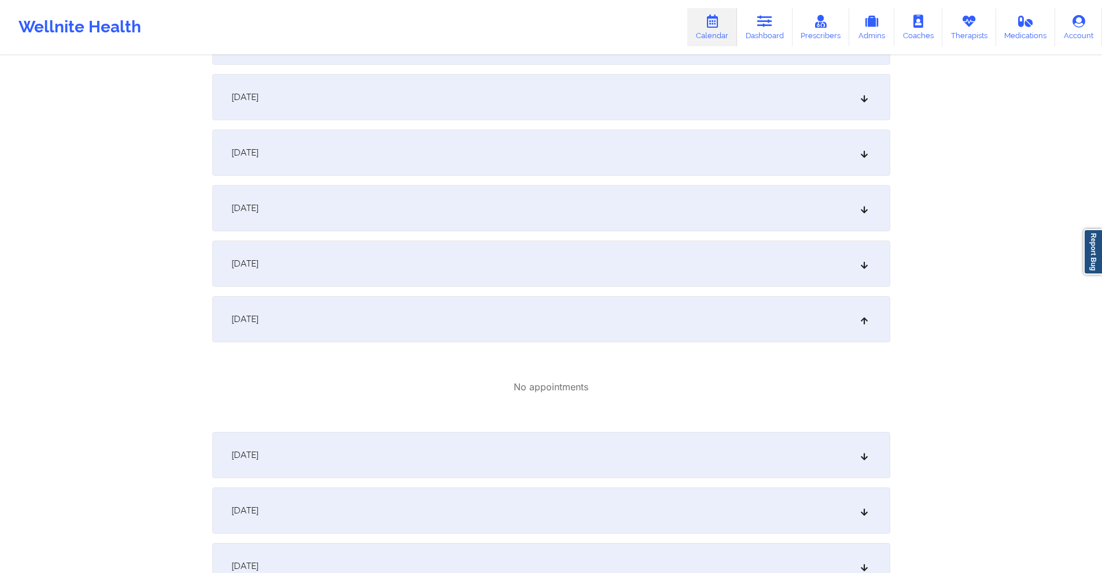
scroll to position [4456, 0]
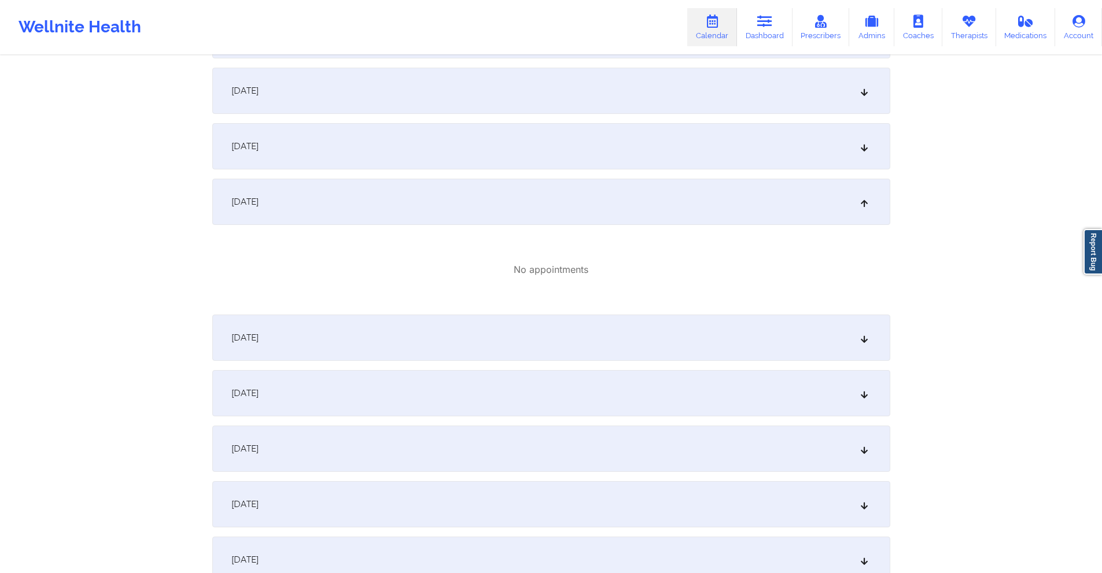
click at [503, 334] on div "[DATE]" at bounding box center [551, 338] width 678 height 46
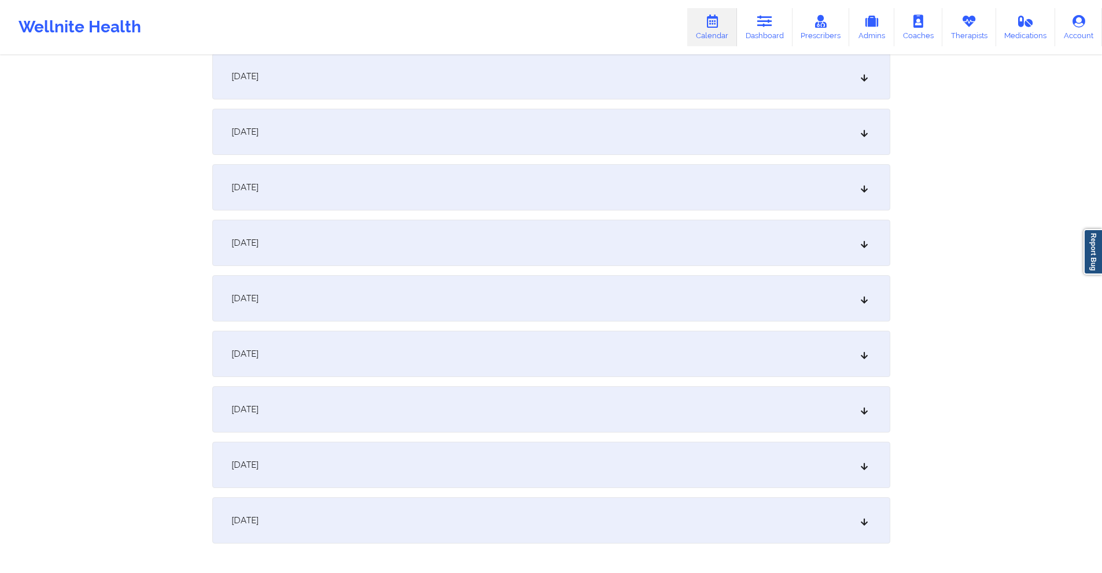
scroll to position [4919, 0]
click at [499, 401] on div "[DATE]" at bounding box center [551, 404] width 678 height 46
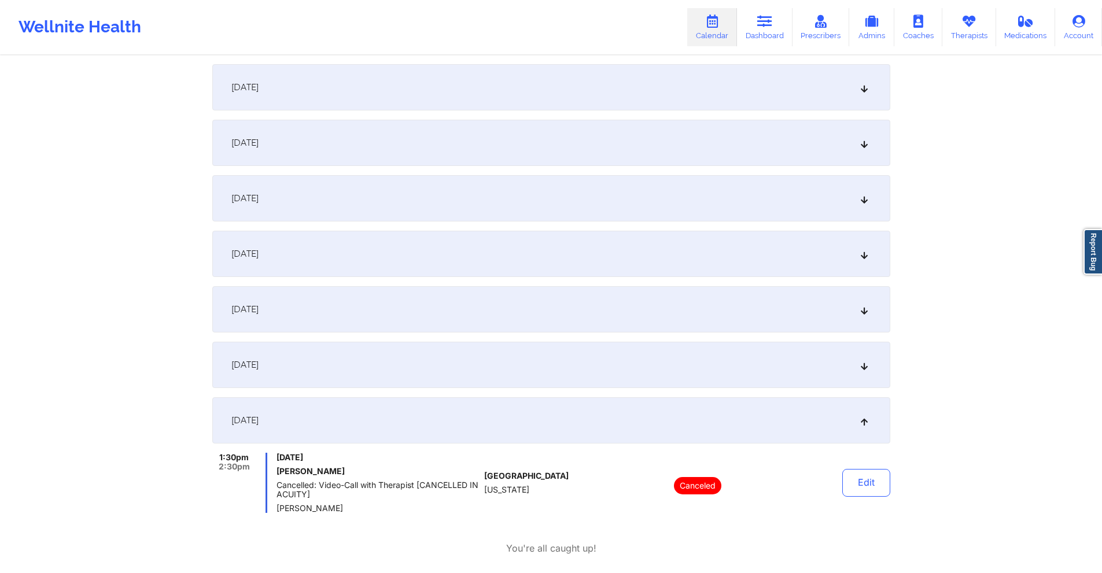
scroll to position [1356, 0]
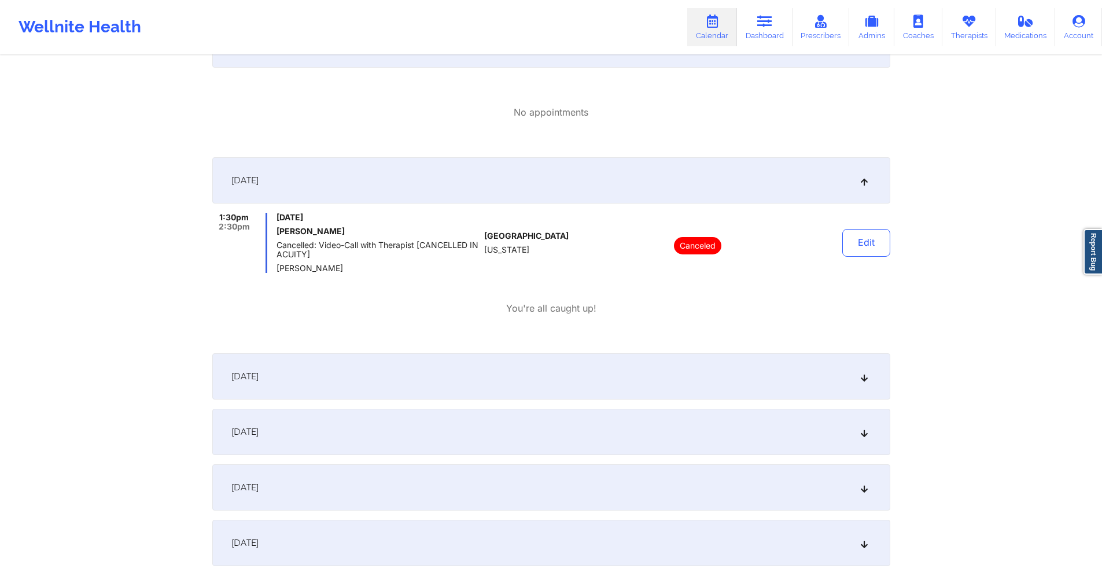
click at [458, 377] on div "[DATE]" at bounding box center [551, 377] width 678 height 46
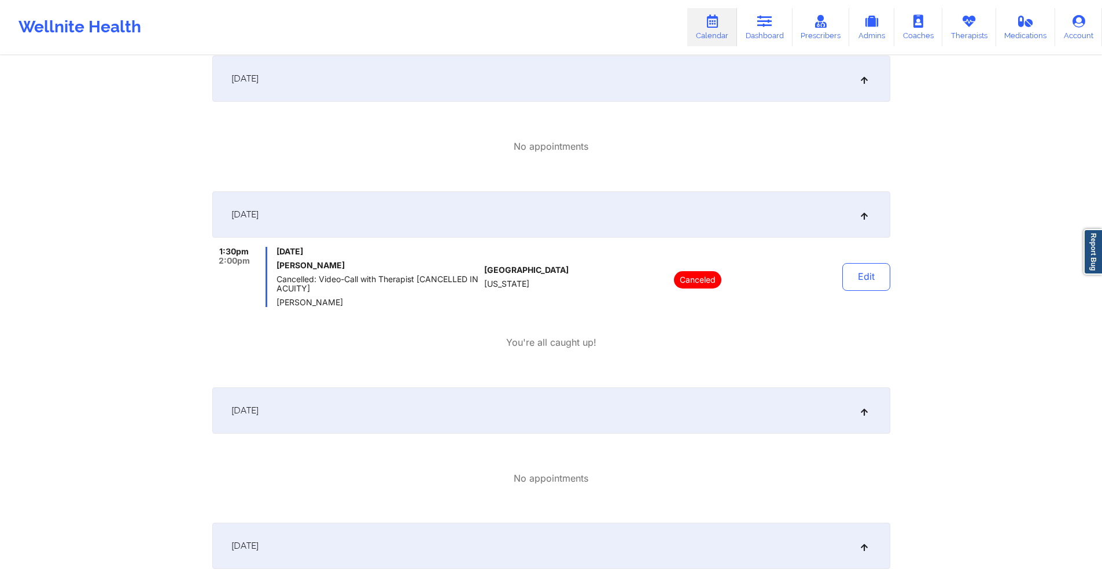
scroll to position [0, 0]
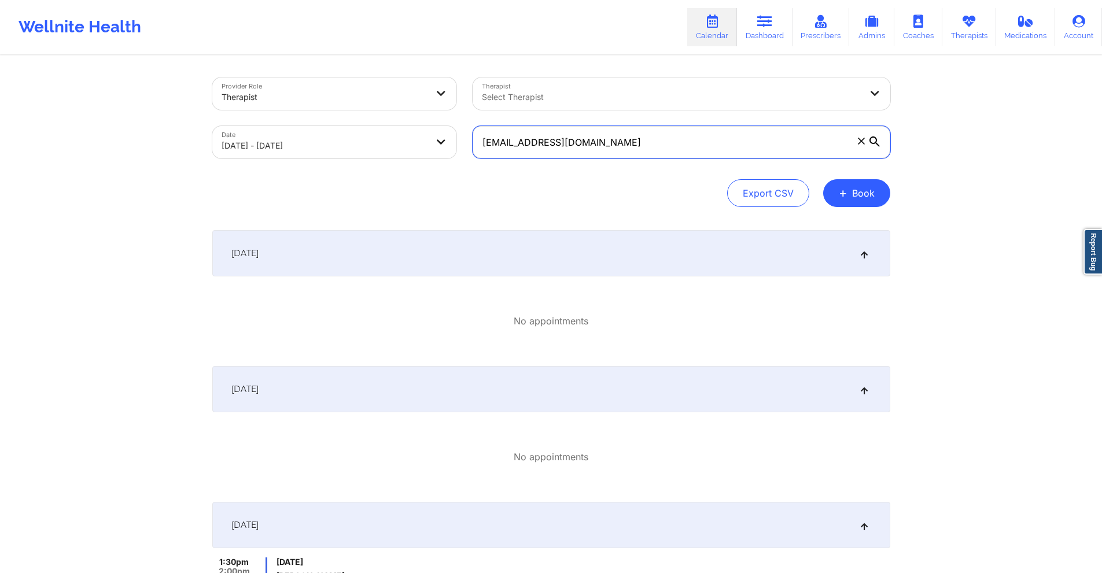
click at [575, 140] on input "hawkluv16@gmail.com" at bounding box center [682, 142] width 418 height 32
paste input "wilemenia54@live"
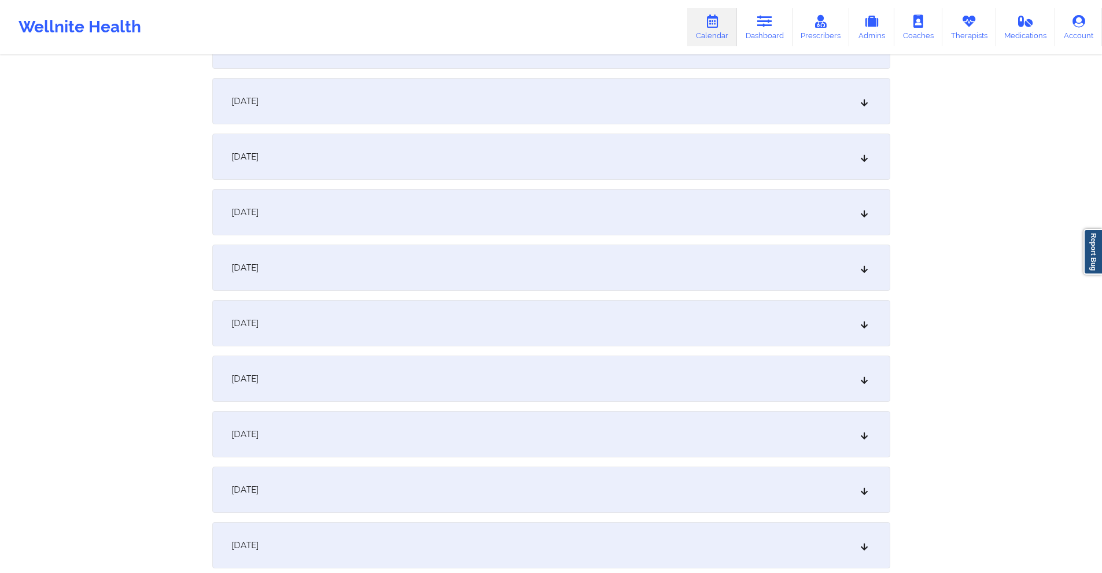
scroll to position [1505, 0]
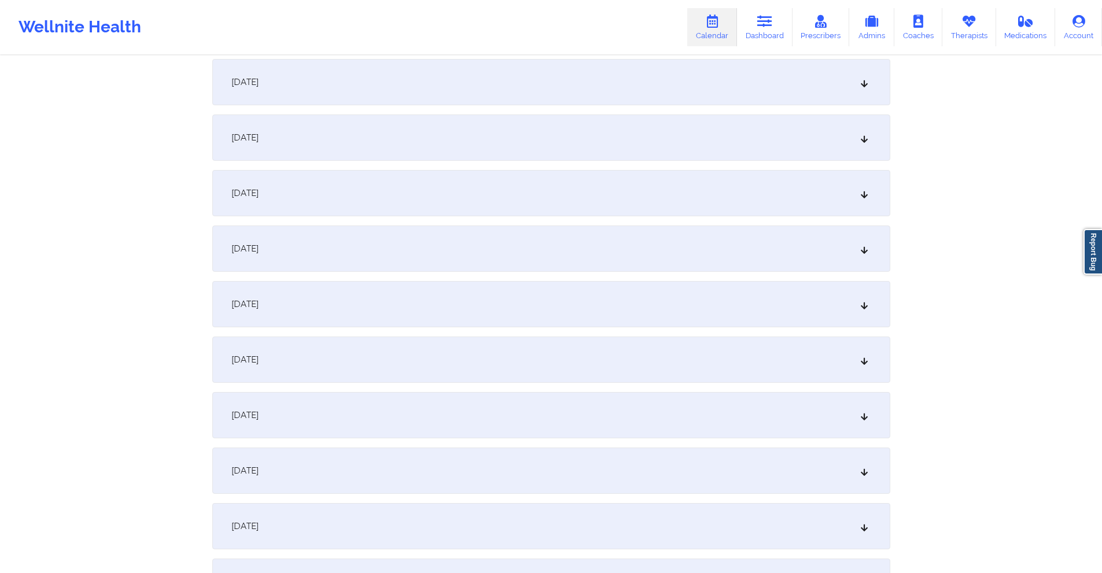
click at [492, 310] on div "[DATE]" at bounding box center [551, 304] width 678 height 46
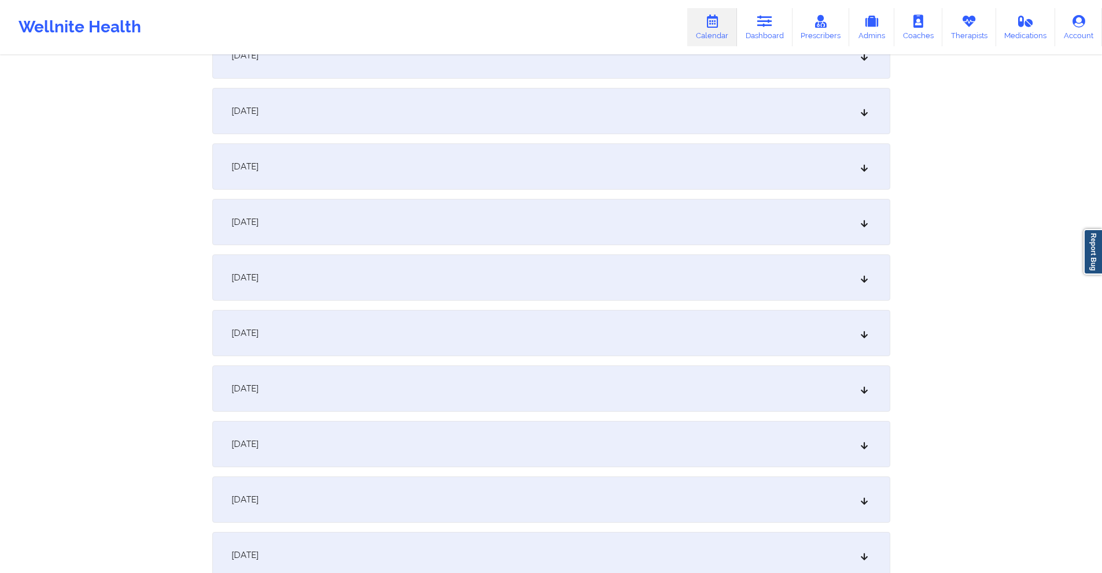
scroll to position [0, 0]
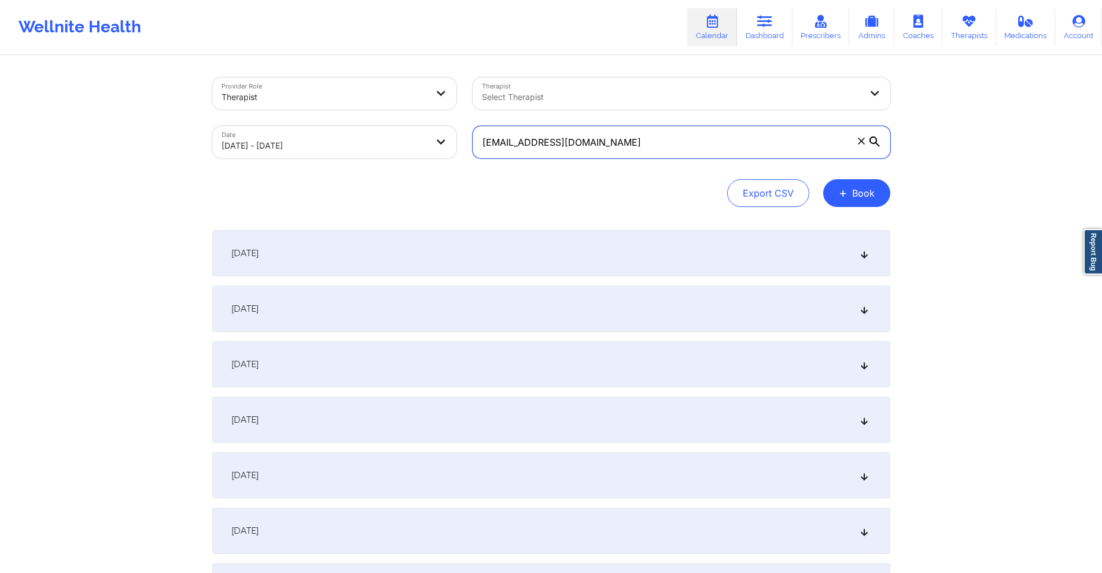
click at [644, 148] on input "wilemenia54@live.com" at bounding box center [682, 142] width 418 height 32
paste input "meesha.hoodutsey@yahoo"
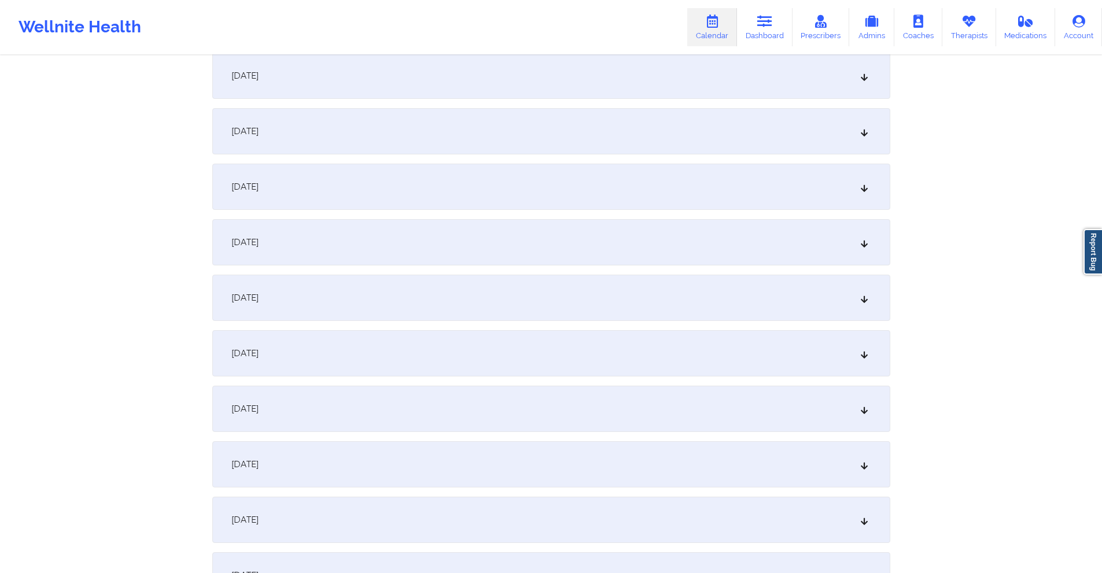
scroll to position [1620, 0]
click at [444, 195] on div "[DATE]" at bounding box center [551, 189] width 678 height 46
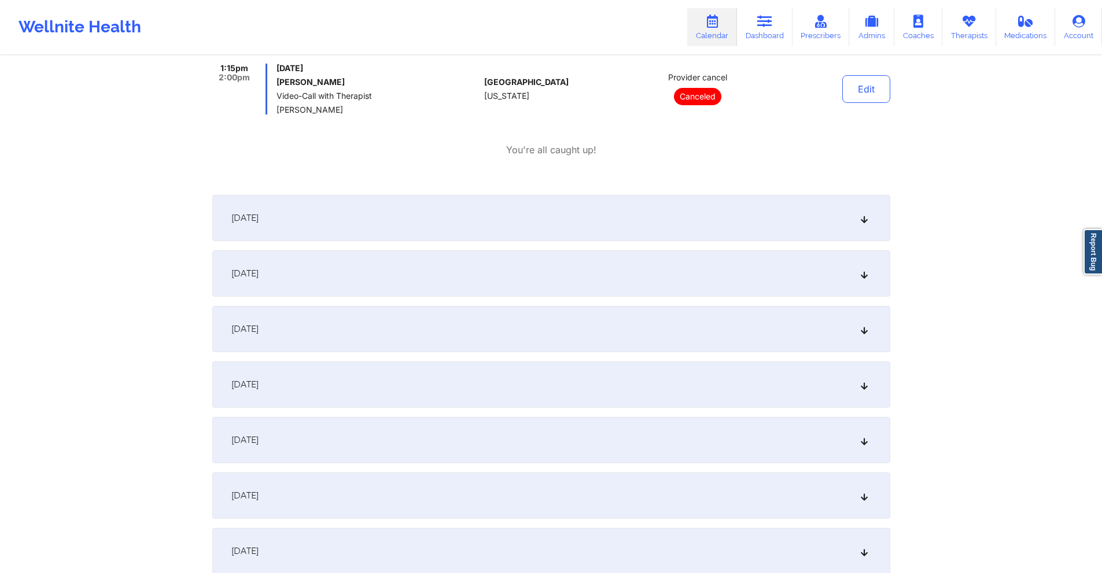
scroll to position [1794, 0]
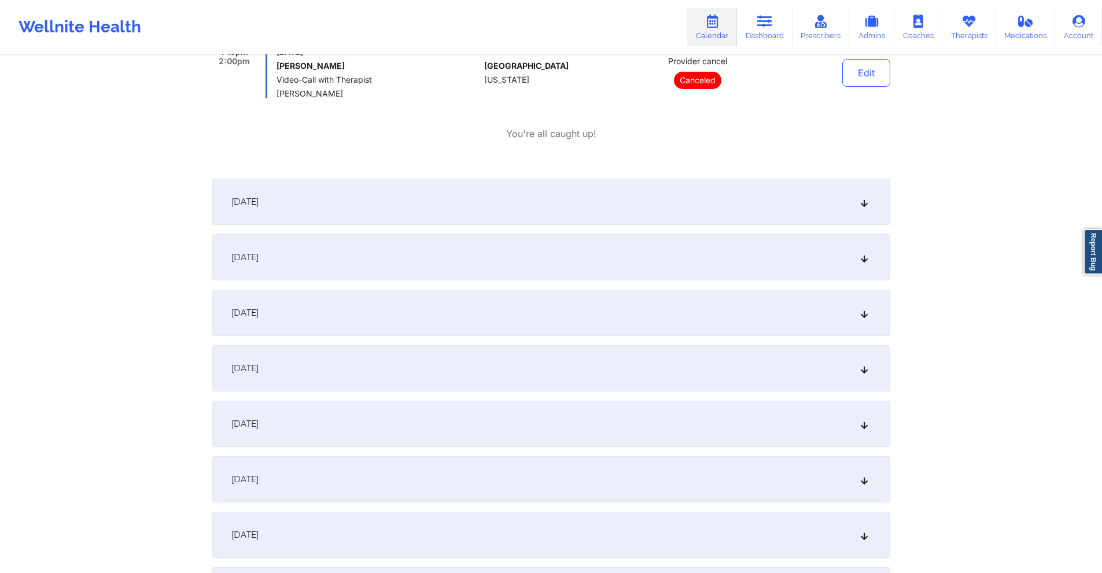
click at [402, 373] on div "[DATE]" at bounding box center [551, 368] width 678 height 46
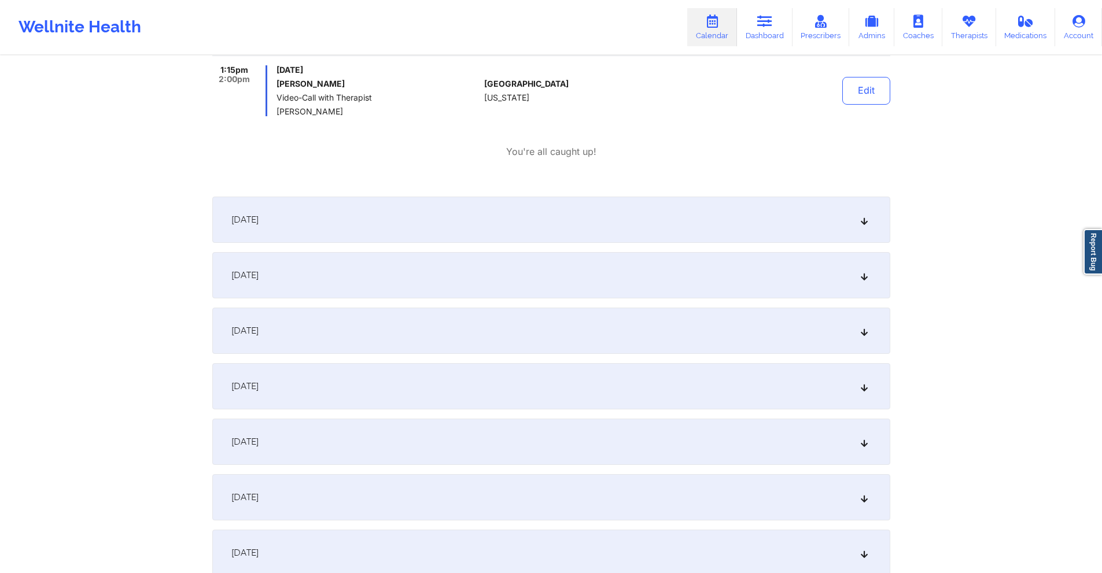
scroll to position [2257, 0]
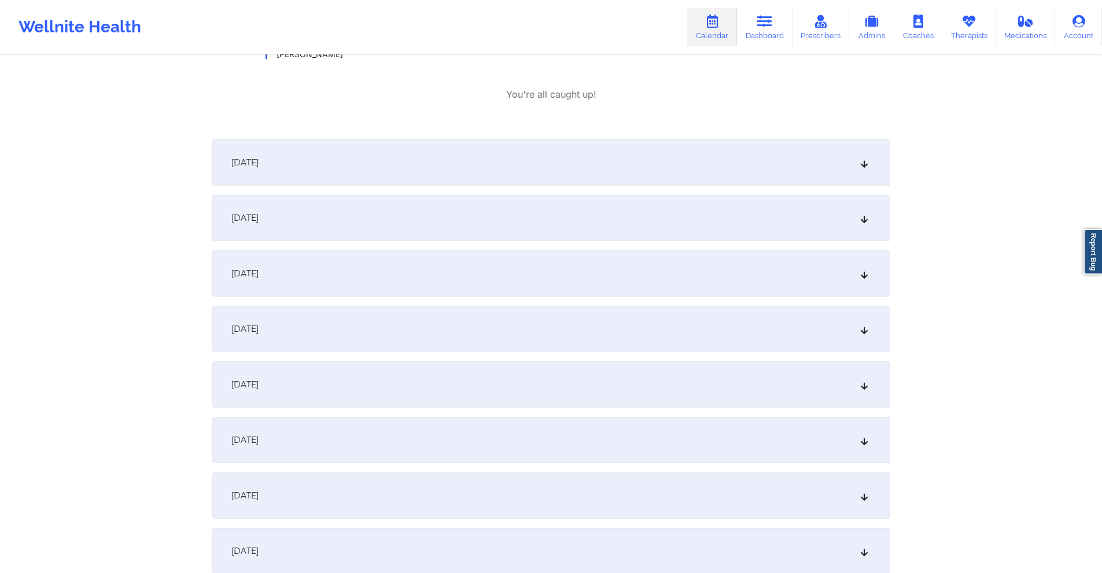
click at [459, 499] on div "[DATE]" at bounding box center [551, 496] width 678 height 46
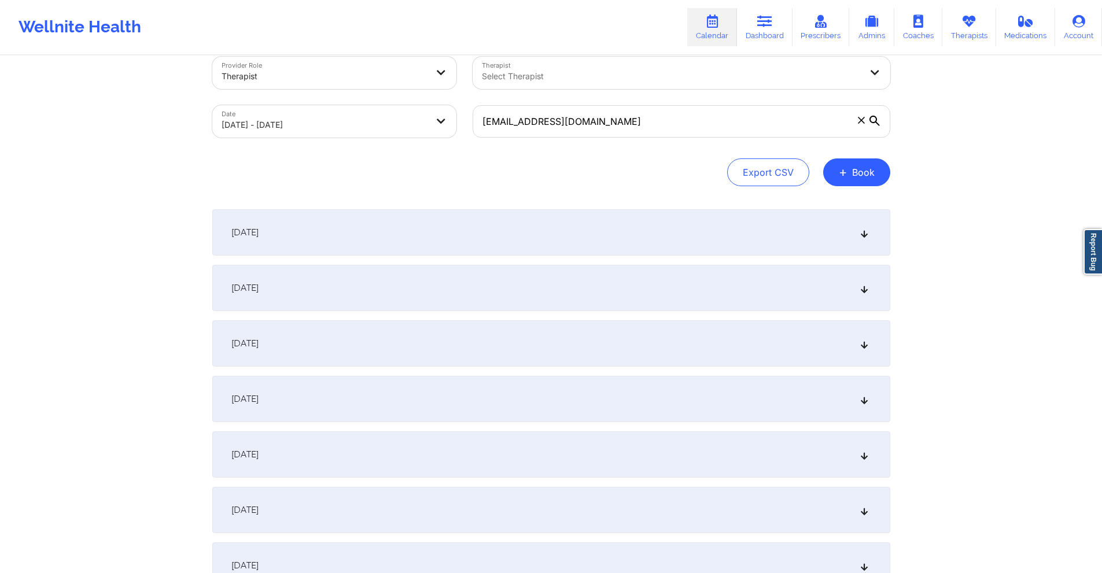
scroll to position [0, 0]
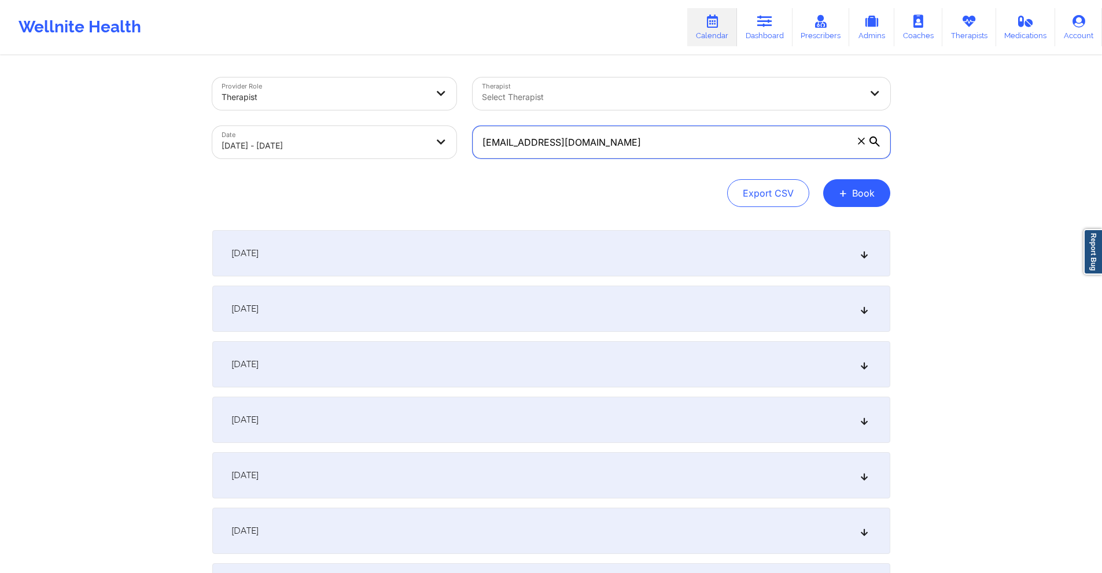
click at [701, 144] on input "meesha.hoodutsey@yahoo.com" at bounding box center [682, 142] width 418 height 32
paste input "nish.suvarnakar@gmail"
click at [634, 145] on input "nish.suvarnakar@gmail.com" at bounding box center [682, 142] width 418 height 32
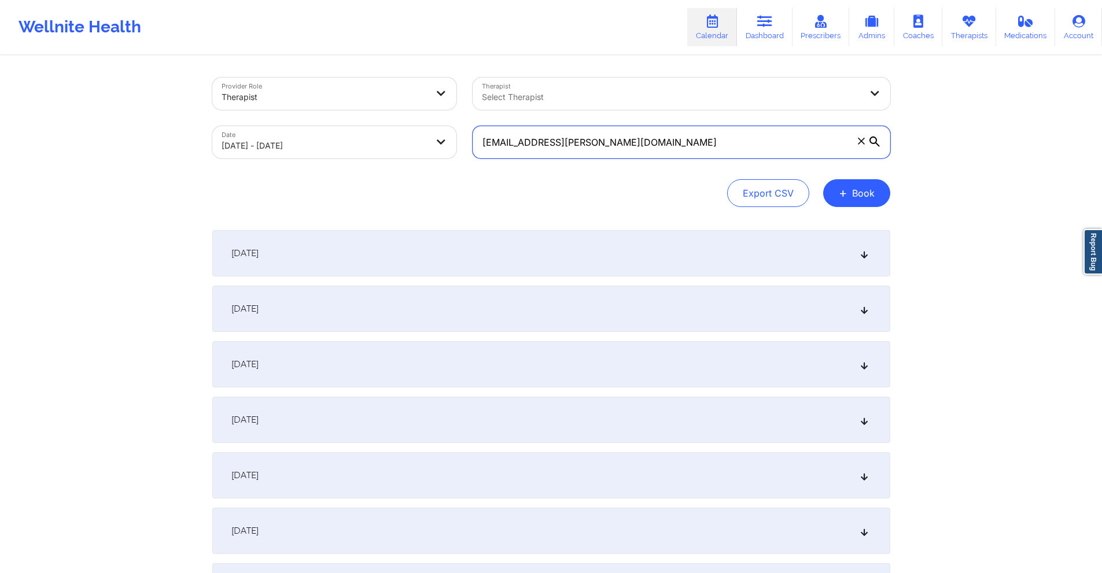
click at [634, 145] on input "nish.suvarnakar@gmail.com" at bounding box center [682, 142] width 418 height 32
paste input "miiv1467"
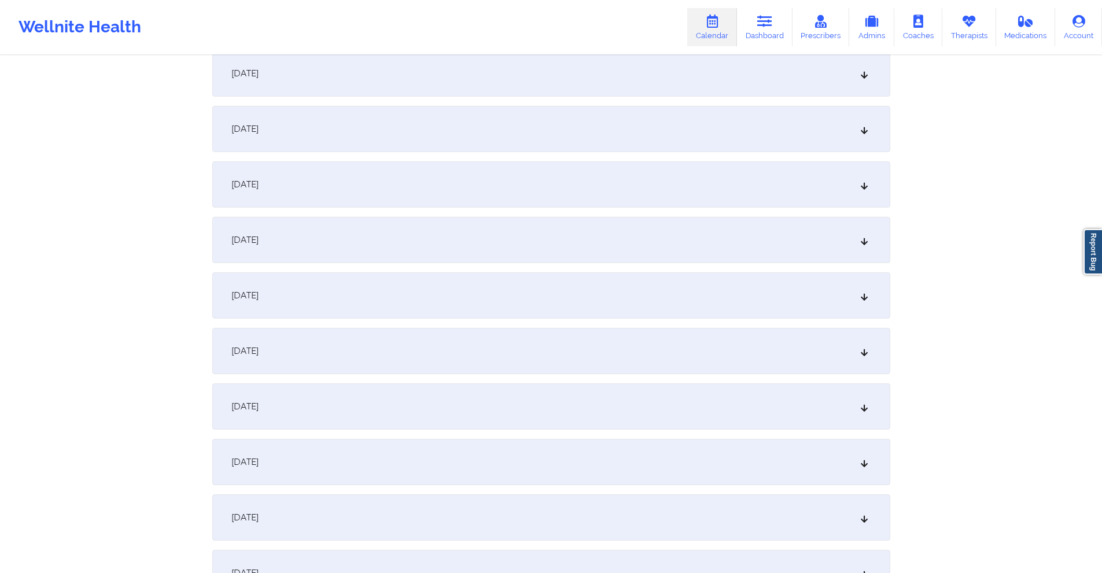
scroll to position [1794, 0]
click at [556, 128] on div "[DATE]" at bounding box center [551, 126] width 678 height 46
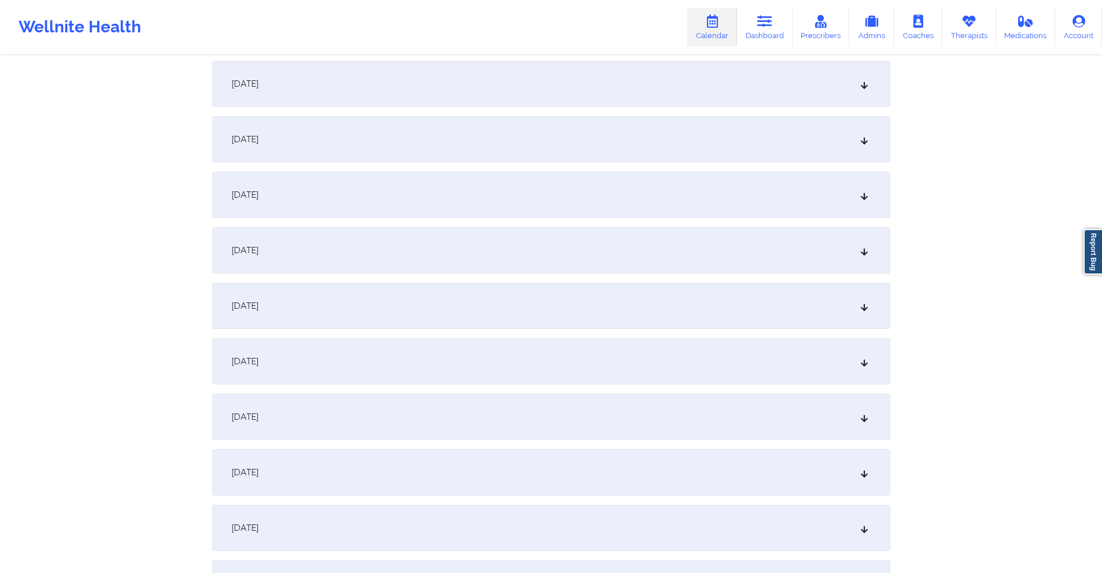
scroll to position [0, 0]
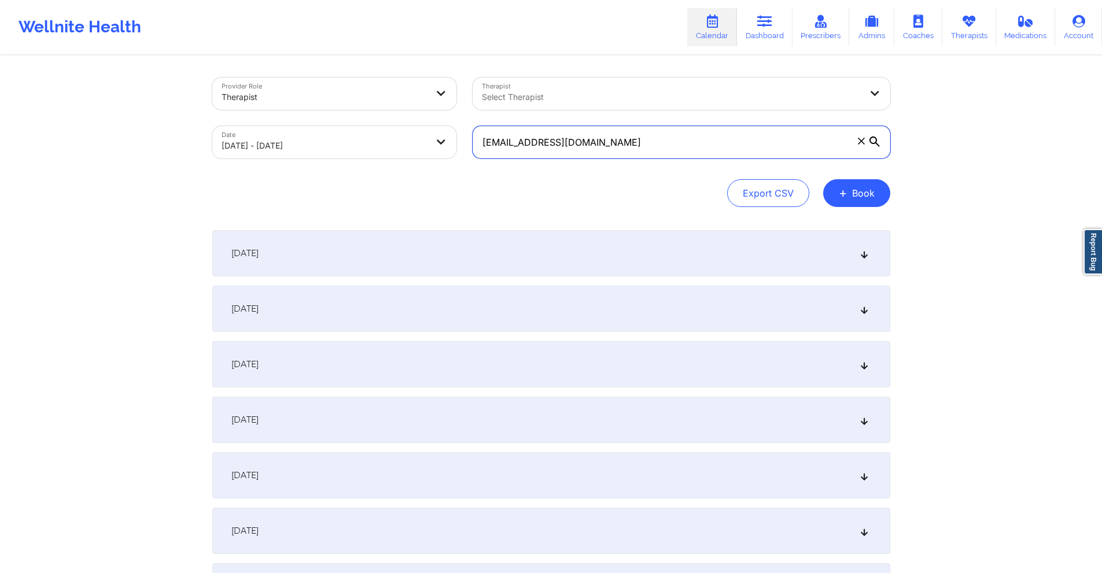
click at [612, 144] on input "miiv1467@gmail.com" at bounding box center [682, 142] width 418 height 32
paste input "dvnpeng"
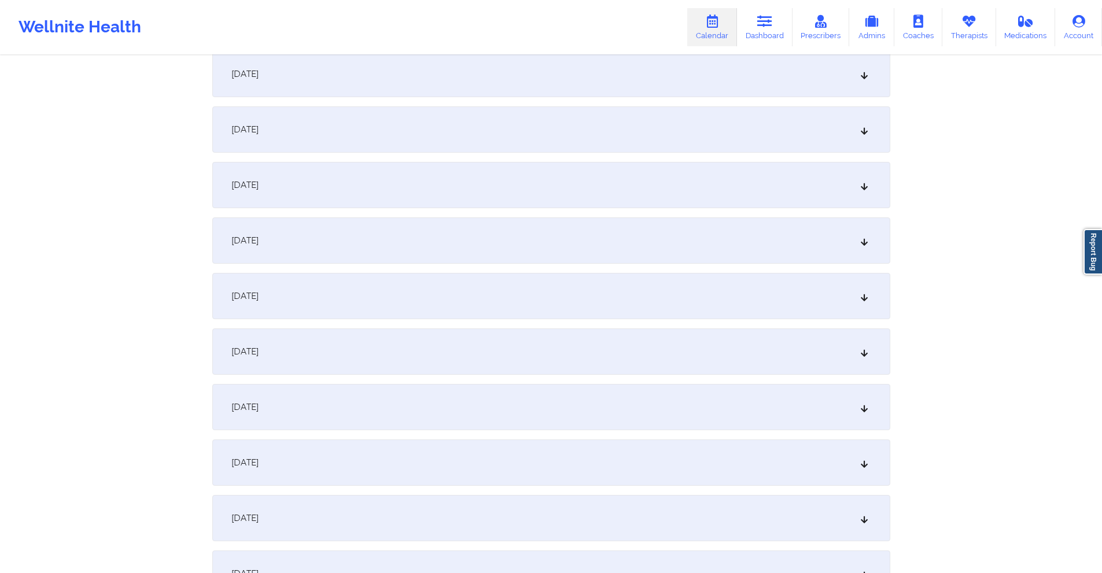
scroll to position [1099, 0]
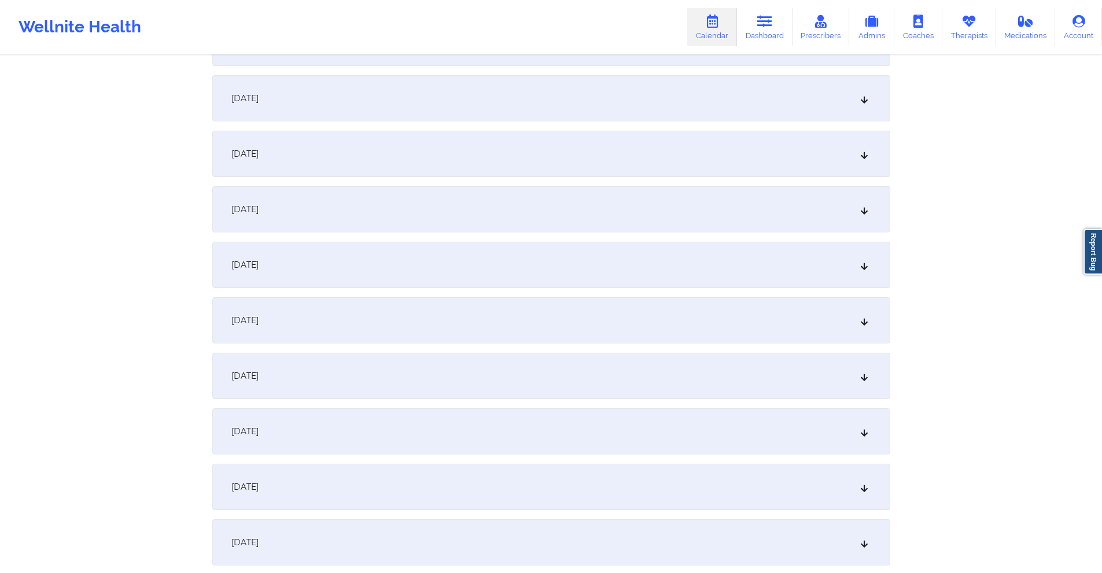
click at [503, 328] on div "[DATE]" at bounding box center [551, 320] width 678 height 46
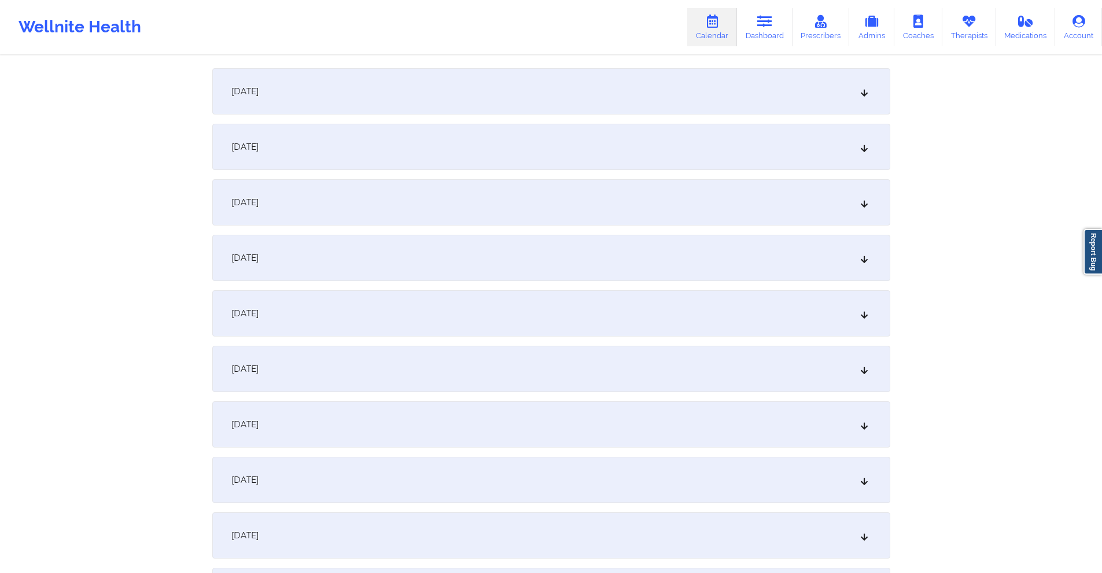
scroll to position [1562, 0]
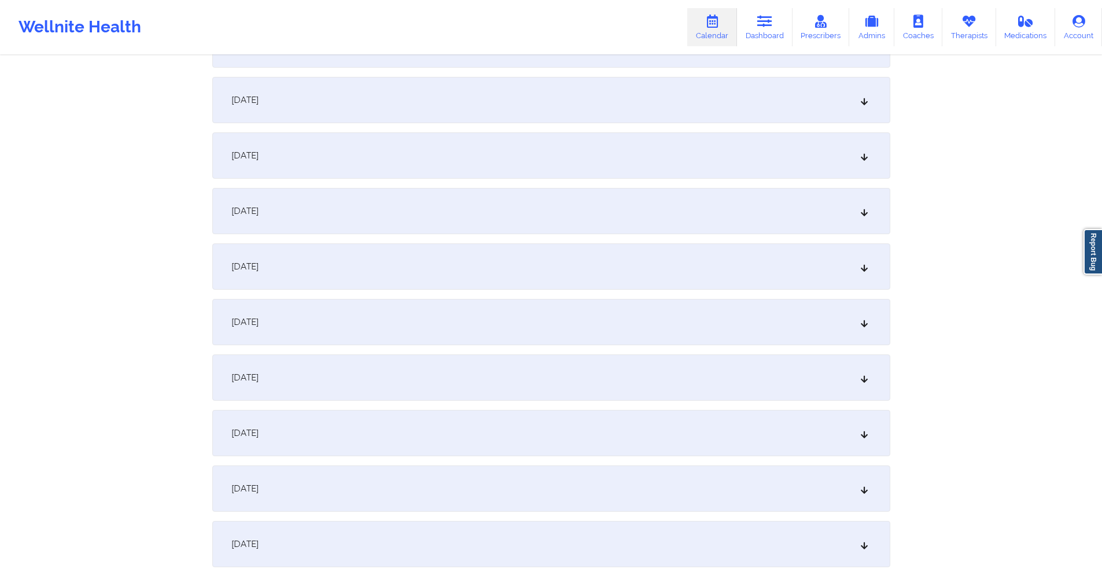
click at [485, 370] on div "[DATE]" at bounding box center [551, 378] width 678 height 46
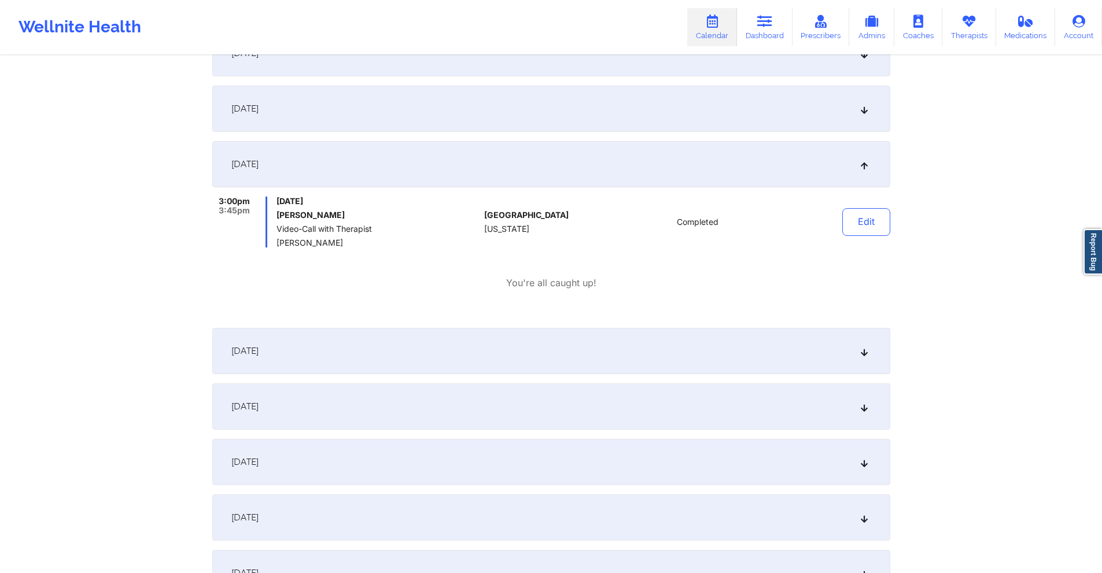
scroll to position [1794, 0]
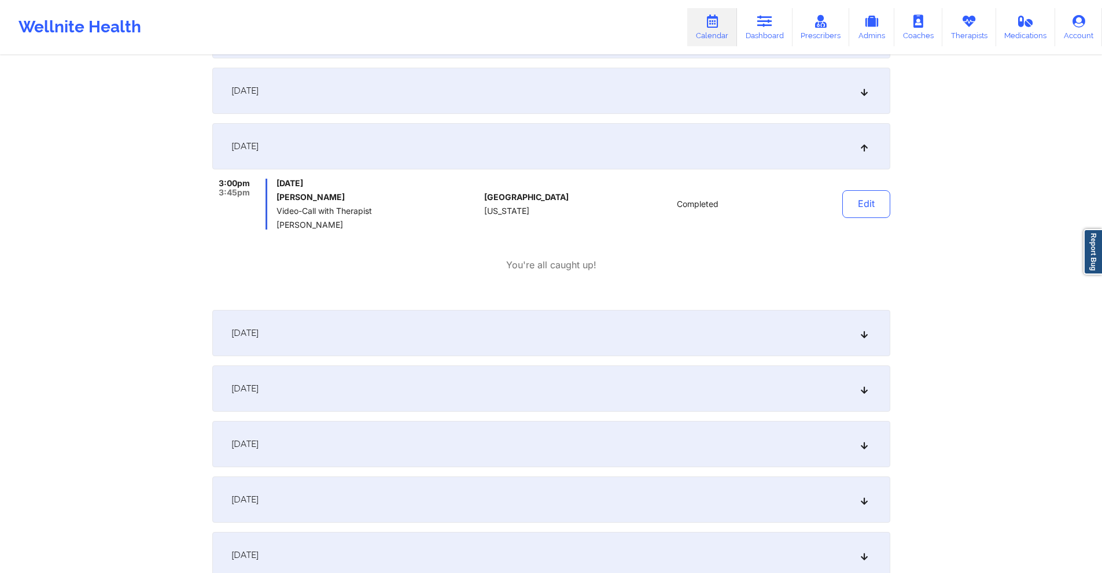
click at [502, 339] on div "[DATE]" at bounding box center [551, 333] width 678 height 46
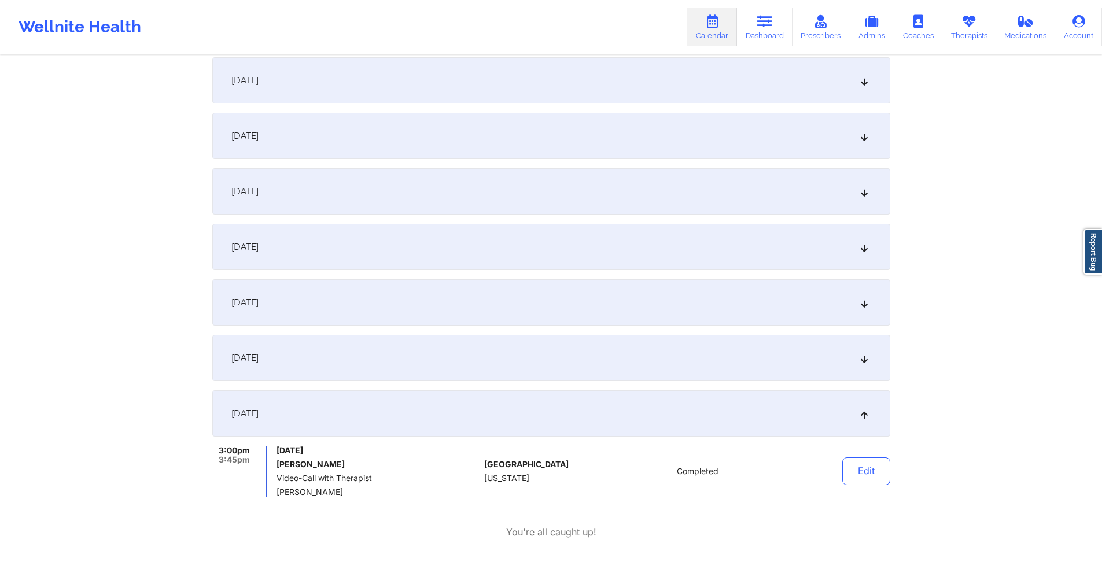
scroll to position [1505, 0]
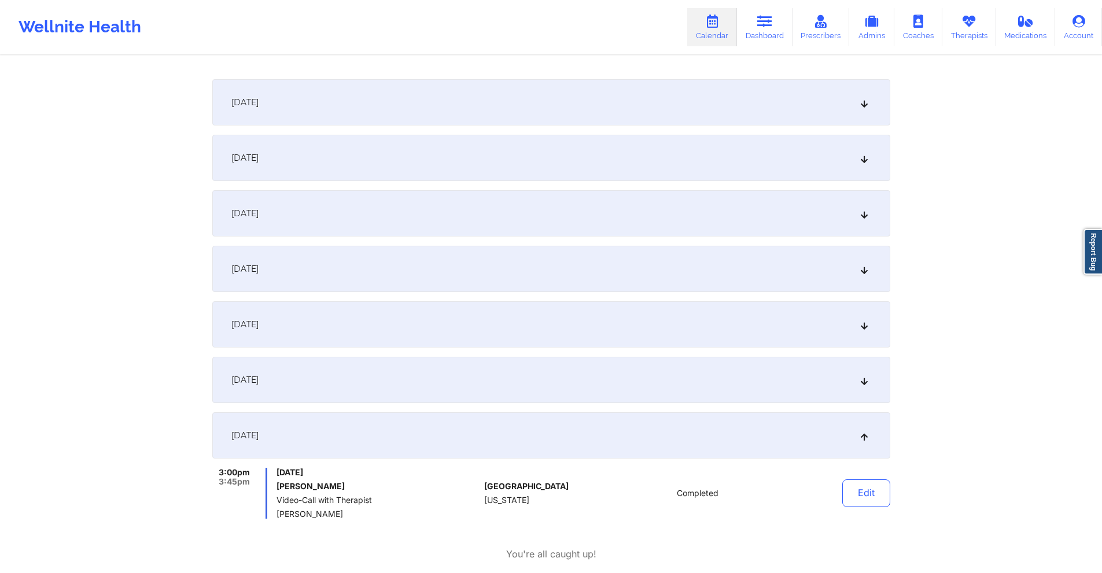
click at [494, 377] on div "[DATE]" at bounding box center [551, 380] width 678 height 46
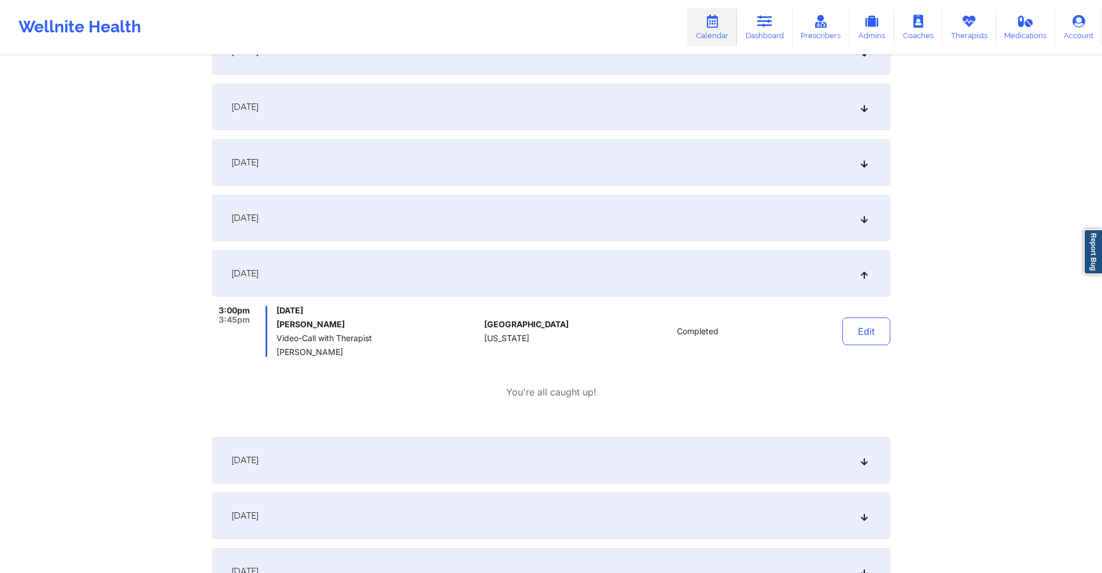
scroll to position [1099, 0]
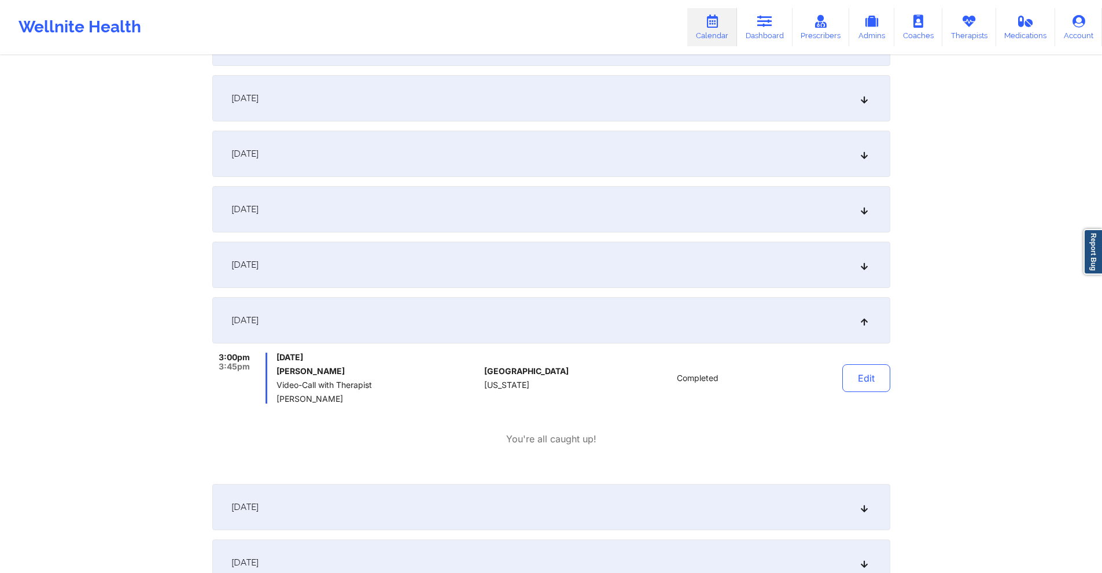
click at [487, 269] on div "[DATE]" at bounding box center [551, 265] width 678 height 46
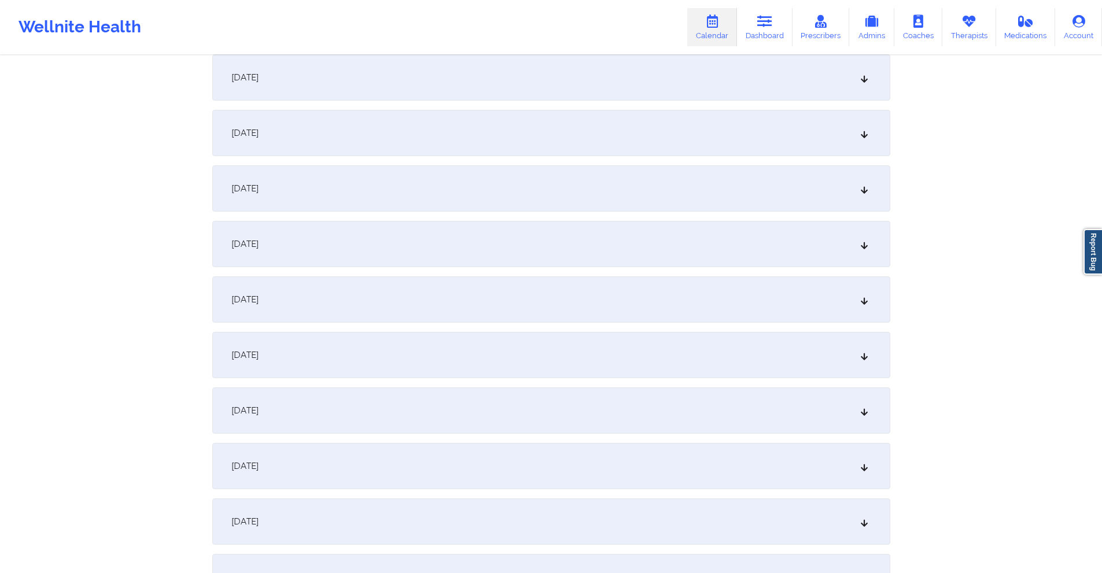
scroll to position [0, 0]
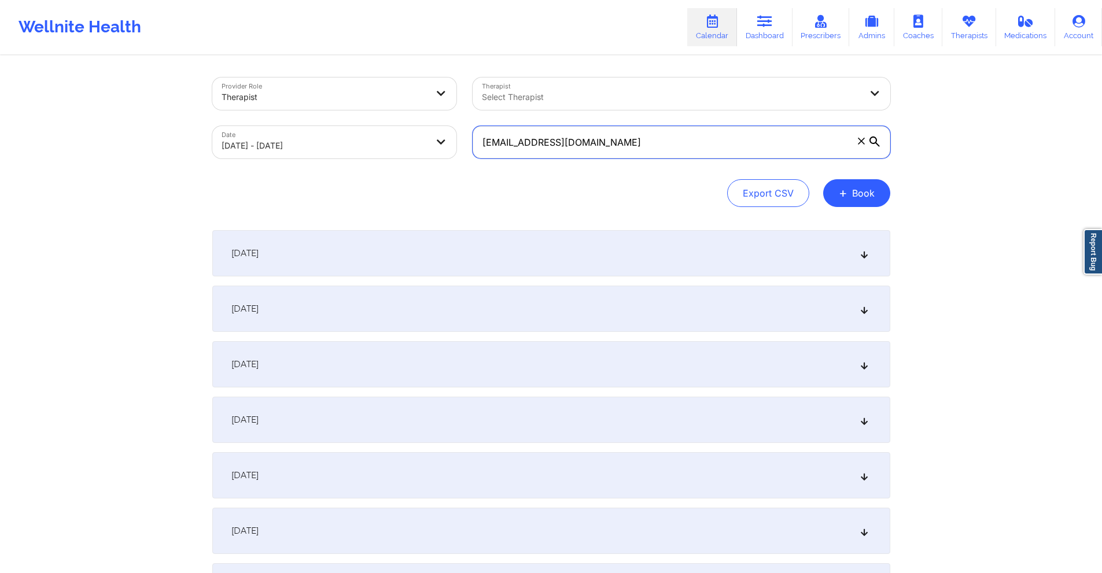
click at [603, 139] on input "dvnpeng@gmail.com" at bounding box center [682, 142] width 418 height 32
paste input "robinkidder@yahoo"
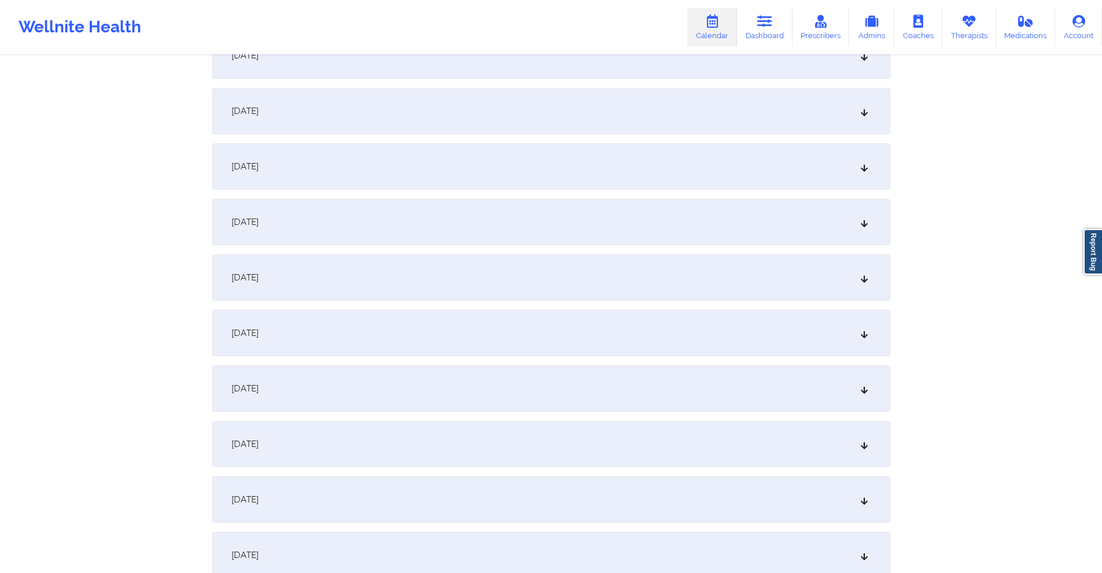
scroll to position [1389, 0]
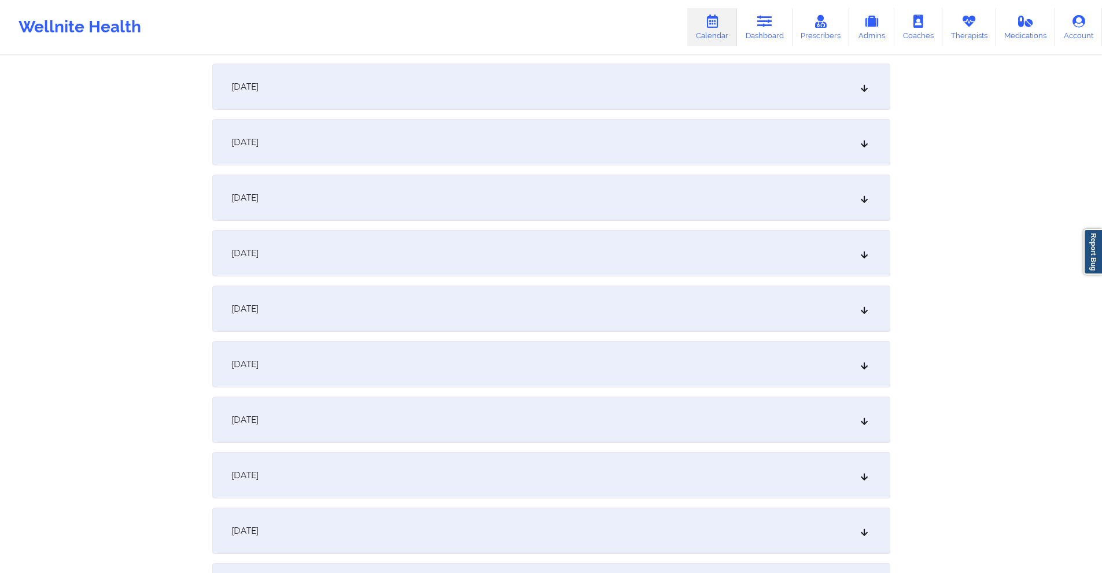
click at [499, 413] on div "[DATE]" at bounding box center [551, 420] width 678 height 46
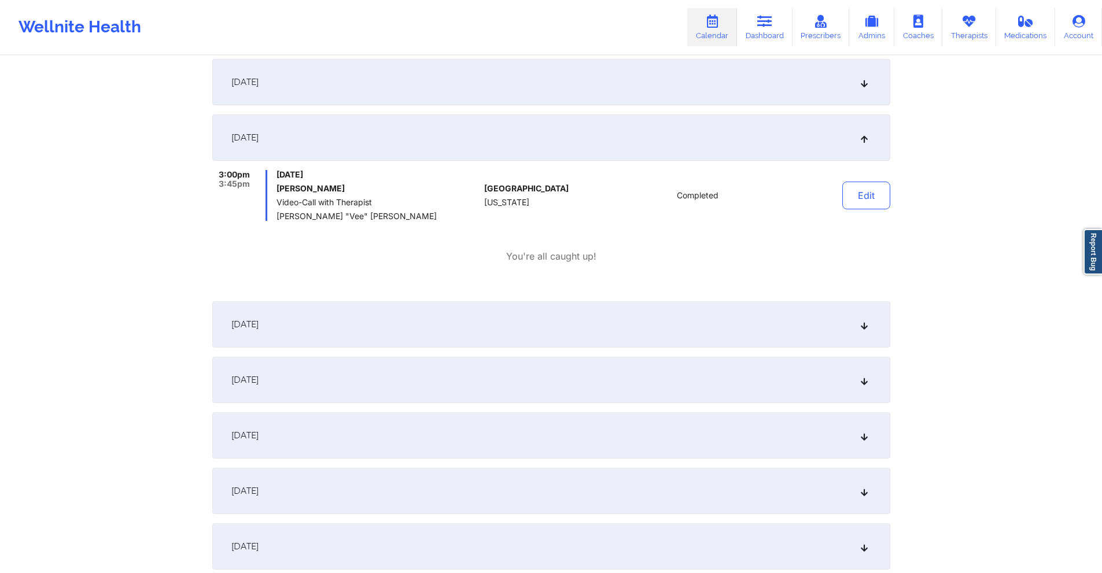
scroll to position [1678, 0]
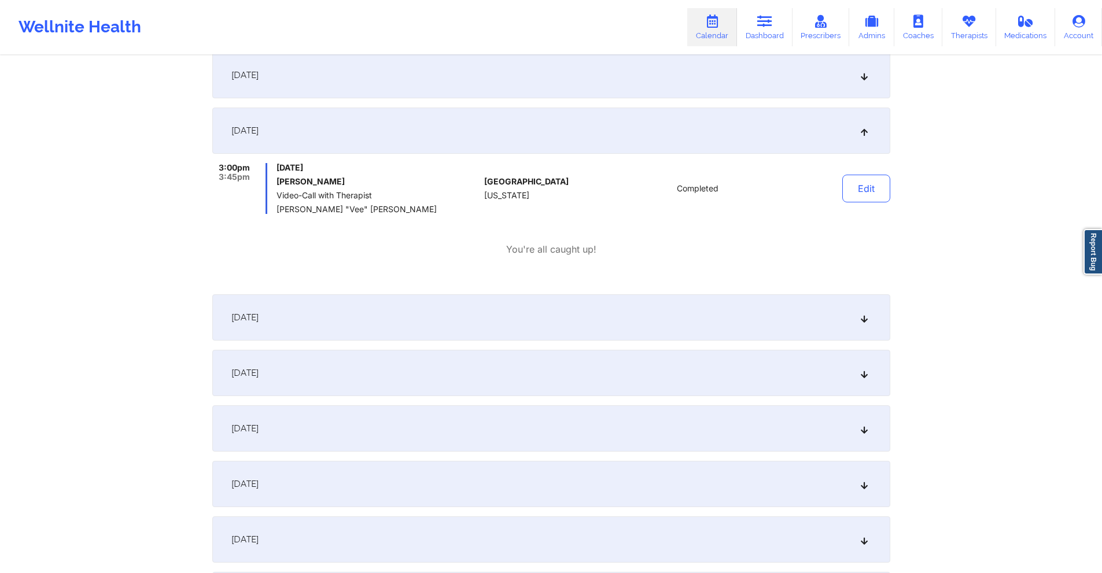
click at [477, 325] on div "[DATE]" at bounding box center [551, 318] width 678 height 46
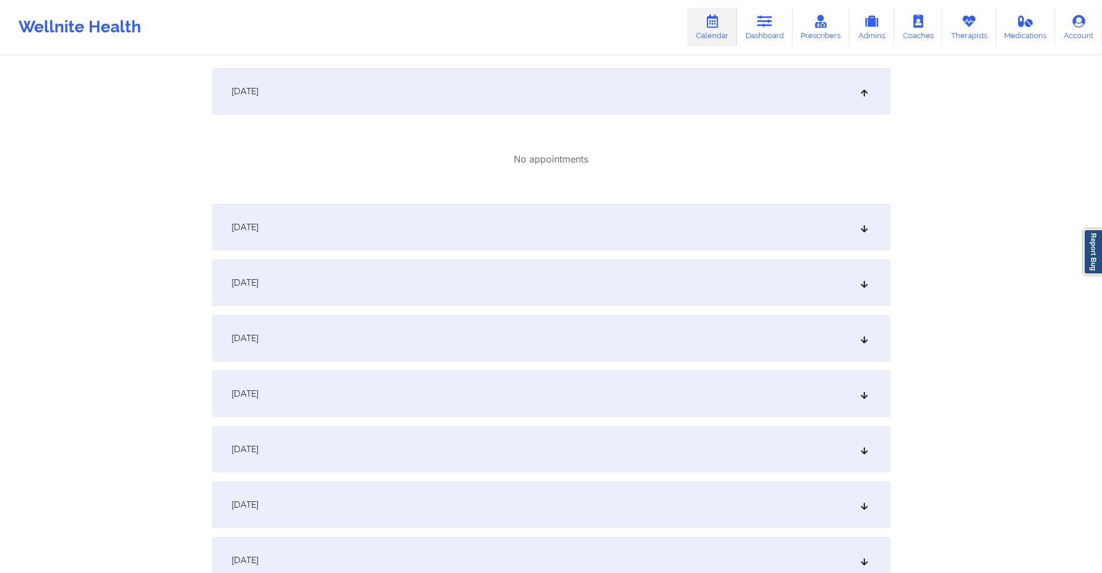
scroll to position [1910, 0]
click at [499, 220] on div "[DATE]" at bounding box center [551, 222] width 678 height 46
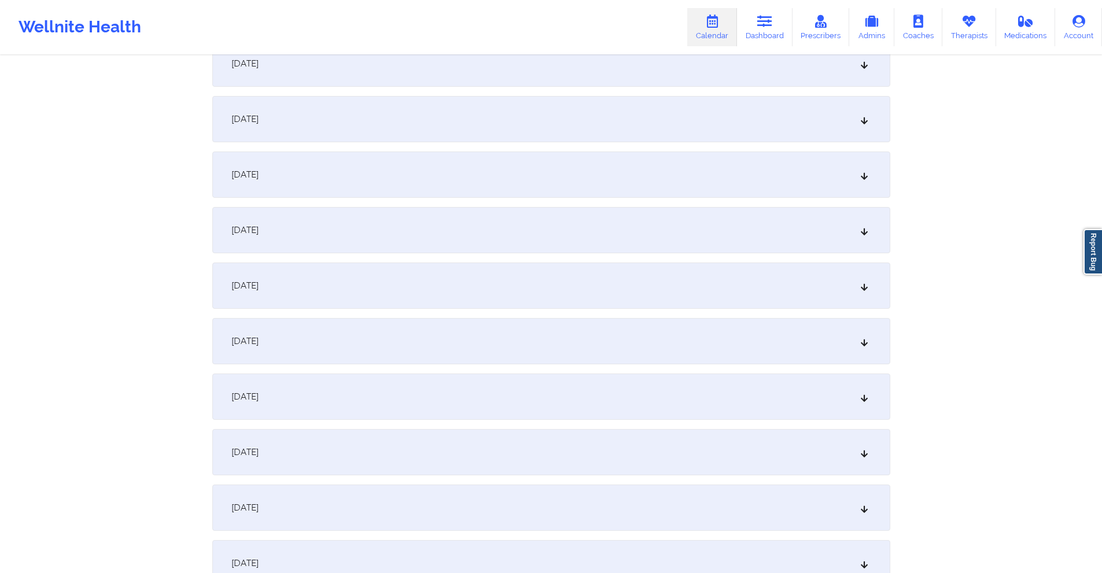
scroll to position [0, 0]
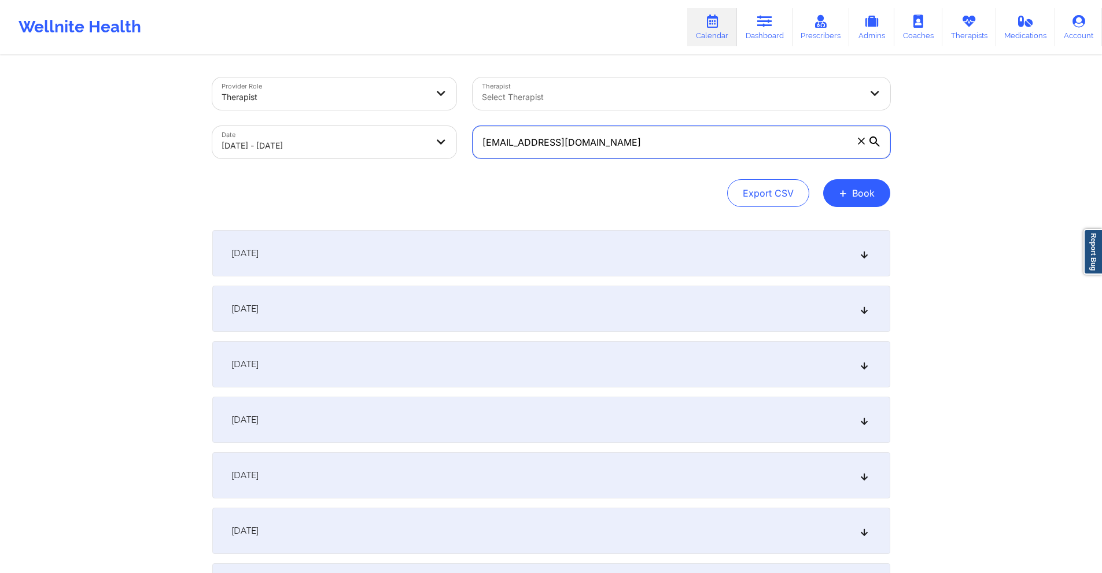
click at [605, 143] on input "robinkidder@yahoo.com" at bounding box center [682, 142] width 418 height 32
paste input "hallniki@hotmail"
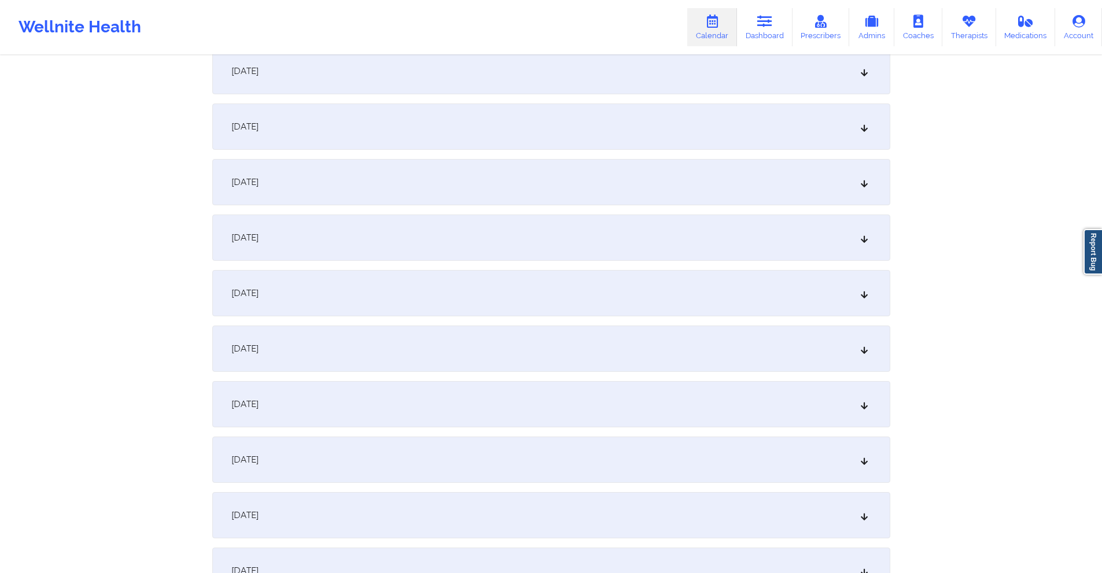
scroll to position [347, 0]
click at [444, 130] on div "[DATE]" at bounding box center [551, 128] width 678 height 46
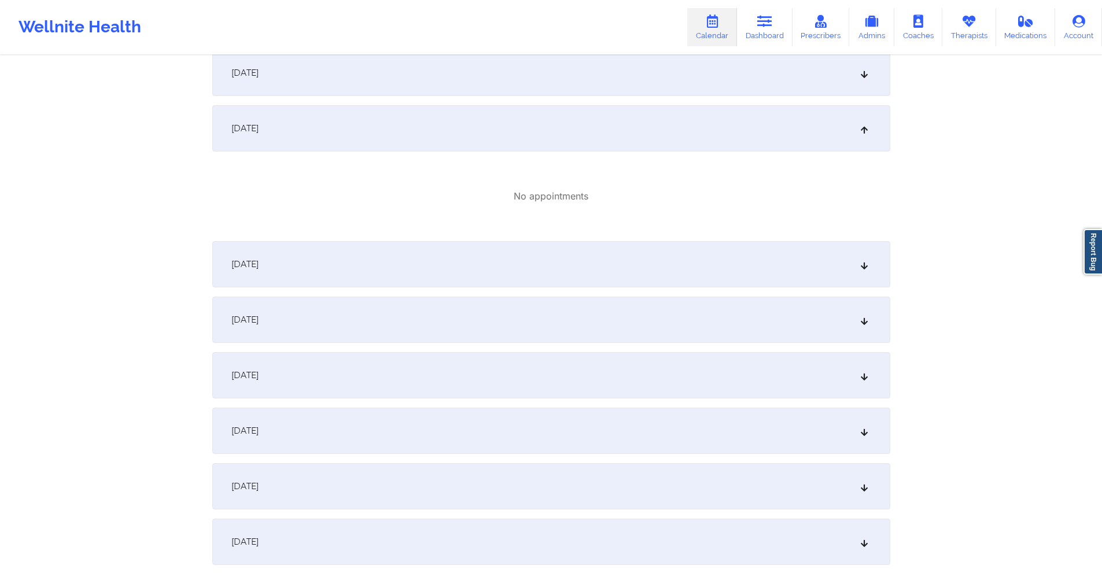
click at [364, 270] on div "[DATE]" at bounding box center [551, 264] width 678 height 46
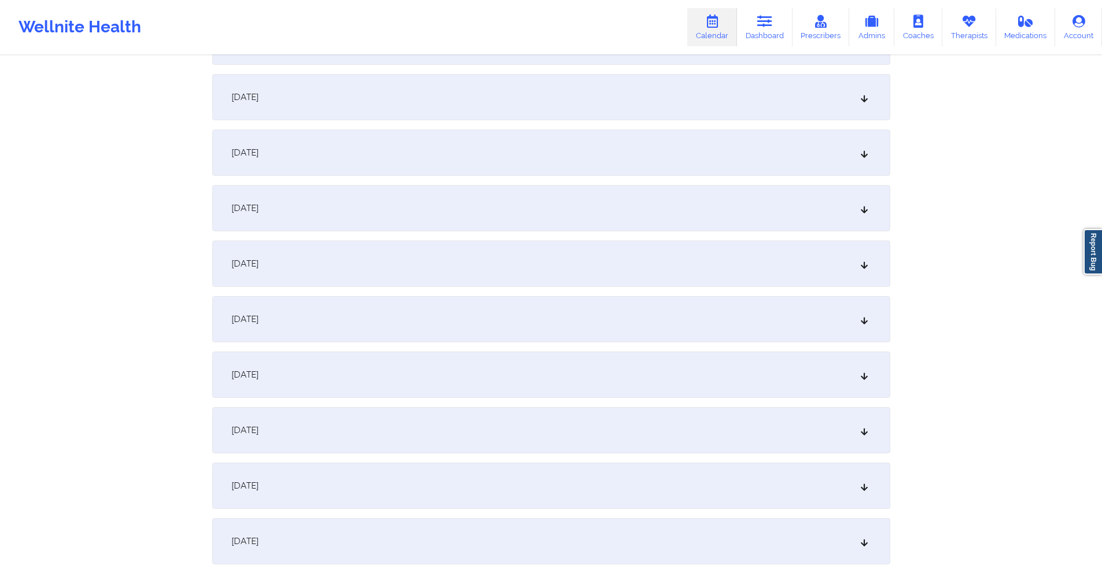
scroll to position [984, 0]
click at [424, 253] on div "[DATE]" at bounding box center [551, 264] width 678 height 46
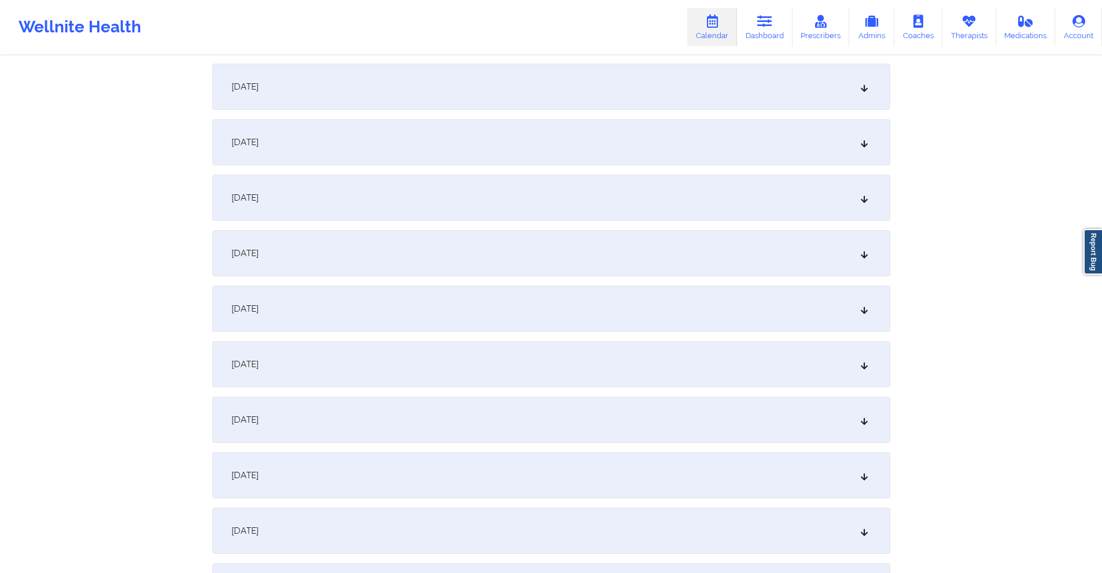
scroll to position [1852, 0]
click at [378, 300] on div "[DATE]" at bounding box center [551, 305] width 678 height 46
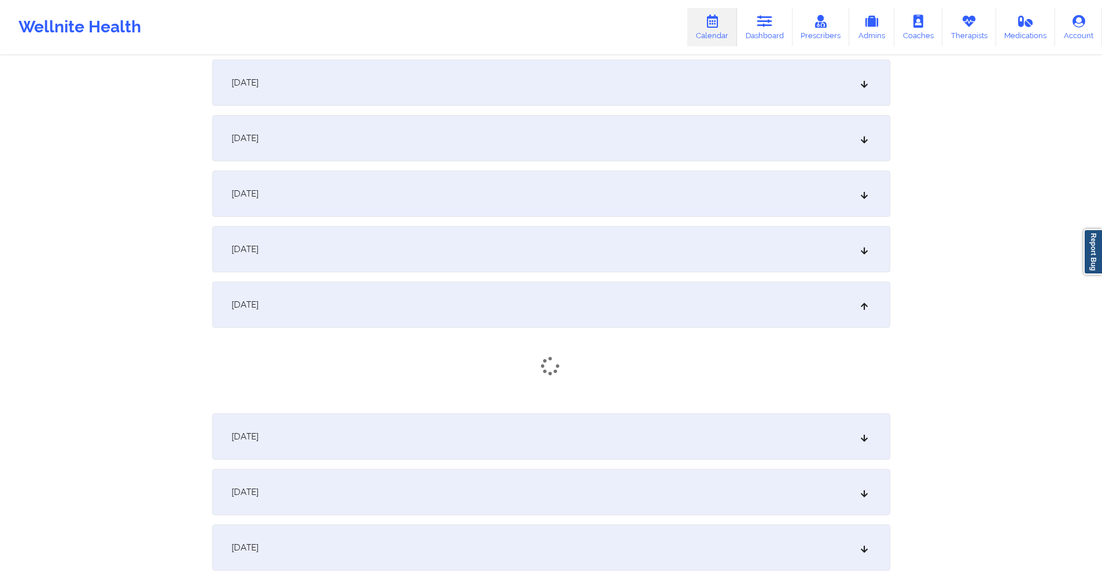
click at [377, 254] on div "[DATE]" at bounding box center [551, 249] width 678 height 46
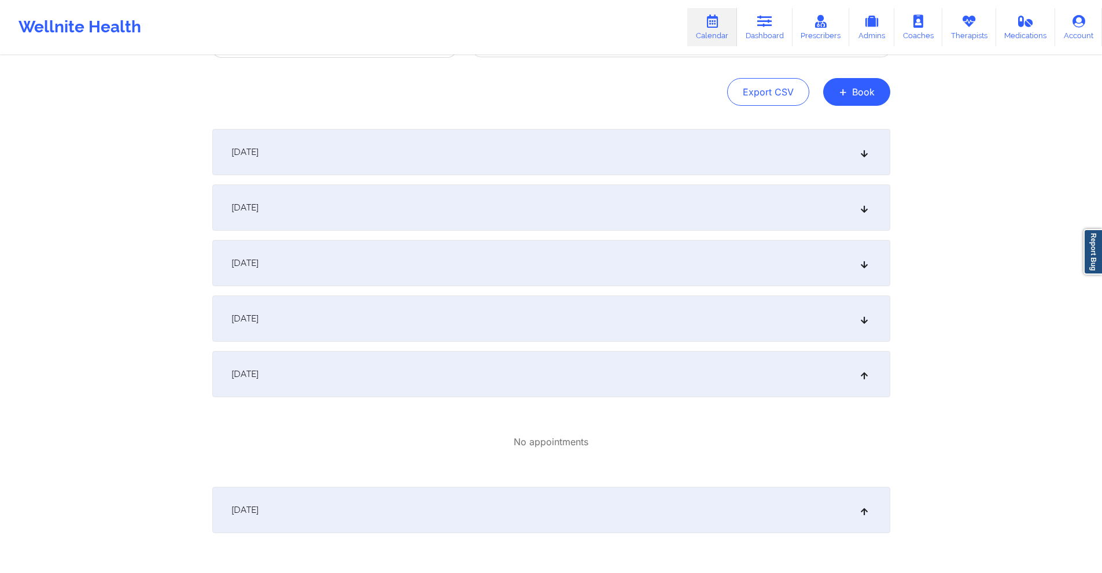
scroll to position [0, 0]
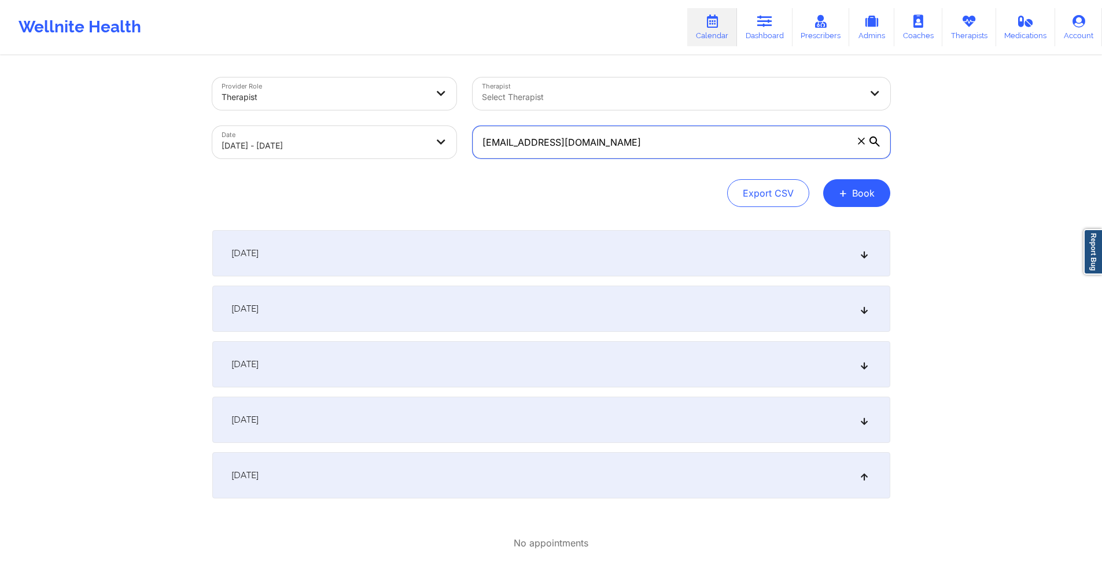
click at [593, 141] on input "hallniki@hotmail.com" at bounding box center [682, 142] width 418 height 32
click at [592, 141] on input "hallniki@hotmail.com" at bounding box center [682, 142] width 418 height 32
click at [593, 141] on input "hallniki@hotmail.com" at bounding box center [682, 142] width 418 height 32
paste input "jennifer.luciano1559@g"
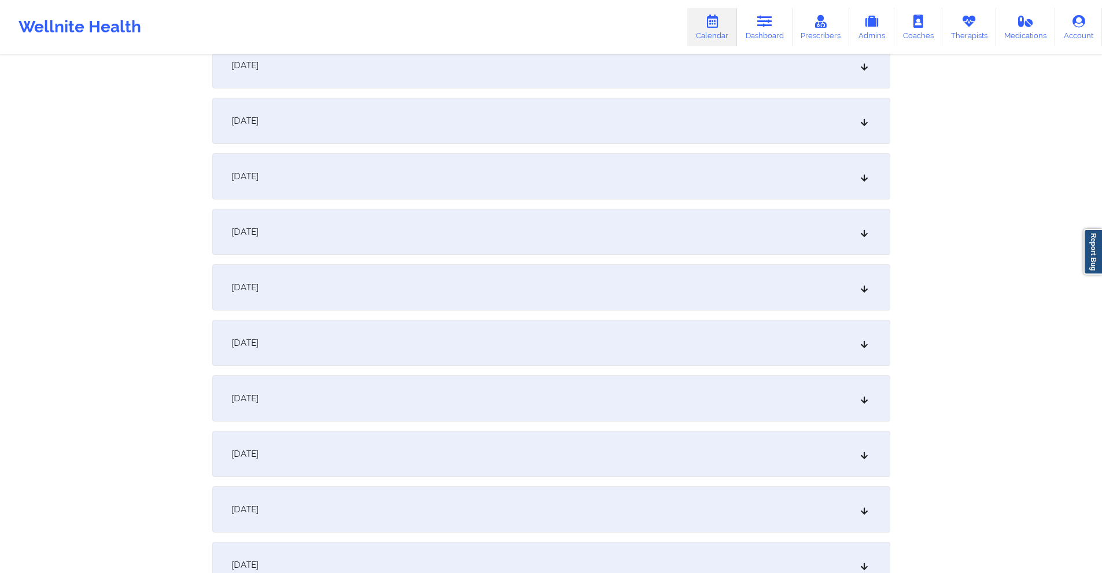
scroll to position [1794, 0]
click at [477, 130] on div "[DATE]" at bounding box center [551, 126] width 678 height 46
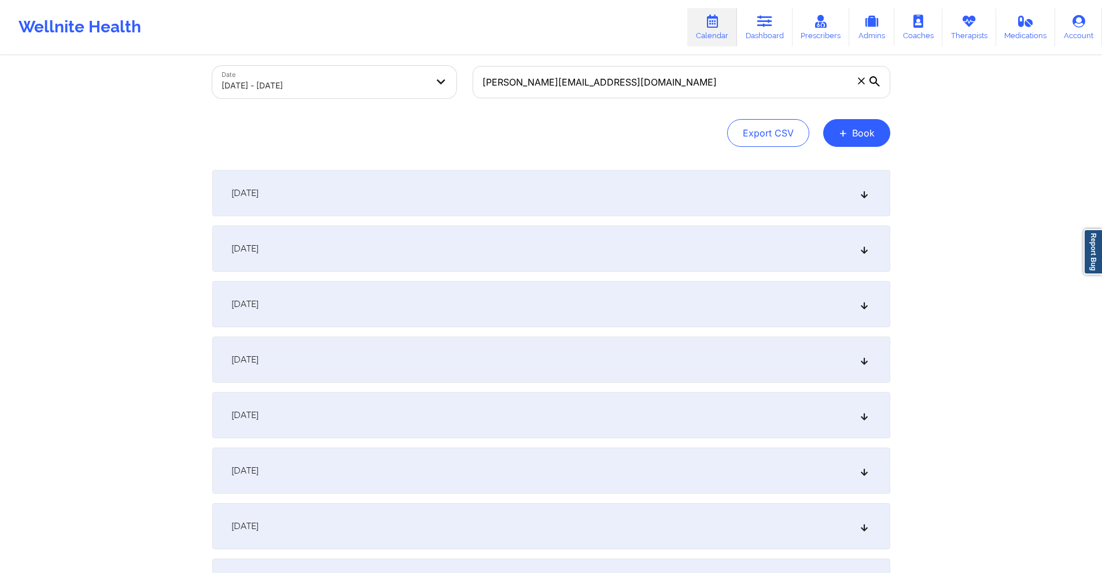
scroll to position [0, 0]
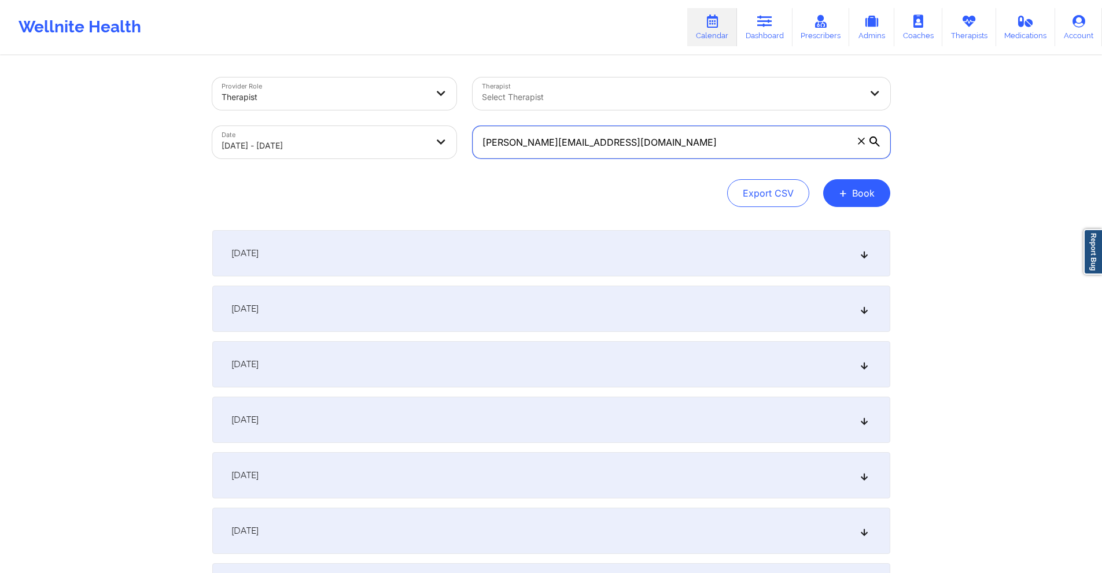
click at [635, 145] on input "jennifer.luciano1559@gmail.com" at bounding box center [682, 142] width 418 height 32
click at [636, 145] on input "jennifer.luciano1559@gmail.com" at bounding box center [682, 142] width 418 height 32
paste input "kwaissbluth"
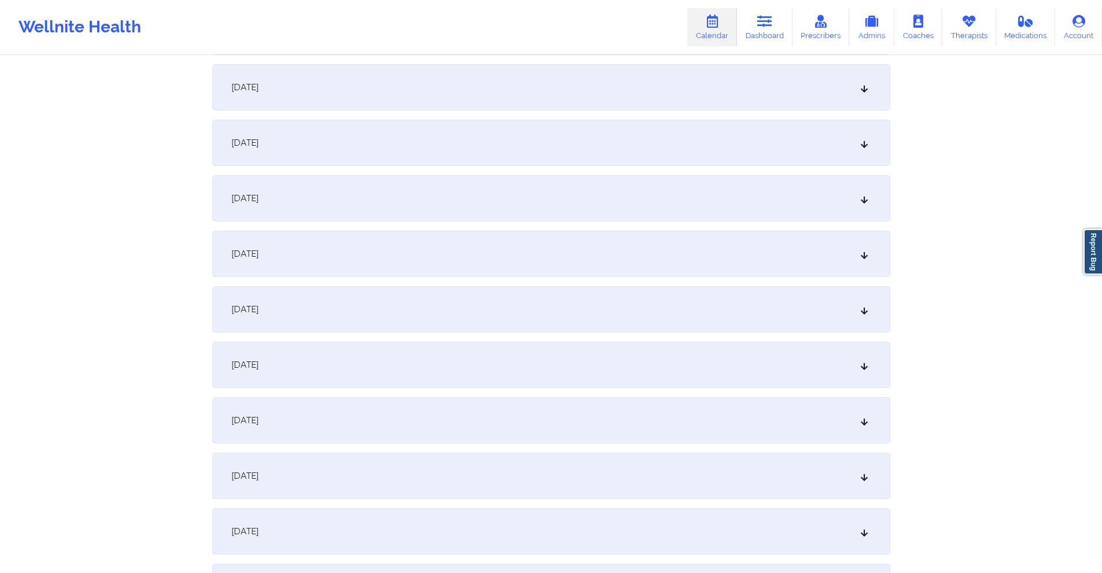
scroll to position [1389, 0]
click at [428, 418] on div "[DATE]" at bounding box center [551, 420] width 678 height 46
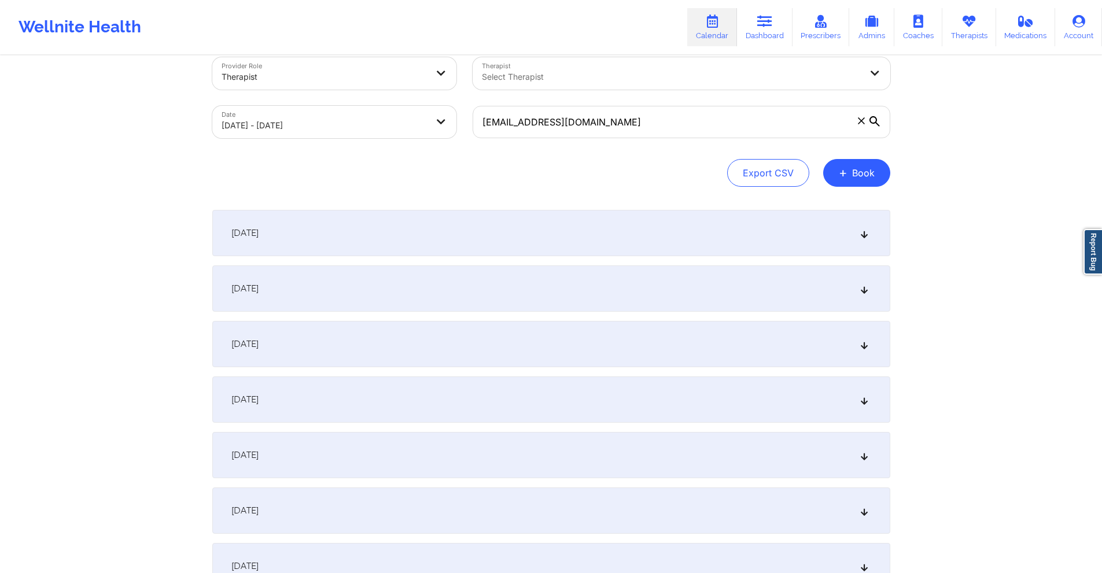
scroll to position [0, 0]
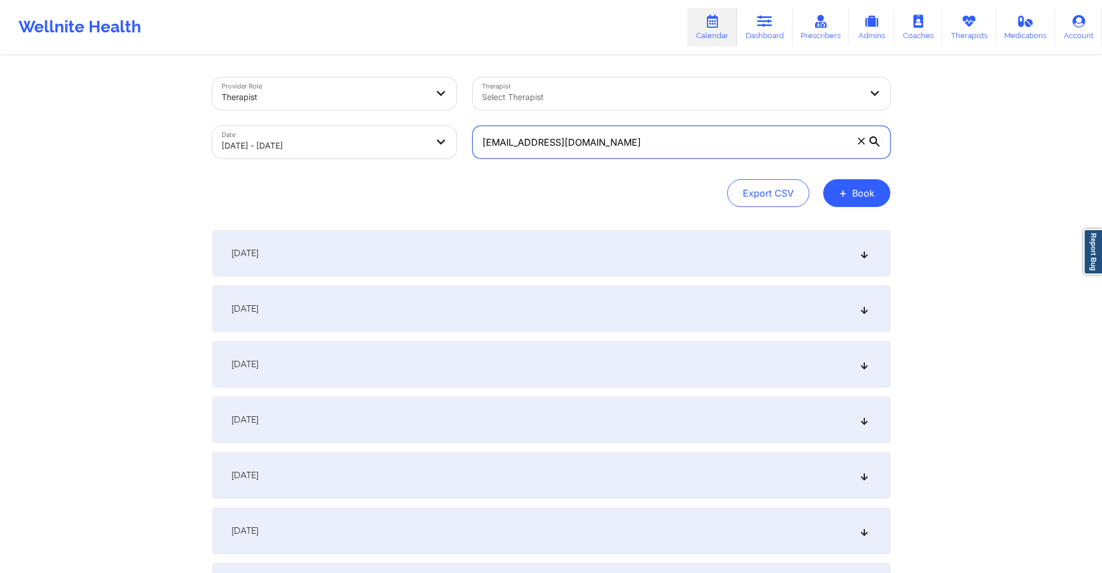
click at [602, 143] on input "kwaissbluth@gmail.com" at bounding box center [682, 142] width 418 height 32
click at [601, 142] on input "kwaissbluth@gmail.com" at bounding box center [682, 142] width 418 height 32
drag, startPoint x: 601, startPoint y: 144, endPoint x: 584, endPoint y: 141, distance: 17.0
click at [584, 141] on input "kwaissbluth@gmail.com" at bounding box center [682, 142] width 418 height 32
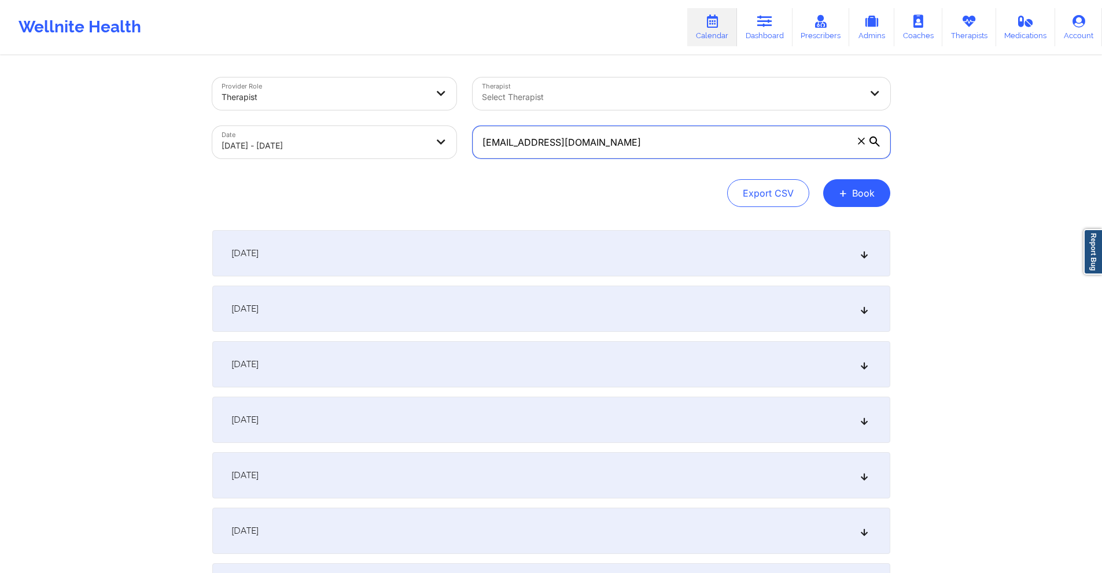
click at [584, 141] on input "kwaissbluth@gmail.com" at bounding box center [682, 142] width 418 height 32
paste input "marissa.ippolito22"
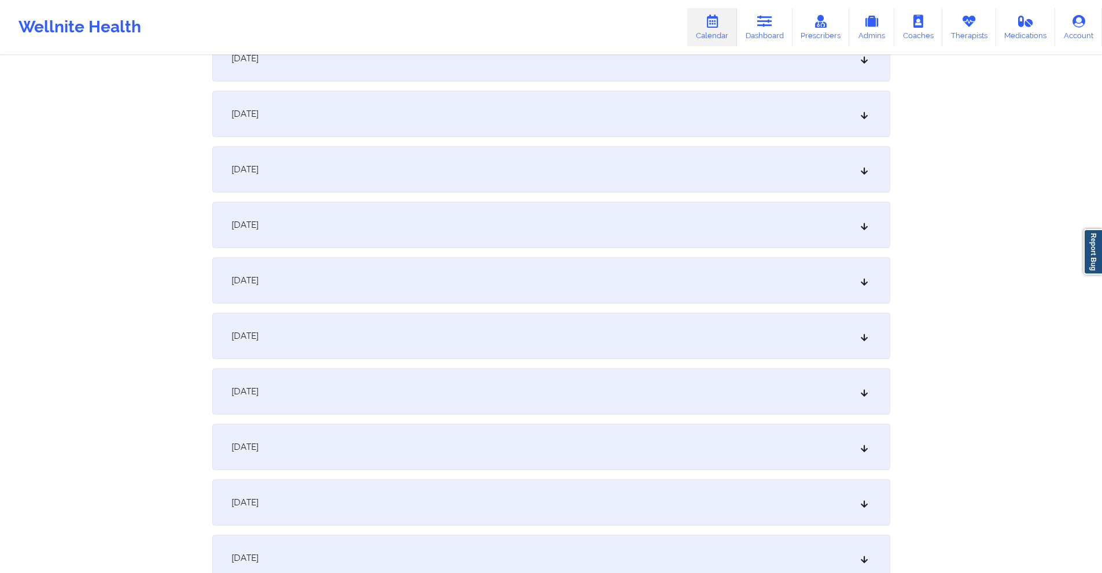
scroll to position [1389, 0]
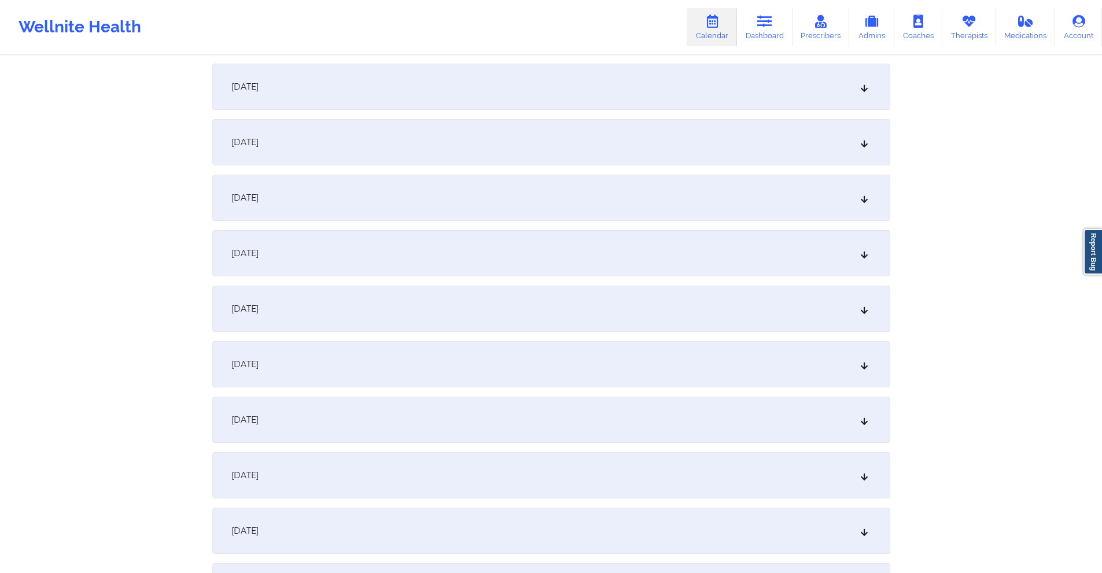
click at [398, 420] on div "[DATE]" at bounding box center [551, 420] width 678 height 46
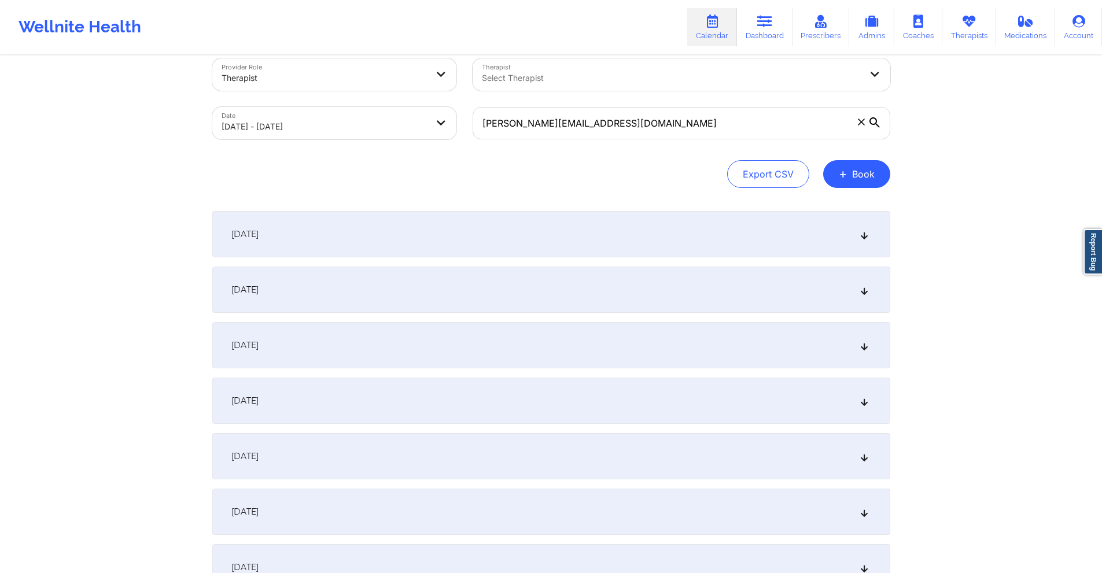
scroll to position [0, 0]
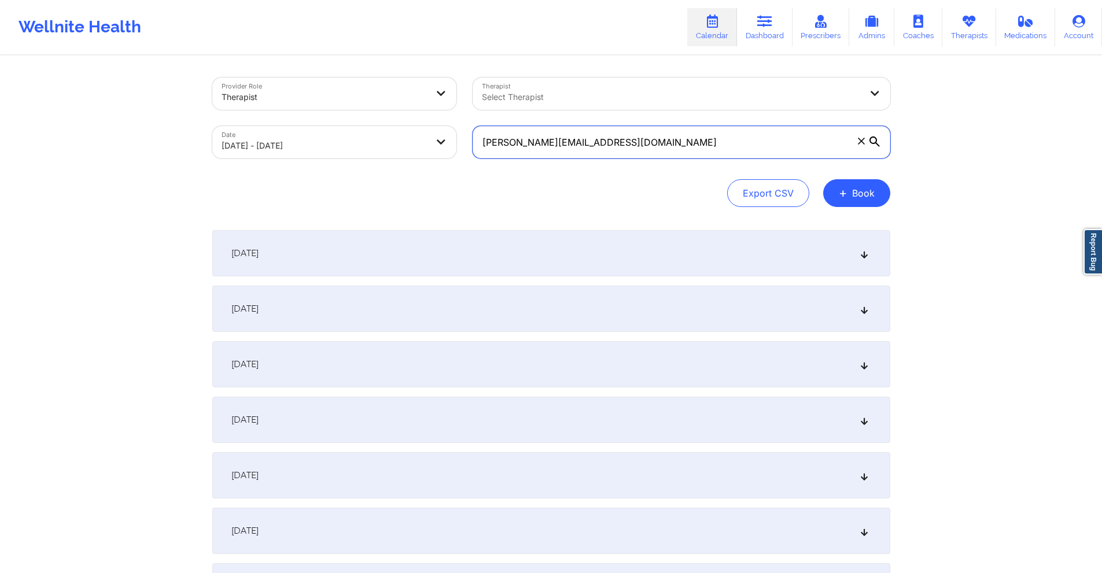
click at [642, 143] on input "marissa.ippolito22@gmail.com" at bounding box center [682, 142] width 418 height 32
paste input "jr_walls@yahoo"
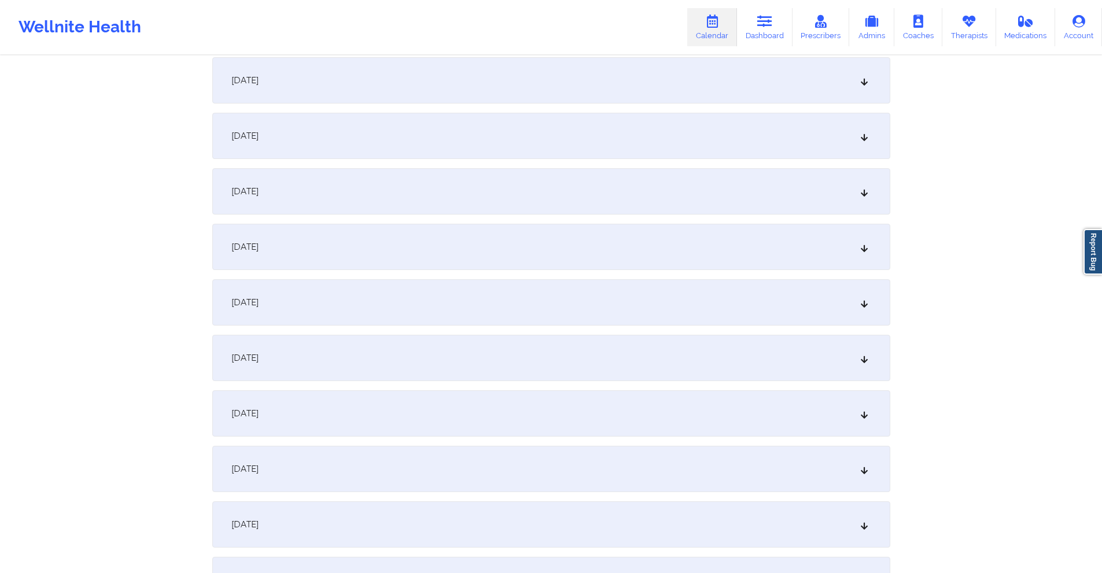
scroll to position [1562, 0]
click at [377, 237] on div "[DATE]" at bounding box center [551, 246] width 678 height 46
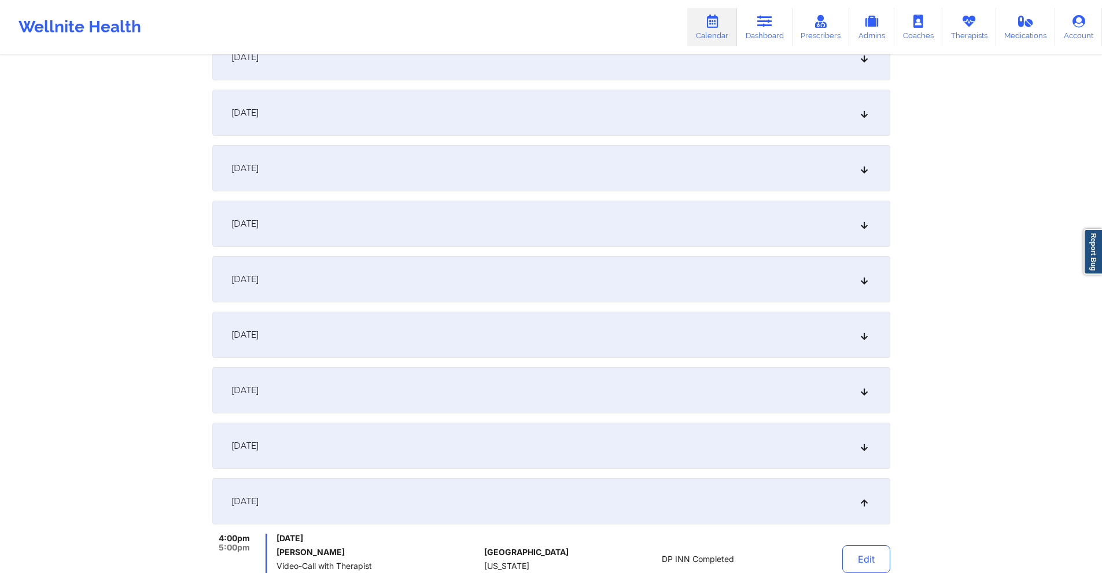
scroll to position [1273, 0]
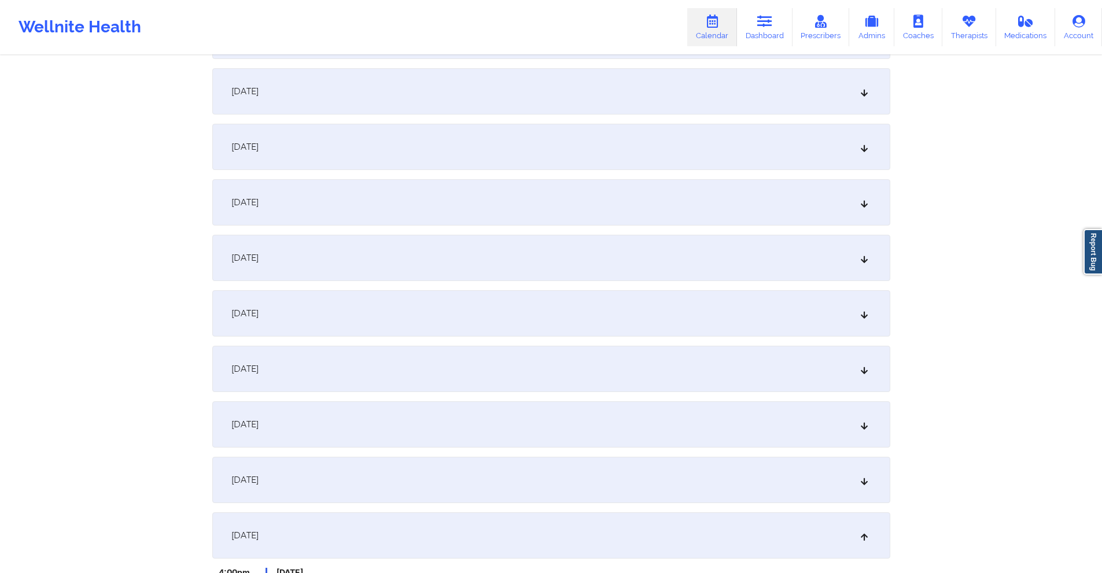
click at [472, 145] on div "[DATE]" at bounding box center [551, 147] width 678 height 46
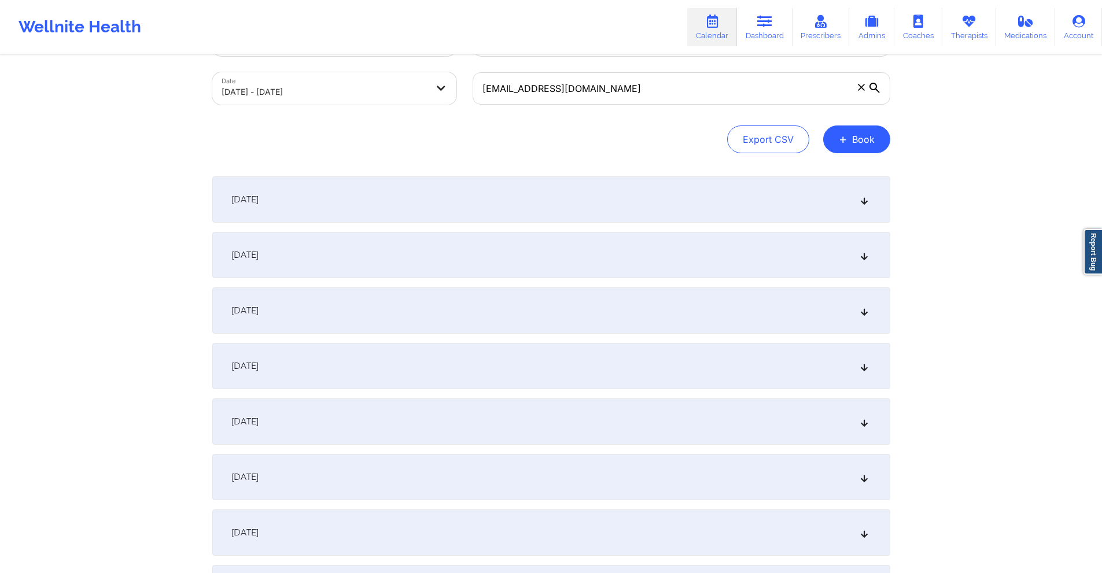
scroll to position [0, 0]
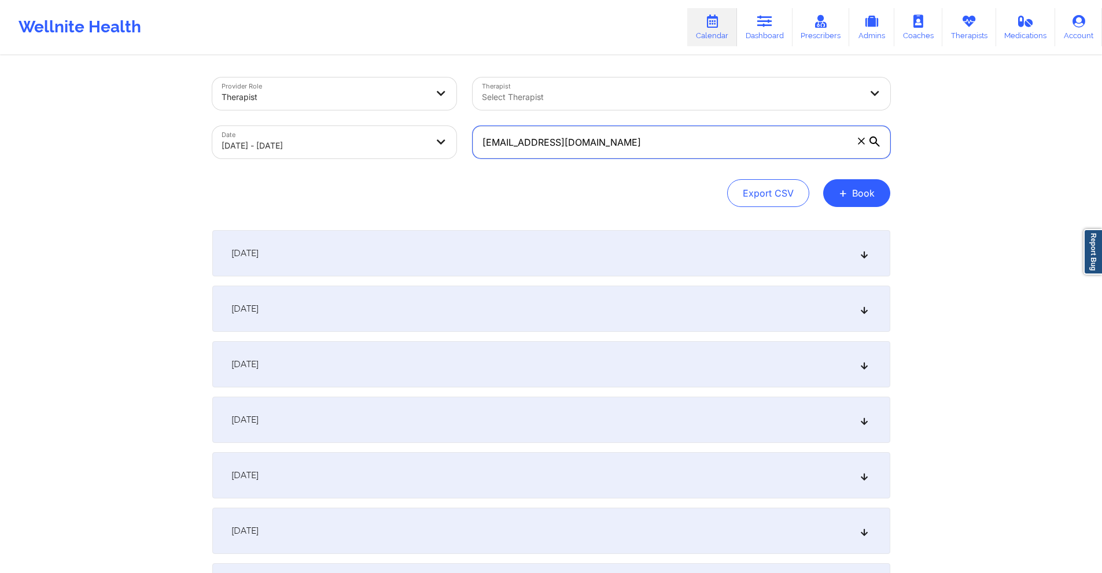
click at [651, 139] on input "jr_walls@yahoo.com" at bounding box center [682, 142] width 418 height 32
paste input "raveena.kanwar@gmail"
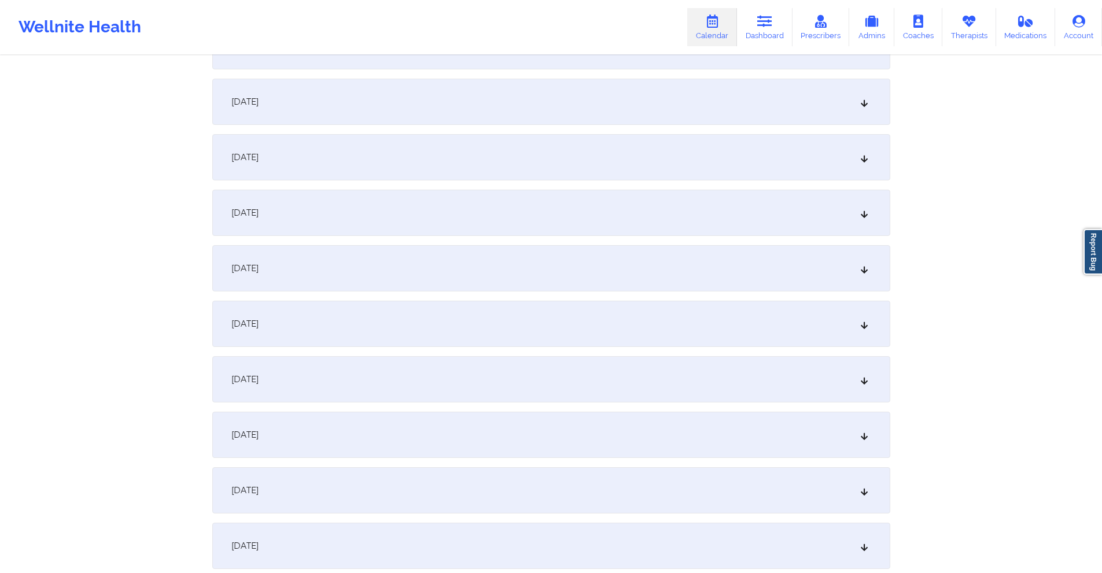
scroll to position [1447, 0]
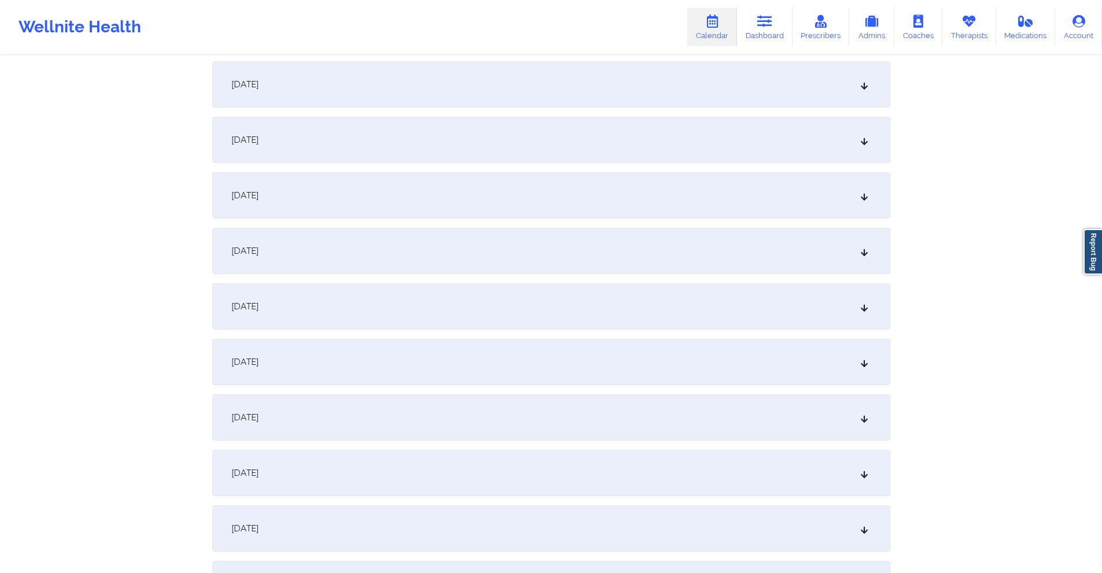
click at [478, 354] on div "[DATE]" at bounding box center [551, 362] width 678 height 46
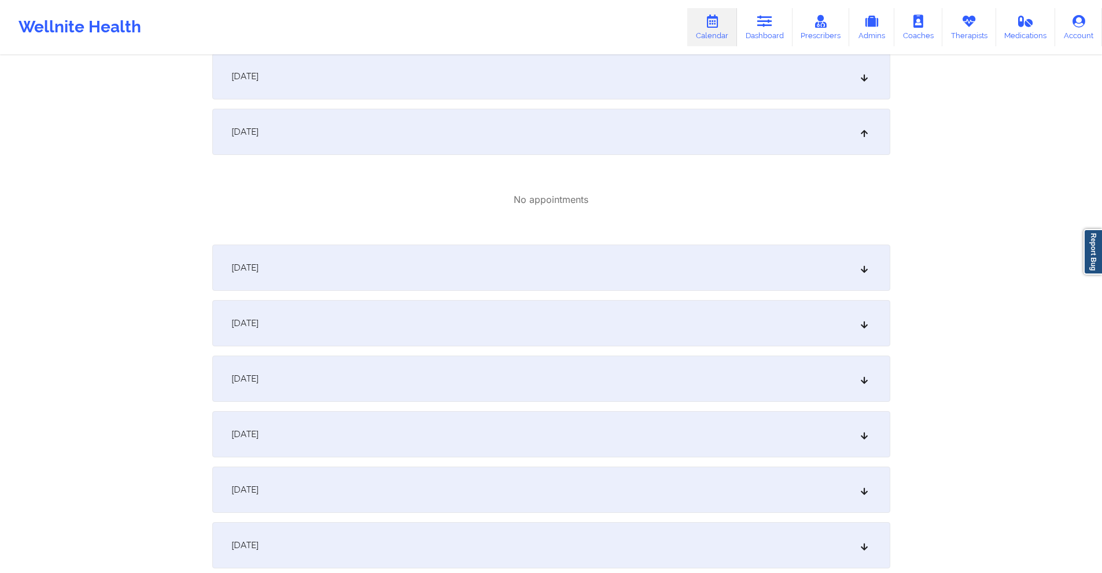
scroll to position [1678, 0]
click at [553, 258] on div "[DATE]" at bounding box center [551, 267] width 678 height 46
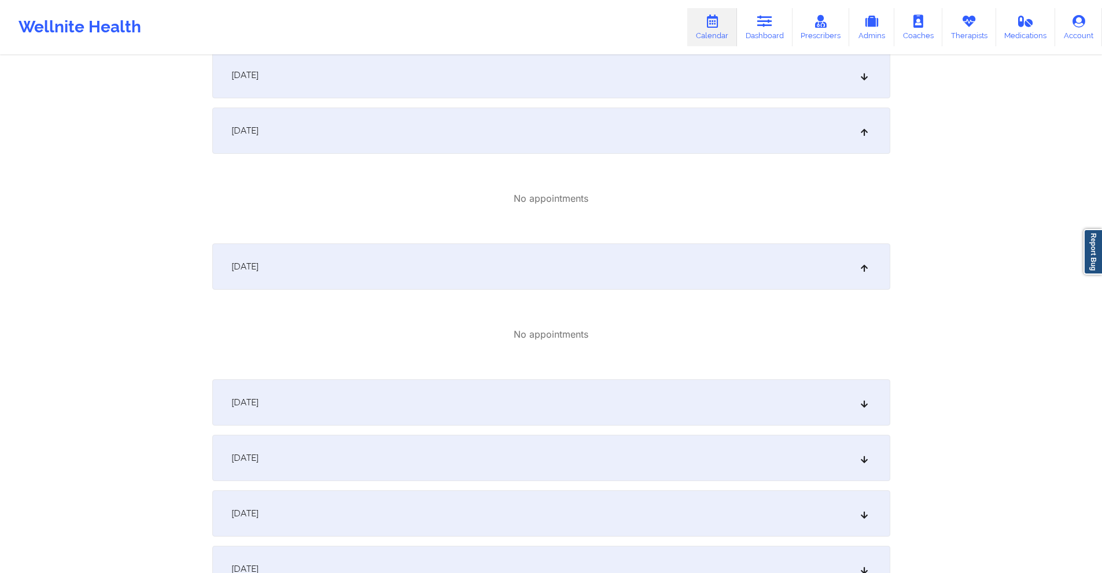
click at [580, 84] on div "[DATE]" at bounding box center [551, 75] width 678 height 46
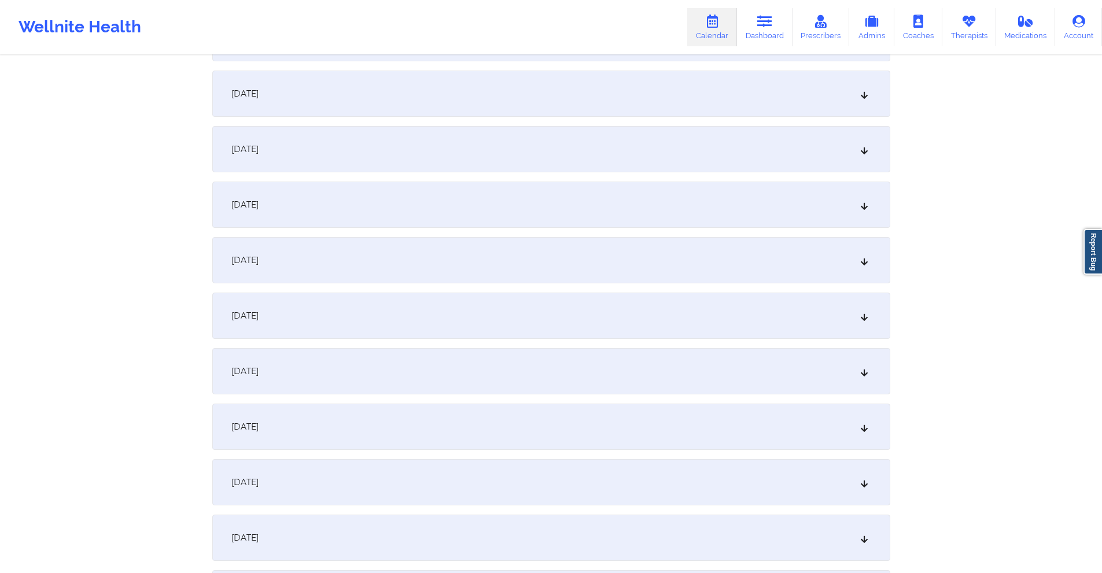
scroll to position [2488, 0]
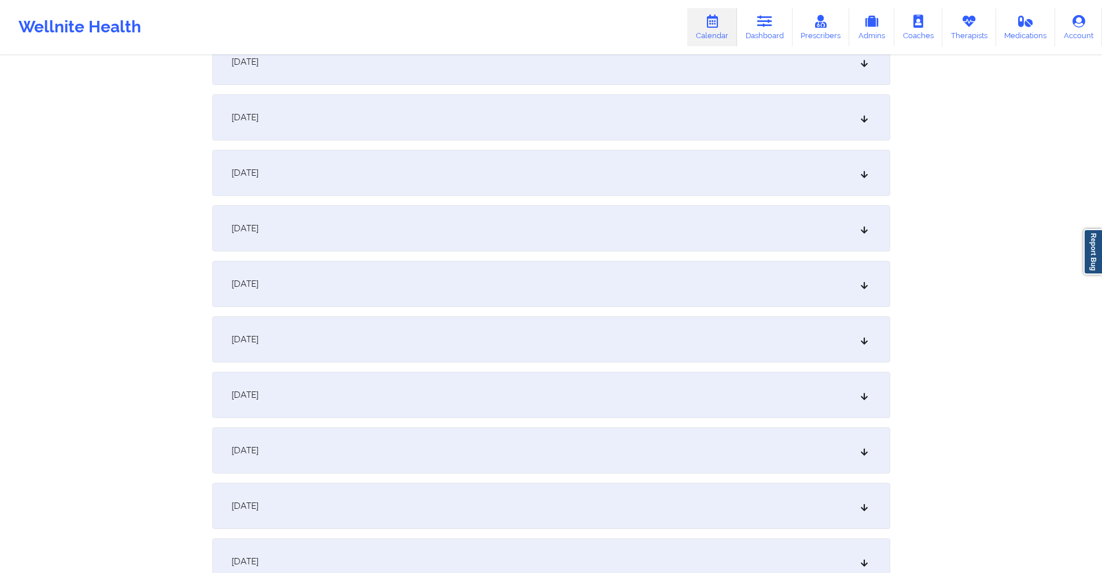
click at [477, 341] on div "[DATE]" at bounding box center [551, 340] width 678 height 46
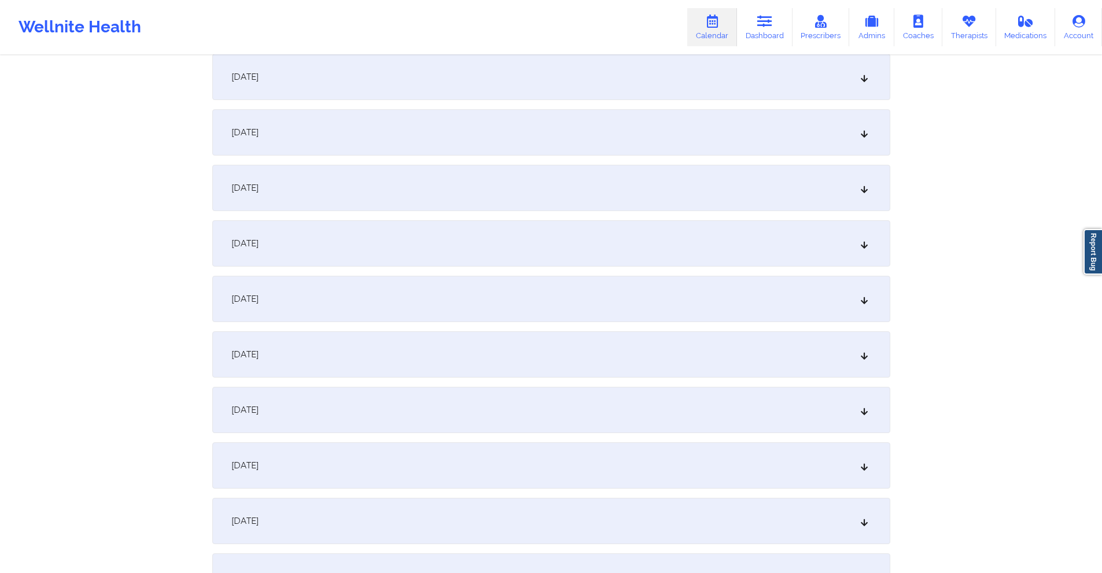
scroll to position [1099, 0]
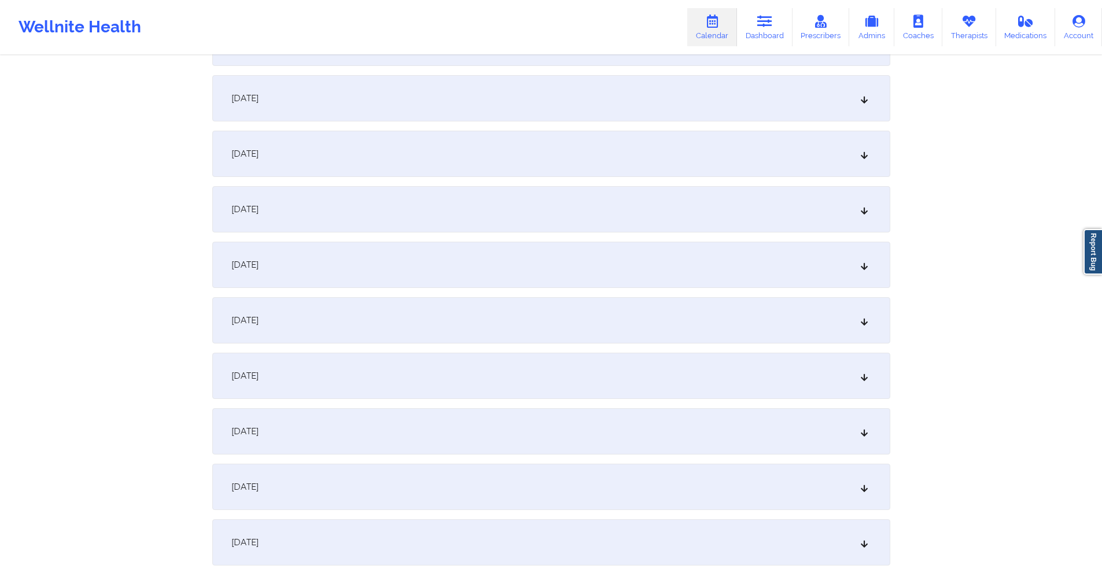
click at [450, 114] on div "[DATE]" at bounding box center [551, 98] width 678 height 46
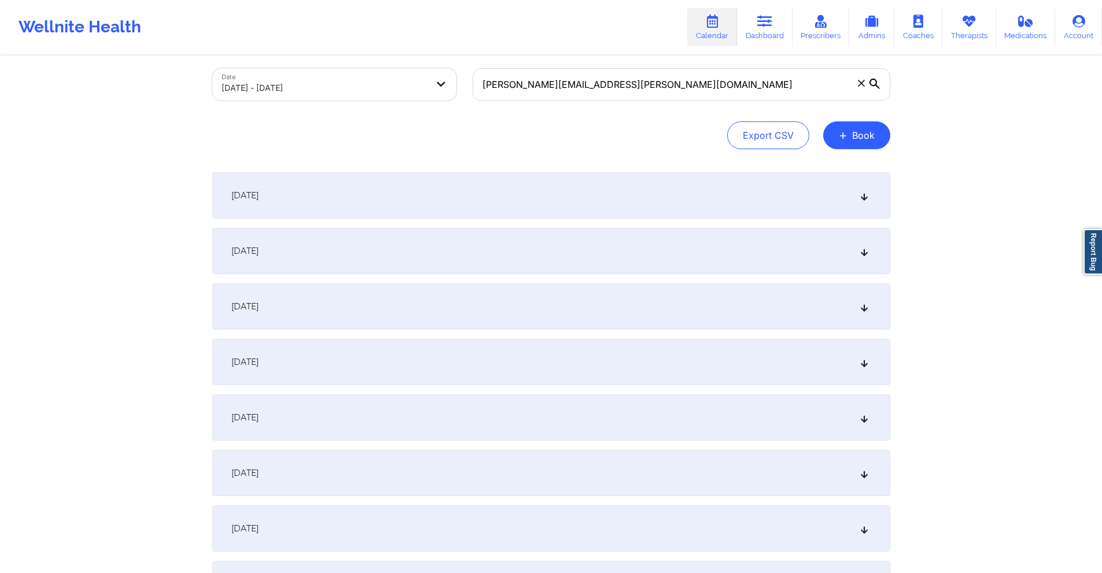
scroll to position [0, 0]
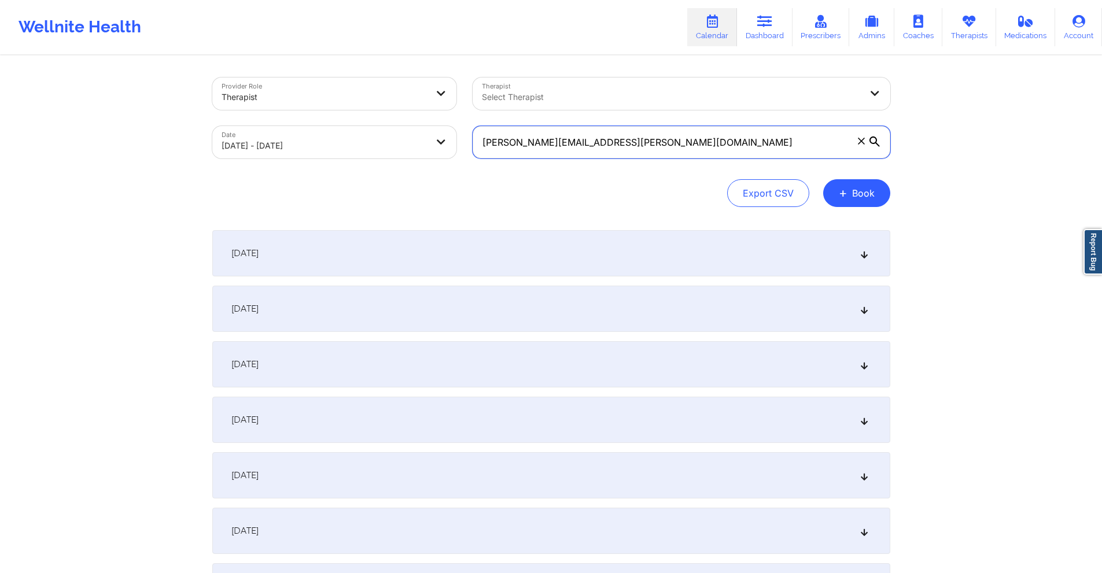
click at [630, 145] on input "raveena.kanwar@gmail.com" at bounding box center [682, 142] width 418 height 32
paste input "nhwhtrshlax@yahoo"
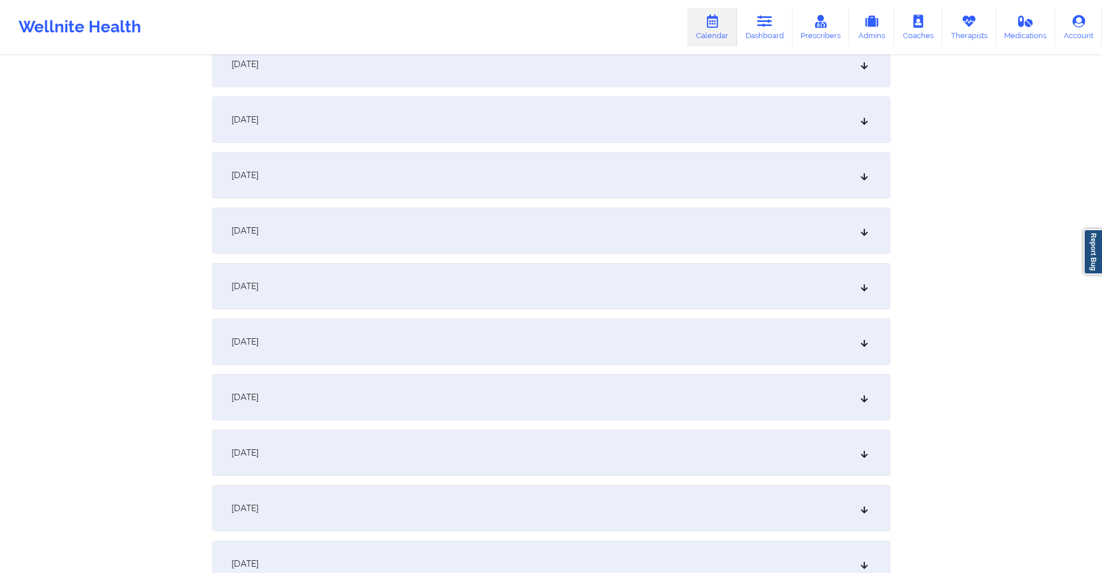
scroll to position [1562, 0]
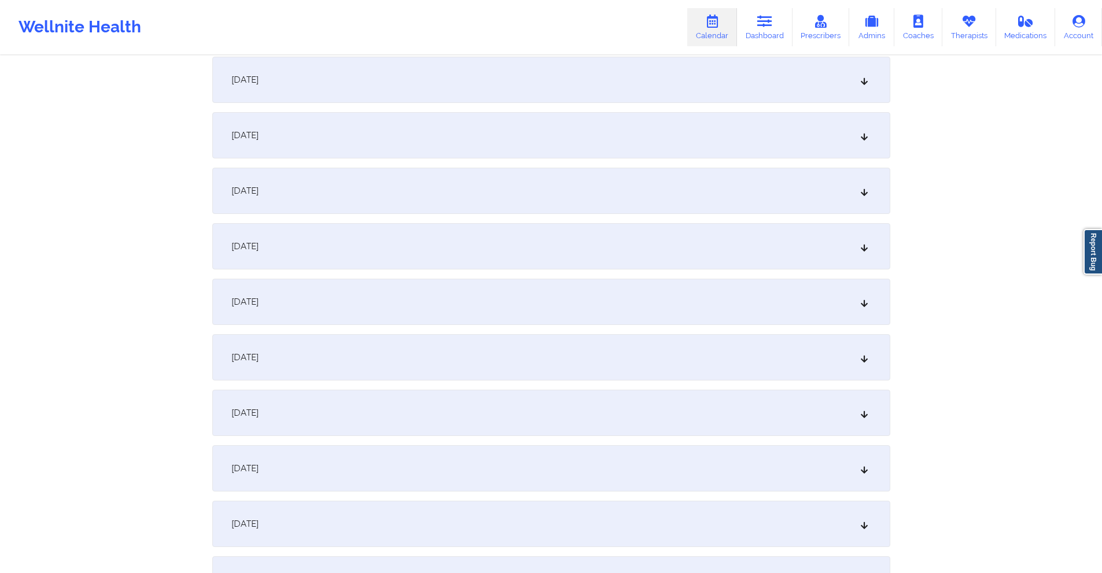
click at [420, 257] on div "[DATE]" at bounding box center [551, 246] width 678 height 46
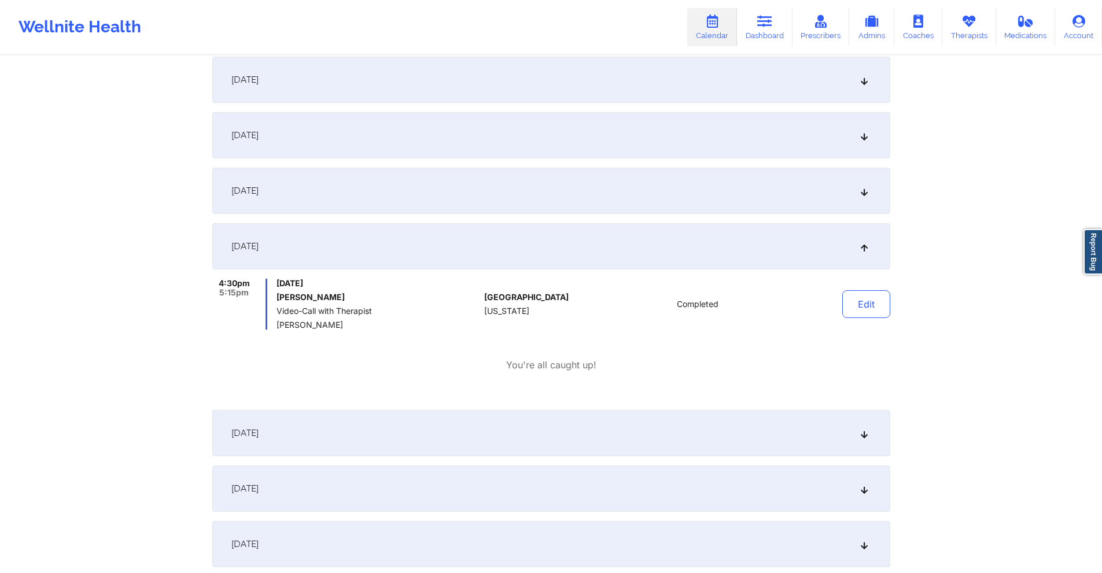
click at [390, 436] on div "[DATE]" at bounding box center [551, 433] width 678 height 46
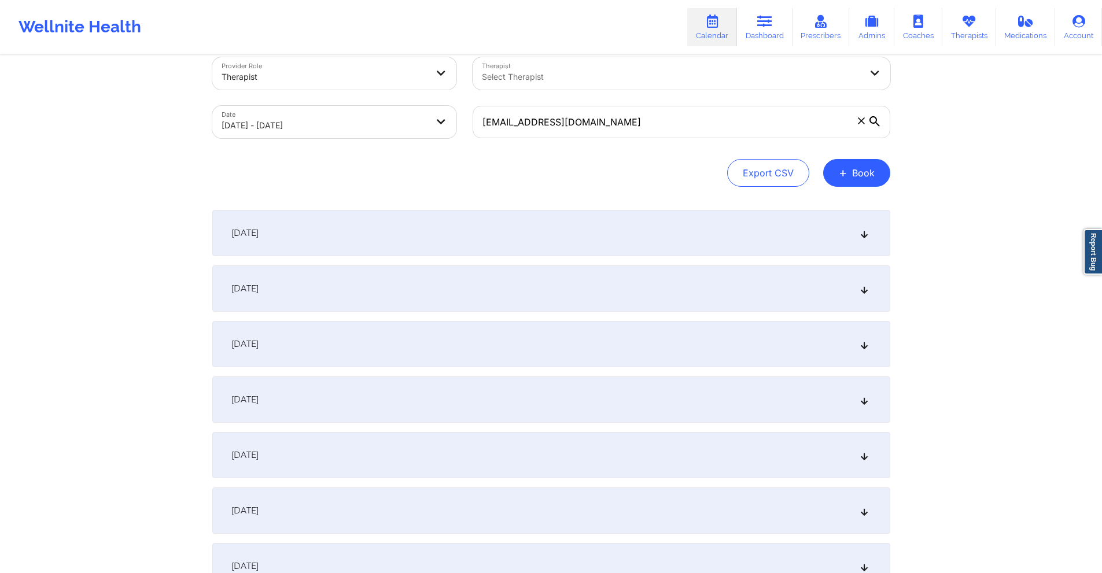
scroll to position [0, 0]
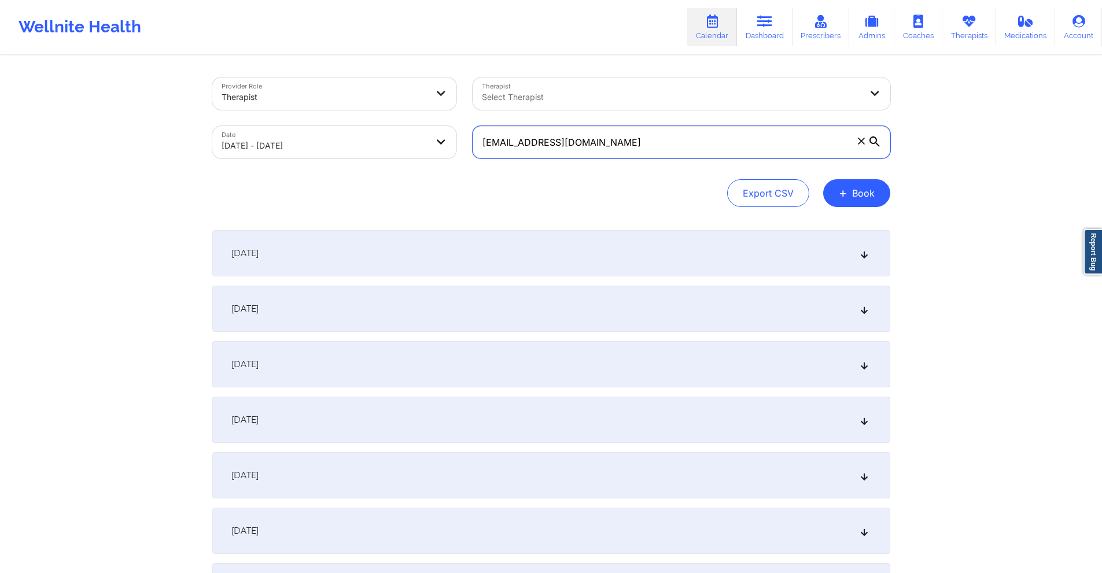
click at [609, 142] on input "nhwhtrshlax@yahoo.com" at bounding box center [682, 142] width 418 height 32
paste input "leyaneea@gmail"
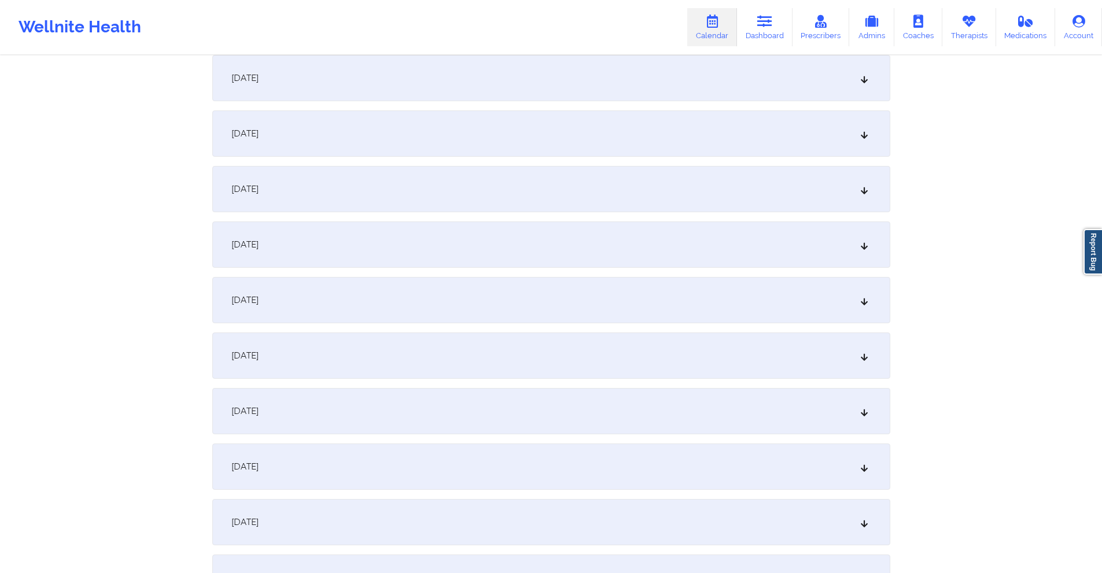
scroll to position [1505, 0]
click at [397, 308] on div "[DATE]" at bounding box center [551, 304] width 678 height 46
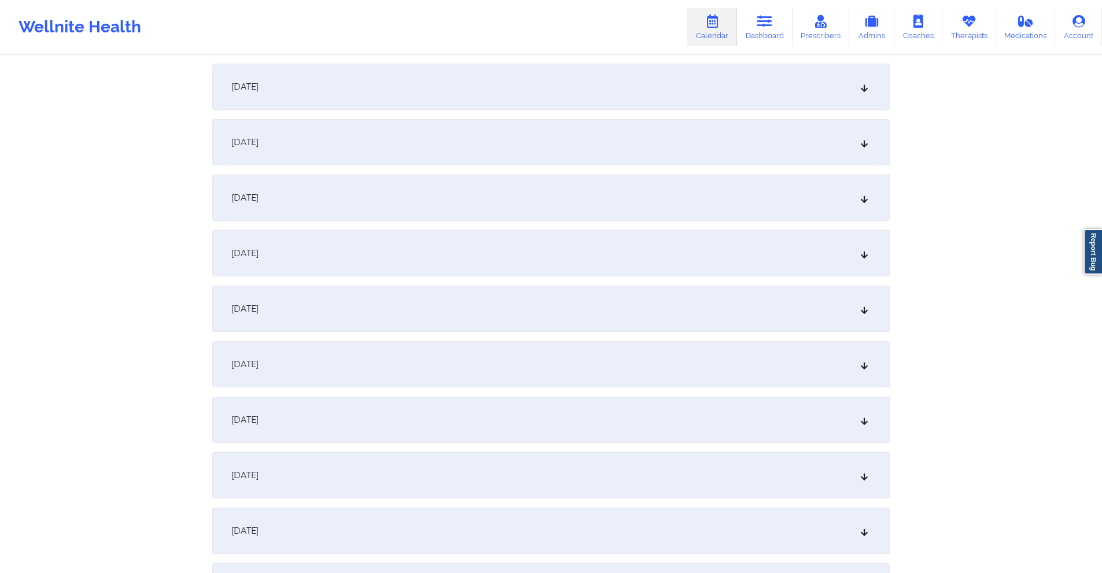
scroll to position [868, 0]
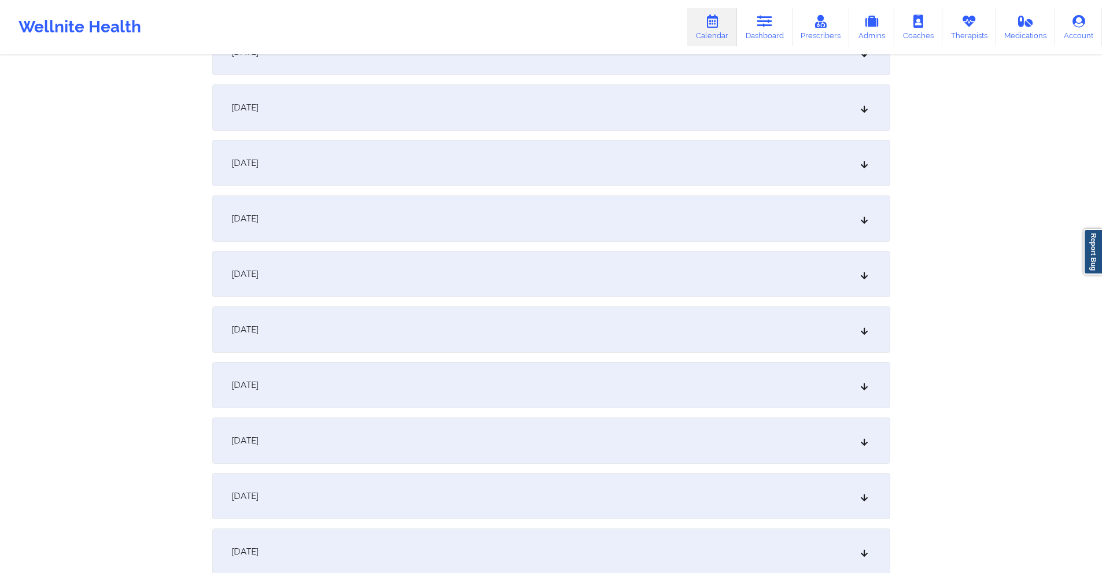
click at [422, 168] on div "[DATE]" at bounding box center [551, 163] width 678 height 46
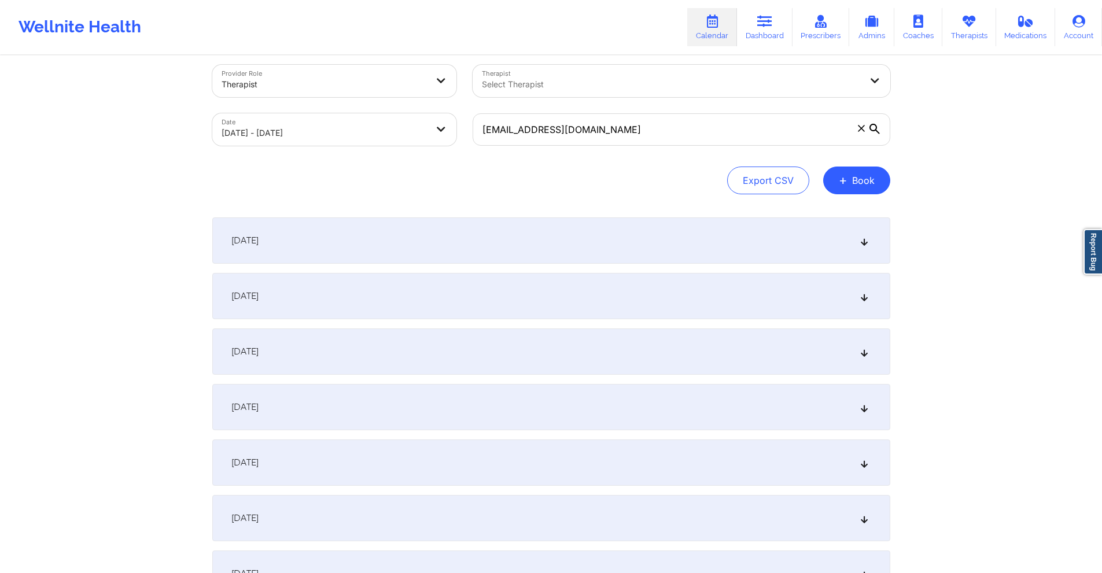
scroll to position [0, 0]
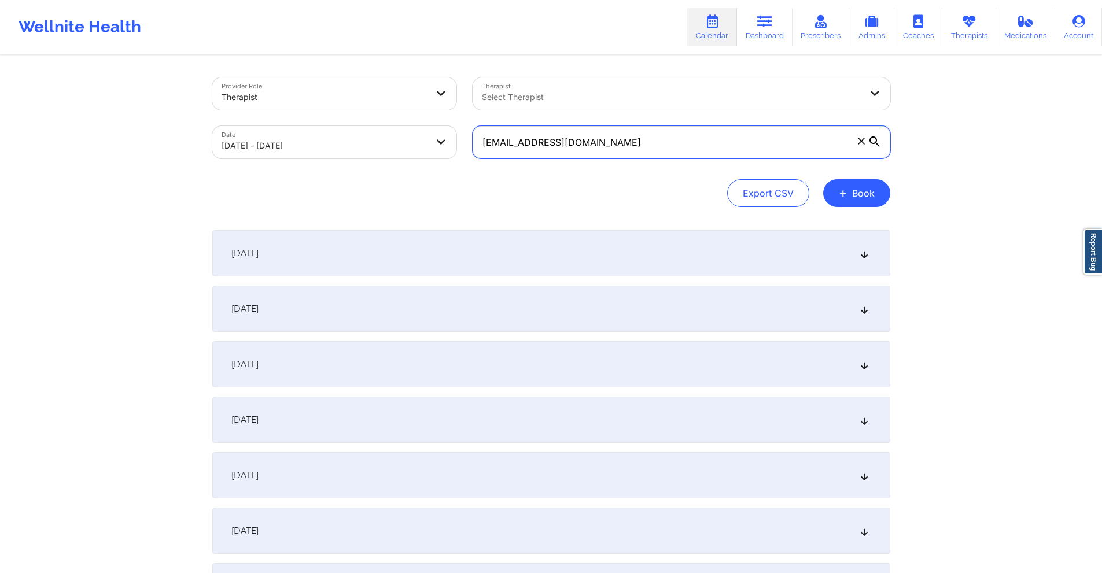
click at [634, 141] on input "leyaneea@gmail.com" at bounding box center [682, 142] width 418 height 32
paste input "rebeccaleighfriedman"
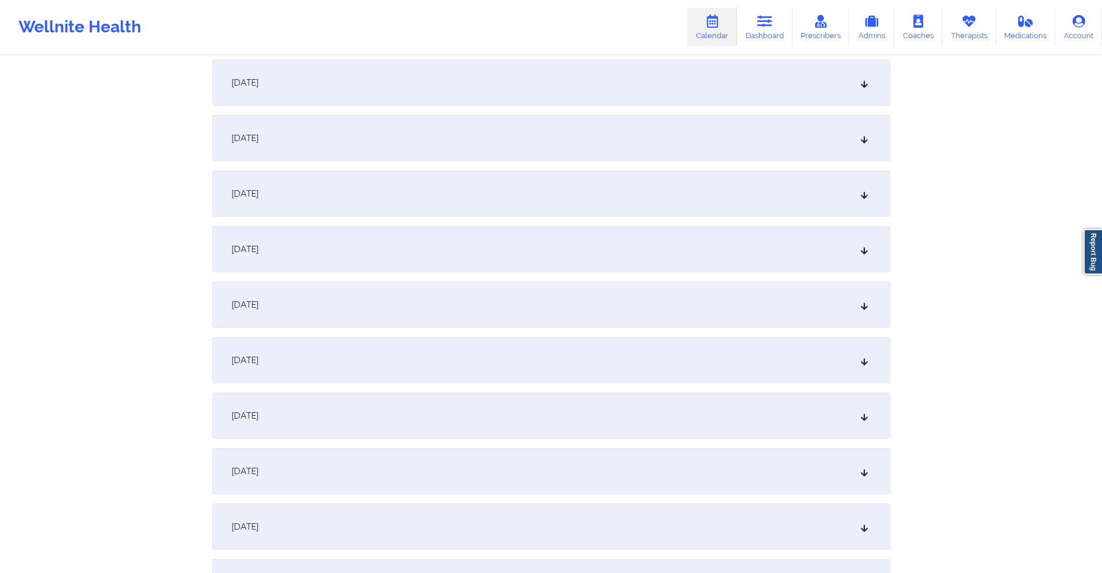
scroll to position [1505, 0]
click at [480, 292] on div "[DATE]" at bounding box center [551, 304] width 678 height 46
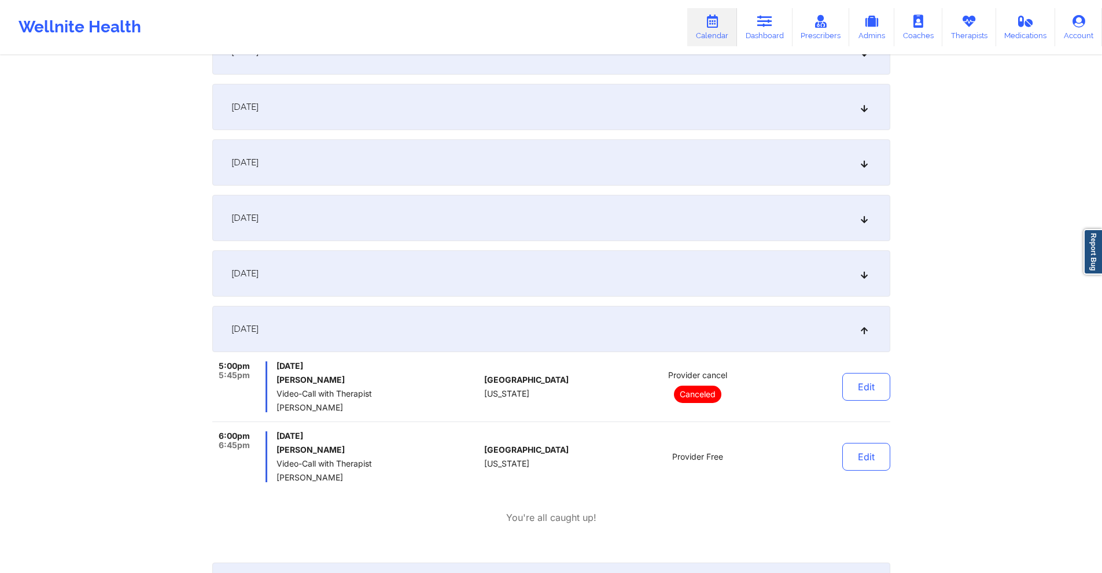
scroll to position [1215, 0]
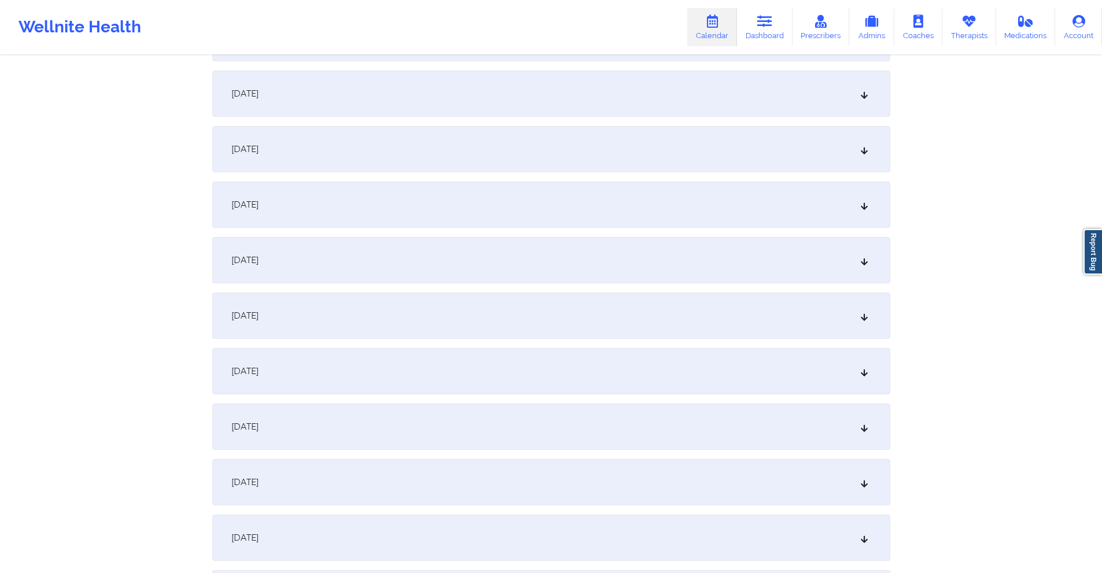
click at [378, 197] on div "[DATE]" at bounding box center [551, 205] width 678 height 46
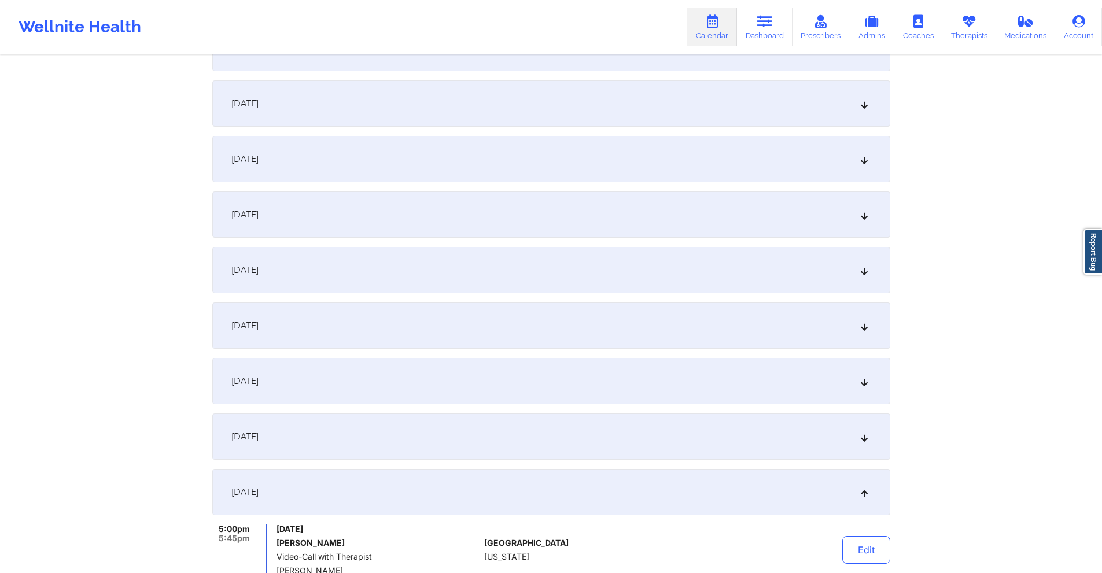
scroll to position [926, 0]
click at [404, 102] on div "[DATE]" at bounding box center [551, 105] width 678 height 46
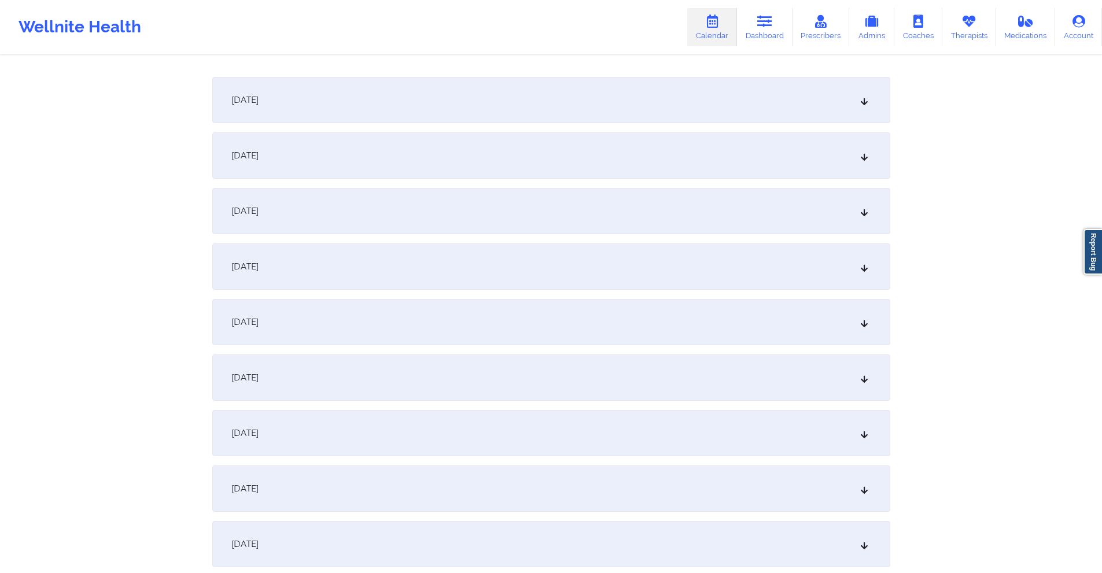
scroll to position [0, 0]
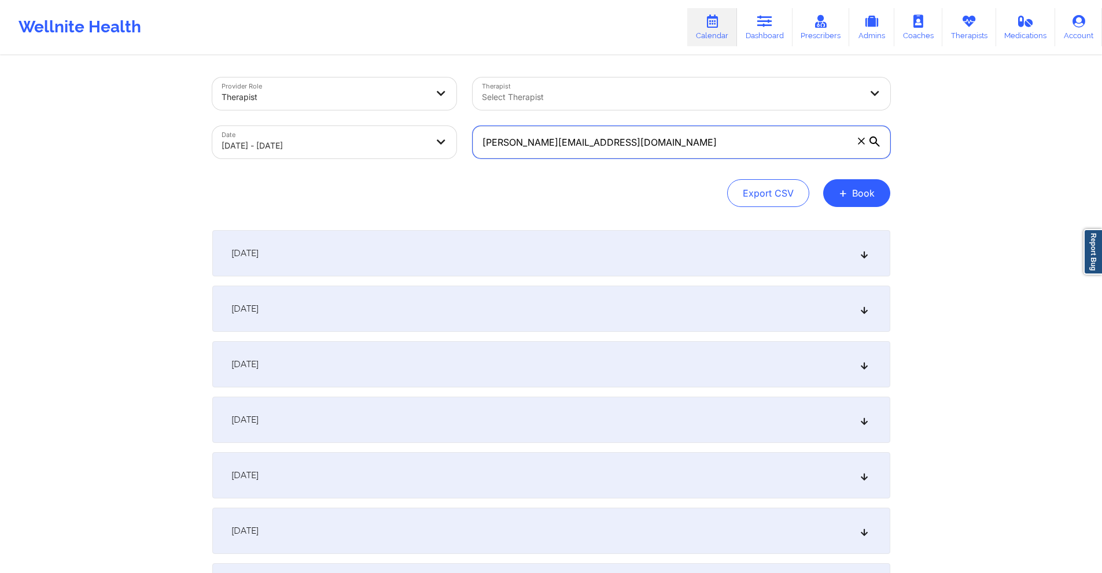
click at [641, 141] on input "rebeccaleighfriedman@gmail.com" at bounding box center [682, 142] width 418 height 32
paste input "jasonfilms"
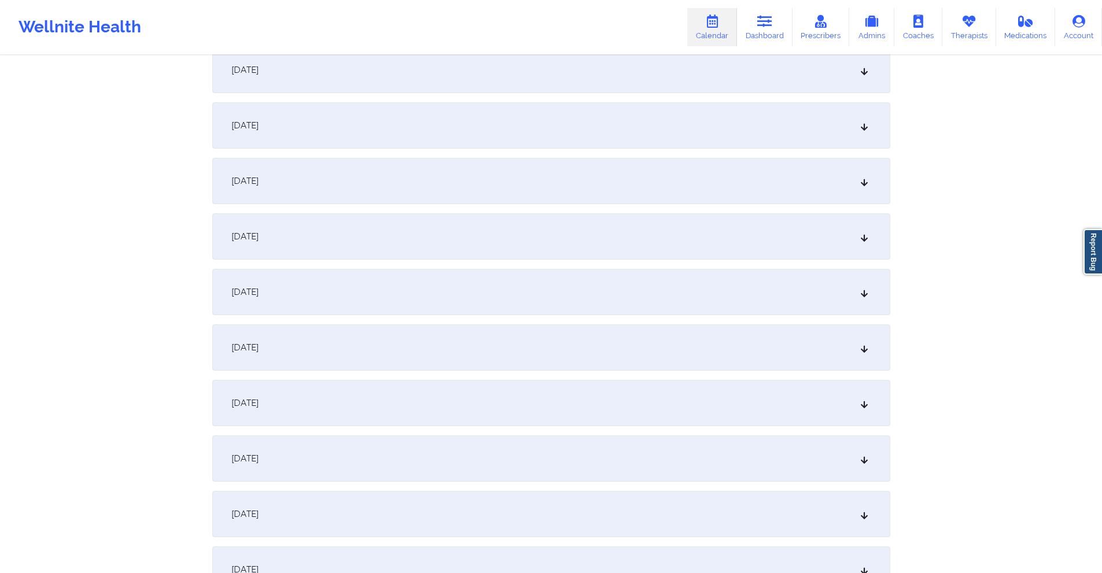
scroll to position [1620, 0]
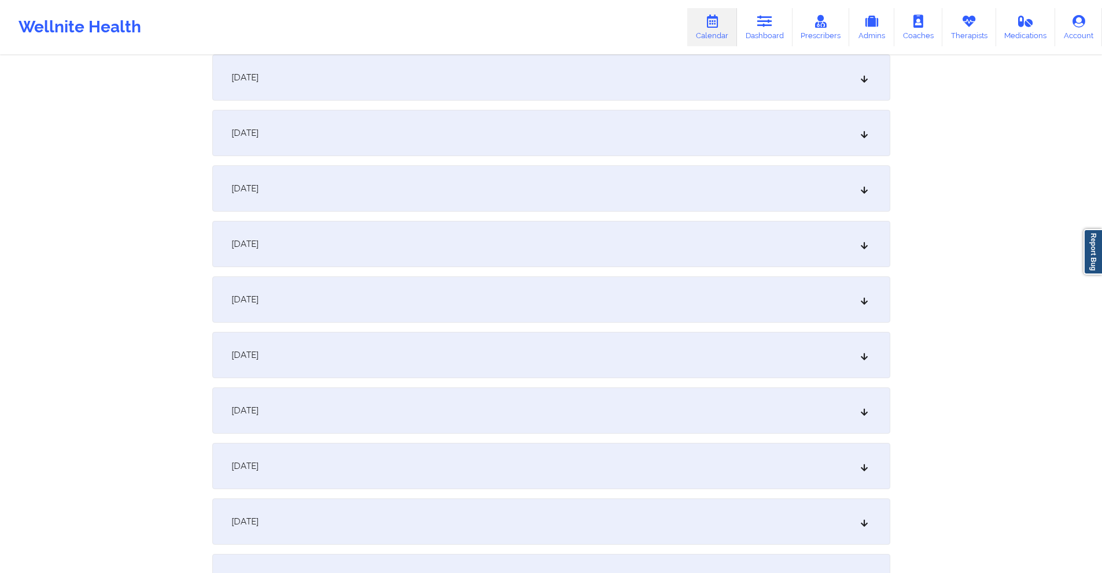
click at [493, 187] on div "[DATE]" at bounding box center [551, 189] width 678 height 46
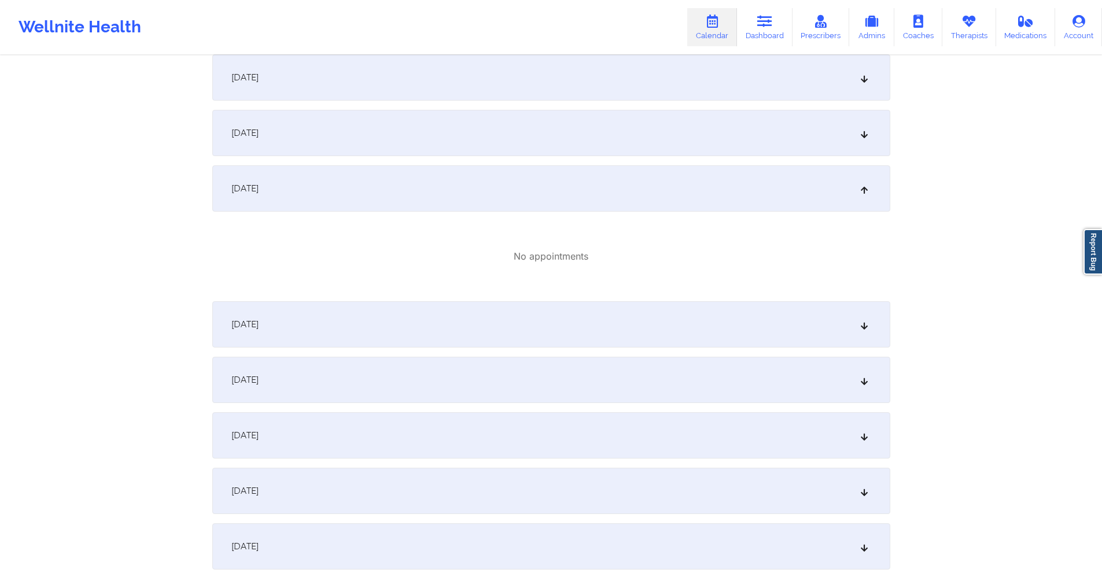
click at [488, 139] on div "[DATE]" at bounding box center [551, 133] width 678 height 46
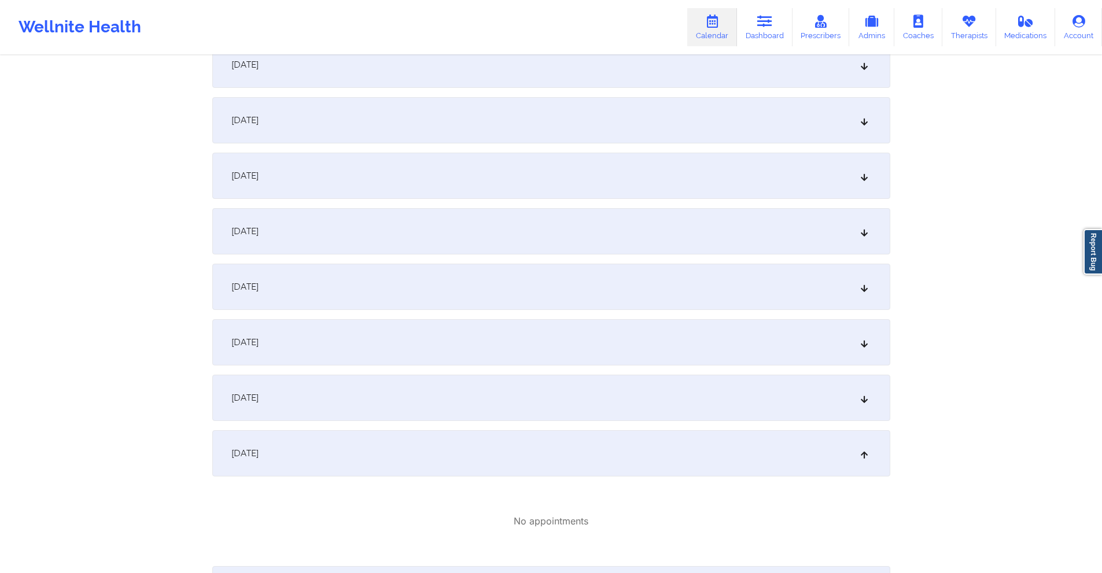
scroll to position [1273, 0]
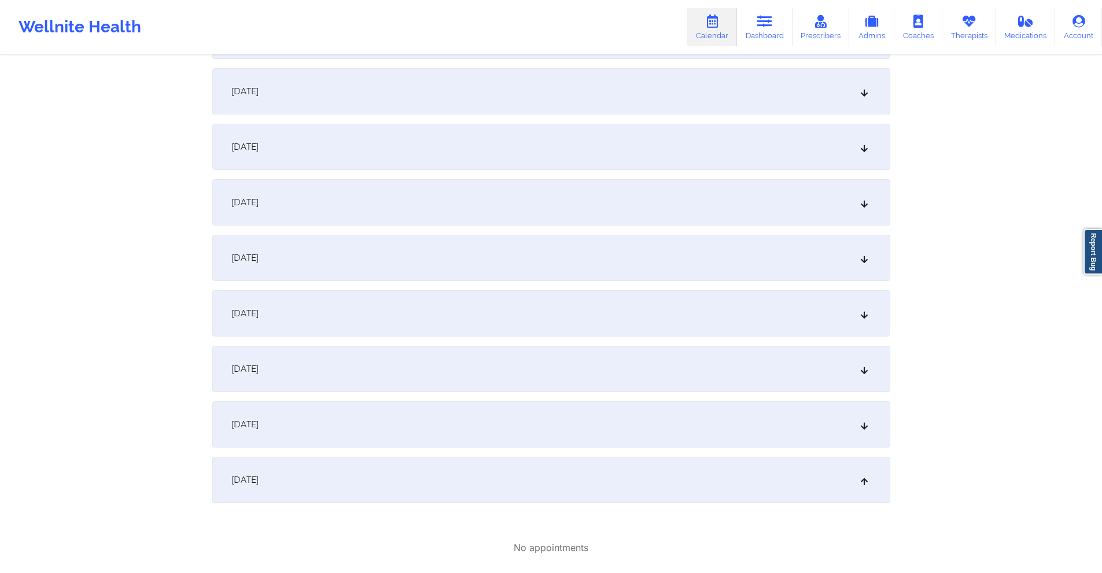
click at [475, 270] on div "[DATE]" at bounding box center [551, 258] width 678 height 46
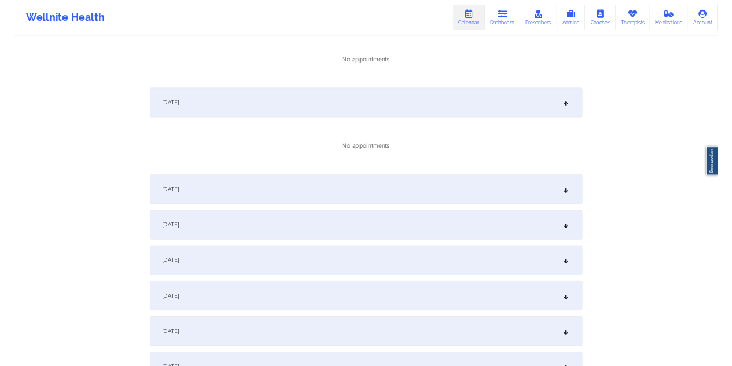
scroll to position [1910, 0]
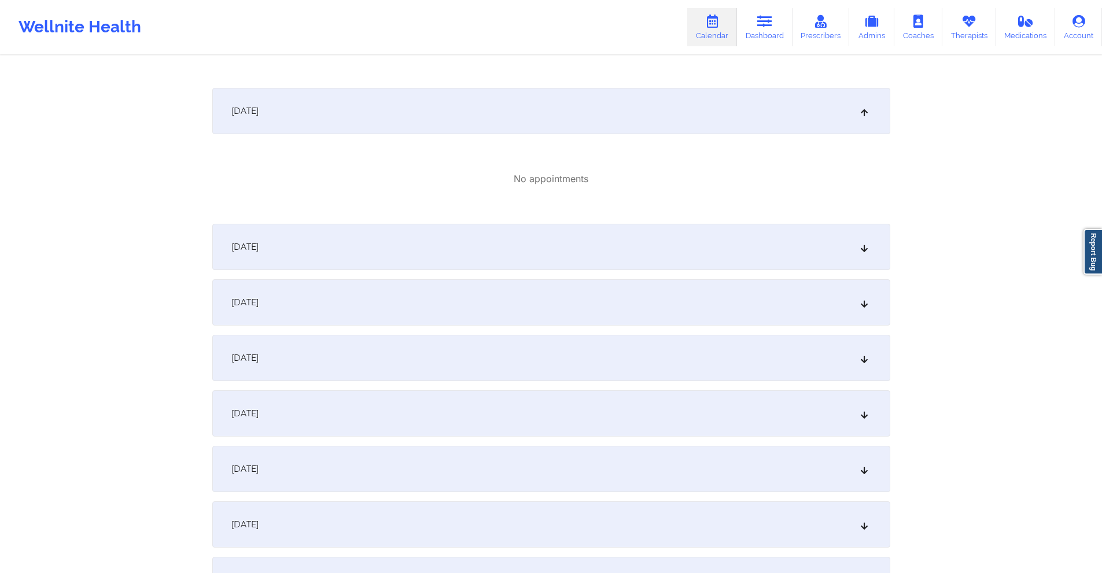
click at [514, 250] on div "[DATE]" at bounding box center [551, 247] width 678 height 46
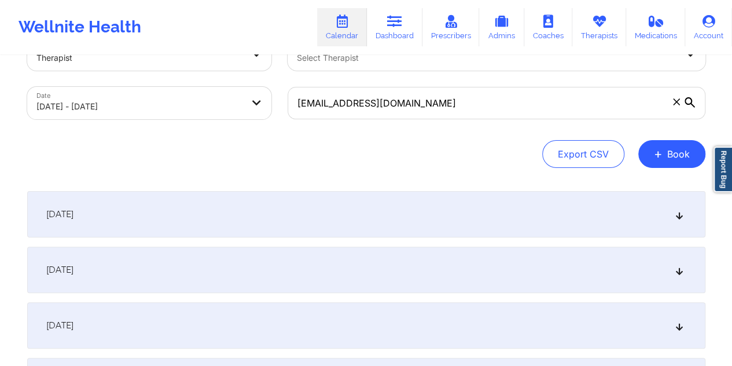
scroll to position [0, 0]
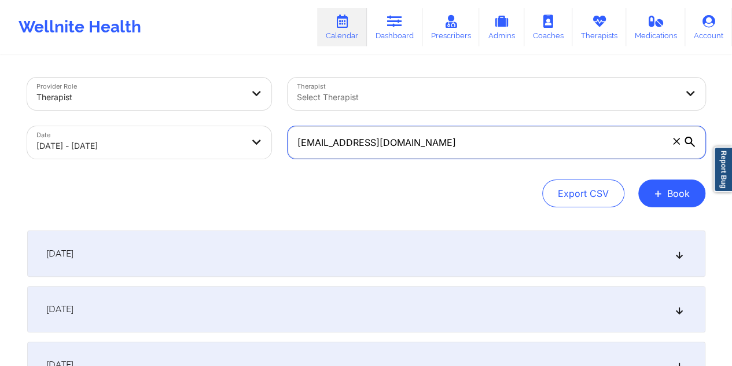
click at [396, 144] on input "jasonfilms@gmail.com" at bounding box center [497, 142] width 418 height 32
paste input "dwightcates@ao"
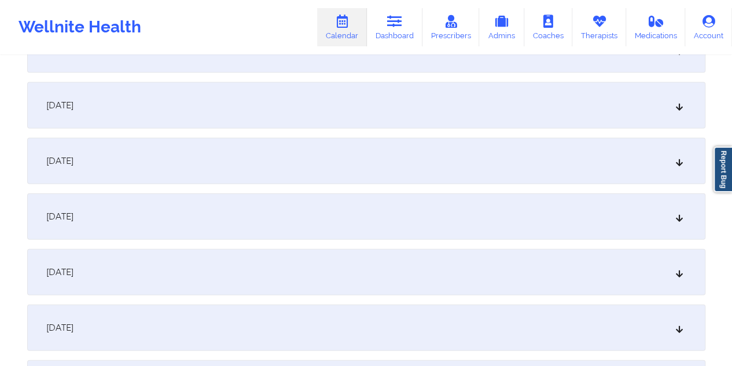
scroll to position [1447, 0]
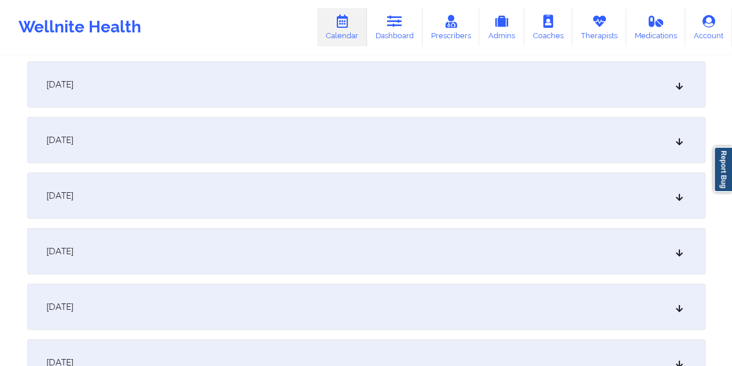
click at [297, 129] on div "[DATE]" at bounding box center [366, 140] width 678 height 46
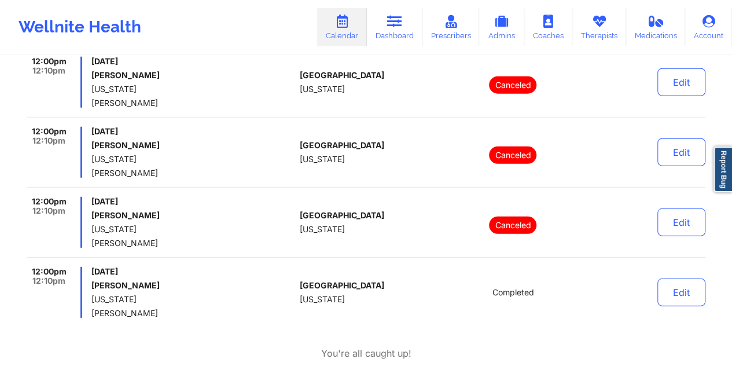
scroll to position [0, 0]
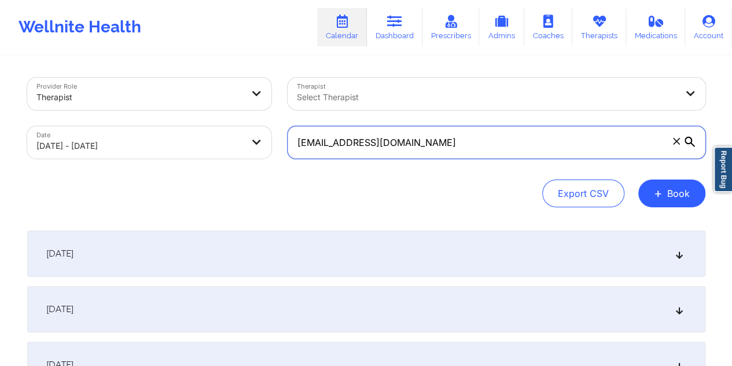
click at [419, 138] on input "dwightcates@aol.com" at bounding box center [497, 142] width 418 height 32
paste input "katiclyde@gmai"
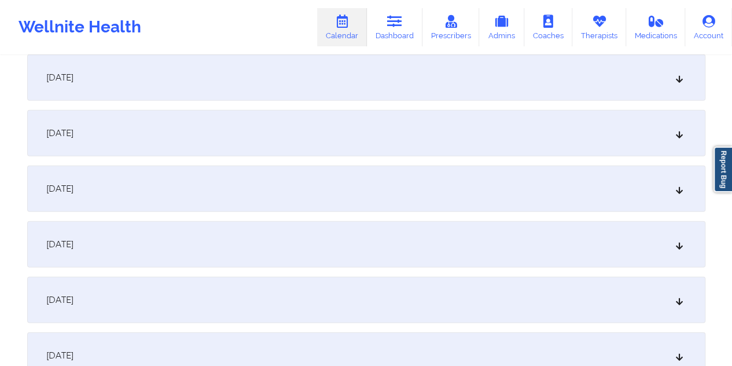
scroll to position [1562, 0]
click at [297, 239] on div "[DATE]" at bounding box center [366, 246] width 678 height 46
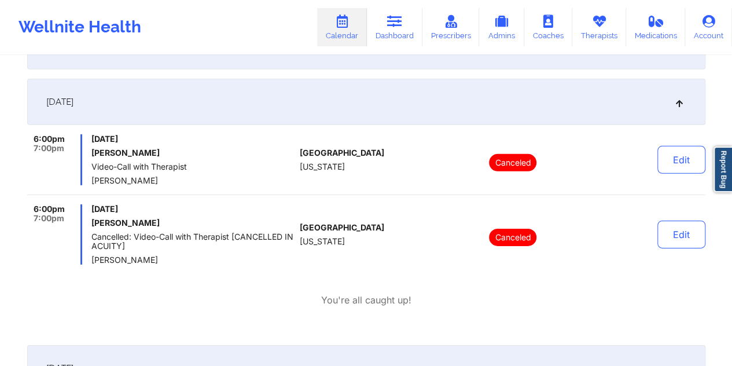
scroll to position [0, 0]
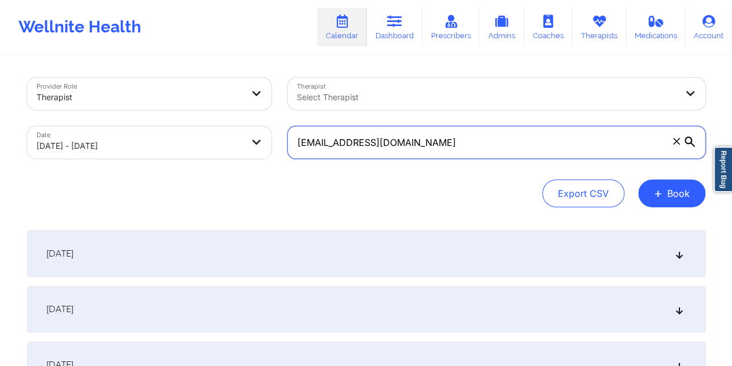
click at [396, 141] on input "katiclyde@gmail.com" at bounding box center [497, 142] width 418 height 32
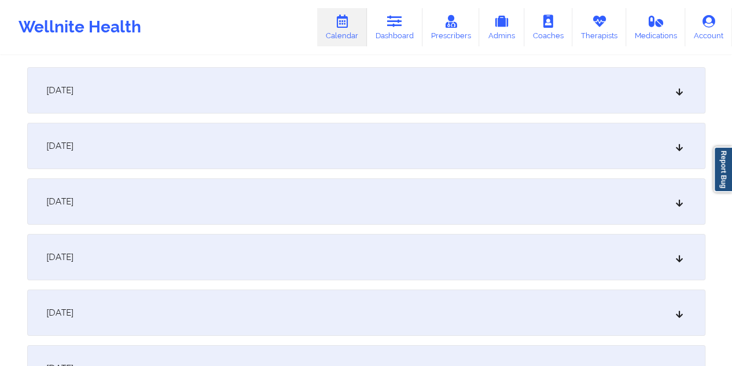
scroll to position [1987, 0]
click at [272, 145] on div "[DATE]" at bounding box center [366, 144] width 678 height 46
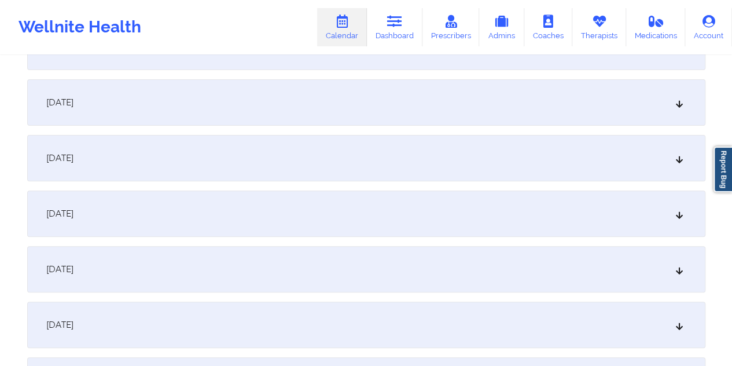
scroll to position [2334, 0]
click at [296, 155] on div "[DATE]" at bounding box center [366, 155] width 678 height 46
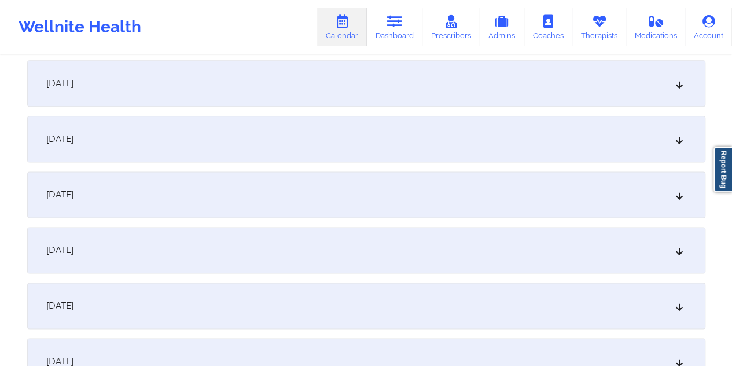
scroll to position [2903, 0]
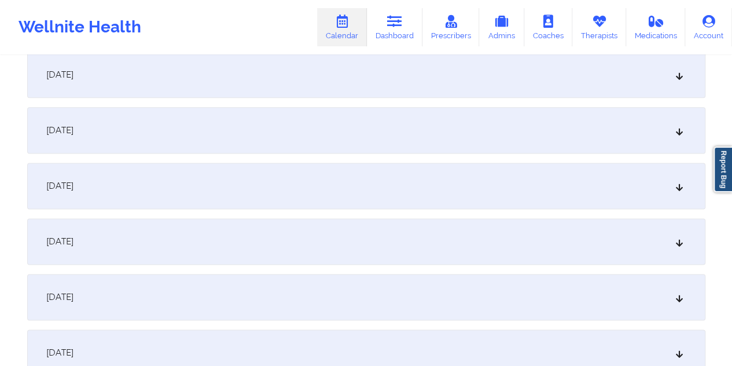
click at [318, 172] on div "[DATE]" at bounding box center [366, 186] width 678 height 46
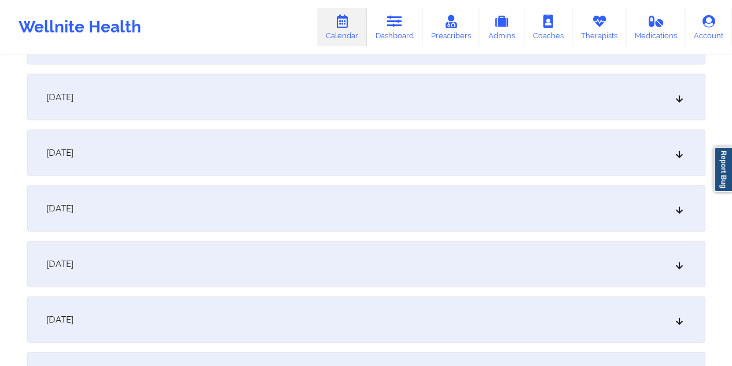
scroll to position [3423, 0]
click at [321, 247] on div "[DATE]" at bounding box center [366, 264] width 678 height 46
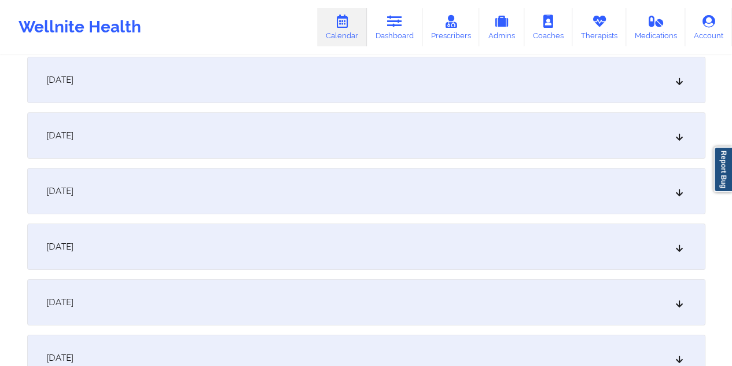
scroll to position [4109, 0]
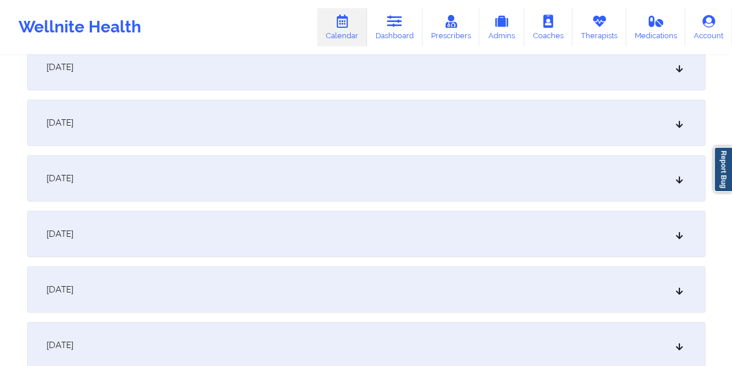
click at [326, 176] on div "[DATE]" at bounding box center [366, 178] width 678 height 46
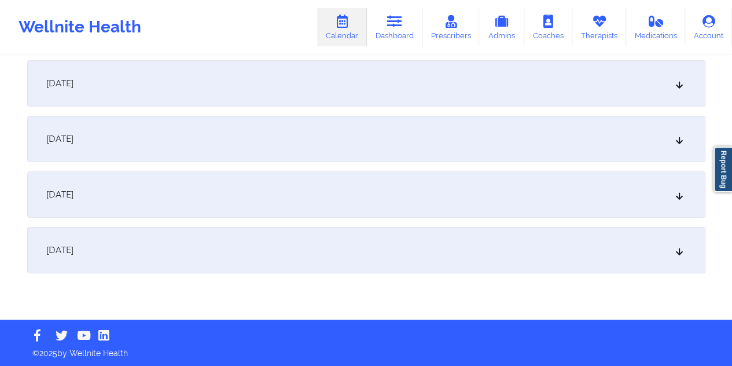
scroll to position [0, 0]
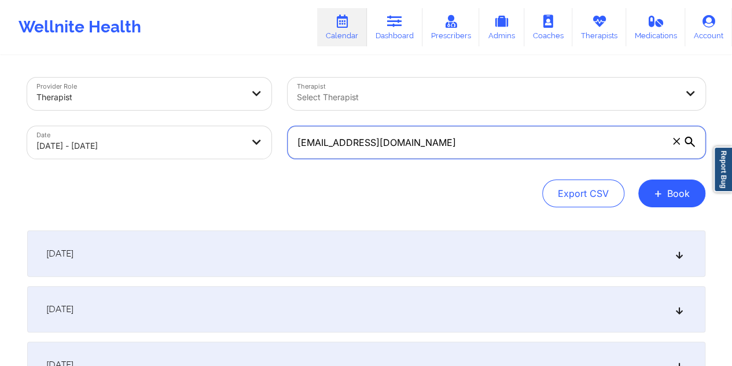
click at [409, 137] on input "katiclyde@gmail.com" at bounding box center [497, 142] width 418 height 32
paste input "the.jacobson.k"
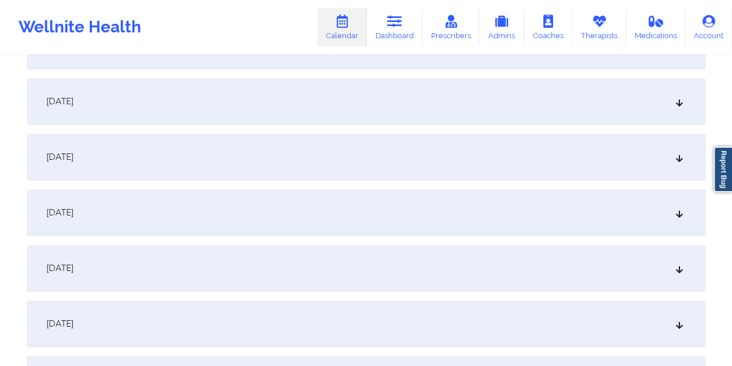
scroll to position [771, 0]
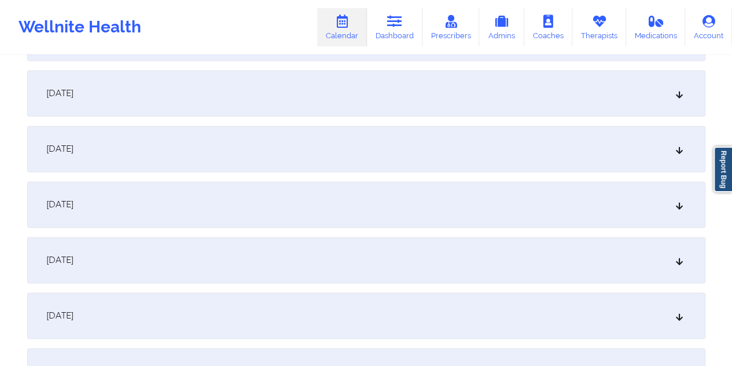
click at [293, 155] on div "[DATE]" at bounding box center [366, 149] width 678 height 46
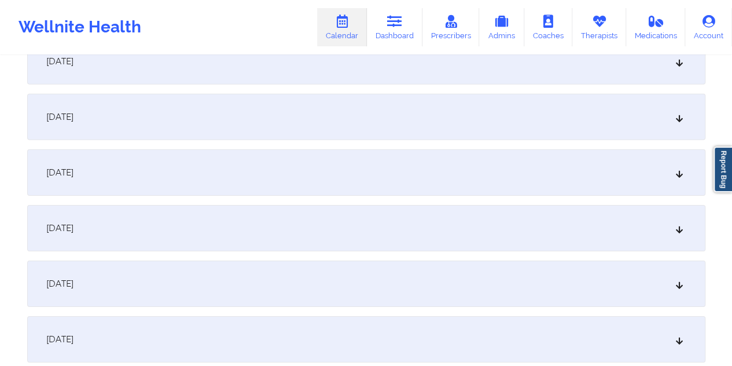
scroll to position [1745, 0]
click at [253, 158] on div "[DATE]" at bounding box center [366, 172] width 678 height 46
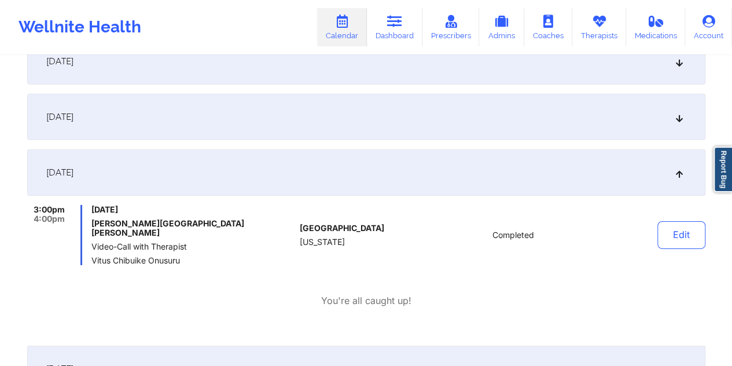
scroll to position [0, 0]
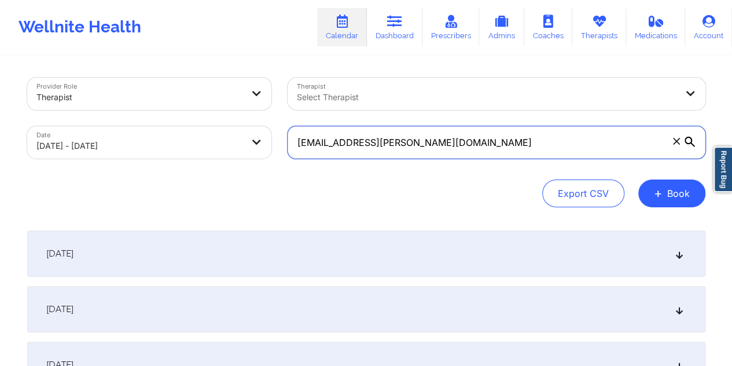
click at [401, 141] on input "the.jacobson.k@gmail.com" at bounding box center [497, 142] width 418 height 32
paste input "brad51499"
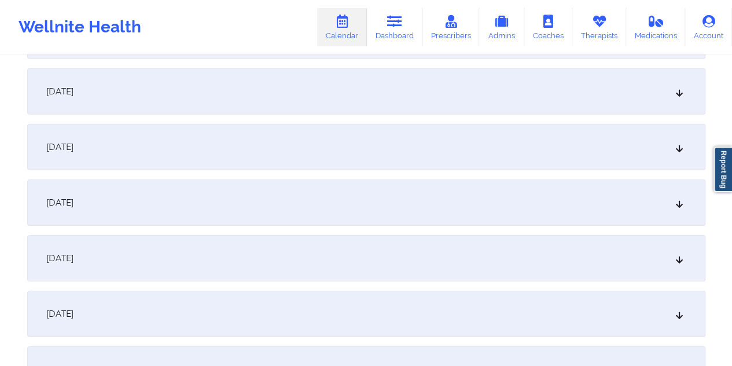
scroll to position [1707, 0]
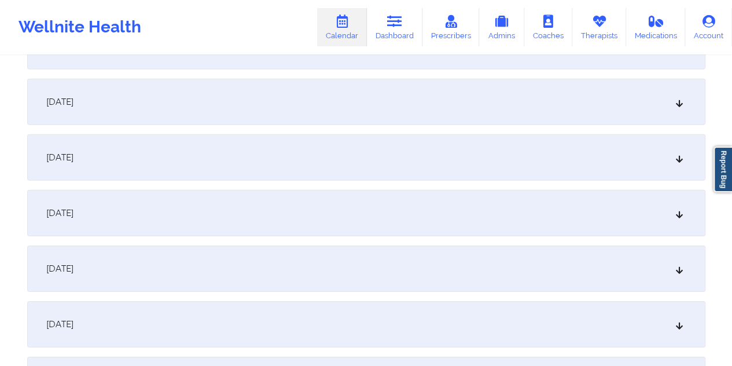
click at [415, 218] on div "[DATE]" at bounding box center [366, 213] width 678 height 46
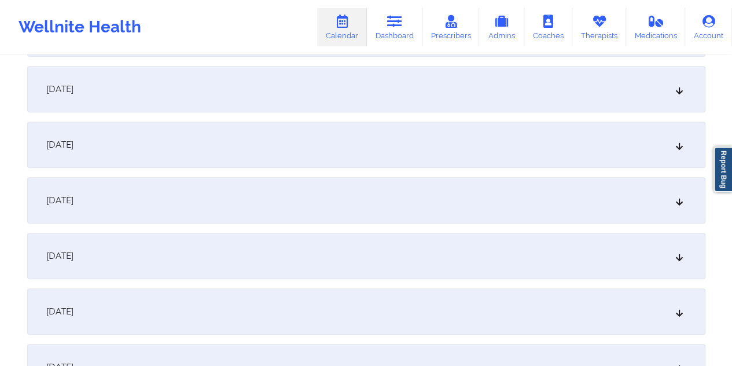
scroll to position [0, 0]
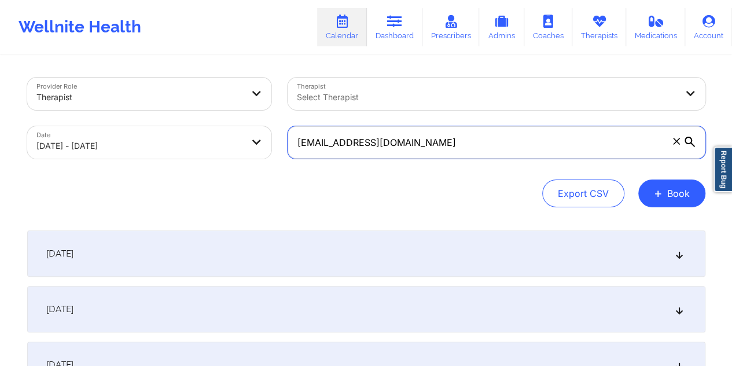
click at [397, 145] on input "brad51499@gmail.com" at bounding box center [497, 142] width 418 height 32
paste input "katelomedicomarriott"
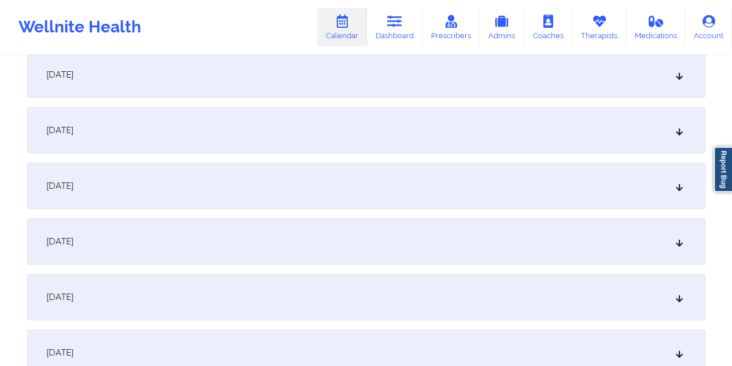
scroll to position [1736, 0]
type input "katelomedicomarriott@gmail.com"
click at [380, 126] on div "[DATE]" at bounding box center [366, 128] width 678 height 46
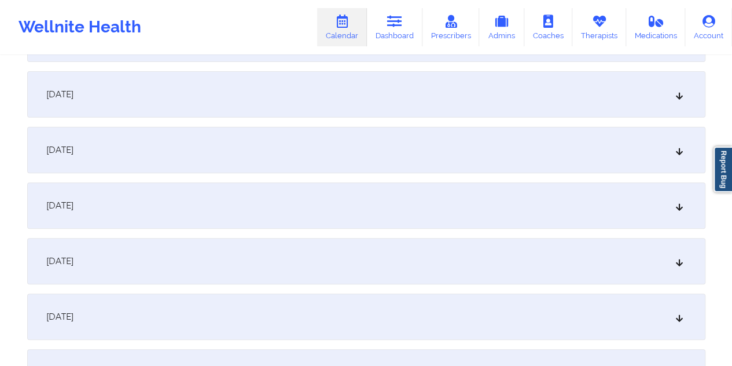
scroll to position [2325, 0]
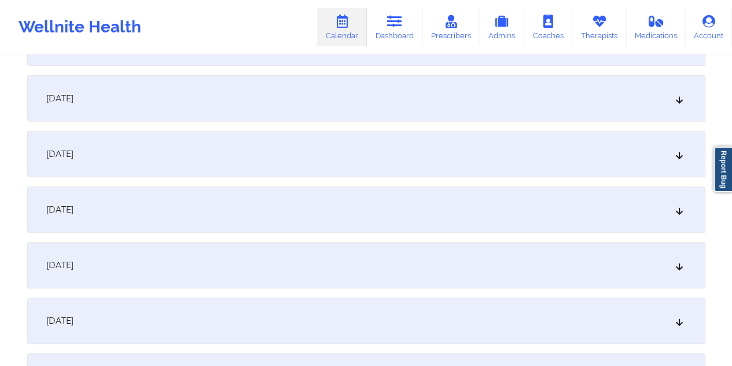
click at [280, 204] on div "[DATE]" at bounding box center [366, 209] width 678 height 46
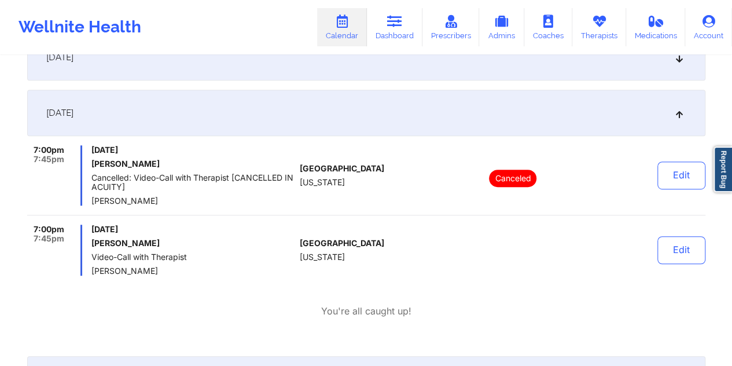
scroll to position [0, 0]
